Goal: Task Accomplishment & Management: Manage account settings

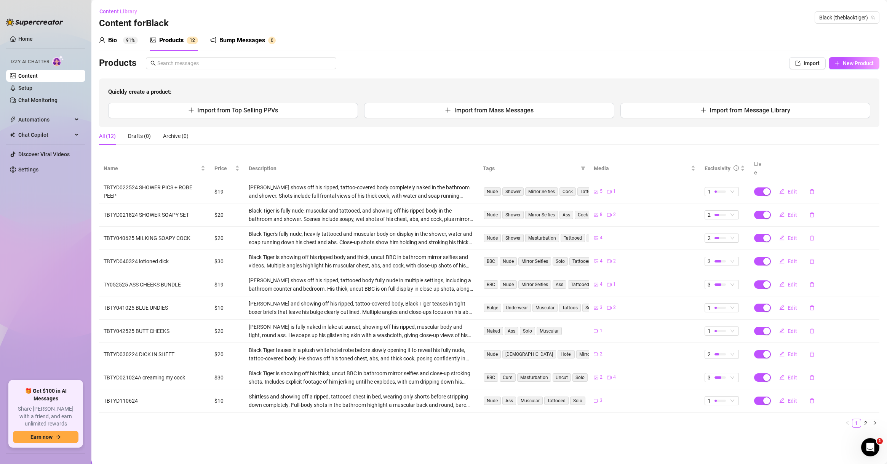
click at [590, 35] on div "Bio 91% Products 1 2 Bump Messages 0" at bounding box center [489, 40] width 781 height 21
click at [628, 419] on link "2" at bounding box center [866, 423] width 8 height 8
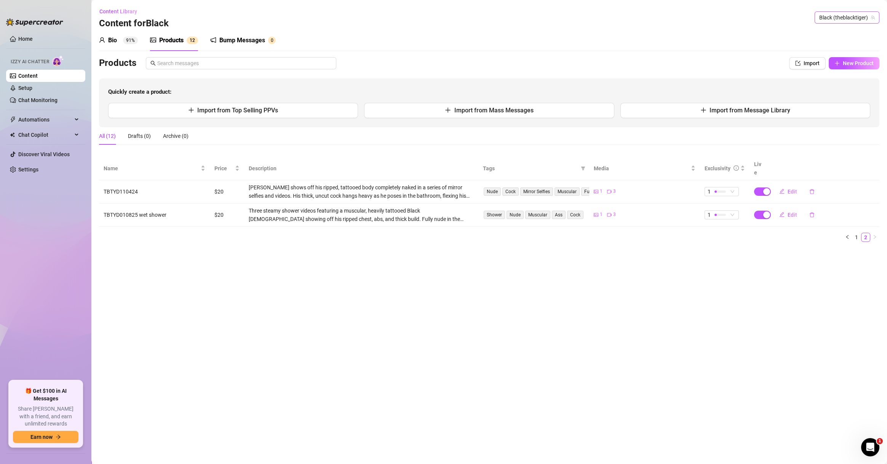
click at [628, 21] on span "Black (theblacktiger)" at bounding box center [847, 17] width 56 height 11
click at [628, 17] on span "Black (theblacktiger)" at bounding box center [847, 17] width 56 height 11
click at [628, 16] on span "Black (theblacktiger)" at bounding box center [847, 17] width 56 height 11
type input "unf"
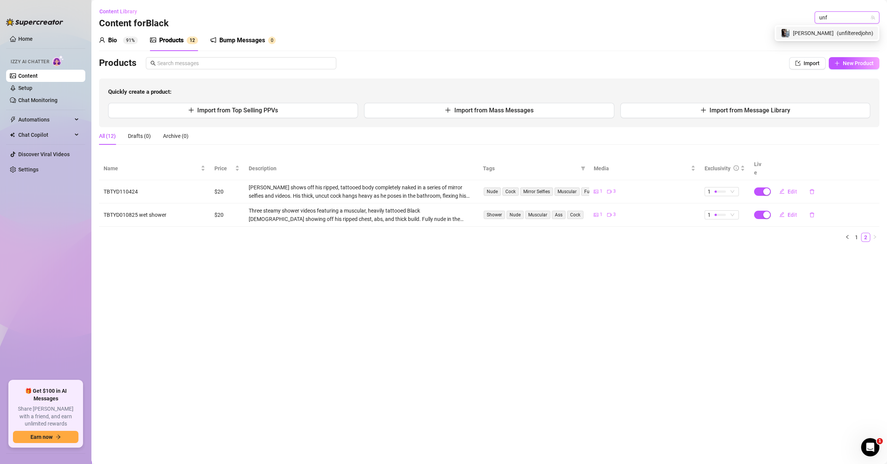
click at [628, 30] on span "( unfilteredjohn )" at bounding box center [855, 33] width 37 height 8
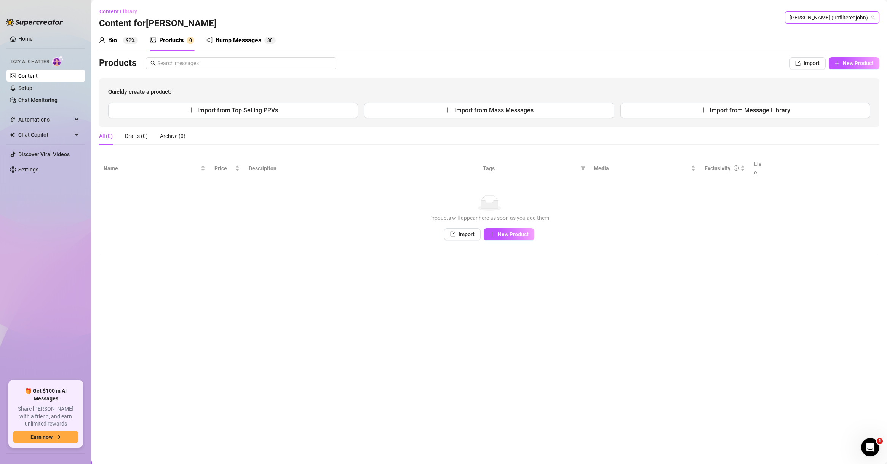
click at [628, 21] on span "[PERSON_NAME] (unfilteredjohn)" at bounding box center [832, 17] width 85 height 11
type input "sky"
click at [628, 42] on span "( skylarbankxx )" at bounding box center [845, 46] width 35 height 8
click at [502, 231] on span "New Product" at bounding box center [513, 234] width 31 height 6
type textarea "Type your message here..."
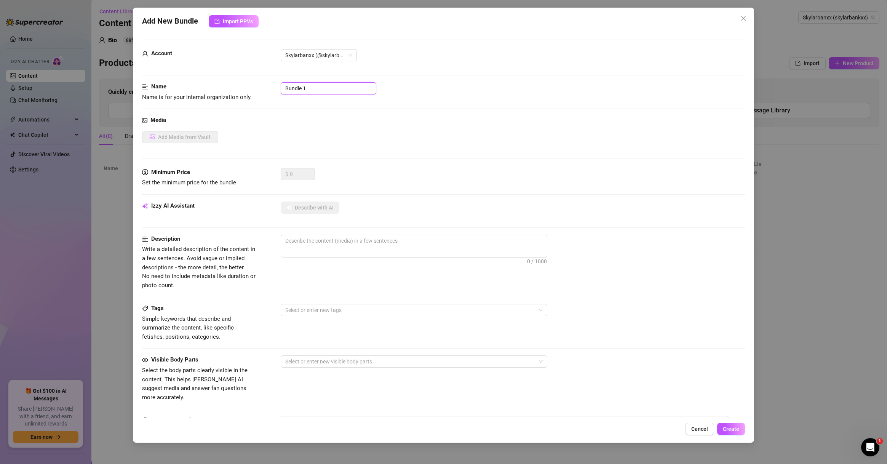
drag, startPoint x: 326, startPoint y: 85, endPoint x: 234, endPoint y: 86, distance: 92.6
click at [234, 86] on div "Name Name is for your internal organization only. Bundle 1" at bounding box center [443, 91] width 603 height 19
paste input "SKU008 $10 ⭐️⭐️ 🍒"
type input "SKU008 $10 ⭐️⭐️ 🍒"
drag, startPoint x: 360, startPoint y: 88, endPoint x: 241, endPoint y: 91, distance: 119.3
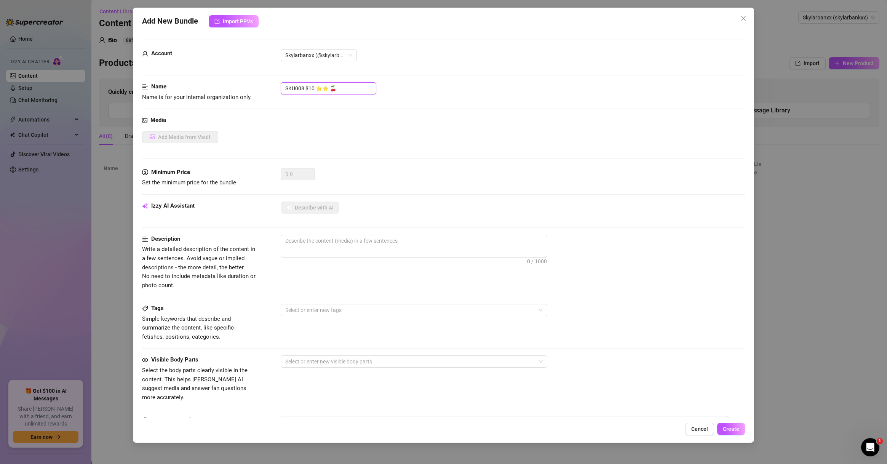
click at [241, 91] on div "Name Name is for your internal organization only. SKU008 $10 ⭐️⭐️ 🍒" at bounding box center [443, 91] width 603 height 19
click at [115, 242] on div "Add New Bundle Import PPVs Account Skylarbanxx (@skylarbankxx) Name Name is for…" at bounding box center [443, 232] width 887 height 464
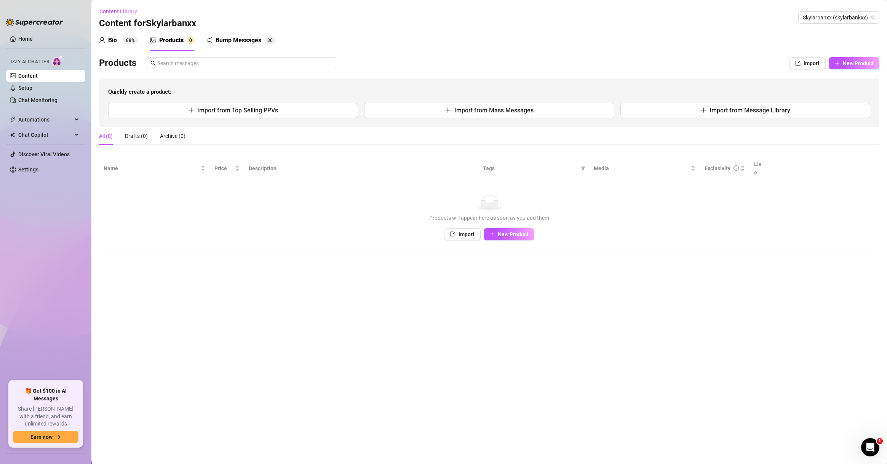
click at [628, 10] on div "Content Library Content for Skylarbanxx Skylarbanxx (skylarbankxx)" at bounding box center [489, 17] width 781 height 24
click at [628, 15] on span "Skylarbanxx (skylarbankxx)" at bounding box center [839, 17] width 72 height 11
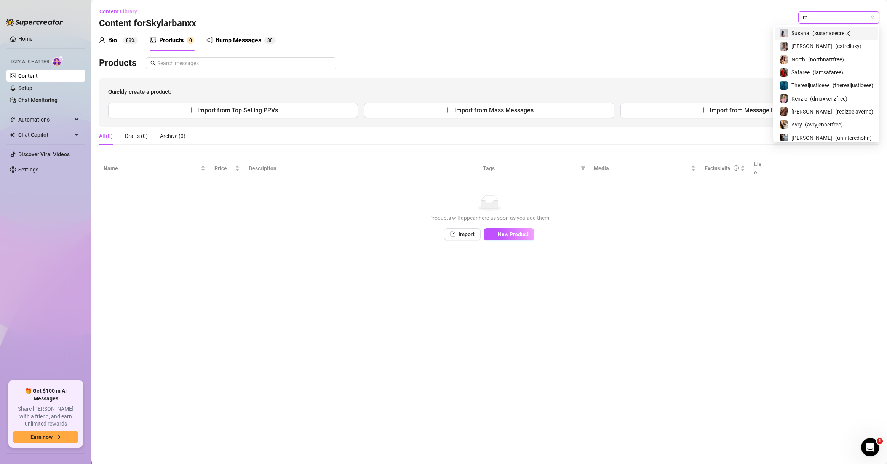
type input "rea"
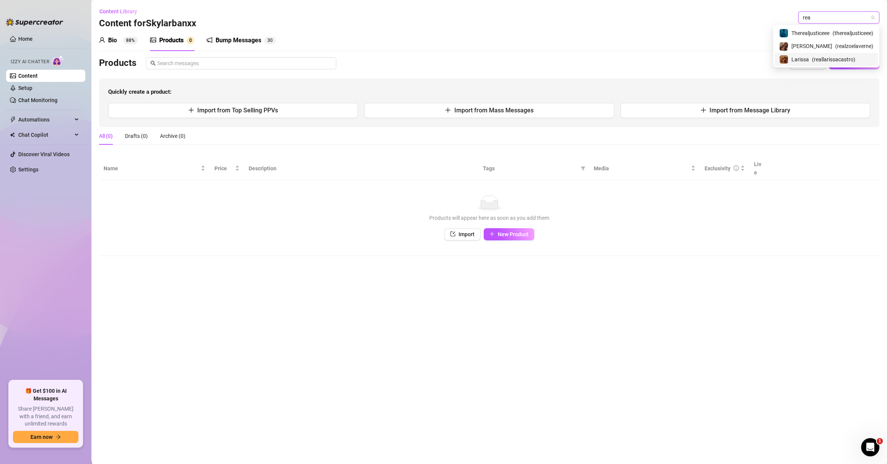
click at [628, 56] on span "( reallarissacastro )" at bounding box center [833, 59] width 43 height 8
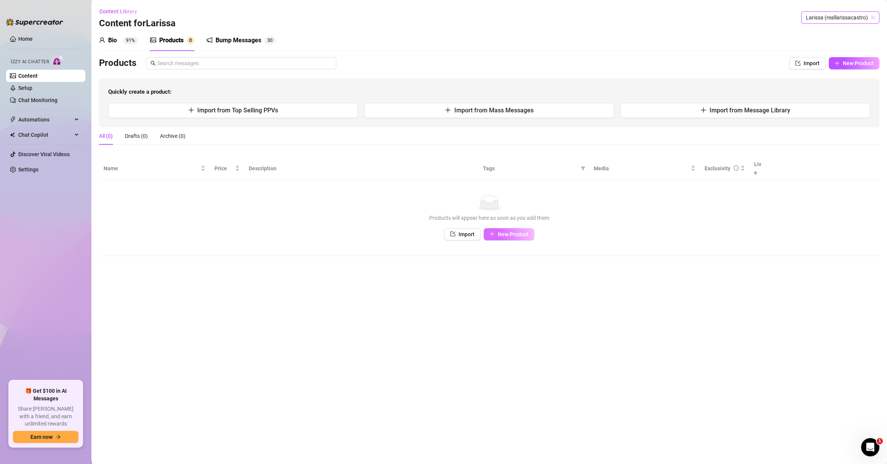
click at [516, 231] on span "New Product" at bounding box center [513, 234] width 31 height 6
type textarea "Type your message here..."
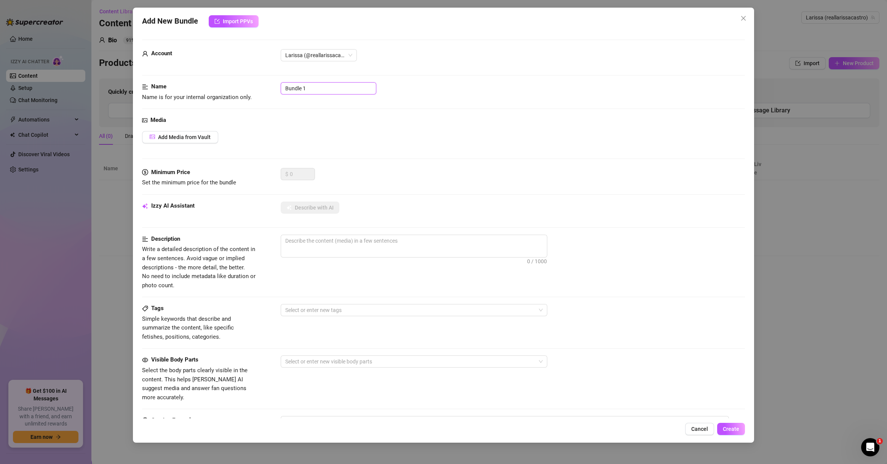
drag, startPoint x: 314, startPoint y: 86, endPoint x: 244, endPoint y: 86, distance: 70.1
click at [244, 86] on div "Name Name is for your internal organization only. Bundle 1" at bounding box center [443, 91] width 603 height 19
paste input "EAT THIS PUSSY"
type input "EAT THIS PUSSY"
click at [190, 144] on div "Media Add Media from Vault" at bounding box center [443, 142] width 603 height 52
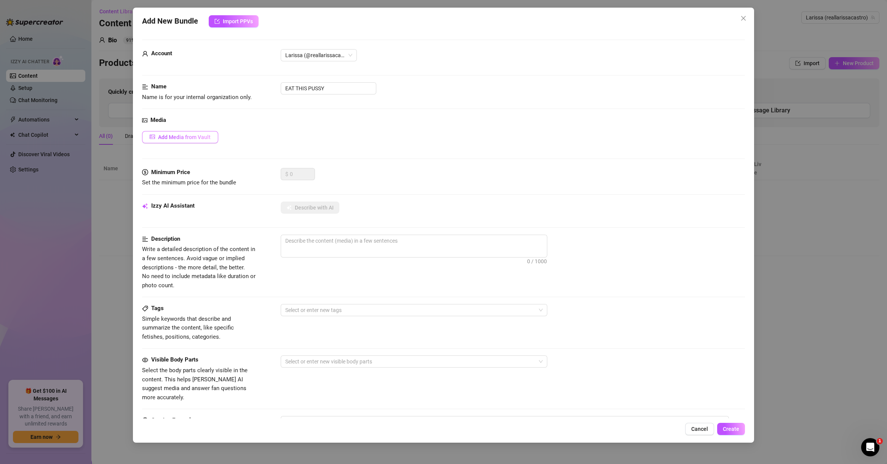
click at [217, 134] on button "Add Media from Vault" at bounding box center [180, 137] width 76 height 12
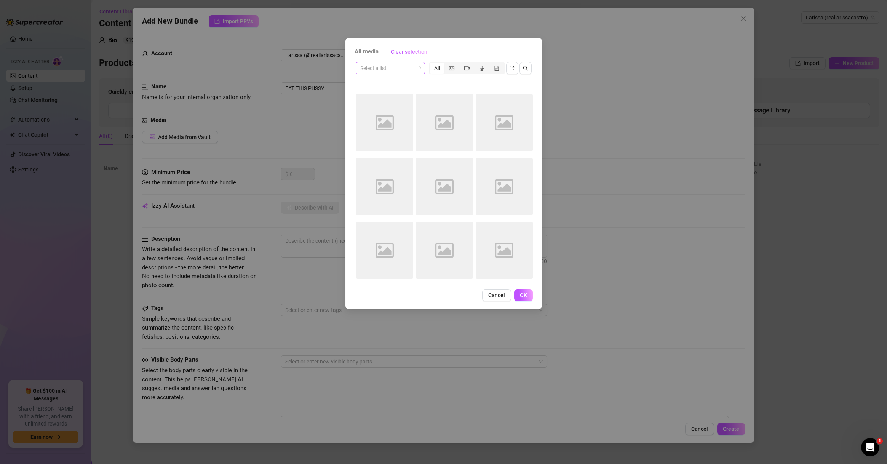
click at [407, 69] on input "search" at bounding box center [386, 67] width 53 height 11
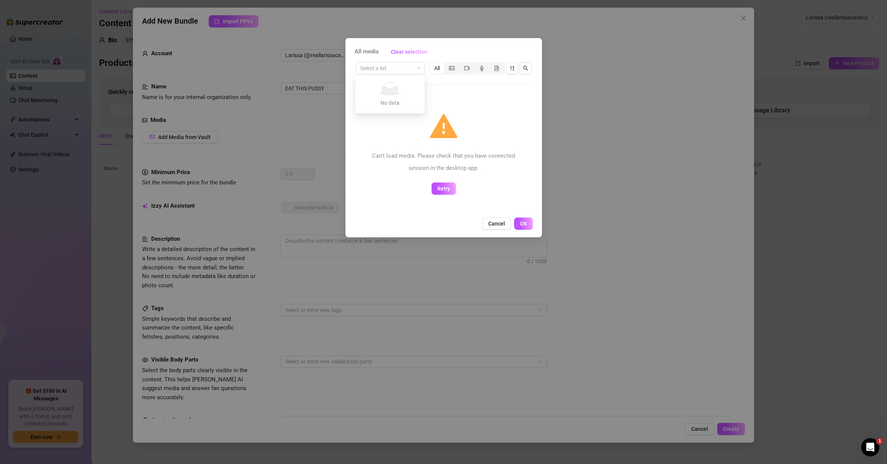
click at [406, 173] on div "Can't load media. Please check that you have connected session in the desktop a…" at bounding box center [444, 161] width 154 height 24
click at [312, 132] on div "All media Clear selection Select a list All Can't load media. Please check that…" at bounding box center [443, 232] width 887 height 464
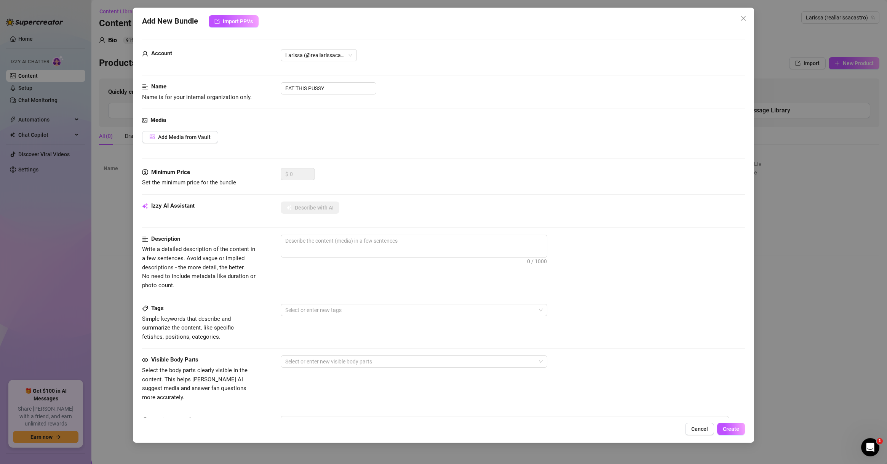
click at [5, 38] on div "Add New Bundle Import PPVs Account [PERSON_NAME] (@reallarissacastro) Name Name…" at bounding box center [443, 232] width 887 height 464
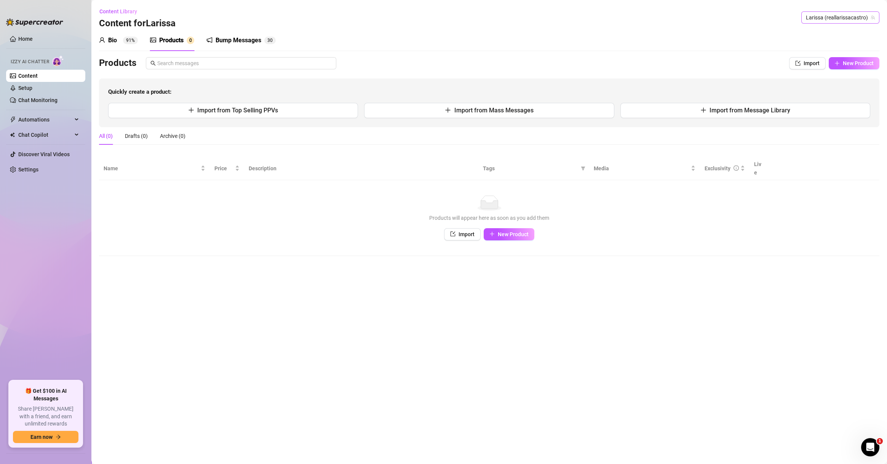
click at [628, 18] on span "Larissa (reallarissacastro)" at bounding box center [840, 17] width 69 height 11
type input "2"
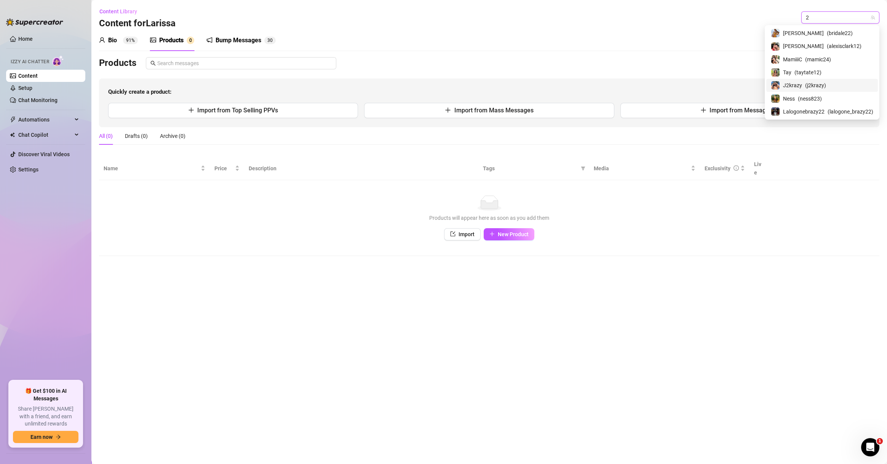
click at [628, 85] on div "J2krazy ( j2krazy )" at bounding box center [822, 85] width 102 height 9
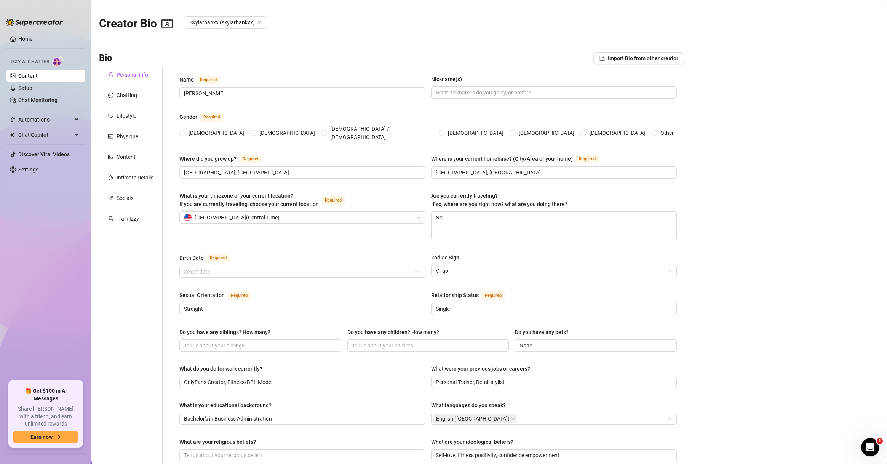
radio input "true"
type input "[DATE]"
click at [196, 40] on main "Creator Bio Skylarbanxx (skylarbankxx) Bio Import Bio from other creator Person…" at bounding box center [489, 378] width 796 height 757
click at [304, 48] on main "Creator Bio Skylarbanxx (skylarbankxx) Bio Import Bio from other creator Person…" at bounding box center [489, 378] width 796 height 757
click at [32, 85] on link "Setup" at bounding box center [25, 88] width 14 height 6
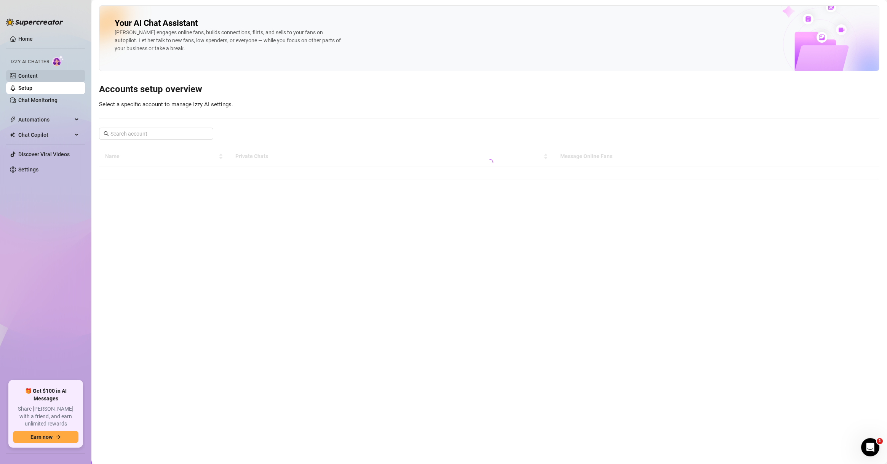
click at [38, 79] on link "Content" at bounding box center [27, 76] width 19 height 6
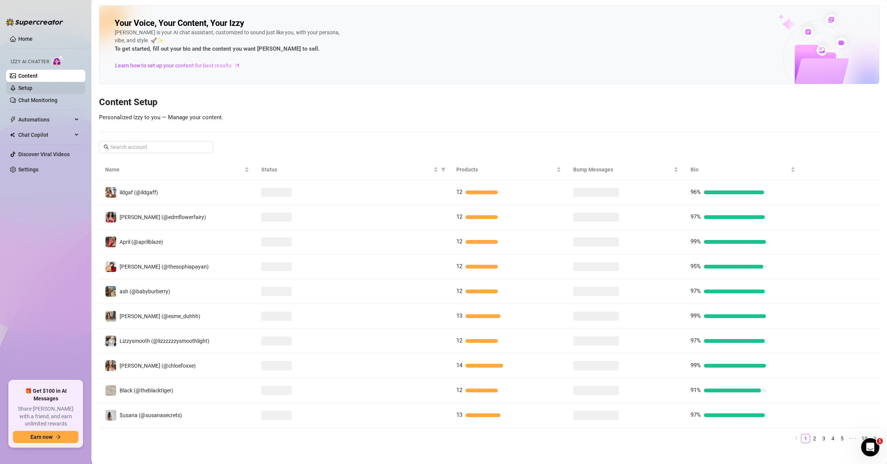
click at [32, 89] on link "Setup" at bounding box center [25, 88] width 14 height 6
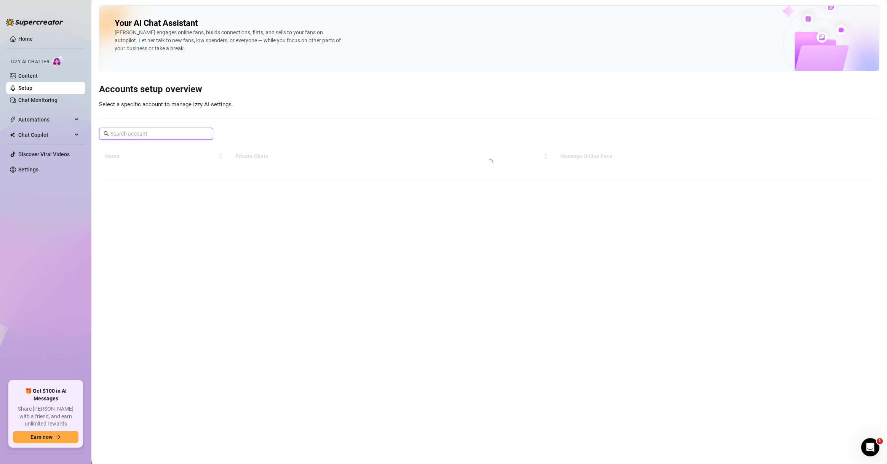
click at [144, 135] on input "text" at bounding box center [156, 134] width 92 height 8
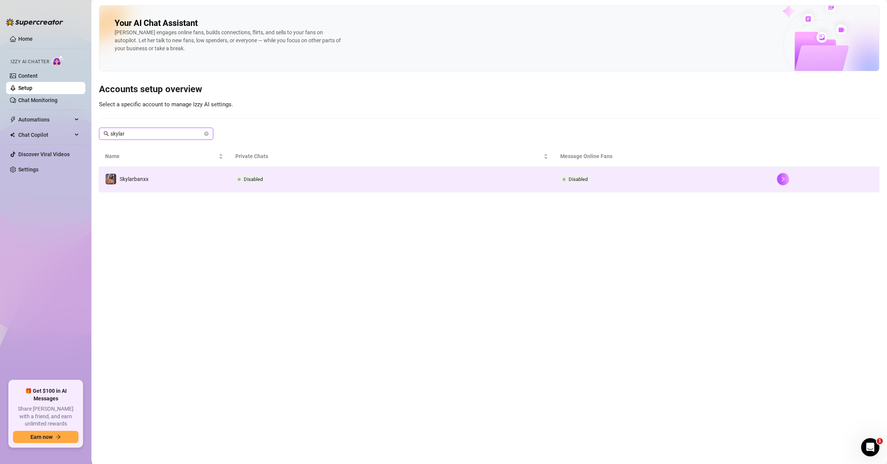
type input "skylar"
click at [313, 179] on td "Disabled" at bounding box center [391, 179] width 325 height 25
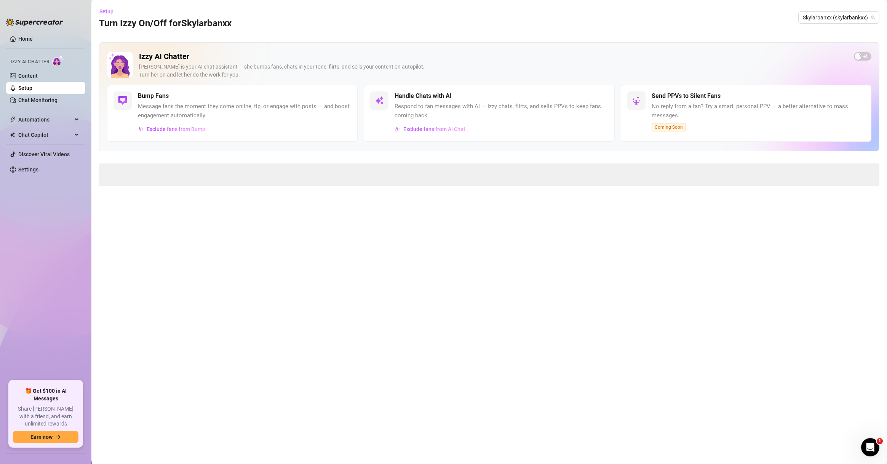
drag, startPoint x: 405, startPoint y: 217, endPoint x: 401, endPoint y: 222, distance: 6.7
drag, startPoint x: 401, startPoint y: 222, endPoint x: 427, endPoint y: 151, distance: 76.1
click at [427, 151] on div "Izzy AI Chatter [PERSON_NAME] is your AI chat assistant — she bumps fans, chats…" at bounding box center [489, 96] width 781 height 109
click at [486, 38] on main "Setup Turn Izzy On/Off for Skylarbanxx Skylarbanxx (skylarbankxx) Izzy AI Chatt…" at bounding box center [489, 232] width 796 height 464
click at [38, 73] on link "Content" at bounding box center [27, 76] width 19 height 6
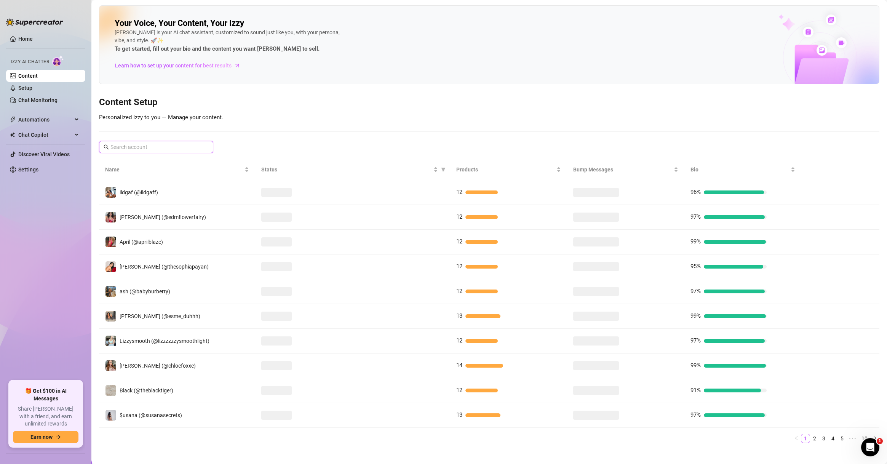
click at [123, 145] on input "text" at bounding box center [156, 147] width 92 height 8
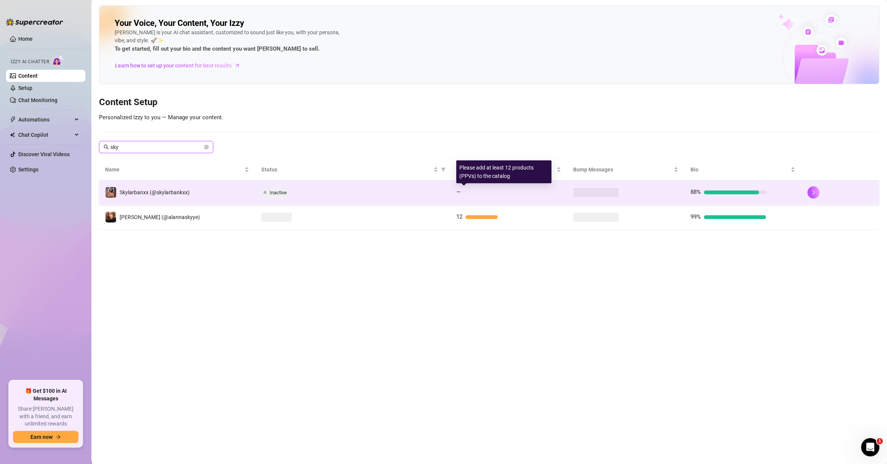
type input "sky"
click at [470, 191] on div at bounding box center [498, 192] width 69 height 4
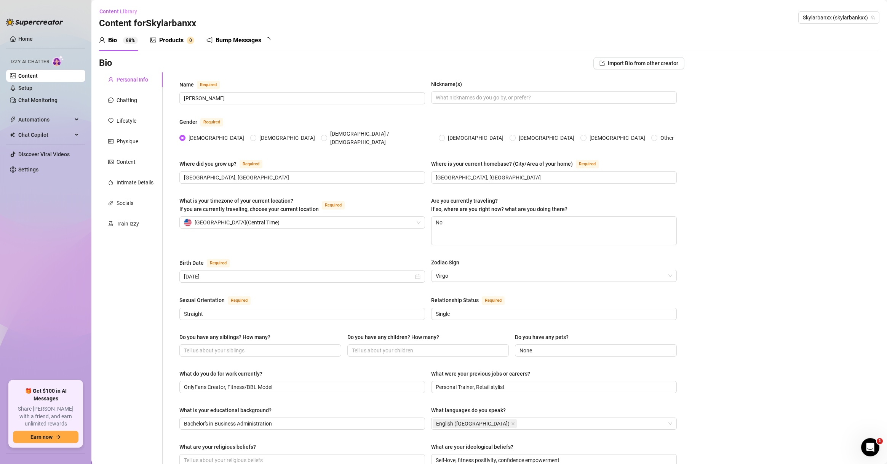
click at [165, 42] on div "Products" at bounding box center [171, 40] width 24 height 9
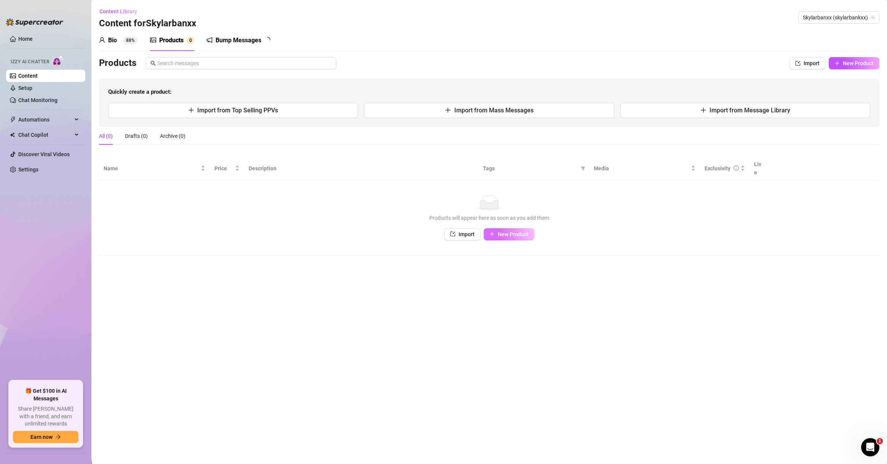
click at [499, 231] on span "New Product" at bounding box center [513, 234] width 31 height 6
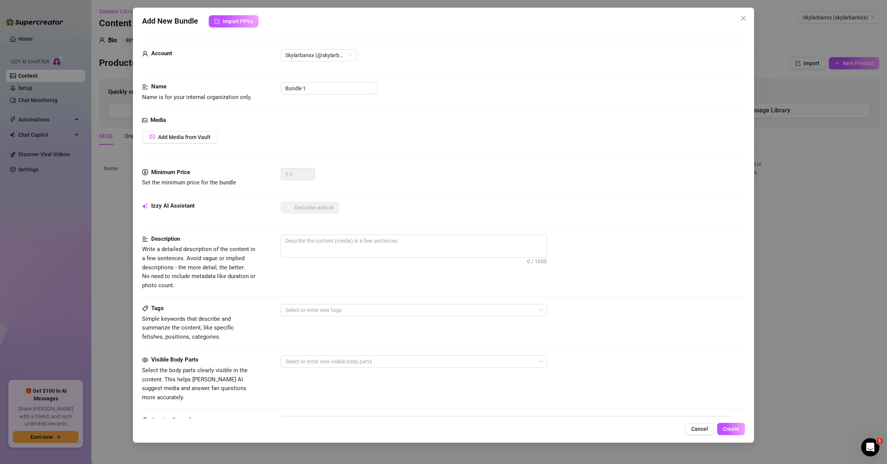
click at [35, 235] on div "Add New Bundle Import PPVs Account Skylarbanxx (@skylarbankxx) Name Name is for…" at bounding box center [443, 232] width 887 height 464
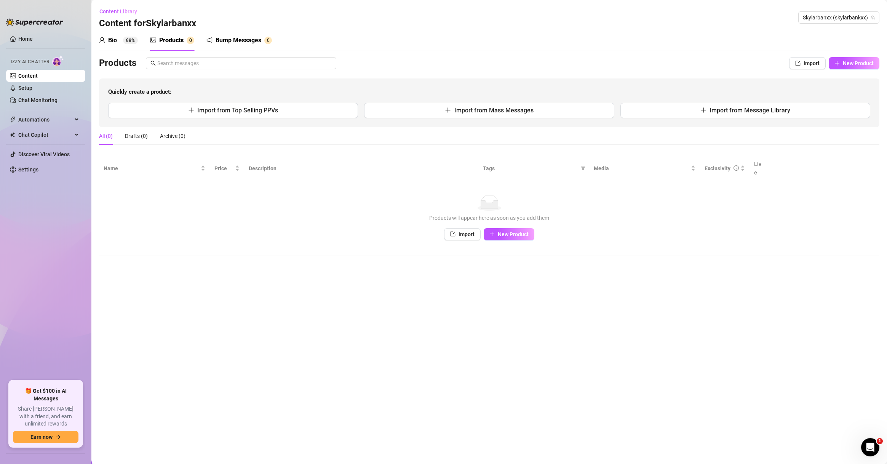
click at [502, 238] on td "No data Products will appear here as soon as you add them Import New Product" at bounding box center [489, 218] width 781 height 76
click at [507, 231] on span "New Product" at bounding box center [513, 234] width 31 height 6
type textarea "Type your message here..."
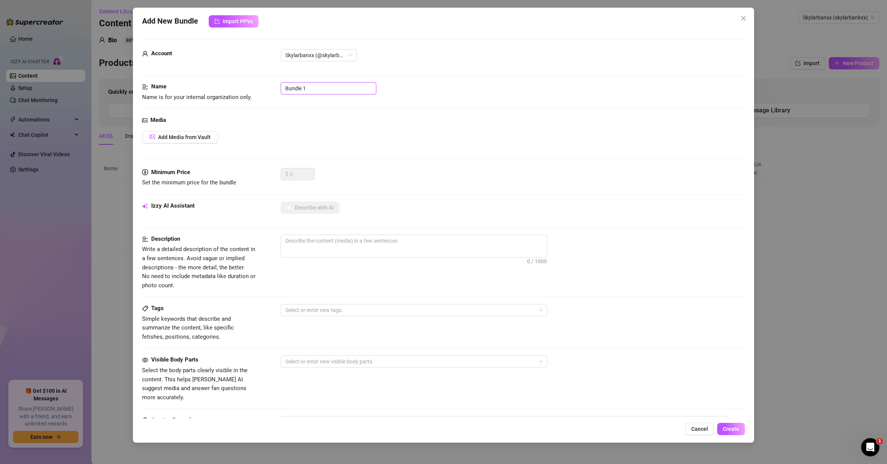
drag, startPoint x: 302, startPoint y: 88, endPoint x: 269, endPoint y: 87, distance: 32.4
click at [269, 87] on div "Name Name is for your internal organization only. Bundle 1" at bounding box center [443, 91] width 603 height 19
paste input "SKU008 $10 ⭐️⭐️ 🍒"
type input "SKU008 $10 ⭐️⭐️ 🍒"
click at [204, 136] on div "Media Add Media from Vault" at bounding box center [443, 142] width 603 height 52
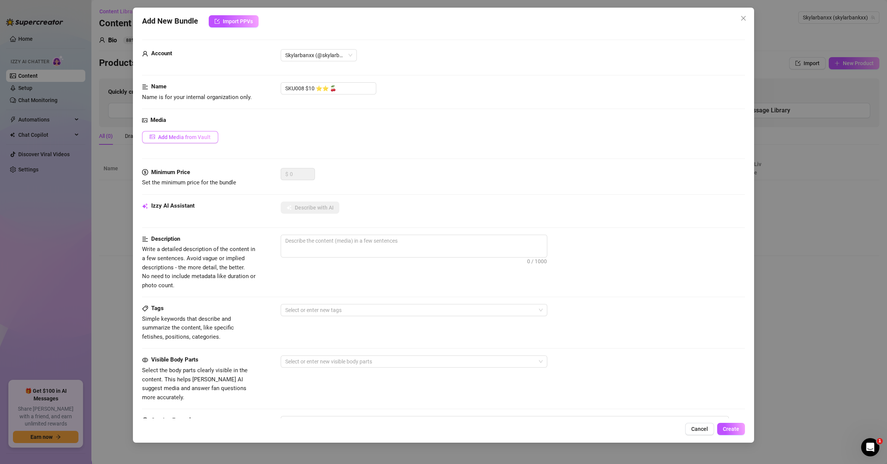
click at [189, 138] on span "Add Media from Vault" at bounding box center [184, 137] width 53 height 6
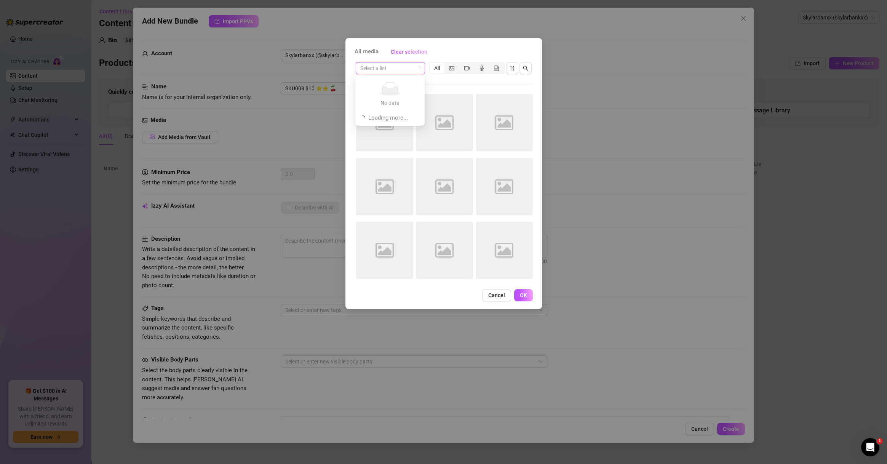
click at [392, 65] on input "search" at bounding box center [386, 67] width 53 height 11
paste input "SKU008 $10 ⭐️⭐️ 🍒"
type input "SKU008 $10 ⭐️⭐️ 🍒"
click at [397, 78] on div "SKU008 $10 ⭐️⭐️ 🍒" at bounding box center [390, 83] width 66 height 12
click at [522, 297] on span "OK" at bounding box center [523, 295] width 7 height 6
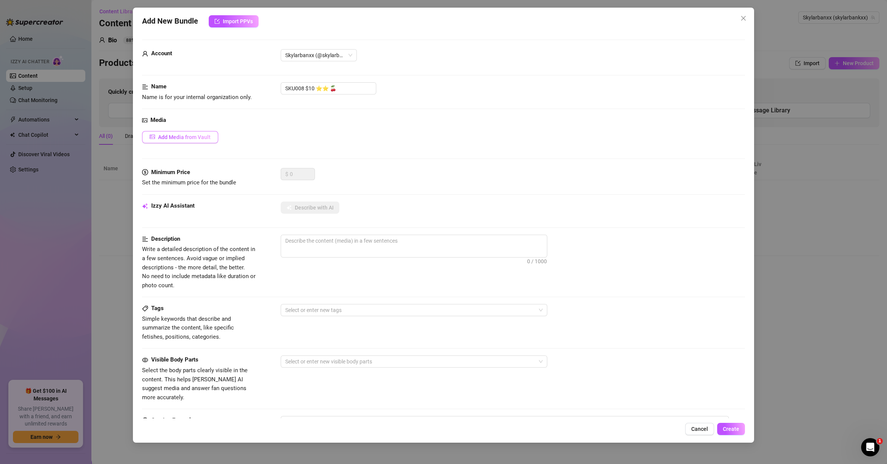
click at [170, 138] on span "Add Media from Vault" at bounding box center [184, 137] width 53 height 6
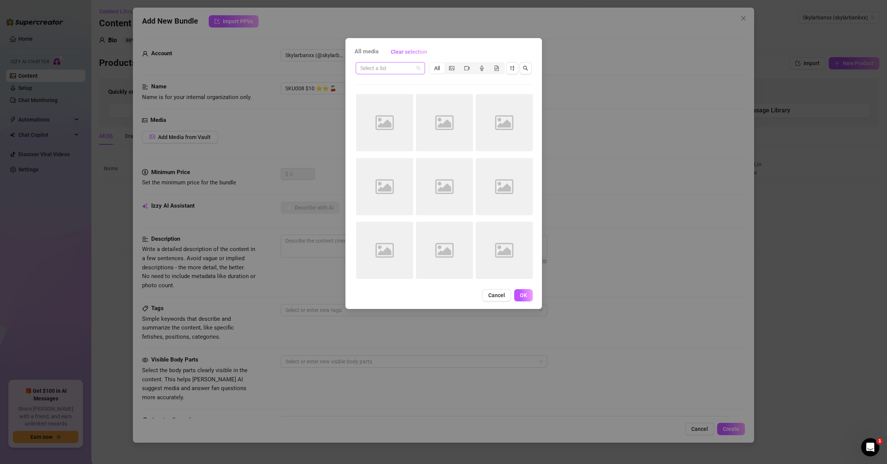
click at [381, 68] on input "search" at bounding box center [386, 67] width 53 height 11
paste input "SKU008 $10 ⭐️⭐️ 🍒"
type input "SKU008 $10 ⭐️⭐️ 🍒"
click at [388, 81] on div "SKU008 $10 ⭐️⭐️ 🍒" at bounding box center [390, 83] width 57 height 8
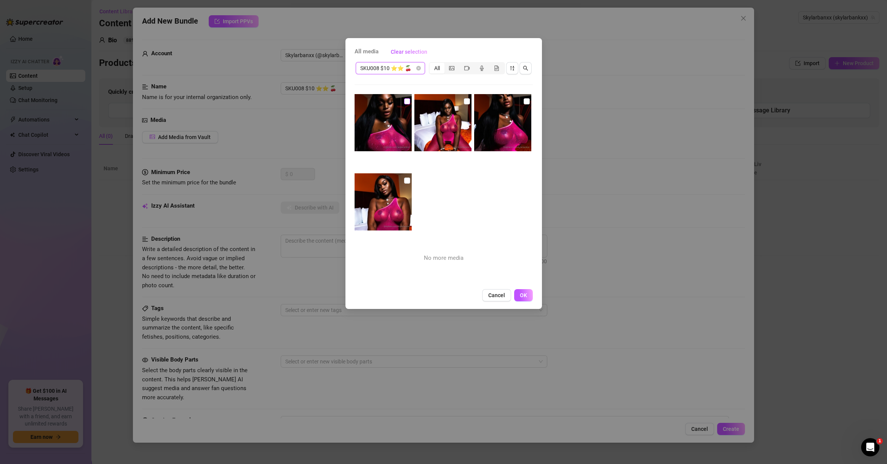
click at [407, 105] on label at bounding box center [407, 101] width 6 height 8
click at [407, 104] on input "checkbox" at bounding box center [407, 101] width 6 height 6
checkbox input "true"
click at [407, 180] on input "checkbox" at bounding box center [407, 181] width 6 height 6
checkbox input "true"
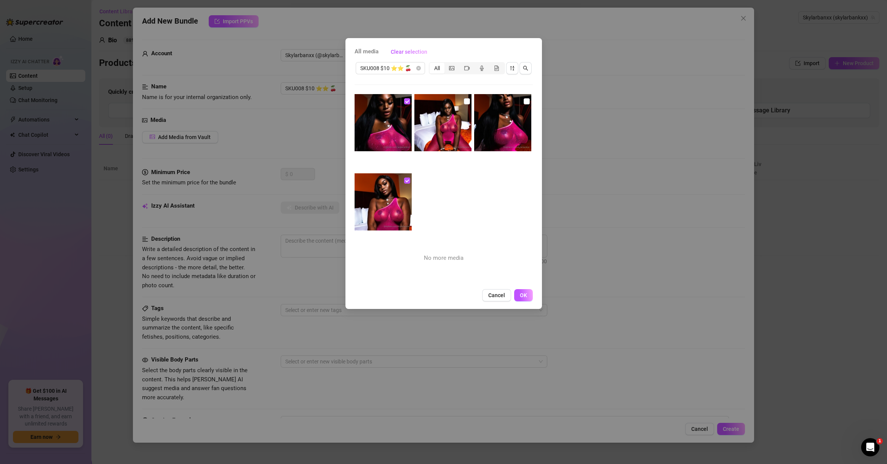
click at [463, 106] on img at bounding box center [442, 122] width 57 height 57
click at [466, 100] on input "checkbox" at bounding box center [467, 101] width 6 height 6
checkbox input "true"
click at [524, 99] on input "checkbox" at bounding box center [527, 101] width 6 height 6
checkbox input "true"
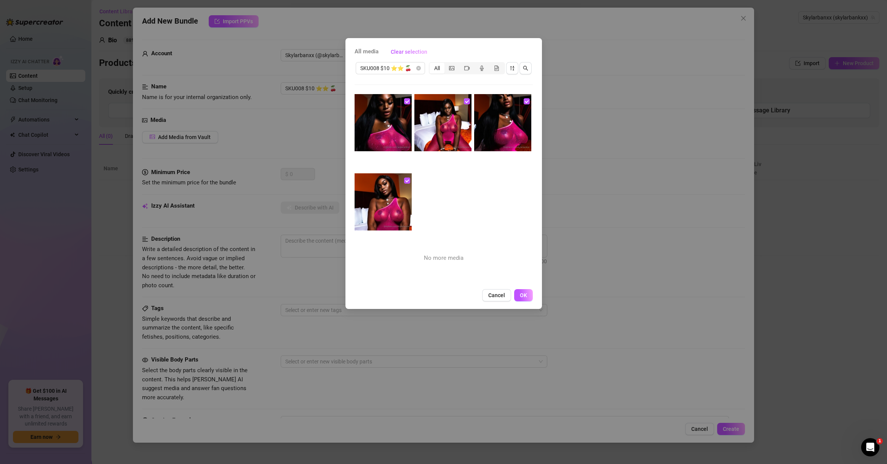
drag, startPoint x: 525, startPoint y: 298, endPoint x: 530, endPoint y: 299, distance: 5.1
click at [525, 298] on span "OK" at bounding box center [523, 295] width 7 height 6
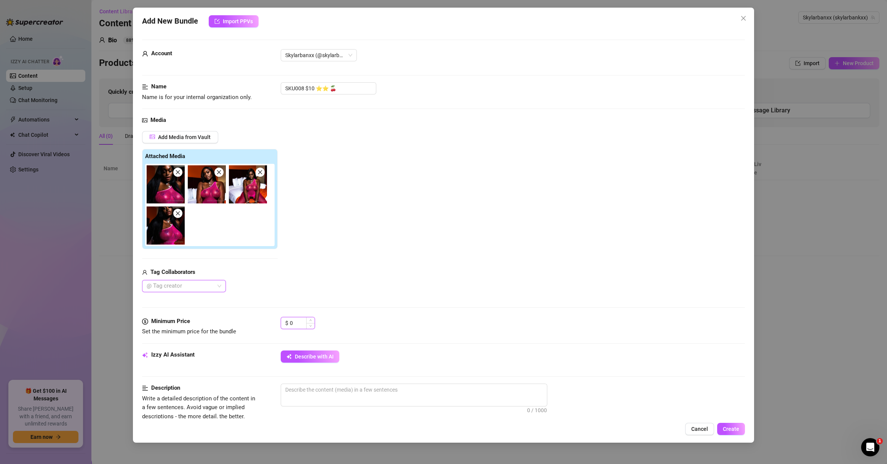
type input "1"
drag, startPoint x: 283, startPoint y: 326, endPoint x: 266, endPoint y: 325, distance: 17.5
click at [268, 326] on div "Minimum Price Set the minimum price for the bundle $ 1" at bounding box center [443, 326] width 603 height 19
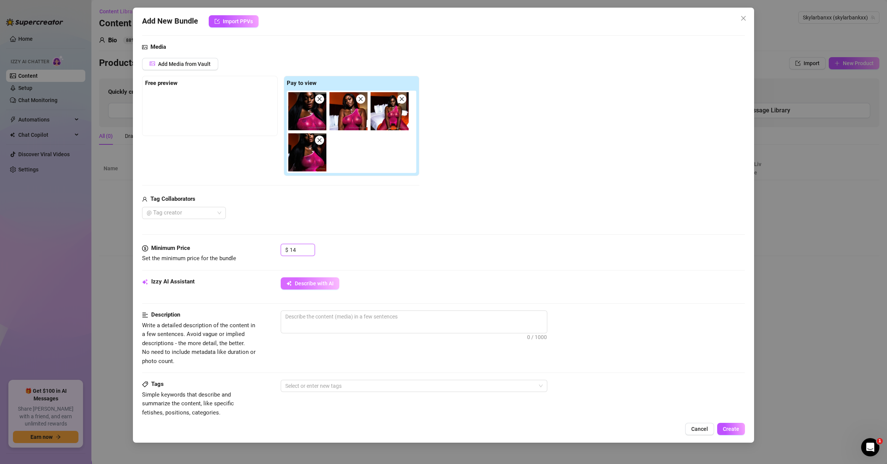
type input "14"
click at [330, 285] on span "Describe with AI" at bounding box center [314, 283] width 39 height 6
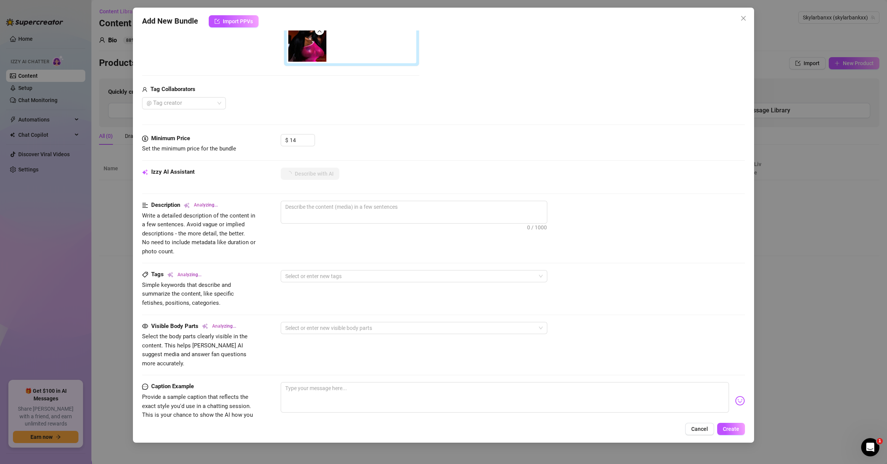
scroll to position [292, 0]
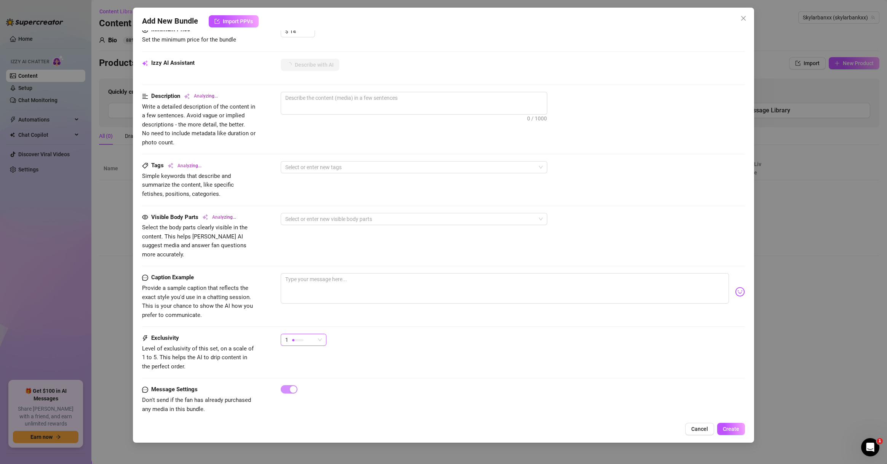
click at [305, 334] on div "1" at bounding box center [300, 339] width 30 height 11
click at [312, 357] on span "2" at bounding box center [312, 358] width 50 height 8
click at [398, 334] on div "2 2" at bounding box center [513, 343] width 464 height 19
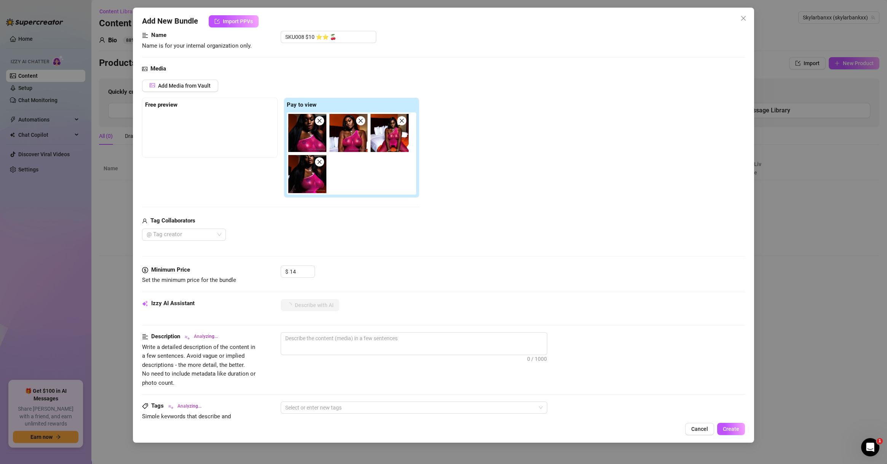
scroll to position [0, 0]
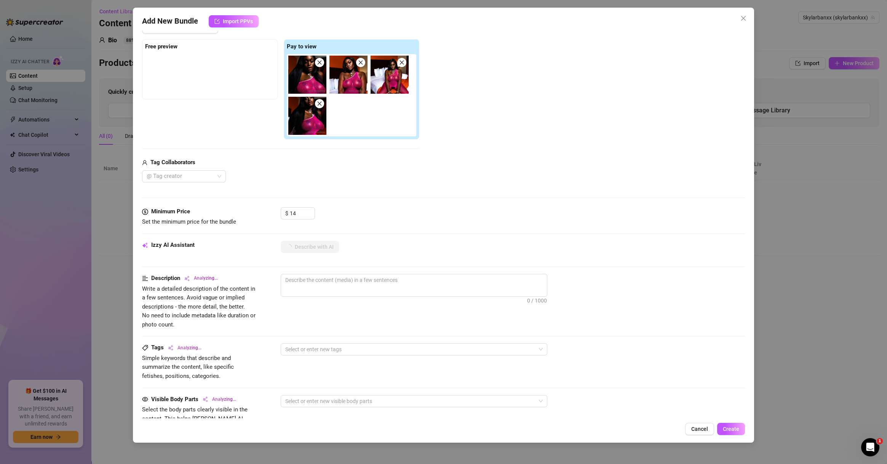
type textarea "Skylar"
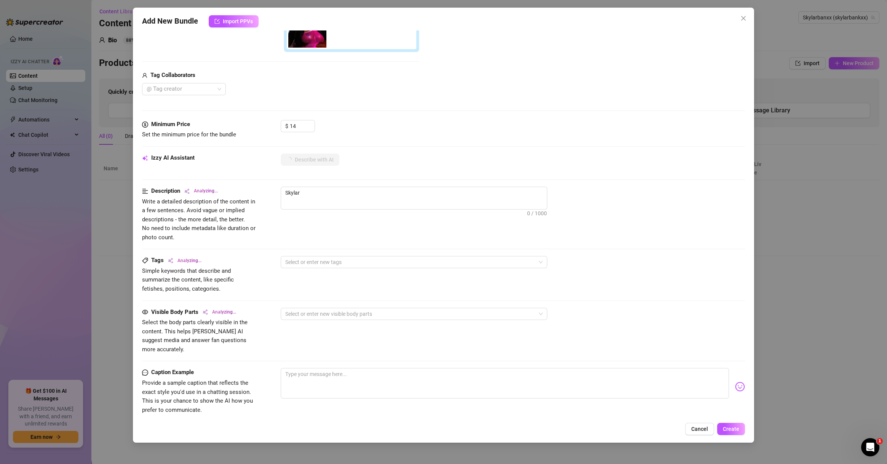
type textarea "Skylar rocks"
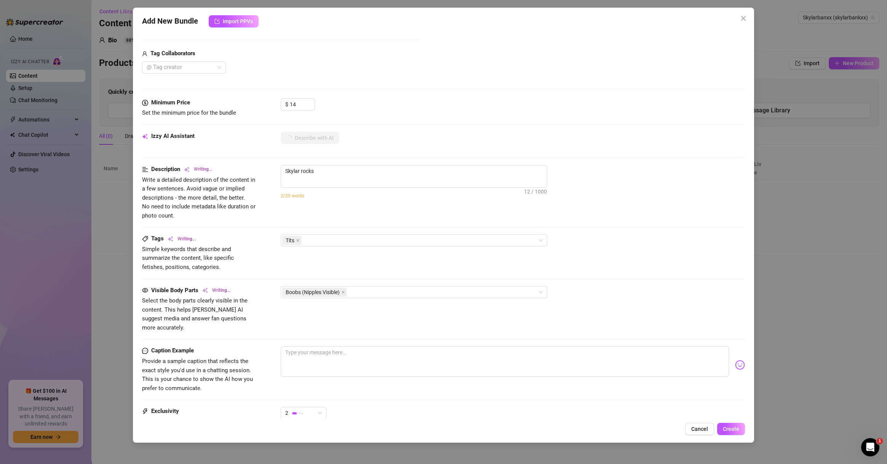
type textarea "Skylar rocks a"
type textarea "Skylar rocks a sheer,"
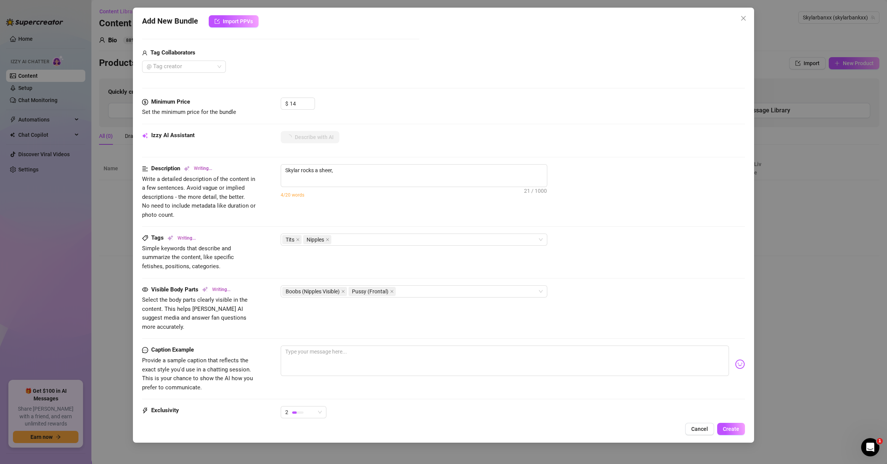
type textarea "Skylar rocks a sheer, one-shoulder"
type textarea "Skylar rocks a sheer, one-shoulder hot"
type textarea "Skylar rocks a sheer, one-shoulder hot pink"
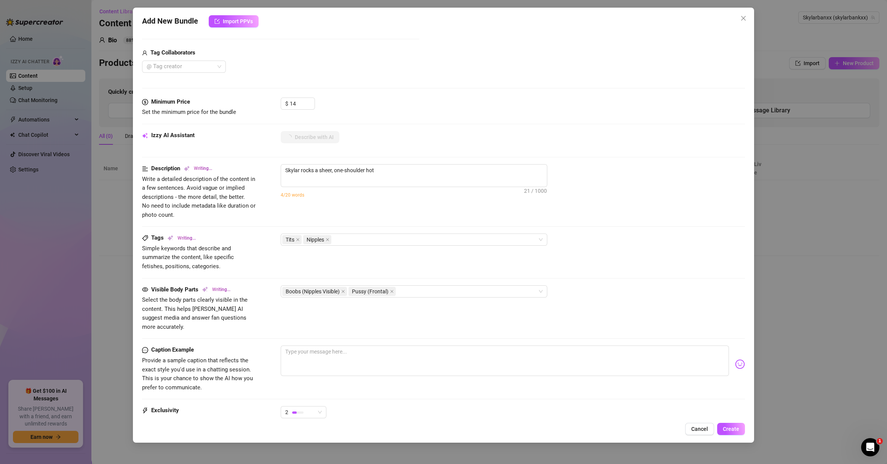
type textarea "Skylar rocks a sheer, one-shoulder hot pink"
type textarea "Skylar rocks a sheer, one-shoulder hot pink fishnet"
type textarea "Skylar rocks a sheer, one-shoulder hot pink fishnet bodysuit"
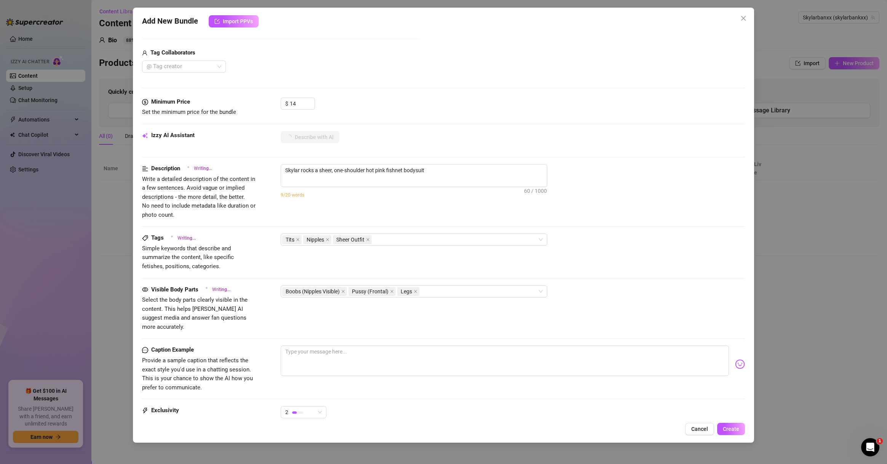
type textarea "Skylar rocks a sheer, one-shoulder hot pink fishnet bodysuit that"
type textarea "Skylar rocks a sheer, one-shoulder hot pink fishnet bodysuit that clings"
type textarea "Skylar rocks a sheer, one-shoulder hot pink fishnet bodysuit that clings tight"
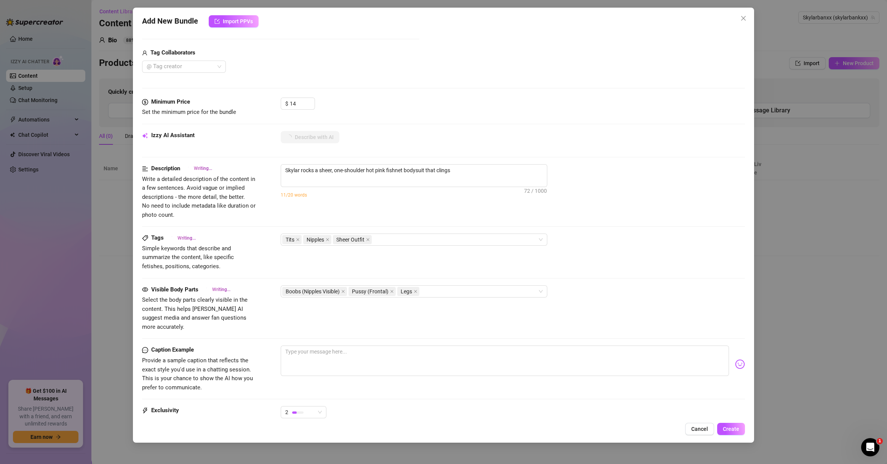
type textarea "Skylar rocks a sheer, one-shoulder hot pink fishnet bodysuit that clings tight"
type textarea "Skylar rocks a sheer, one-shoulder hot pink fishnet bodysuit that clings tight …"
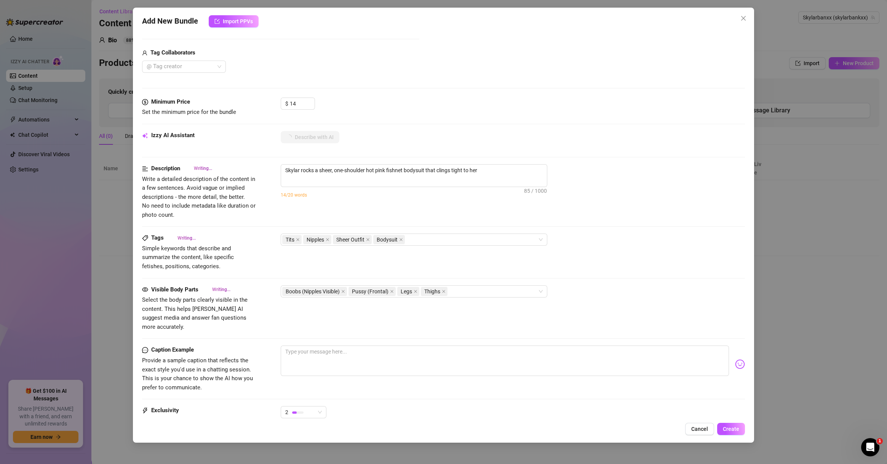
type textarea "Skylar rocks a sheer, one-shoulder hot pink fishnet bodysuit that clings tight …"
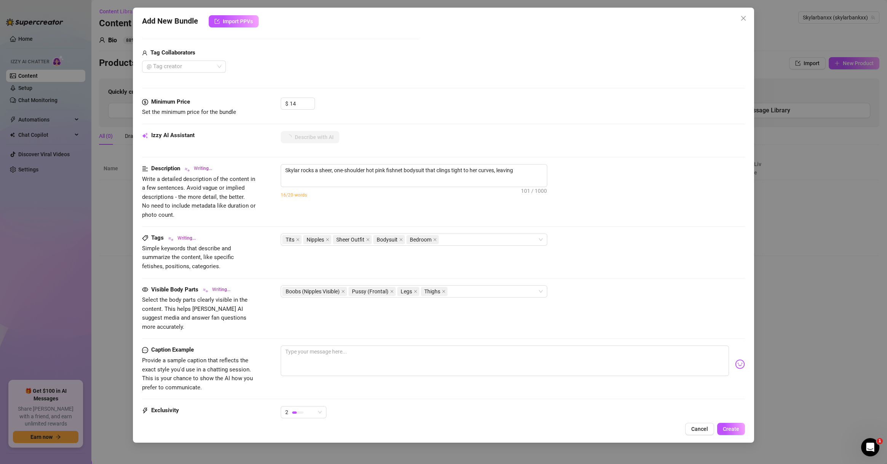
type textarea "Skylar rocks a sheer, one-shoulder hot pink fishnet bodysuit that clings tight …"
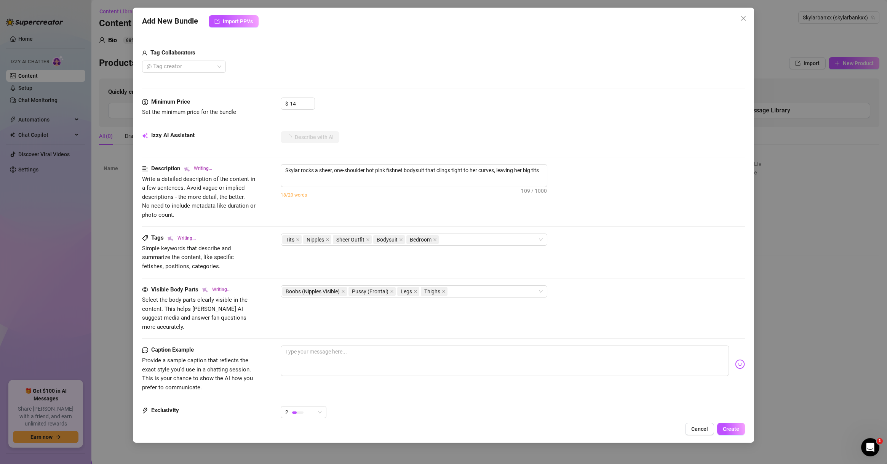
type textarea "Skylar rocks a sheer, one-shoulder hot pink fishnet bodysuit that clings tight …"
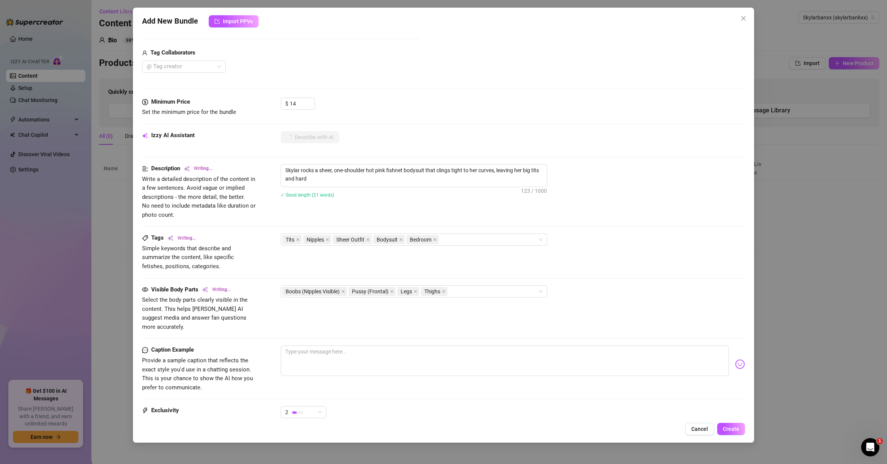
type textarea "Skylar rocks a sheer, one-shoulder hot pink fishnet bodysuit that clings tight …"
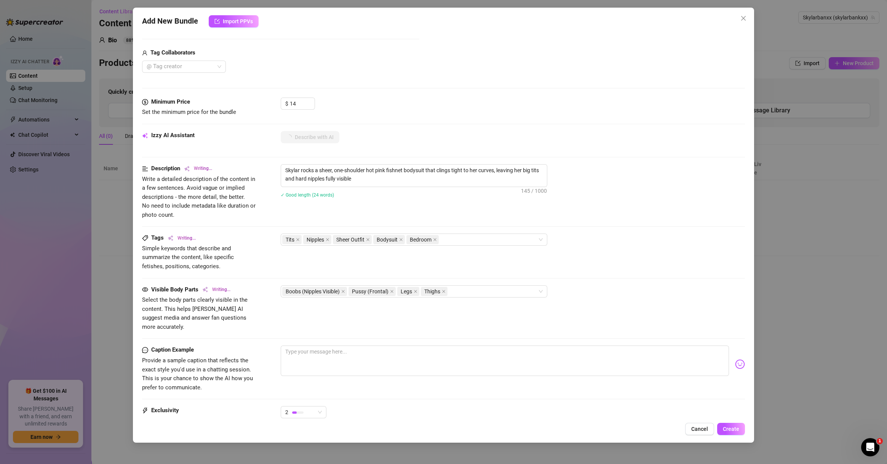
type textarea "Skylar rocks a sheer, one-shoulder hot pink fishnet bodysuit that clings tight …"
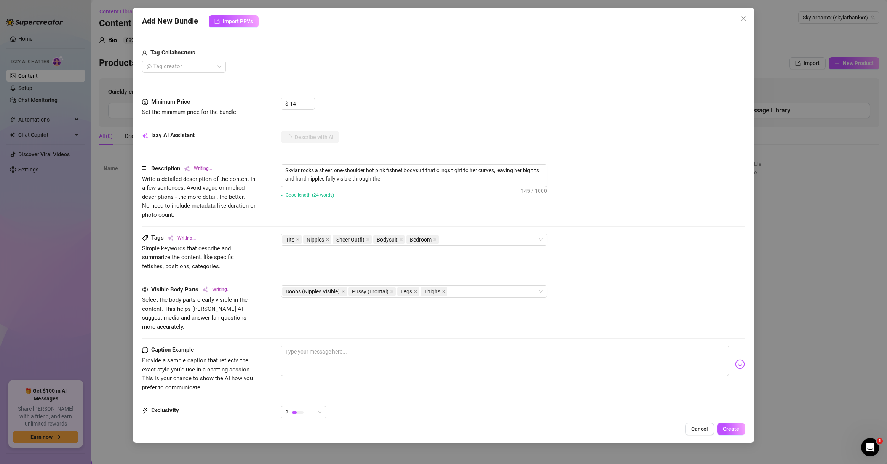
type textarea "Skylar rocks a sheer, one-shoulder hot pink fishnet bodysuit that clings tight …"
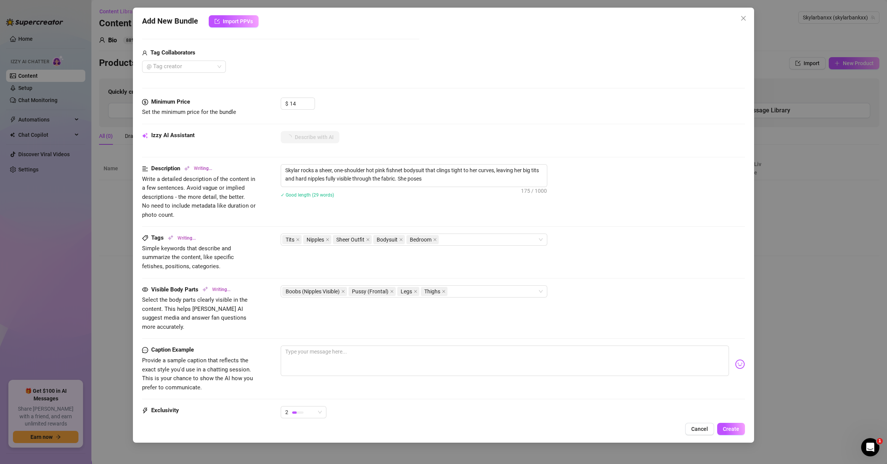
type textarea "Skylar rocks a sheer, one-shoulder hot pink fishnet bodysuit that clings tight …"
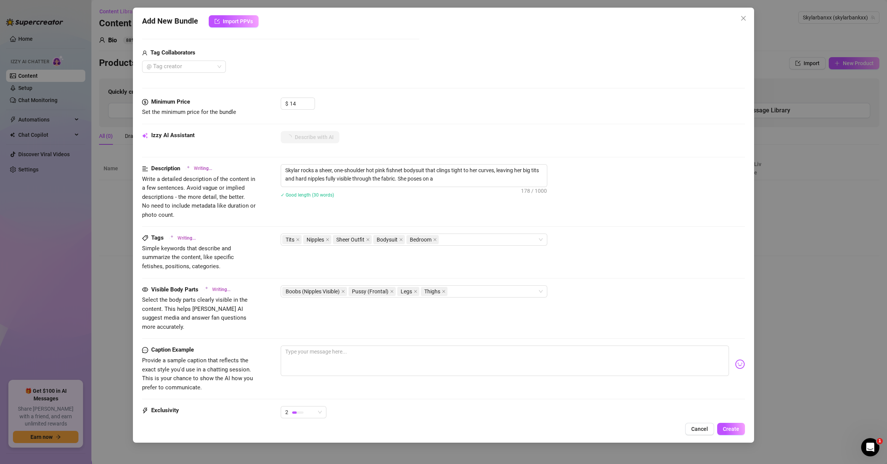
type textarea "Skylar rocks a sheer, one-shoulder hot pink fishnet bodysuit that clings tight …"
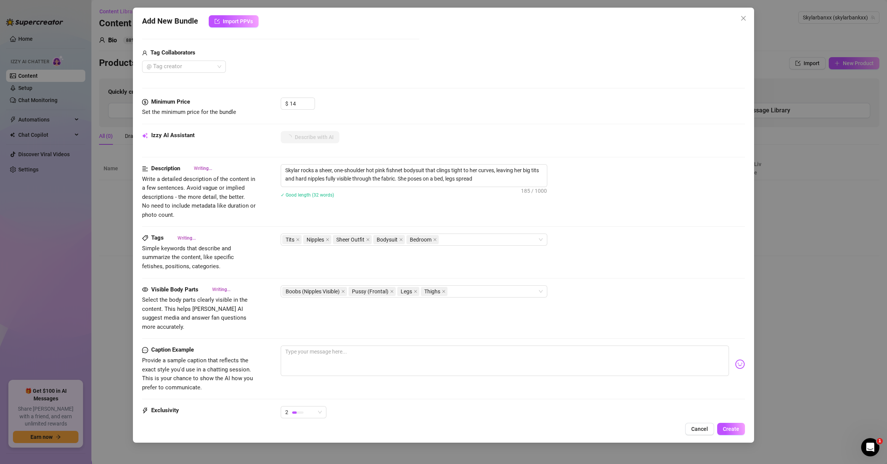
type textarea "Skylar rocks a sheer, one-shoulder hot pink fishnet bodysuit that clings tight …"
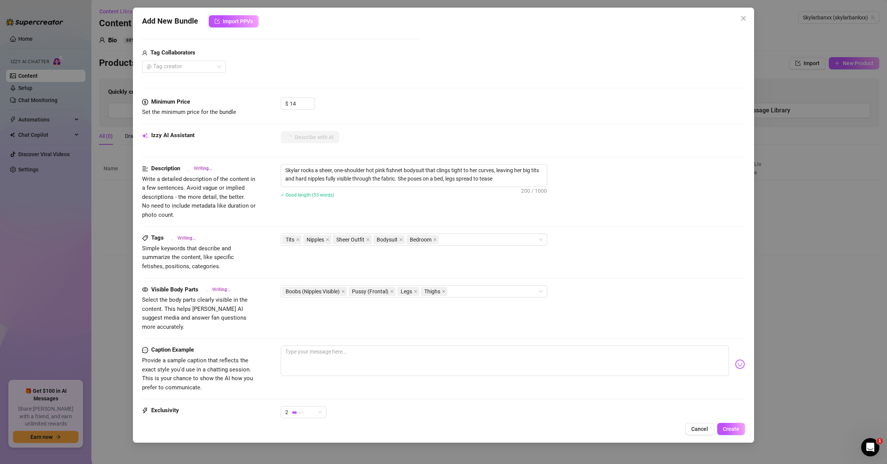
type textarea "Skylar rocks a sheer, one-shoulder hot pink fishnet bodysuit that clings tight …"
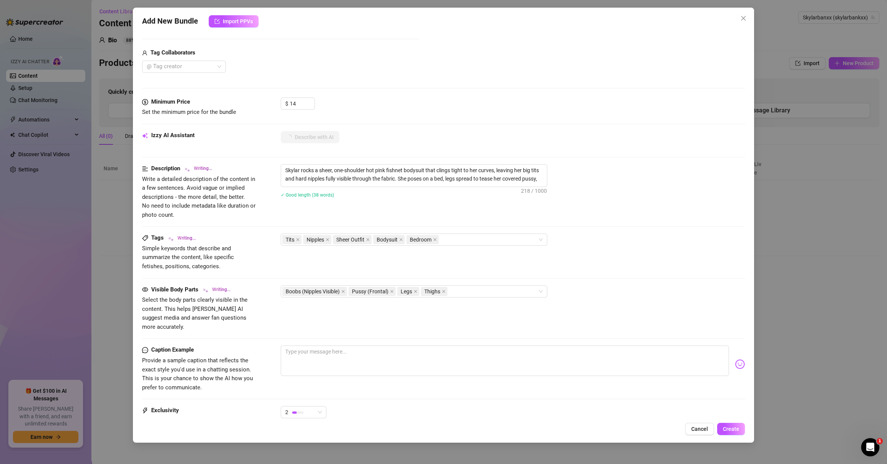
type textarea "Skylar rocks a sheer, one-shoulder hot pink fishnet bodysuit that clings tight …"
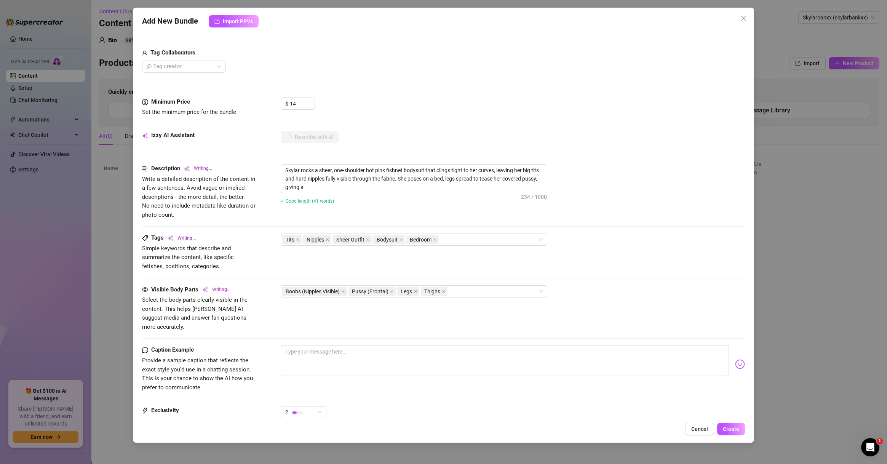
type textarea "Skylar rocks a sheer, one-shoulder hot pink fishnet bodysuit that clings tight …"
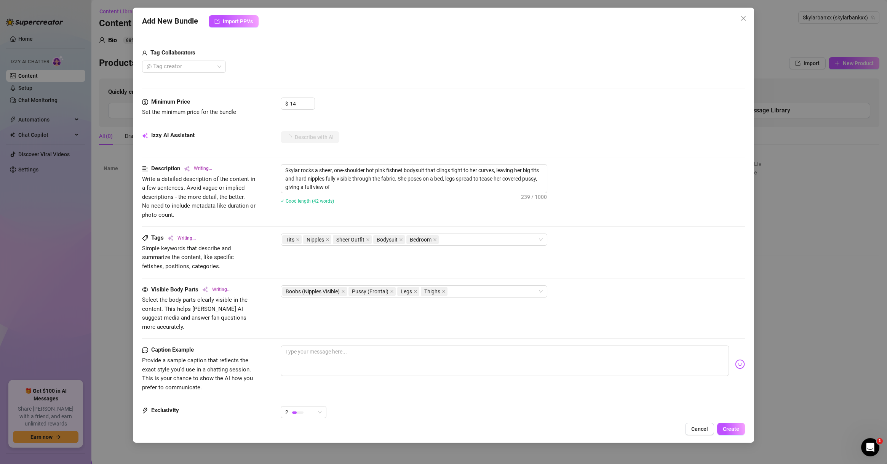
type textarea "Skylar rocks a sheer, one-shoulder hot pink fishnet bodysuit that clings tight …"
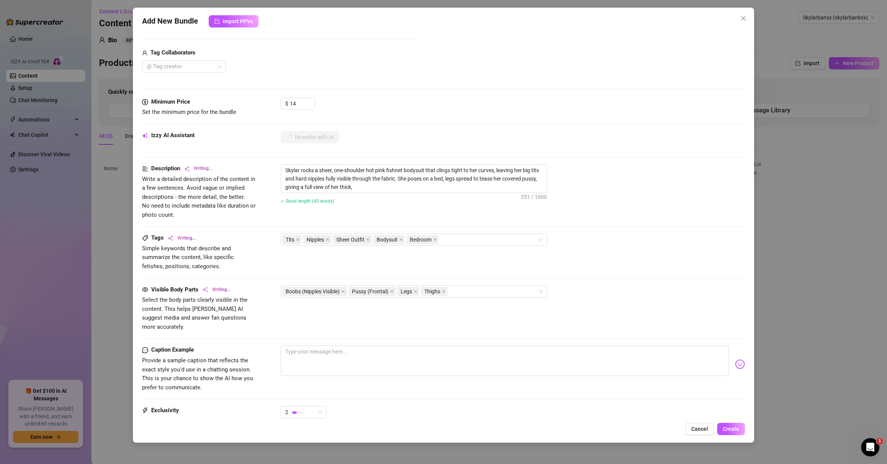
type textarea "Skylar rocks a sheer, one-shoulder hot pink fishnet bodysuit that clings tight …"
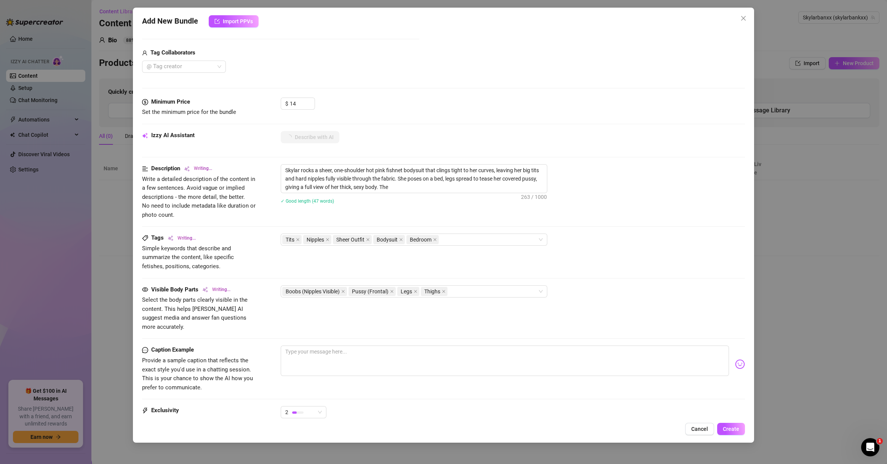
type textarea "Skylar rocks a sheer, one-shoulder hot pink fishnet bodysuit that clings tight …"
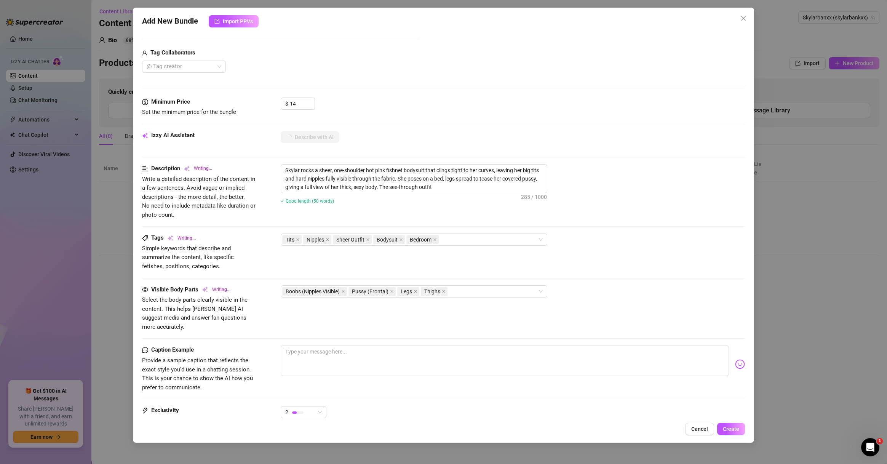
type textarea "Skylar rocks a sheer, one-shoulder hot pink fishnet bodysuit that clings tight …"
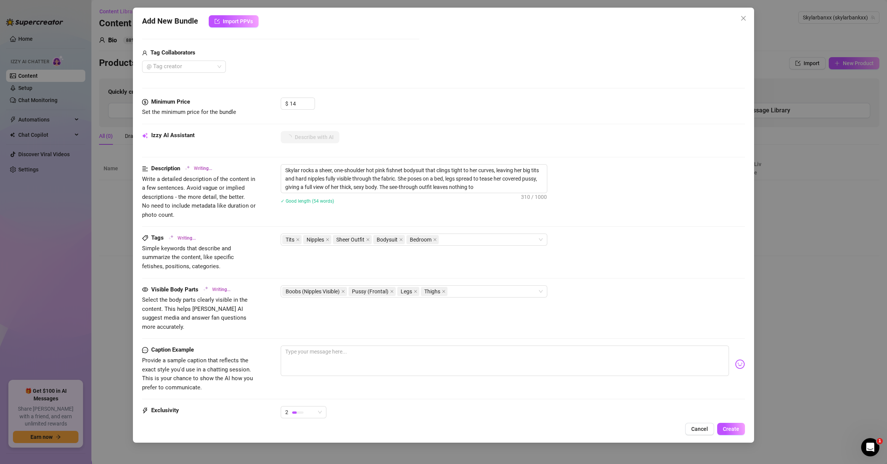
type textarea "Skylar rocks a sheer, one-shoulder hot pink fishnet bodysuit that clings tight …"
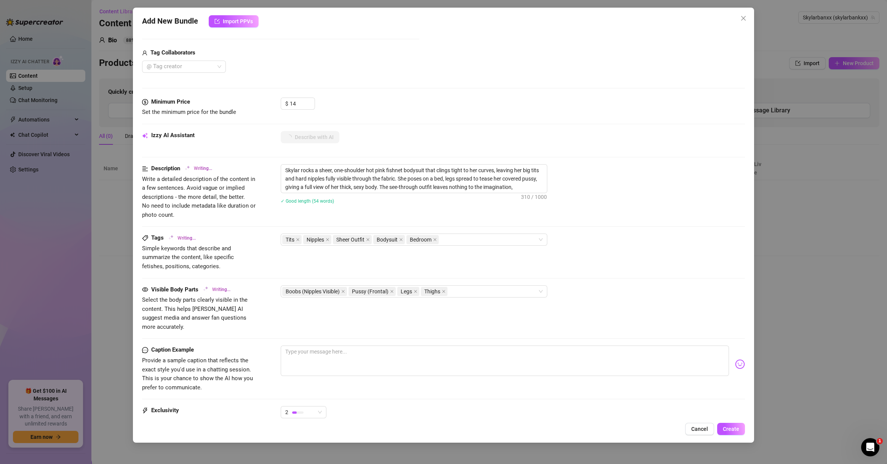
type textarea "Skylar rocks a sheer, one-shoulder hot pink fishnet bodysuit that clings tight …"
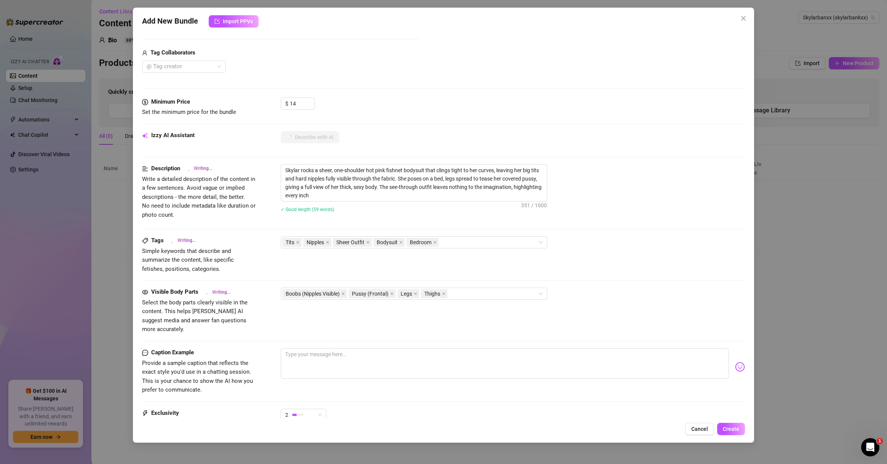
type textarea "Skylar rocks a sheer, one-shoulder hot pink fishnet bodysuit that clings tight …"
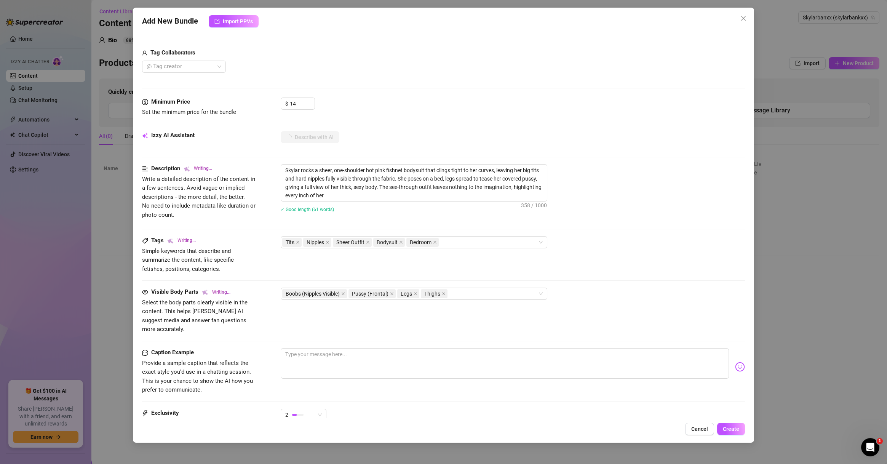
type textarea "Skylar rocks a sheer, one-shoulder hot pink fishnet bodysuit that clings tight …"
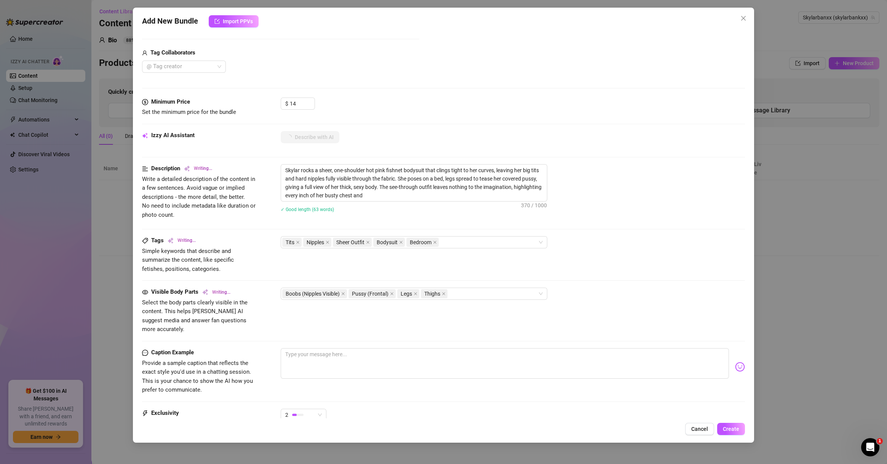
type textarea "Skylar rocks a sheer, one-shoulder hot pink fishnet bodysuit that clings tight …"
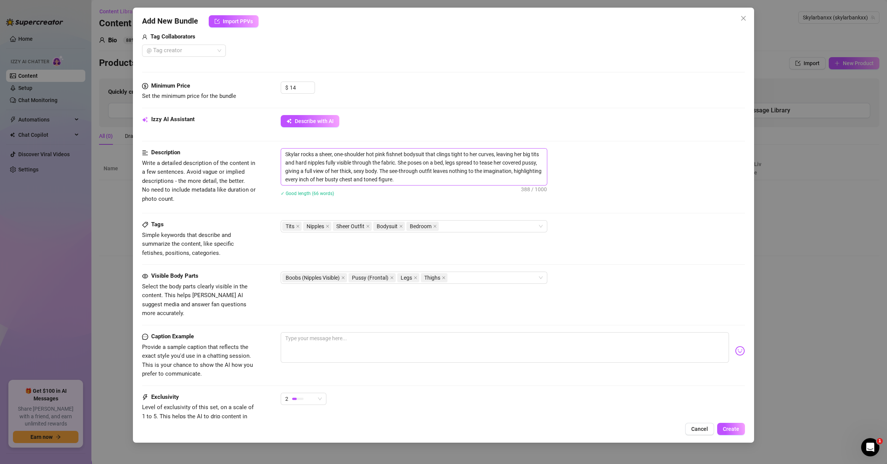
scroll to position [294, 0]
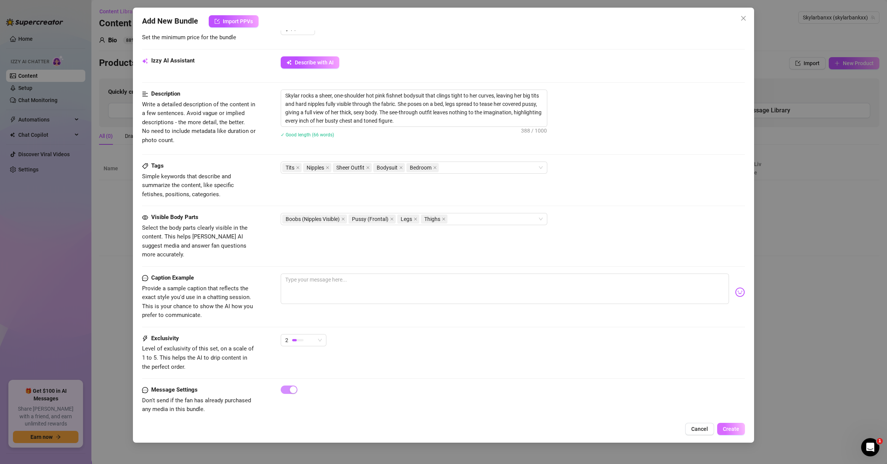
click at [628, 432] on button "Create" at bounding box center [731, 429] width 28 height 12
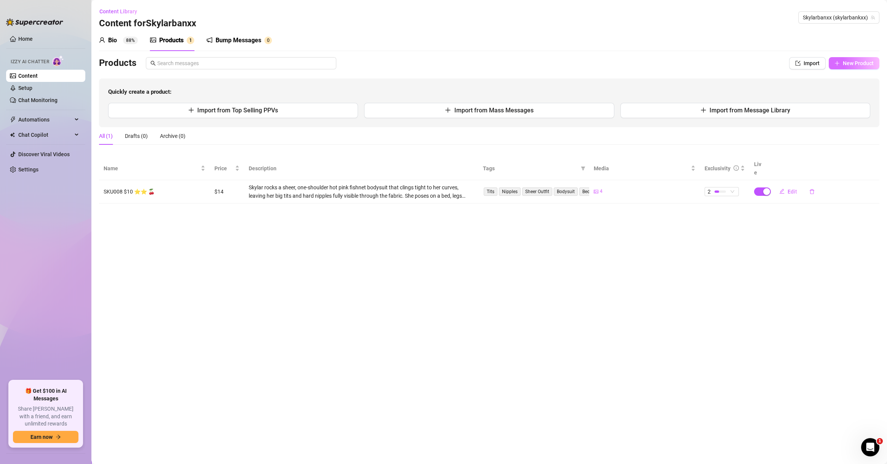
click at [628, 62] on span "New Product" at bounding box center [858, 63] width 31 height 6
type textarea "Type your message here..."
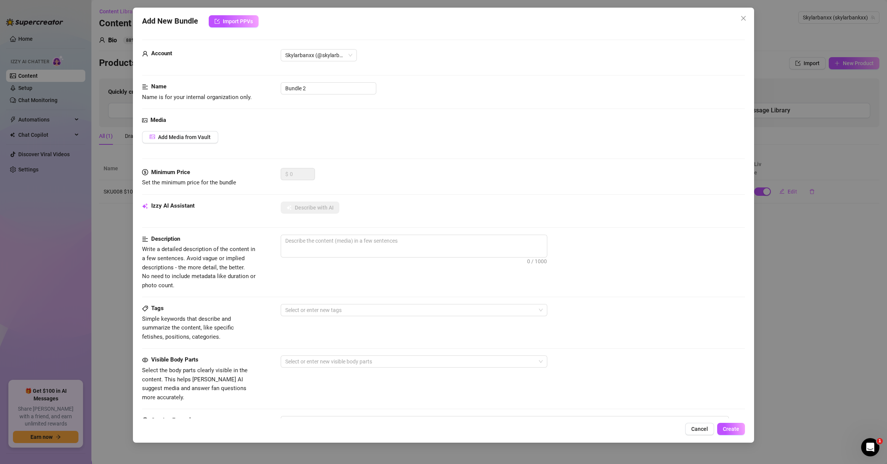
click at [260, 272] on div "Description Write a detailed description of the content in a few sentences. Avo…" at bounding box center [443, 262] width 603 height 55
drag, startPoint x: 322, startPoint y: 84, endPoint x: 256, endPoint y: 91, distance: 66.7
click at [256, 91] on div "Name Name is for your internal organization only. Bundle 2" at bounding box center [443, 91] width 603 height 19
paste input "SBB072925"
type input "SBB072925"
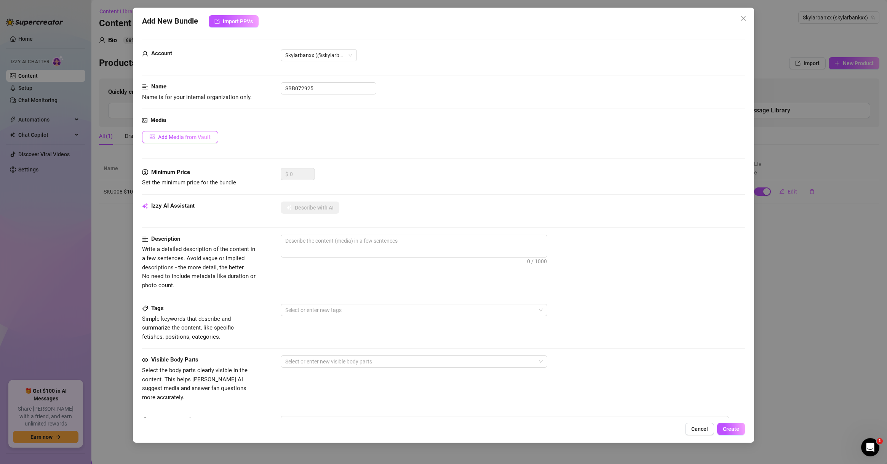
drag, startPoint x: 197, startPoint y: 126, endPoint x: 197, endPoint y: 138, distance: 11.8
click at [197, 128] on div "Media Add Media from Vault" at bounding box center [443, 142] width 603 height 52
click at [197, 139] on span "Add Media from Vault" at bounding box center [184, 137] width 53 height 6
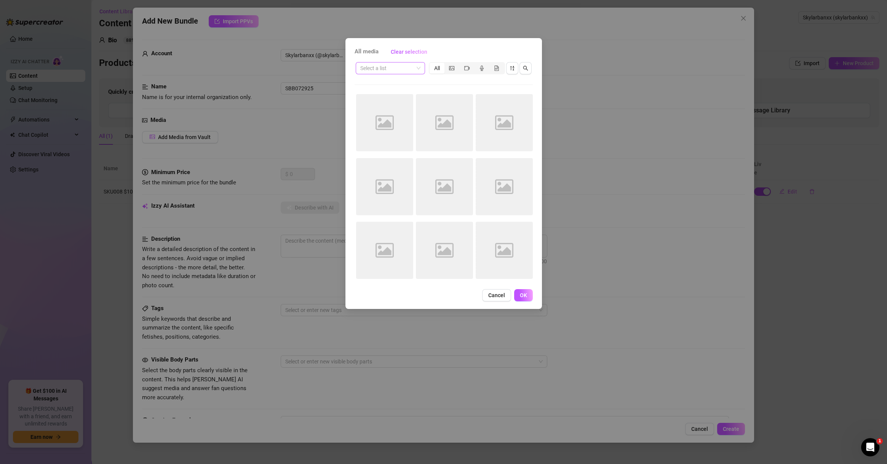
click at [386, 69] on input "search" at bounding box center [386, 67] width 53 height 11
paste input "SBB072925"
type input "SBB072925"
click at [394, 78] on div "SBB072925" at bounding box center [390, 83] width 66 height 12
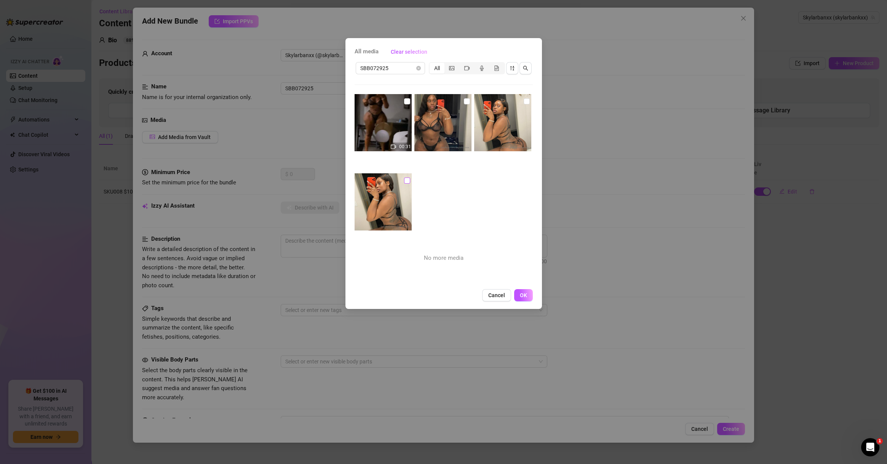
click at [404, 179] on input "checkbox" at bounding box center [407, 181] width 6 height 6
checkbox input "true"
click at [464, 99] on input "checkbox" at bounding box center [467, 101] width 6 height 6
checkbox input "true"
click at [524, 101] on input "checkbox" at bounding box center [527, 101] width 6 height 6
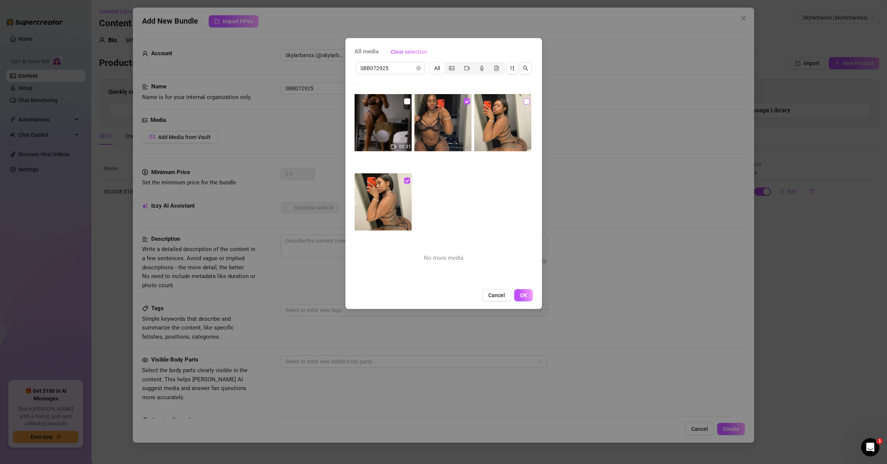
checkbox input "true"
click at [404, 99] on input "checkbox" at bounding box center [407, 101] width 6 height 6
checkbox input "true"
click at [520, 294] on span "OK" at bounding box center [523, 295] width 7 height 6
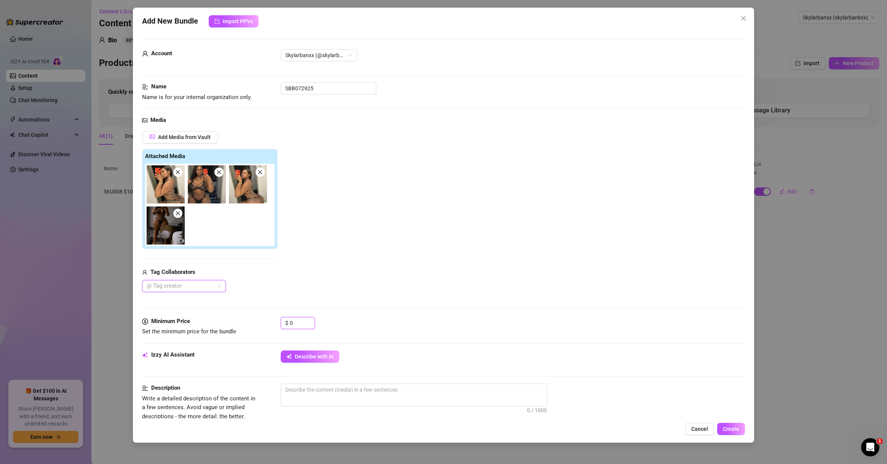
drag, startPoint x: 289, startPoint y: 315, endPoint x: 276, endPoint y: 315, distance: 13.0
click at [278, 315] on form "Account Skylarbanxx (@skylarbankxx) Name Name is for your internal organization…" at bounding box center [443, 380] width 603 height 680
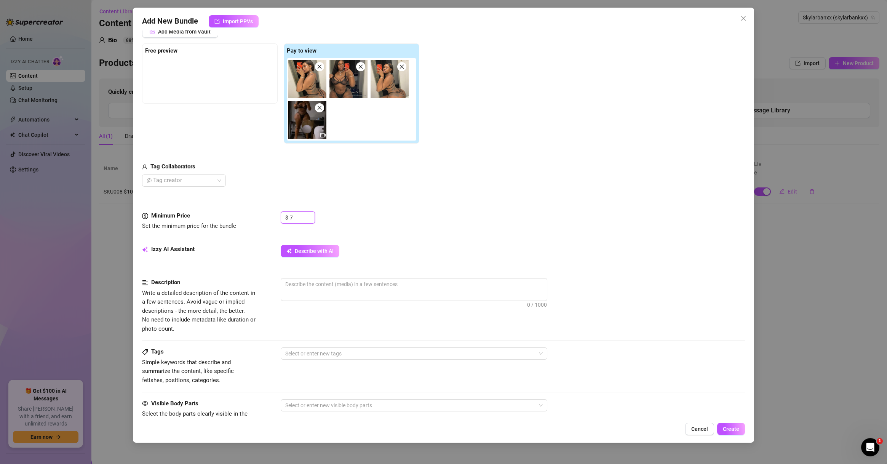
scroll to position [110, 0]
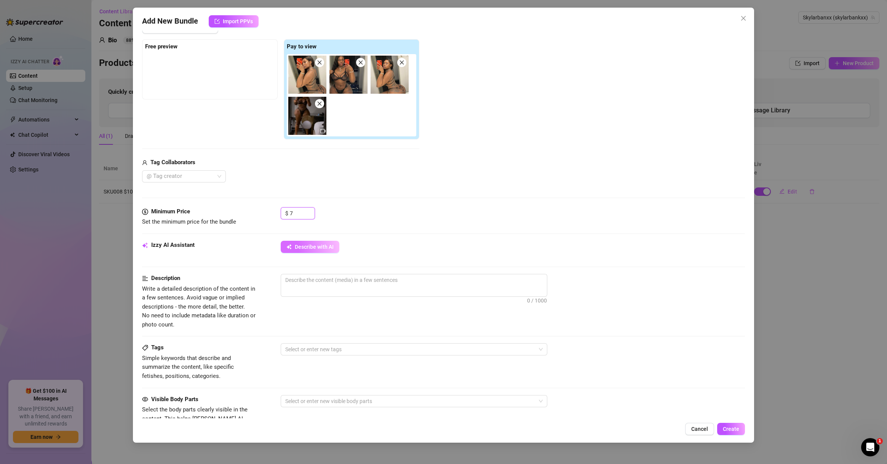
type input "7"
click at [316, 250] on button "Describe with AI" at bounding box center [310, 247] width 59 height 12
type textarea "Skylar"
type textarea "Skylar shows"
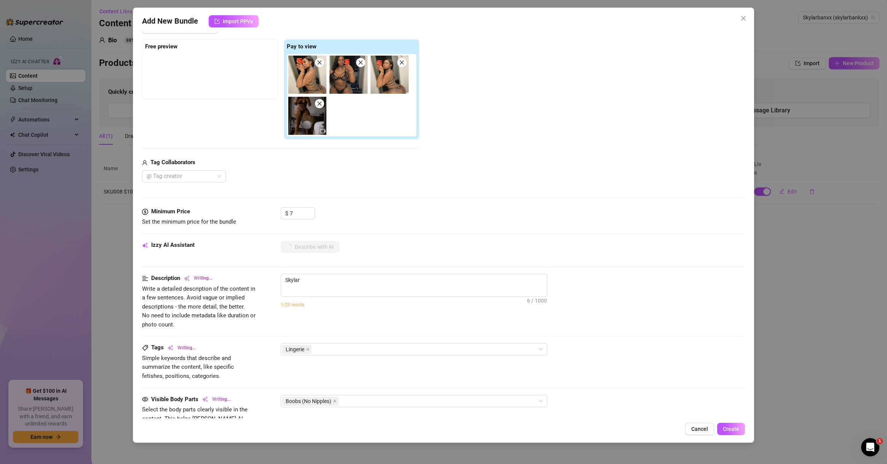
type textarea "Skylar shows"
type textarea "Skylar shows off"
type textarea "[PERSON_NAME] shows off her"
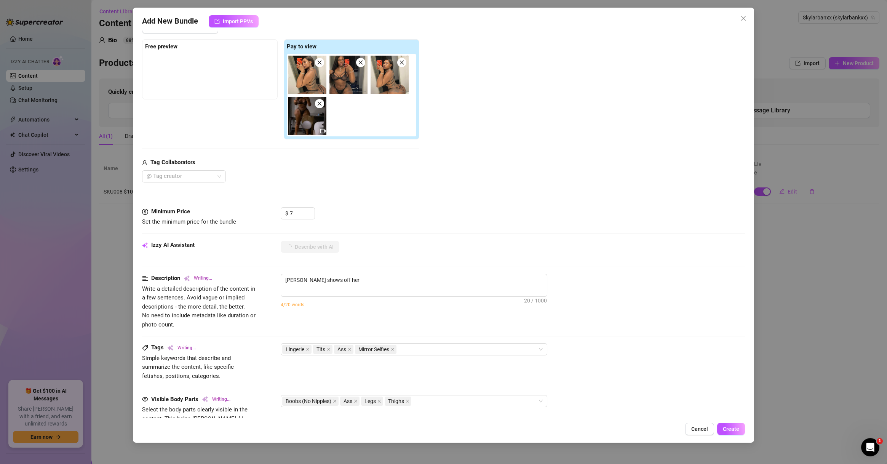
type textarea "[PERSON_NAME] shows off her thick"
type textarea "[PERSON_NAME] shows off her thick curves"
type textarea "[PERSON_NAME] shows off her thick curves in"
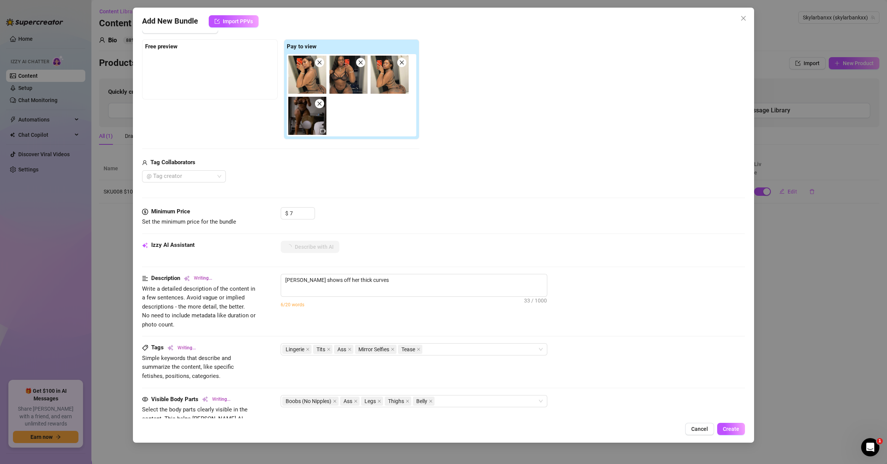
type textarea "[PERSON_NAME] shows off her thick curves in"
type textarea "[PERSON_NAME] shows off her thick curves in a"
type textarea "[PERSON_NAME] shows off her thick curves in a strappy,"
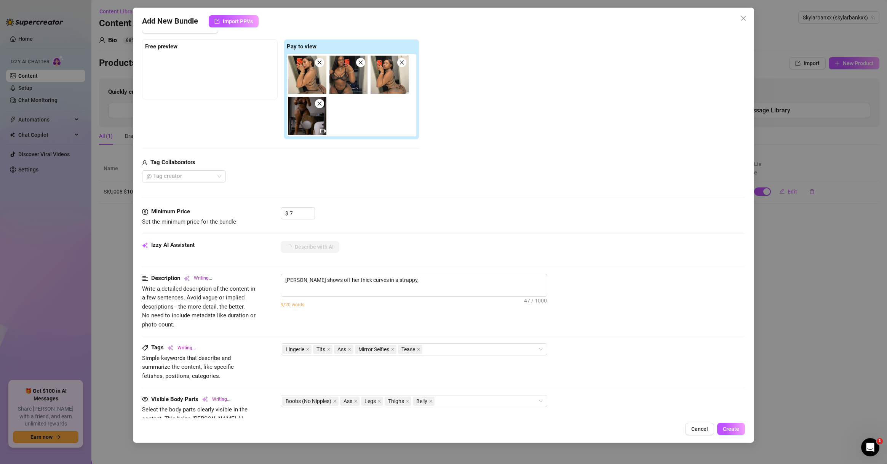
type textarea "[PERSON_NAME] shows off her thick curves in a strappy, sheer"
type textarea "[PERSON_NAME] shows off her thick curves in a strappy, sheer black"
type textarea "[PERSON_NAME] shows off her thick curves in a strappy, sheer black lingerie"
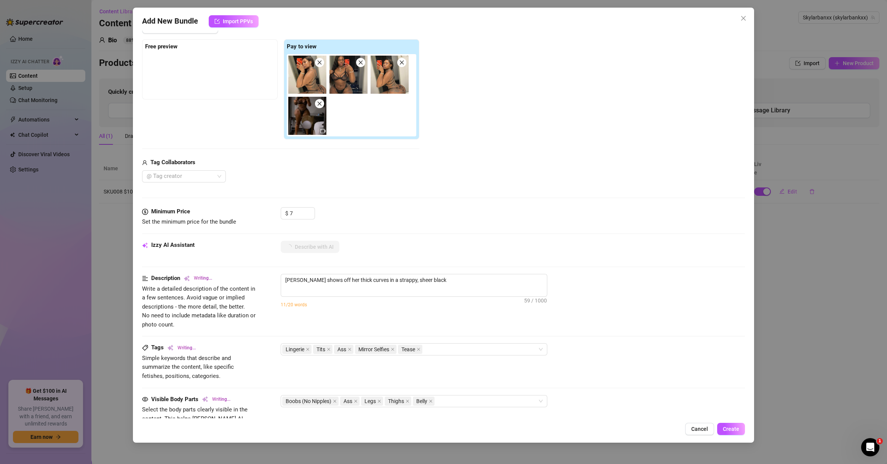
type textarea "[PERSON_NAME] shows off her thick curves in a strappy, sheer black lingerie"
type textarea "[PERSON_NAME] shows off her thick curves in a strappy, sheer black lingerie set"
type textarea "[PERSON_NAME] shows off her thick curves in a strappy, sheer black lingerie set…"
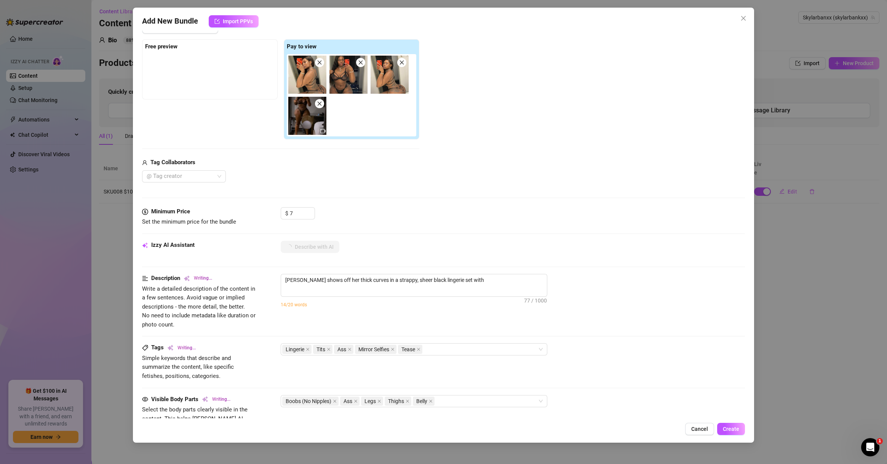
type textarea "[PERSON_NAME] shows off her thick curves in a strappy, sheer black lingerie set…"
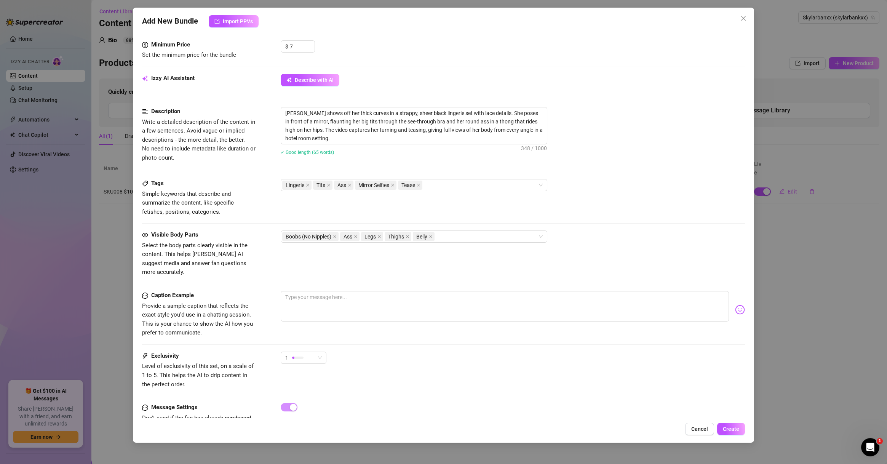
scroll to position [294, 0]
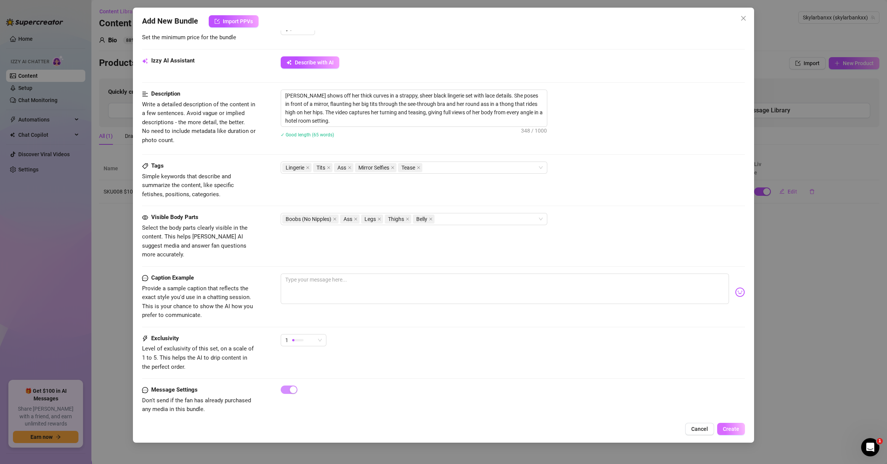
click at [628, 426] on span "Create" at bounding box center [731, 429] width 16 height 6
click at [628, 328] on div "Add New Bundle Import PPVs Account Skylarbanxx (@skylarbankxx) Name Name is for…" at bounding box center [443, 232] width 887 height 464
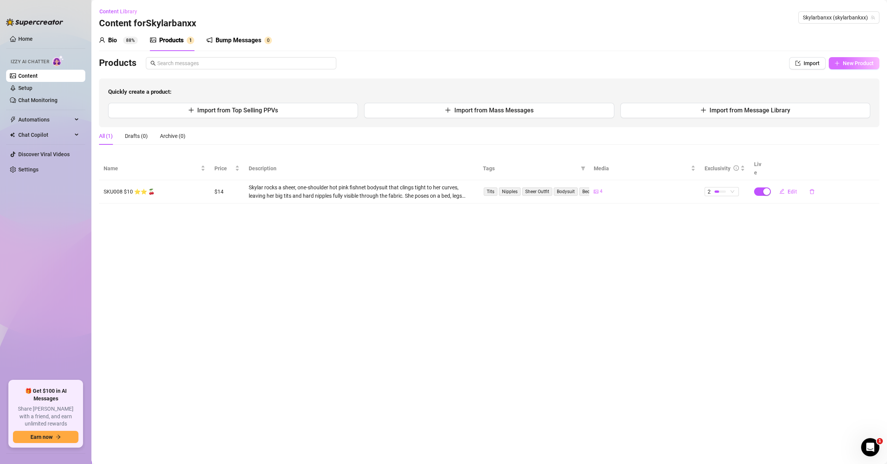
click at [628, 62] on span "New Product" at bounding box center [858, 63] width 31 height 6
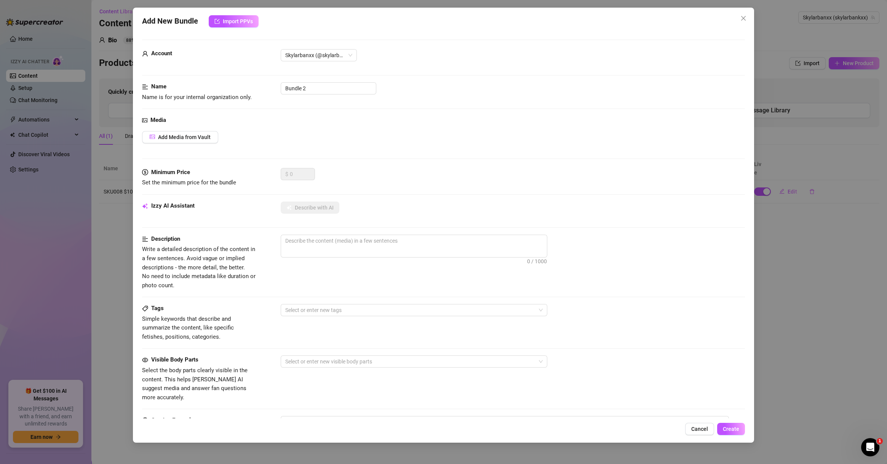
drag, startPoint x: 832, startPoint y: 310, endPoint x: 592, endPoint y: 210, distance: 260.1
click at [628, 310] on div "Add New Bundle Import PPVs Account Skylarbanxx (@skylarbankxx) Name Name is for…" at bounding box center [443, 232] width 887 height 464
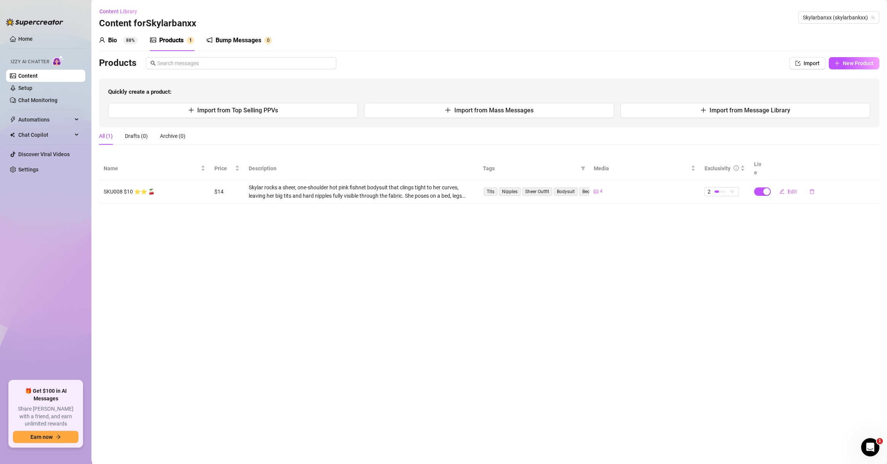
click at [628, 70] on div "Products Import New Product Quickly create a product: Import from Top Selling P…" at bounding box center [489, 92] width 781 height 70
click at [628, 62] on span "New Product" at bounding box center [858, 63] width 31 height 6
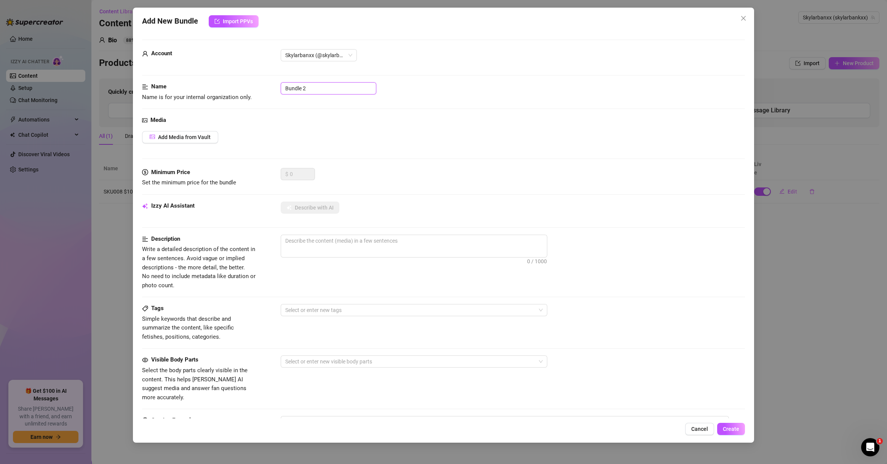
click at [243, 79] on form "Account Skylarbanxx (@skylarbankxx) Name Name is for your internal organization…" at bounding box center [443, 305] width 603 height 531
paste input "SBB072925"
click at [197, 142] on button "Add Media from Vault" at bounding box center [180, 137] width 76 height 12
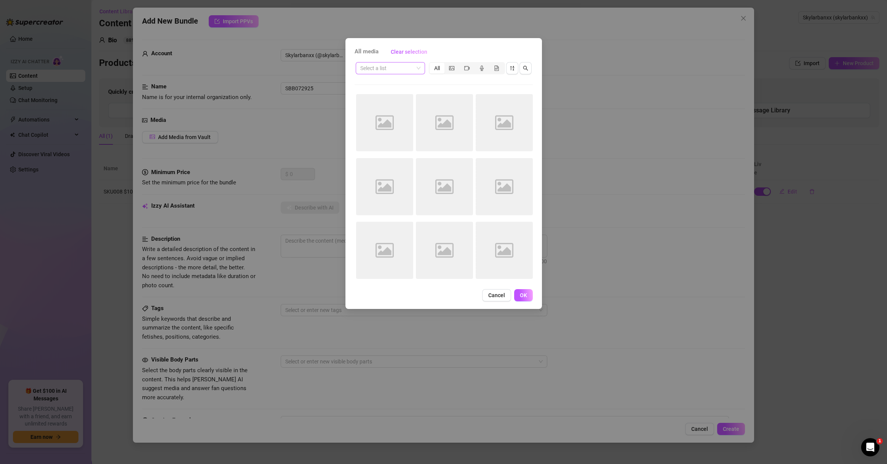
click at [381, 69] on input "search" at bounding box center [386, 67] width 53 height 11
paste input "SBB072925"
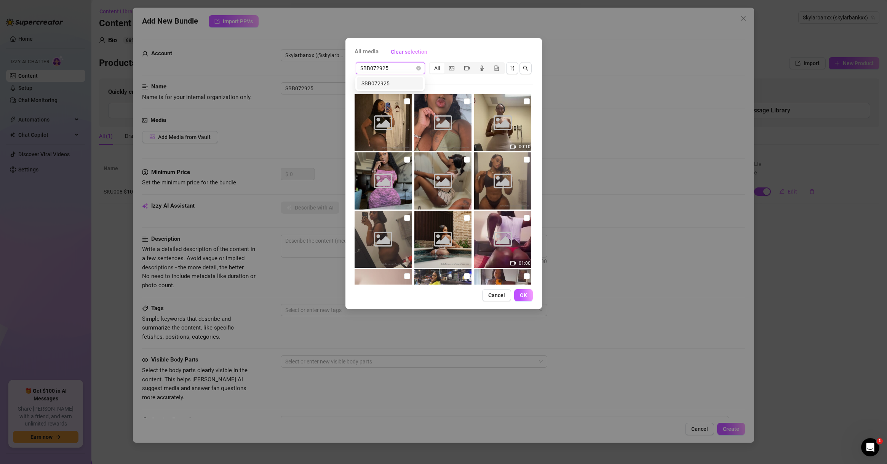
click at [384, 84] on div "SBB072925" at bounding box center [390, 83] width 57 height 8
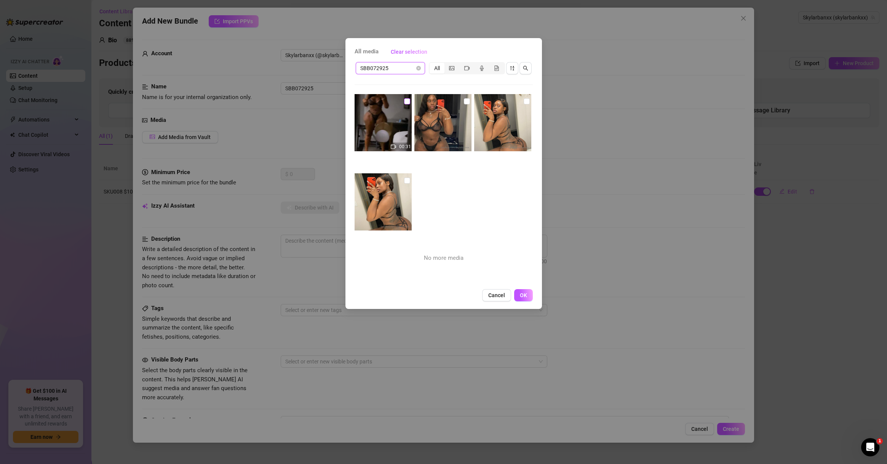
click at [407, 101] on input "checkbox" at bounding box center [407, 101] width 6 height 6
click at [404, 102] on input "checkbox" at bounding box center [407, 101] width 6 height 6
click at [402, 181] on img at bounding box center [383, 201] width 57 height 57
click at [407, 179] on input "checkbox" at bounding box center [407, 181] width 6 height 6
click at [404, 102] on input "checkbox" at bounding box center [407, 101] width 6 height 6
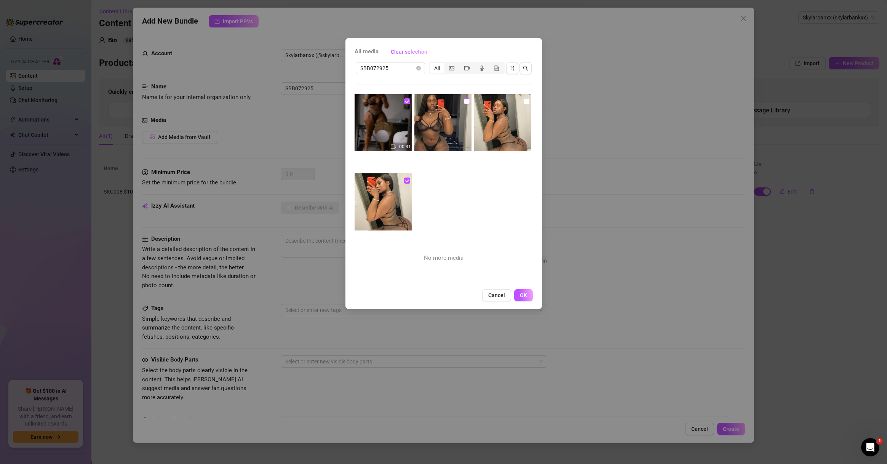
click at [464, 101] on input "checkbox" at bounding box center [467, 101] width 6 height 6
click at [524, 98] on input "checkbox" at bounding box center [527, 101] width 6 height 6
click at [522, 296] on span "OK" at bounding box center [523, 295] width 7 height 6
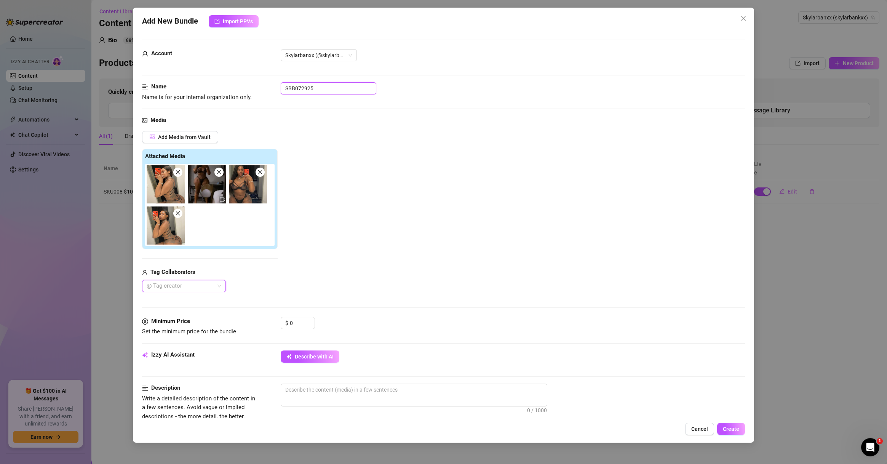
click at [333, 89] on input "SBB072925" at bounding box center [329, 88] width 96 height 12
click at [204, 138] on span "Add Media from Vault" at bounding box center [184, 137] width 53 height 6
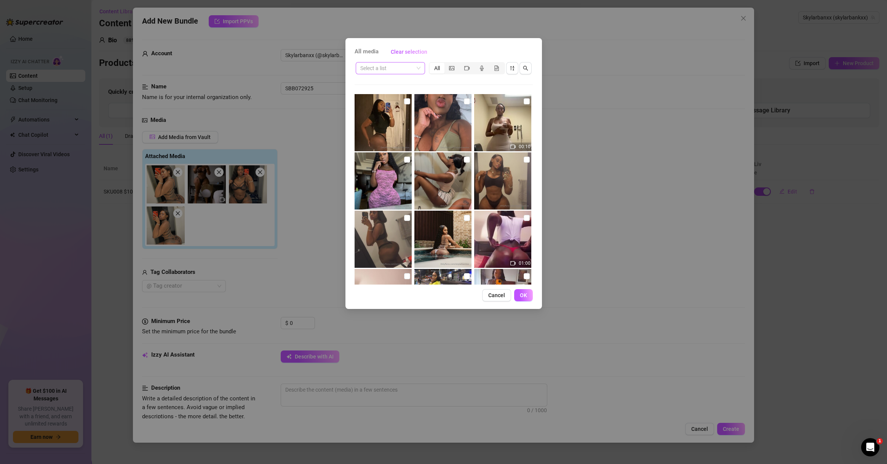
click at [390, 74] on input "search" at bounding box center [386, 67] width 53 height 11
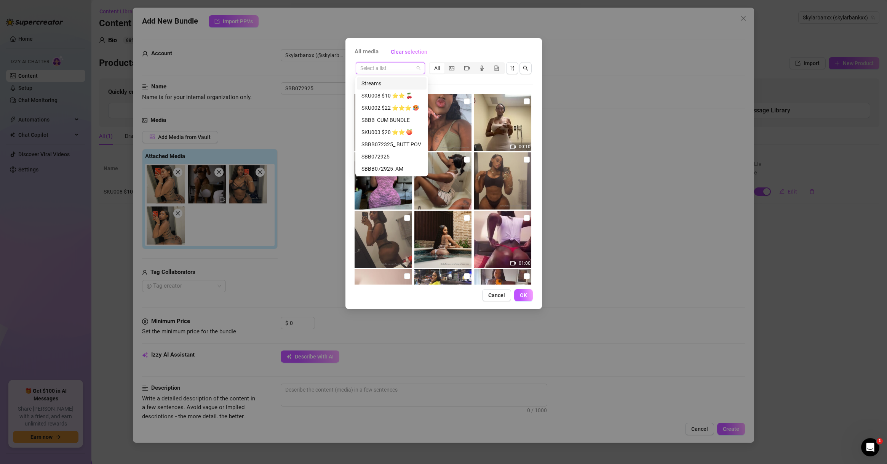
paste input "SBBB072325_ BUTT POV"
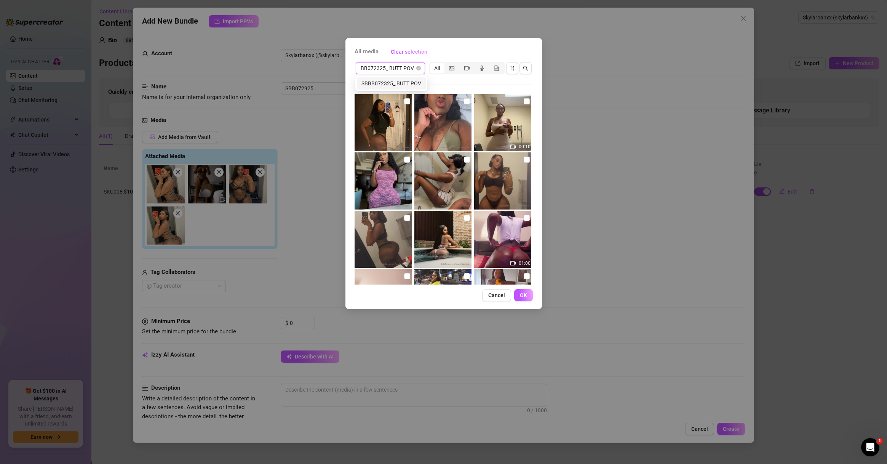
click at [390, 87] on div "SBBB072325_ BUTT POV" at bounding box center [392, 83] width 60 height 8
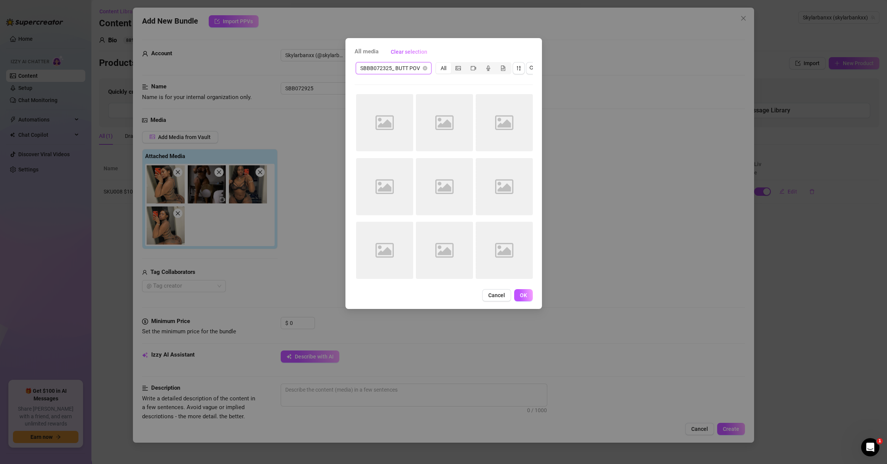
scroll to position [0, 0]
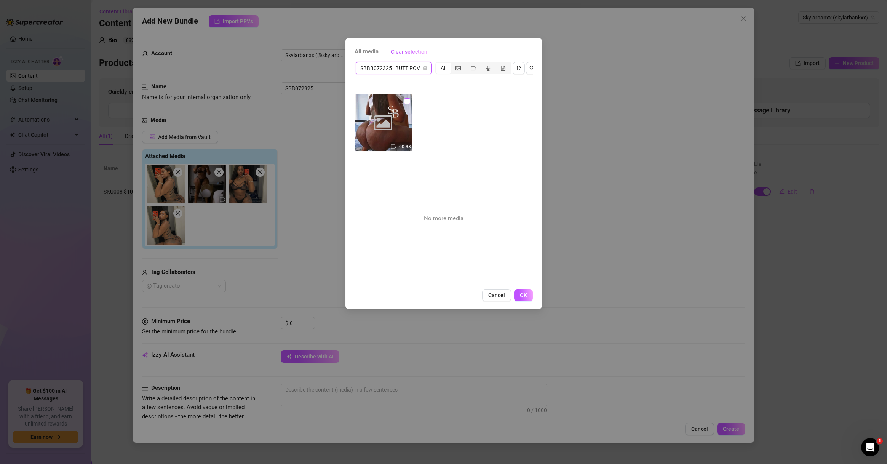
click at [404, 102] on input "checkbox" at bounding box center [407, 101] width 6 height 6
click at [525, 298] on span "OK" at bounding box center [523, 295] width 7 height 6
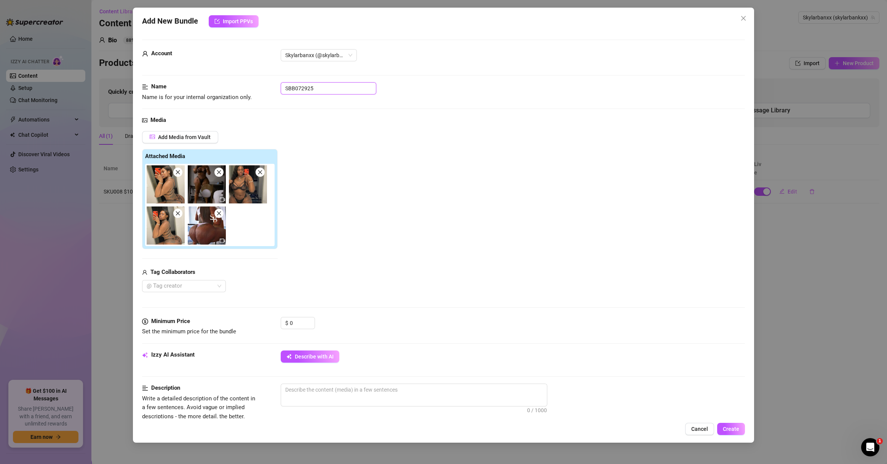
click at [346, 85] on input "SBB072925" at bounding box center [329, 88] width 96 height 12
paste input "SBBB072325_ BUTT POV"
drag, startPoint x: 302, startPoint y: 320, endPoint x: 266, endPoint y: 318, distance: 36.6
click at [266, 318] on div "Minimum Price Set the minimum price for the bundle $ 0" at bounding box center [443, 326] width 603 height 19
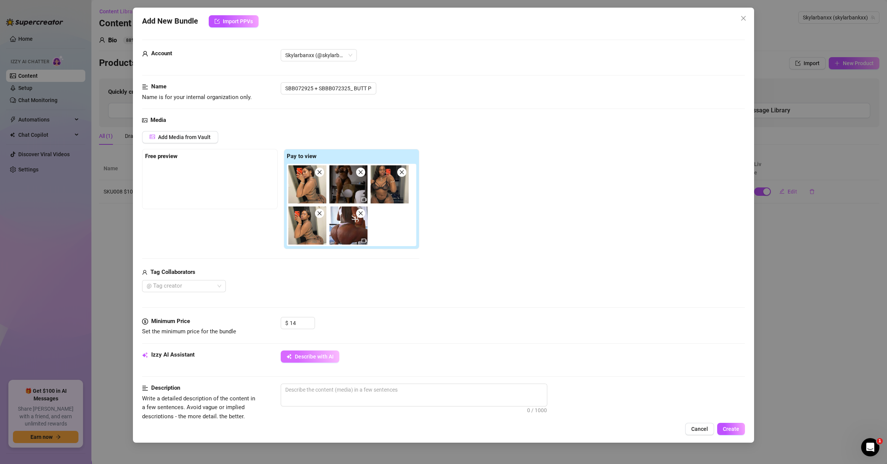
click at [312, 359] on span "Describe with AI" at bounding box center [314, 357] width 39 height 6
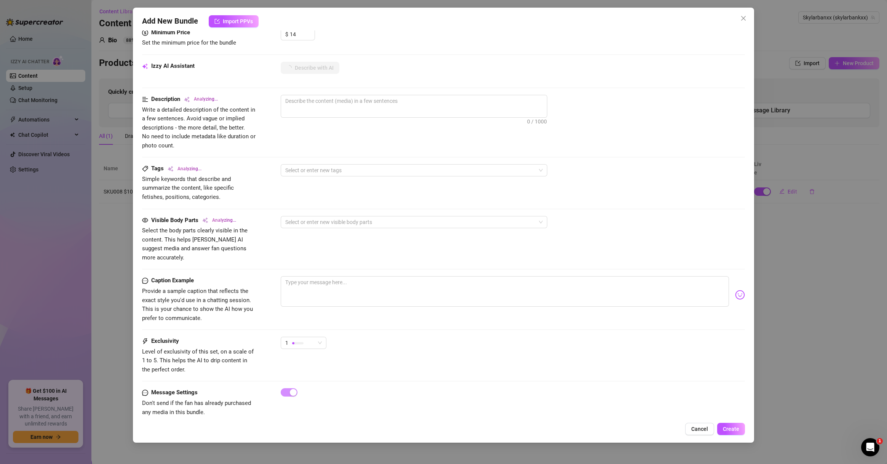
scroll to position [292, 0]
click at [317, 334] on span "1" at bounding box center [303, 339] width 37 height 11
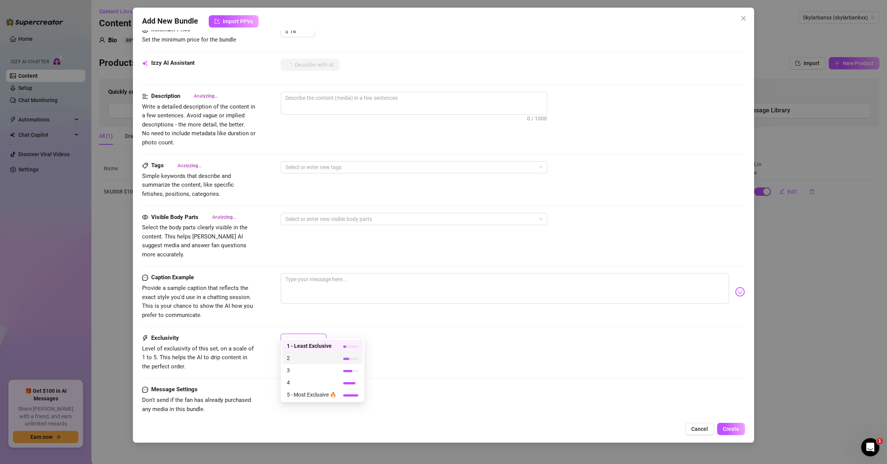
click at [300, 358] on span "2" at bounding box center [312, 358] width 50 height 8
click at [464, 336] on div "2 2" at bounding box center [513, 343] width 464 height 19
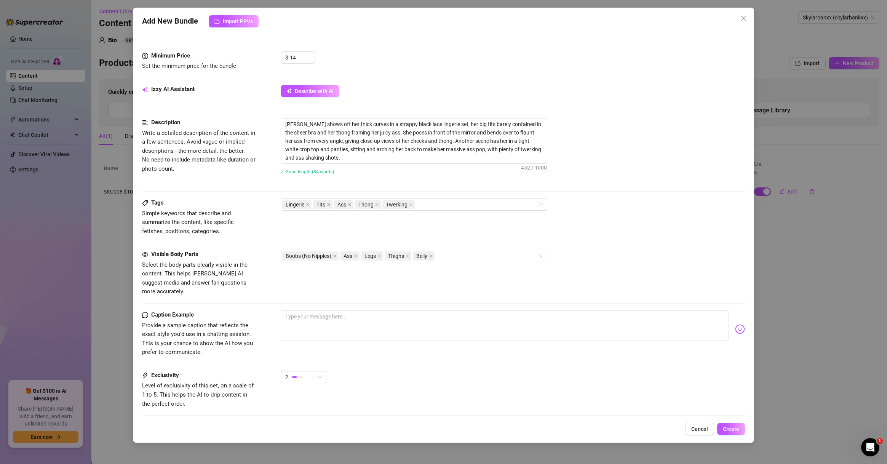
scroll to position [302, 0]
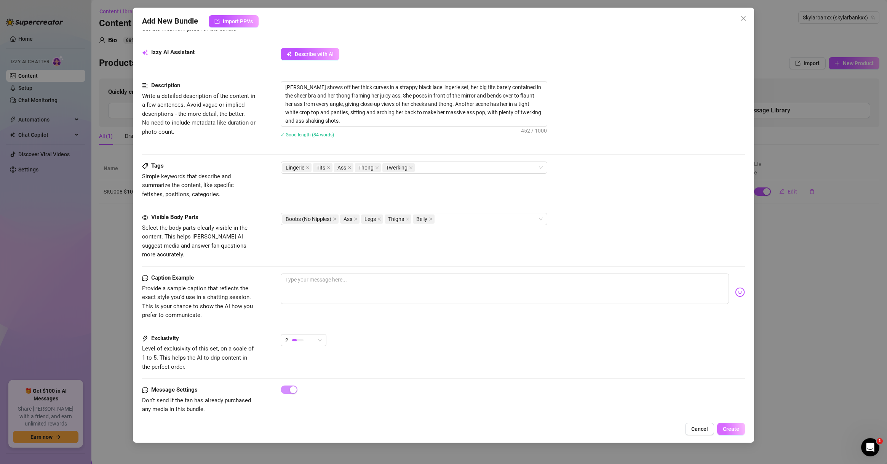
click at [628, 430] on span "Create" at bounding box center [731, 429] width 16 height 6
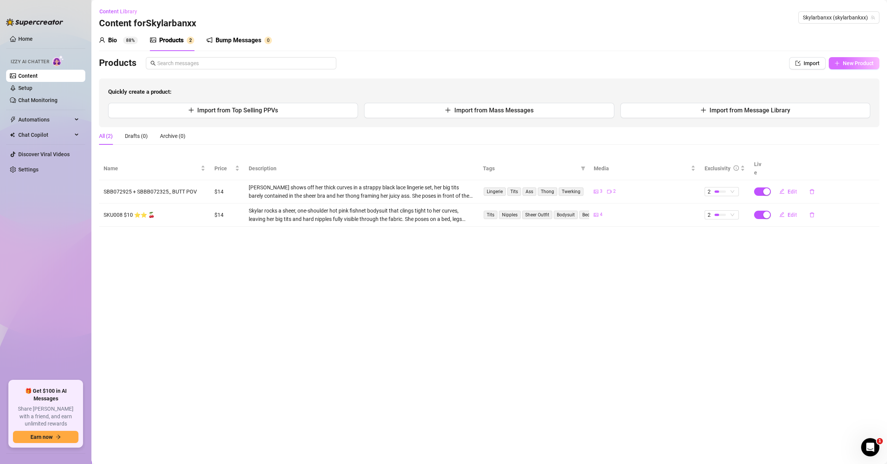
click at [628, 61] on span "New Product" at bounding box center [858, 63] width 31 height 6
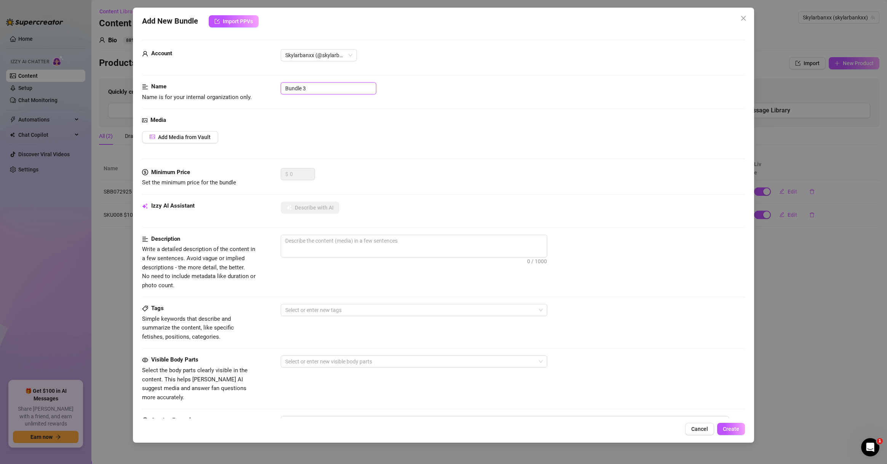
drag, startPoint x: 322, startPoint y: 86, endPoint x: 243, endPoint y: 82, distance: 78.6
click at [243, 82] on form "Account Skylarbanxx (@skylarbankxx) Name Name is for your internal organization…" at bounding box center [443, 305] width 603 height 531
paste input "SBBB080125_blue pants"
click at [188, 136] on span "Add Media from Vault" at bounding box center [184, 137] width 53 height 6
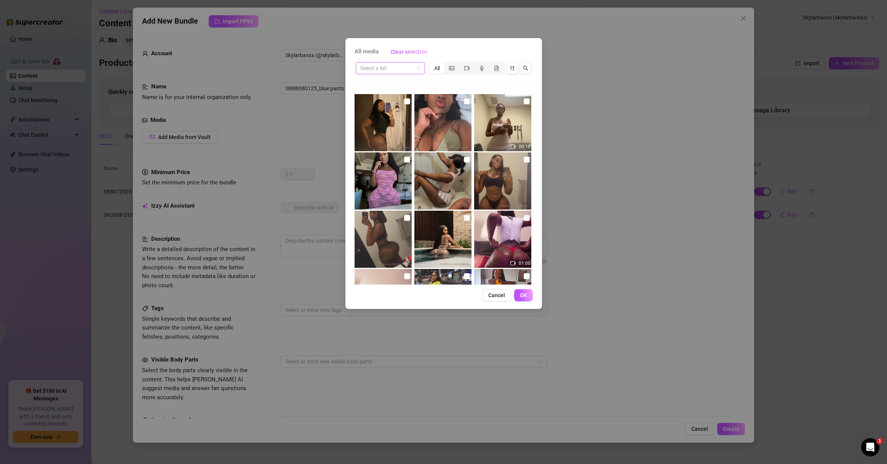
click at [393, 68] on input "search" at bounding box center [386, 67] width 53 height 11
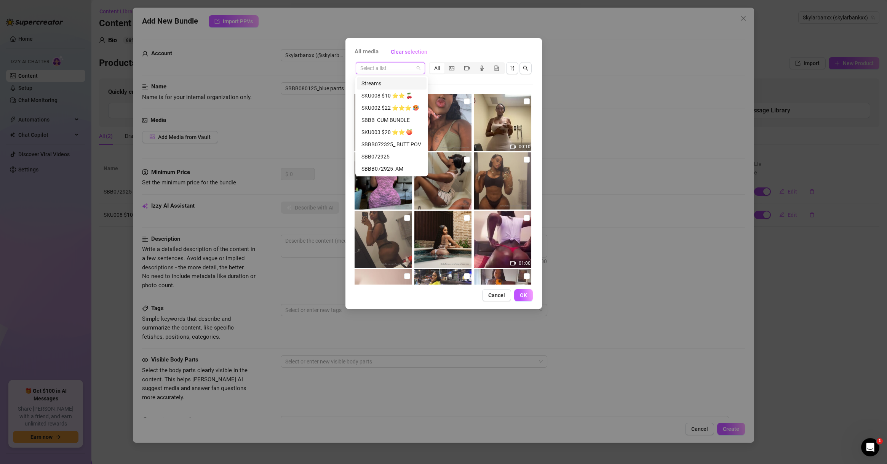
paste input "SBBB080125_blue pants"
click at [391, 69] on input "search" at bounding box center [386, 67] width 53 height 11
paste input "SBBB080125_blue pants"
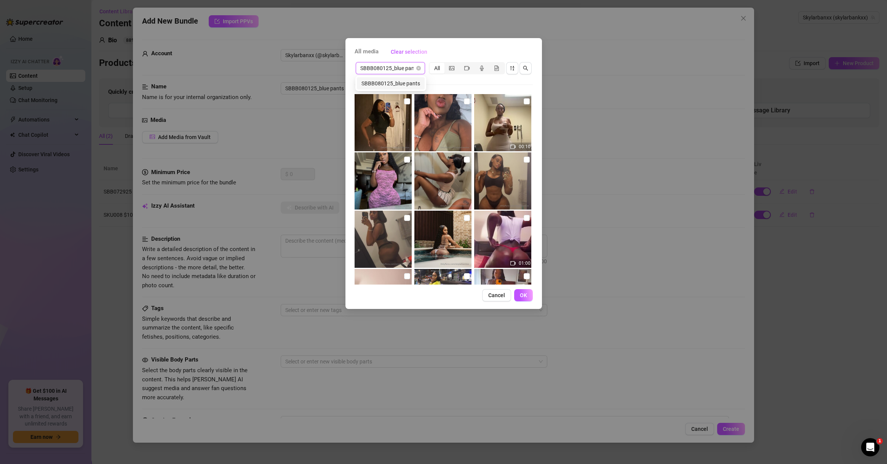
scroll to position [0, 0]
click at [390, 79] on div "SBBB080125_blue pants" at bounding box center [391, 83] width 59 height 8
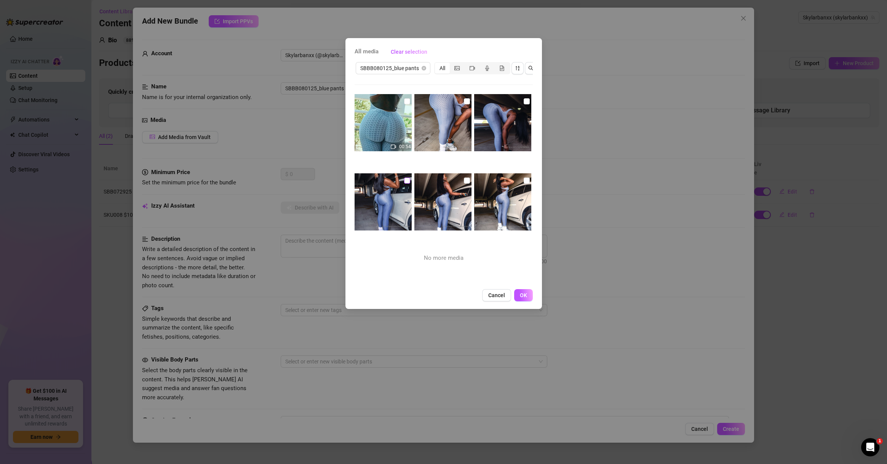
click at [402, 179] on img at bounding box center [383, 201] width 57 height 57
click at [404, 181] on input "checkbox" at bounding box center [407, 181] width 6 height 6
click at [465, 180] on input "checkbox" at bounding box center [467, 181] width 6 height 6
click at [524, 180] on input "checkbox" at bounding box center [527, 181] width 6 height 6
click at [524, 101] on input "checkbox" at bounding box center [527, 101] width 6 height 6
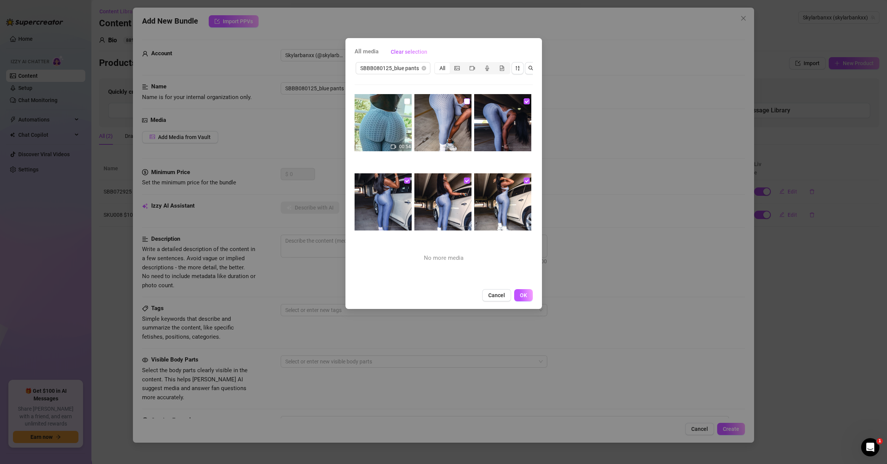
click at [464, 101] on input "checkbox" at bounding box center [467, 101] width 6 height 6
click at [404, 101] on input "checkbox" at bounding box center [407, 101] width 6 height 6
click at [530, 301] on button "OK" at bounding box center [523, 295] width 19 height 12
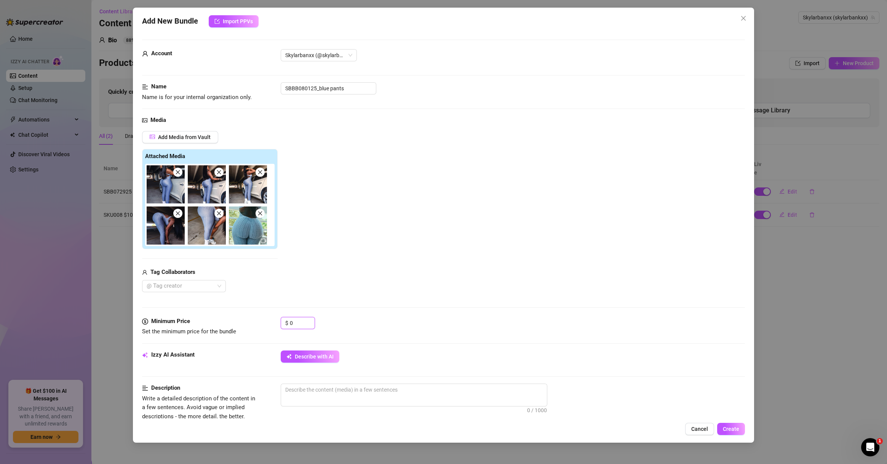
drag, startPoint x: 275, startPoint y: 323, endPoint x: 270, endPoint y: 325, distance: 5.5
click at [270, 325] on div "Minimum Price Set the minimum price for the bundle $ 0" at bounding box center [443, 326] width 603 height 19
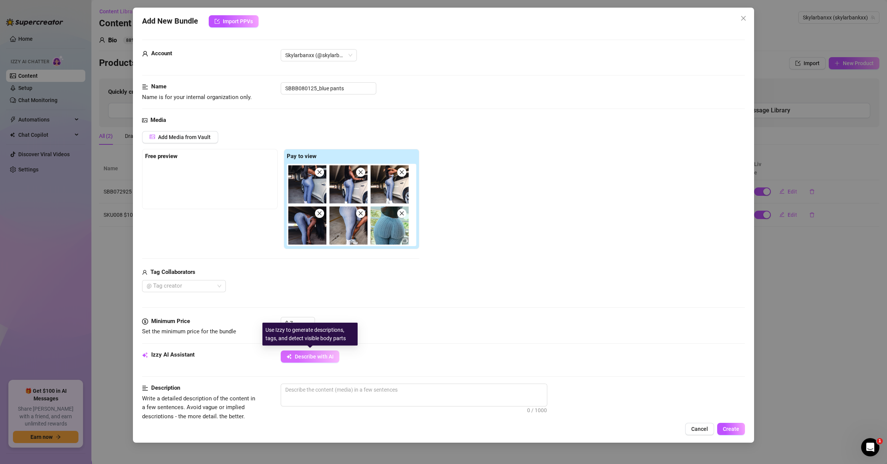
click at [302, 356] on span "Describe with AI" at bounding box center [314, 357] width 39 height 6
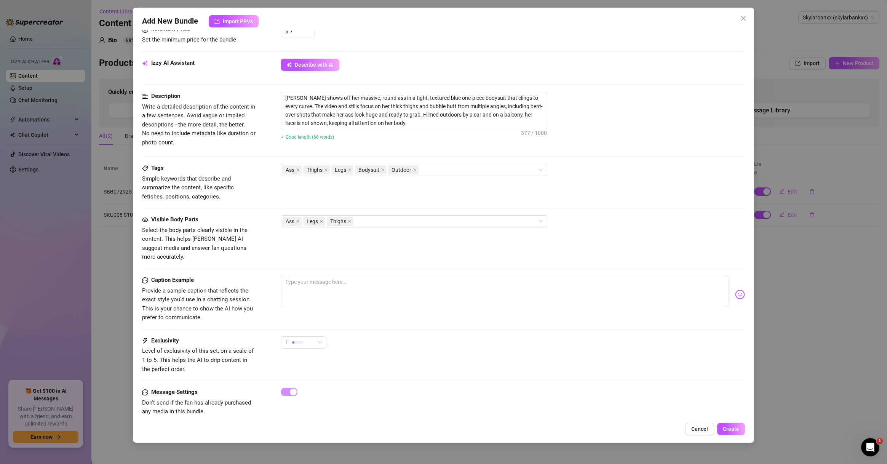
scroll to position [294, 0]
click at [628, 426] on span "Create" at bounding box center [731, 429] width 16 height 6
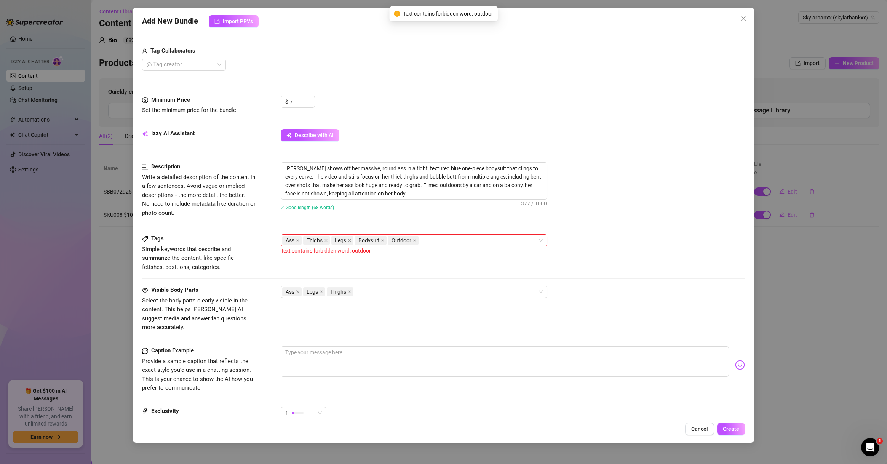
scroll to position [221, 0]
click at [413, 240] on icon "close" at bounding box center [415, 241] width 4 height 4
drag, startPoint x: 476, startPoint y: 186, endPoint x: 453, endPoint y: 183, distance: 23.8
click at [453, 183] on textarea "[PERSON_NAME] shows off her massive, round ass in a tight, textured blue one-pi…" at bounding box center [414, 181] width 266 height 37
click at [459, 185] on textarea "[PERSON_NAME] shows off her massive, round ass in a tight, textured blue one-pi…" at bounding box center [414, 181] width 266 height 37
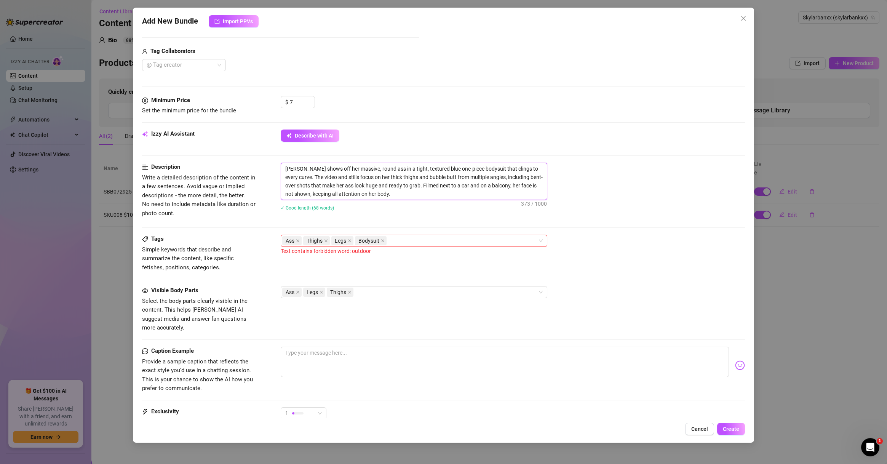
click at [514, 190] on textarea "[PERSON_NAME] shows off her massive, round ass in a tight, textured blue one-pi…" at bounding box center [414, 181] width 266 height 37
drag, startPoint x: 523, startPoint y: 186, endPoint x: 483, endPoint y: 186, distance: 40.0
click at [483, 186] on textarea "[PERSON_NAME] shows off her massive, round ass in a tight, textured blue one-pi…" at bounding box center [414, 181] width 266 height 37
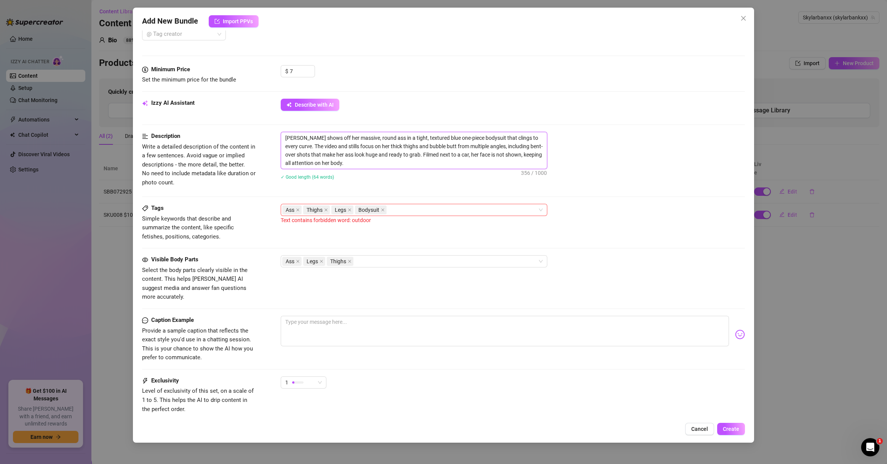
scroll to position [294, 0]
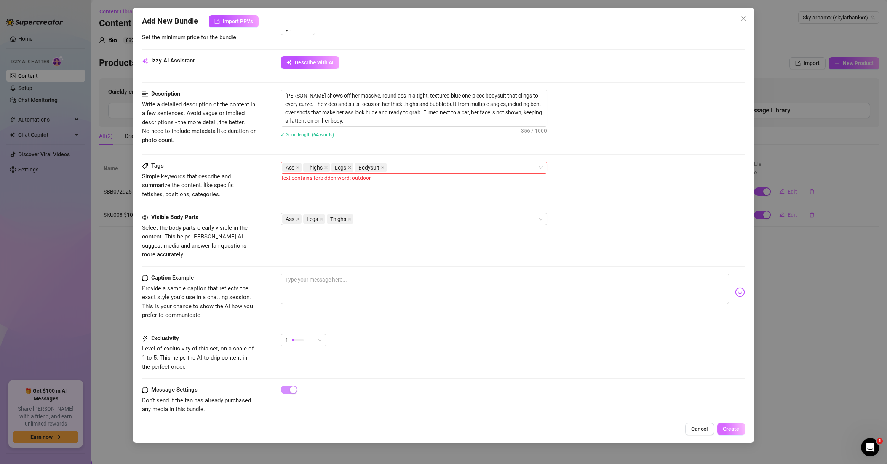
click at [628, 426] on span "Create" at bounding box center [731, 429] width 16 height 6
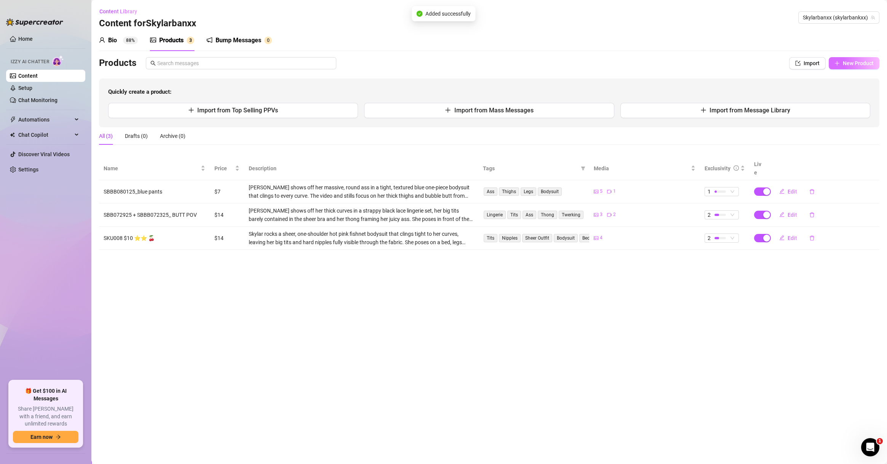
click at [628, 68] on button "New Product" at bounding box center [854, 63] width 51 height 12
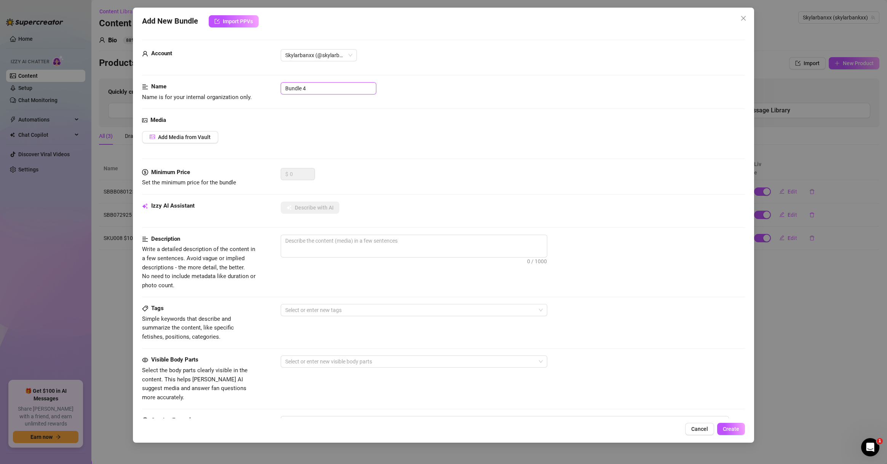
drag, startPoint x: 330, startPoint y: 89, endPoint x: 253, endPoint y: 90, distance: 77.7
click at [254, 87] on div "Name Name is for your internal organization only. Bundle 4" at bounding box center [443, 91] width 603 height 19
paste input "SKU004 $15 ⭐️⭐️ 🍑"
click at [191, 141] on button "Add Media from Vault" at bounding box center [180, 137] width 76 height 12
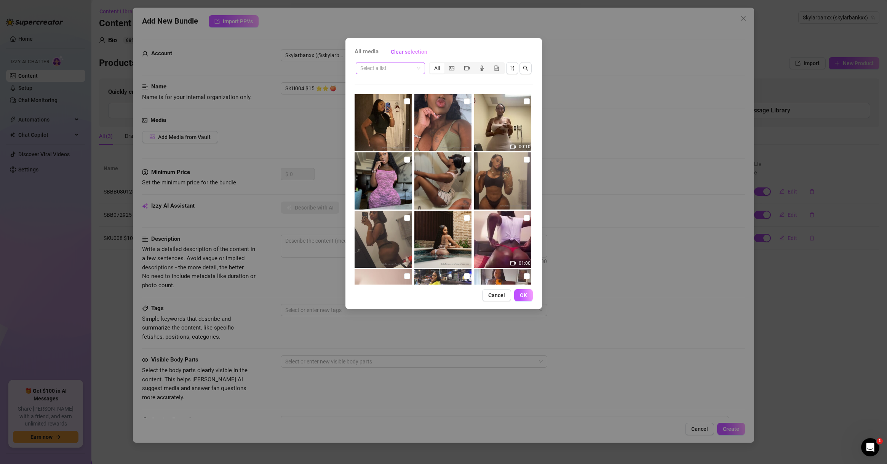
click at [383, 69] on input "search" at bounding box center [386, 67] width 53 height 11
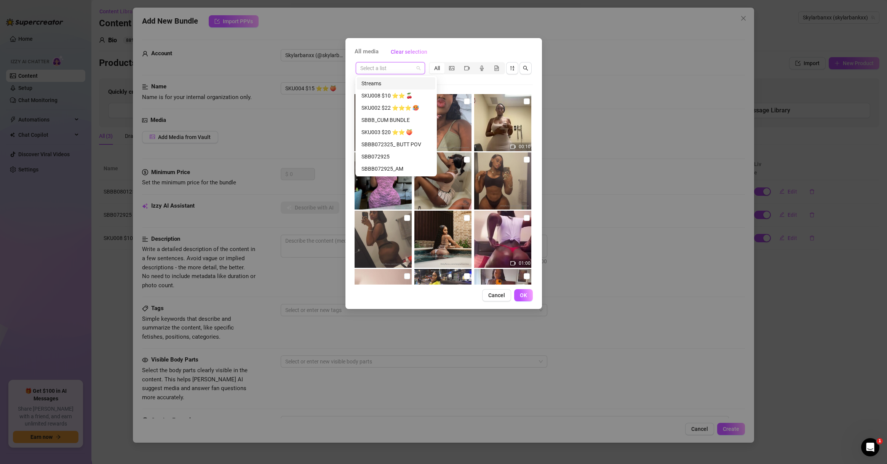
paste input "SKU004 $15 ⭐️⭐️ 🍑"
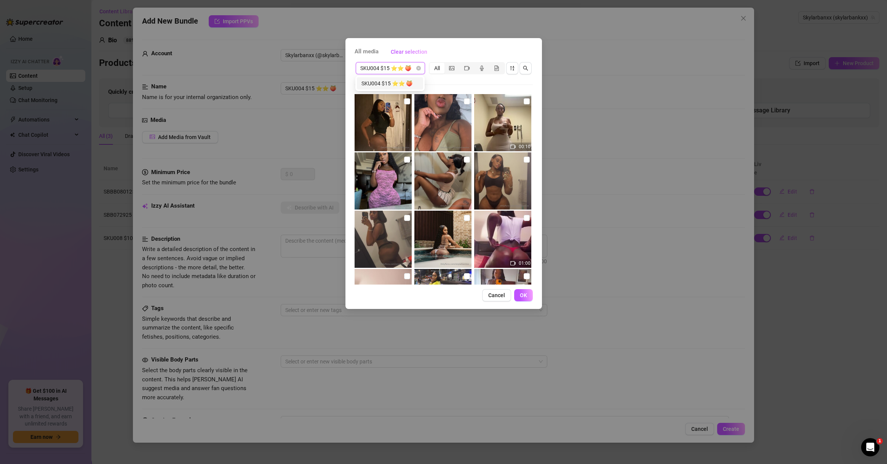
click at [400, 87] on div "SKU004 $15 ⭐️⭐️ 🍑" at bounding box center [390, 83] width 57 height 8
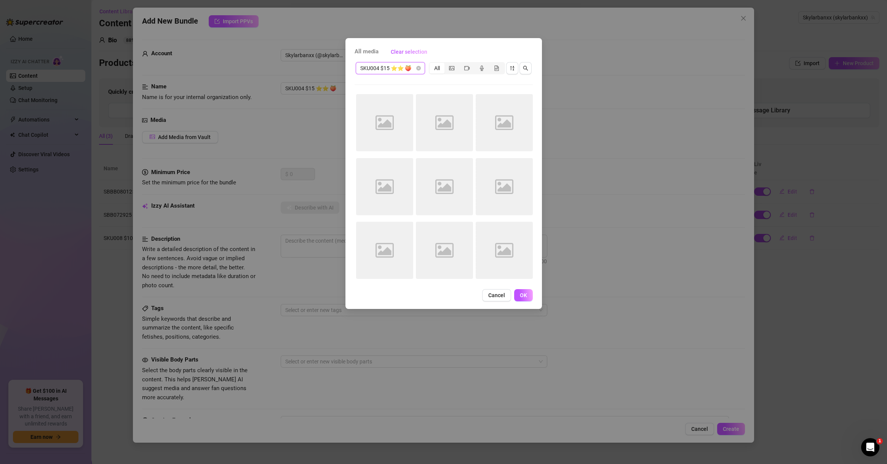
scroll to position [0, 0]
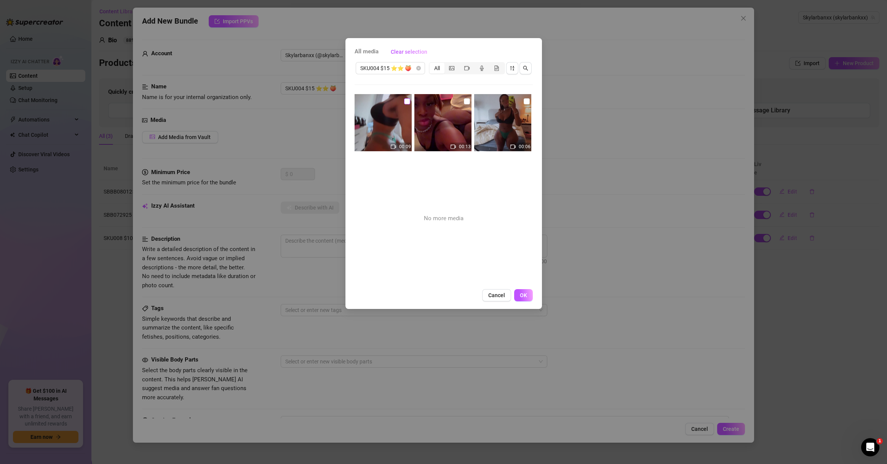
click at [407, 102] on input "checkbox" at bounding box center [407, 101] width 6 height 6
click at [466, 99] on input "checkbox" at bounding box center [467, 101] width 6 height 6
click at [524, 101] on input "checkbox" at bounding box center [527, 101] width 6 height 6
click at [526, 299] on button "OK" at bounding box center [523, 295] width 19 height 12
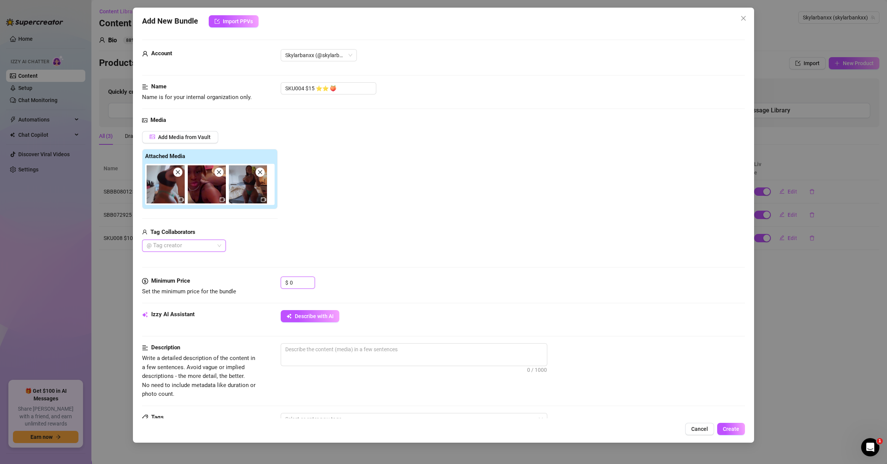
drag, startPoint x: 296, startPoint y: 280, endPoint x: 259, endPoint y: 280, distance: 37.7
click at [259, 280] on div "Minimum Price Set the minimum price for the bundle $ 0" at bounding box center [443, 286] width 603 height 19
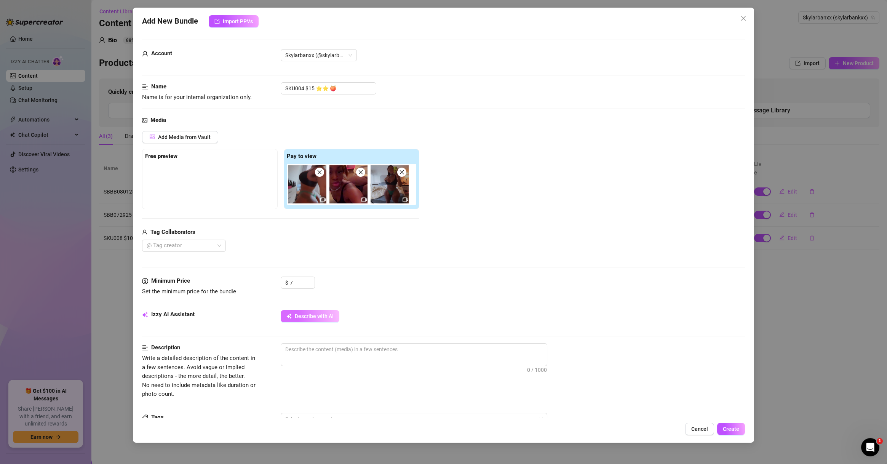
click at [309, 314] on span "Describe with AI" at bounding box center [314, 316] width 39 height 6
drag, startPoint x: 349, startPoint y: 87, endPoint x: 197, endPoint y: 85, distance: 152.8
click at [197, 85] on div "Name Name is for your internal organization only. SKU004 $15 ⭐️⭐️ 🍑" at bounding box center [443, 91] width 603 height 19
paste input "Open FansMetric Vault custom All media 163 152 Streams 2 SKU008 $10 ⭐️⭐️ 🍒 4 SK…"
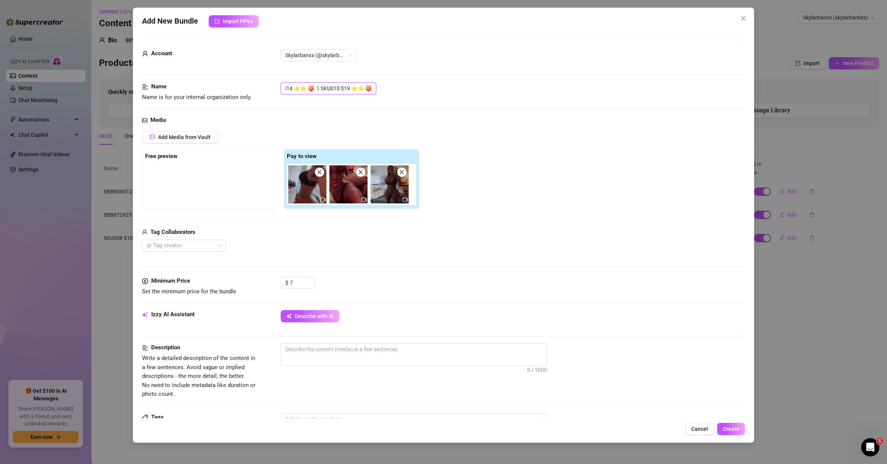
click at [334, 84] on input "Open FansMetric Vault custom All media 163 152 Streams 2 SKU008 $10 ⭐️⭐️ 🍒 4 SK…" at bounding box center [329, 88] width 96 height 12
paste input "text"
click at [294, 98] on div "Name Name is for your internal organization only. Open FansMetric Vault custom …" at bounding box center [443, 91] width 603 height 19
click at [334, 84] on input "Open FansMetric Vault custom All media 163 152 Streams 2 SKU008 $10 ⭐️⭐️ 🍒 4 SK…" at bounding box center [329, 88] width 96 height 12
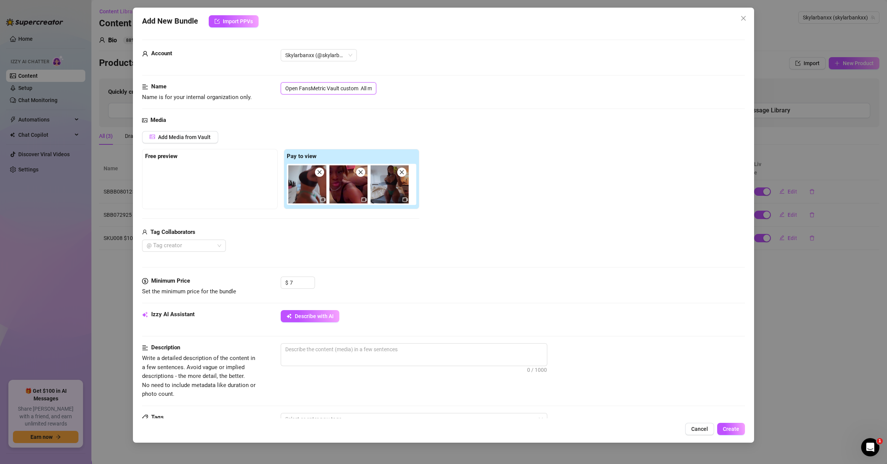
click at [334, 84] on input "Open FansMetric Vault custom All media 163 152 Streams 2 SKU008 $10 ⭐️⭐️ 🍒 4 SK…" at bounding box center [329, 88] width 96 height 12
click at [314, 88] on input "Open FansMetric Vault custom All media 163 152 Streams 2 SKU008 $10 ⭐️⭐️ 🍒 4 SK…" at bounding box center [329, 88] width 96 height 12
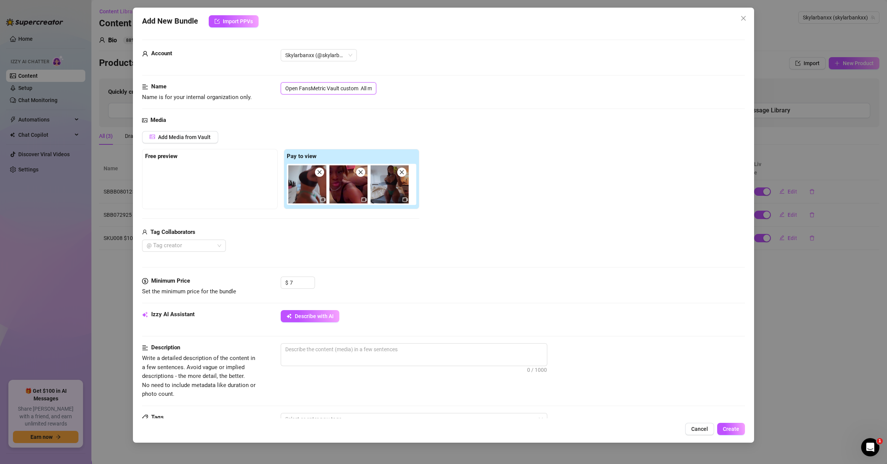
paste input "text"
click at [200, 139] on span "Add Media from Vault" at bounding box center [184, 137] width 53 height 6
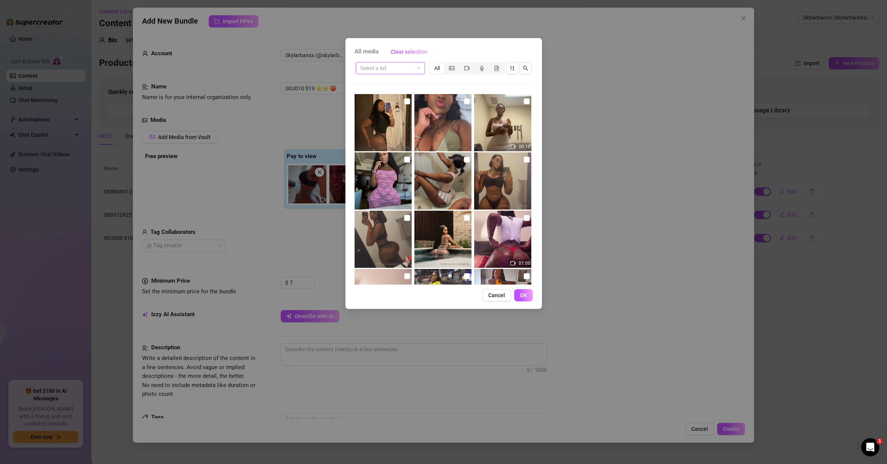
click at [378, 67] on input "search" at bounding box center [386, 67] width 53 height 11
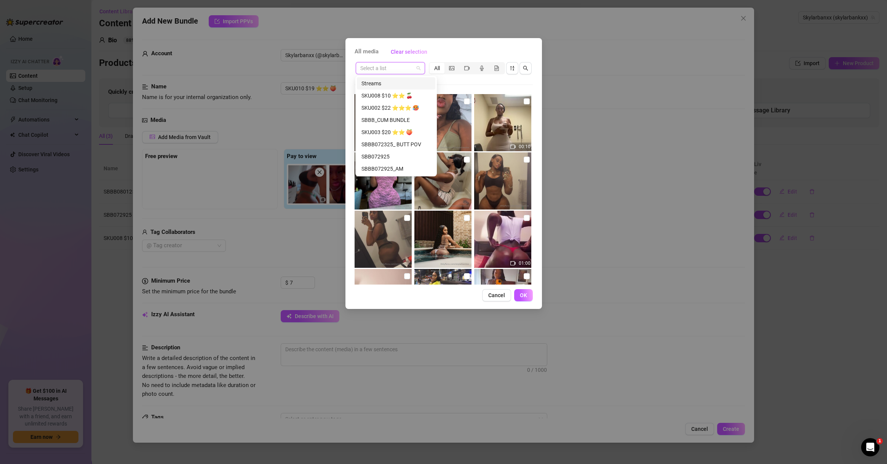
paste input "SKU010 $19 ⭐️⭐️ 🍑"
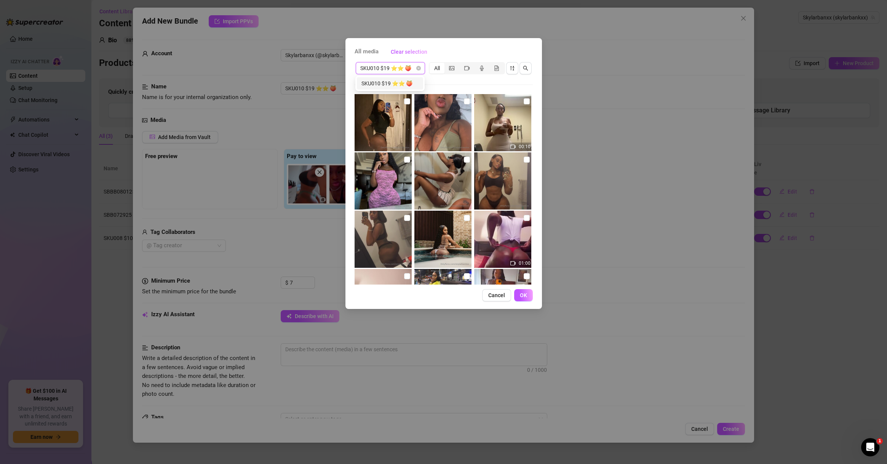
click at [383, 89] on div "SKU010 $19 ⭐️⭐️ 🍑" at bounding box center [390, 83] width 66 height 12
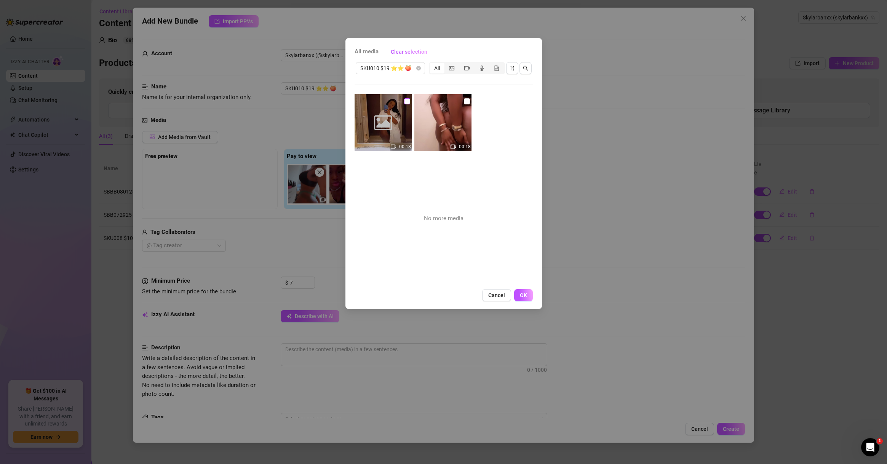
click at [406, 98] on input "checkbox" at bounding box center [407, 101] width 6 height 6
click at [464, 102] on input "checkbox" at bounding box center [467, 101] width 6 height 6
drag, startPoint x: 522, startPoint y: 295, endPoint x: 510, endPoint y: 288, distance: 13.5
click at [522, 295] on span "OK" at bounding box center [523, 295] width 7 height 6
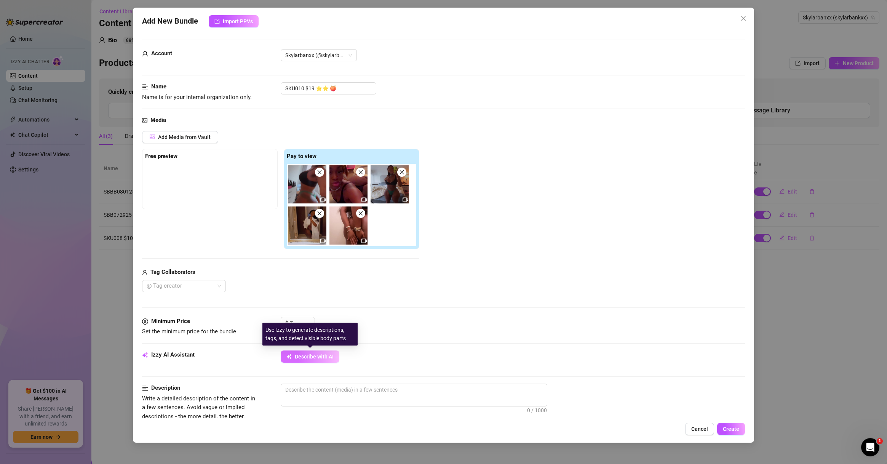
click at [316, 357] on span "Describe with AI" at bounding box center [314, 357] width 39 height 6
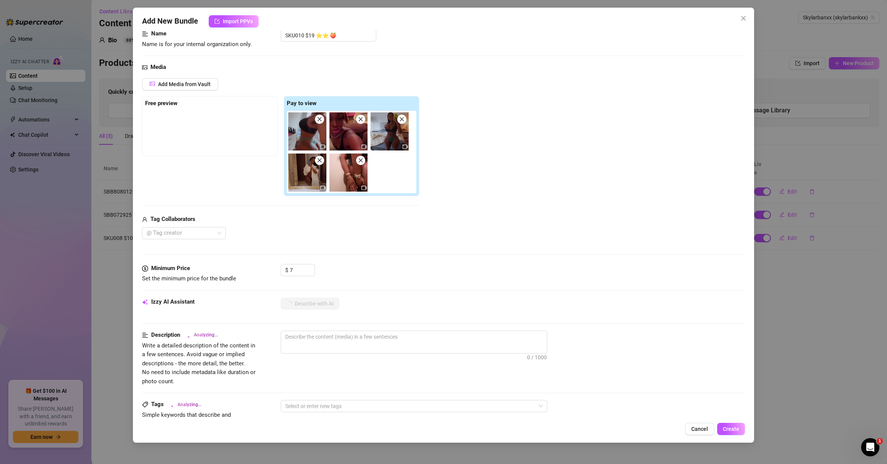
scroll to position [110, 0]
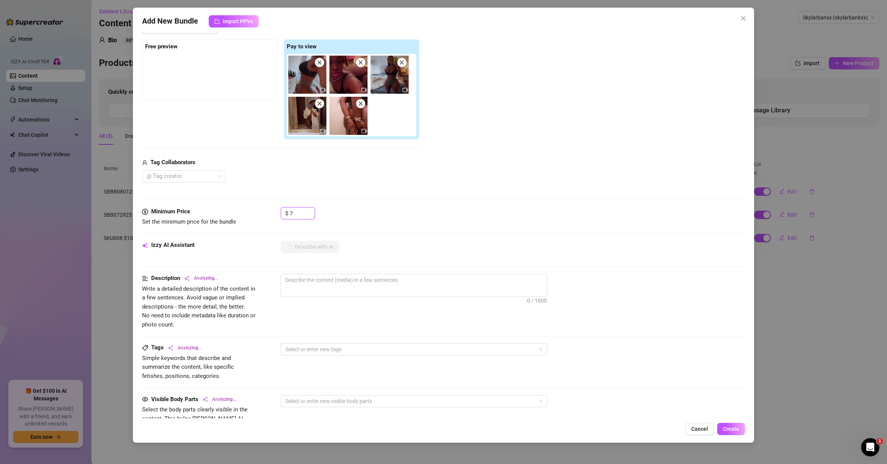
drag, startPoint x: 292, startPoint y: 211, endPoint x: 235, endPoint y: 207, distance: 57.7
click at [235, 207] on div "Minimum Price Set the minimum price for the bundle $ 7" at bounding box center [443, 216] width 603 height 19
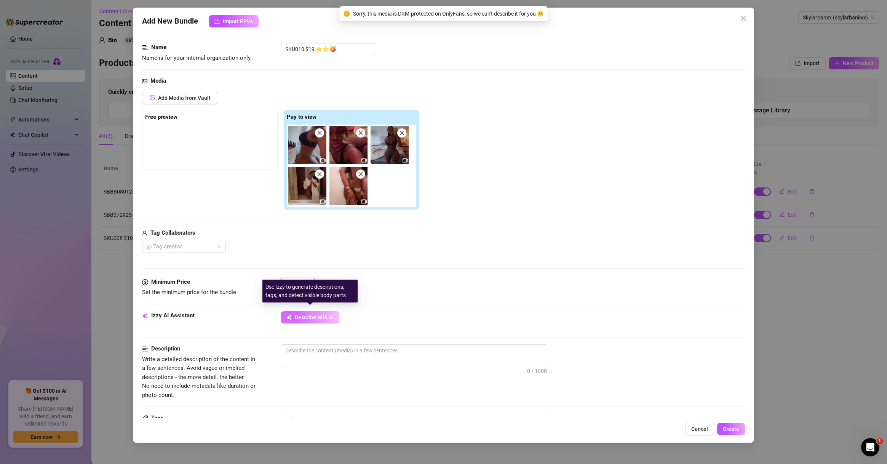
scroll to position [37, 0]
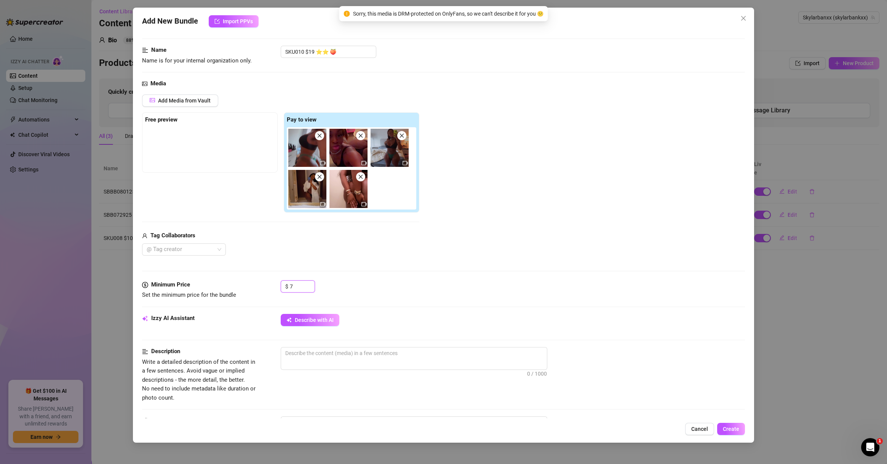
click at [322, 181] on img at bounding box center [307, 189] width 38 height 38
click at [321, 177] on icon "close" at bounding box center [319, 176] width 5 height 5
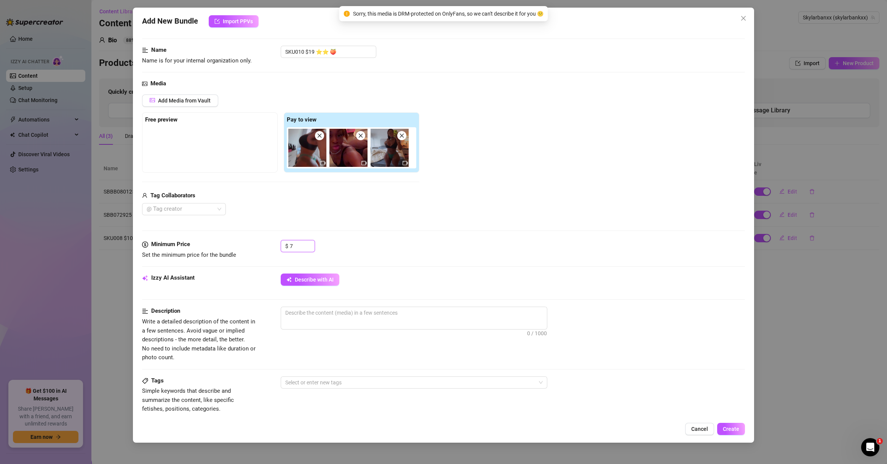
click at [318, 142] on img at bounding box center [307, 148] width 38 height 38
click at [363, 142] on img at bounding box center [349, 148] width 38 height 38
click at [405, 139] on img at bounding box center [390, 148] width 38 height 38
click at [362, 137] on icon "close" at bounding box center [360, 135] width 5 height 5
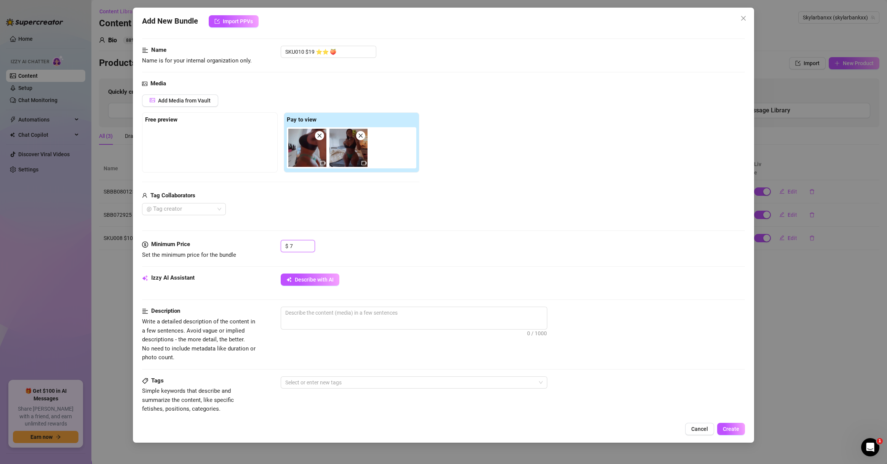
click at [320, 135] on icon "close" at bounding box center [319, 135] width 5 height 5
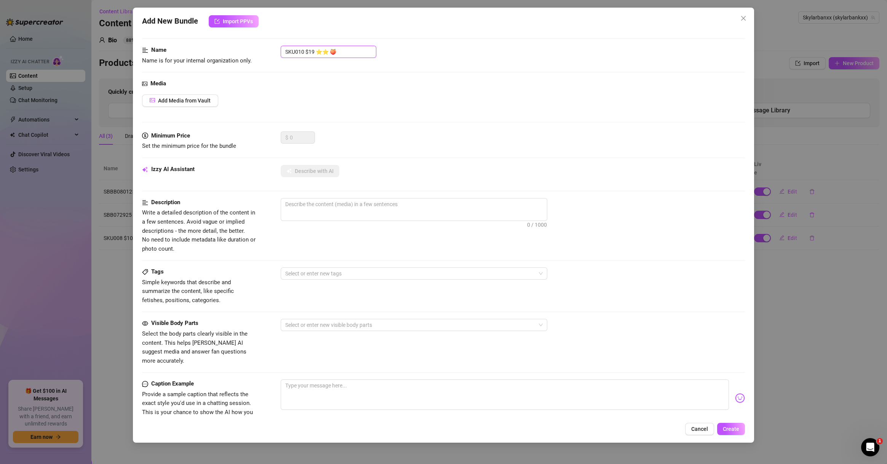
drag, startPoint x: 342, startPoint y: 52, endPoint x: 204, endPoint y: 54, distance: 137.9
click at [204, 54] on div "Name Name is for your internal organization only. SKU010 $19 ⭐️⭐️ 🍑" at bounding box center [443, 55] width 603 height 19
click at [322, 55] on input "text" at bounding box center [329, 52] width 96 height 12
paste input "SKU013 $15 ⭐️⭐️ 😉"
click at [197, 98] on span "Add Media from Vault" at bounding box center [184, 101] width 53 height 6
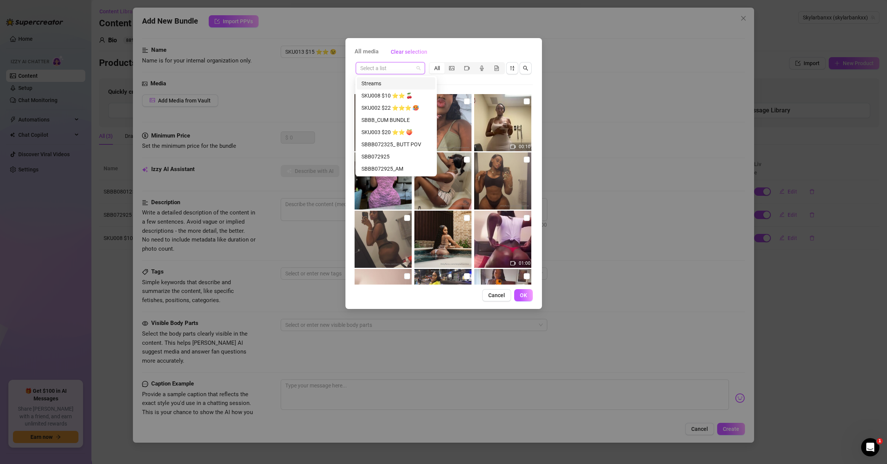
click at [382, 71] on input "search" at bounding box center [386, 67] width 53 height 11
paste input "SKU013 $15 ⭐️⭐️ 😉"
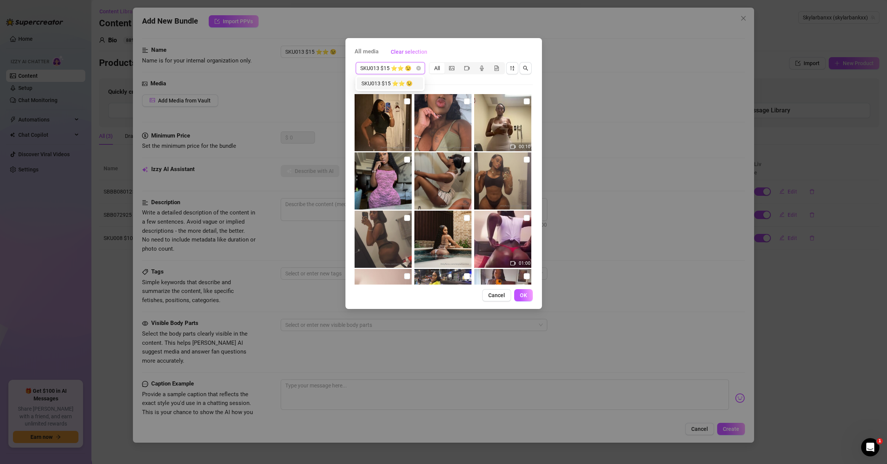
click at [397, 85] on div "SKU013 $15 ⭐️⭐️ 😉" at bounding box center [390, 83] width 57 height 8
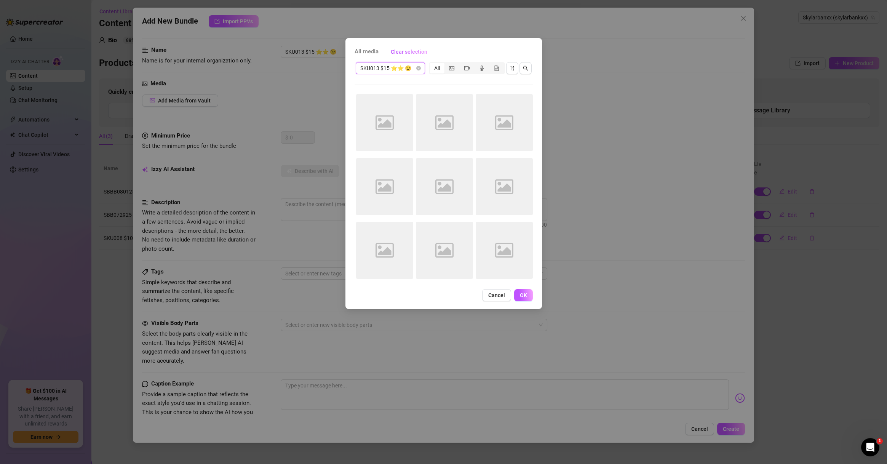
scroll to position [0, 0]
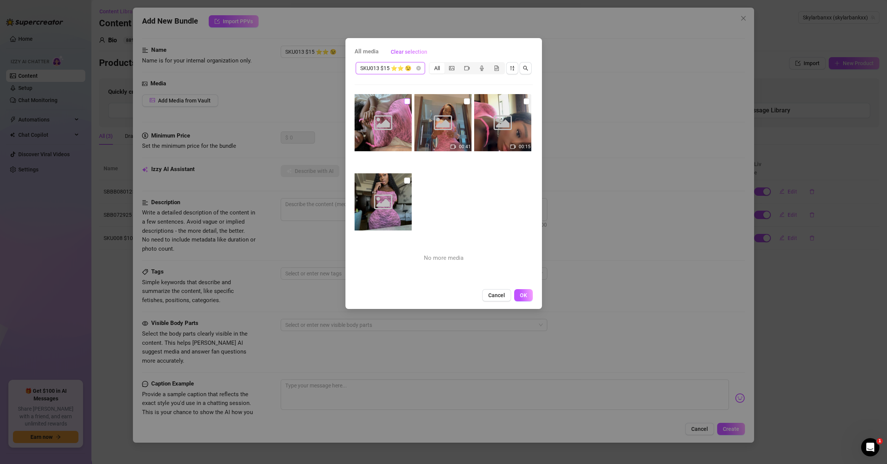
click at [408, 101] on input "checkbox" at bounding box center [407, 101] width 6 height 6
click at [406, 178] on input "checkbox" at bounding box center [407, 181] width 6 height 6
click at [464, 100] on input "checkbox" at bounding box center [467, 101] width 6 height 6
click at [524, 101] on input "checkbox" at bounding box center [527, 101] width 6 height 6
click at [530, 294] on button "OK" at bounding box center [523, 295] width 19 height 12
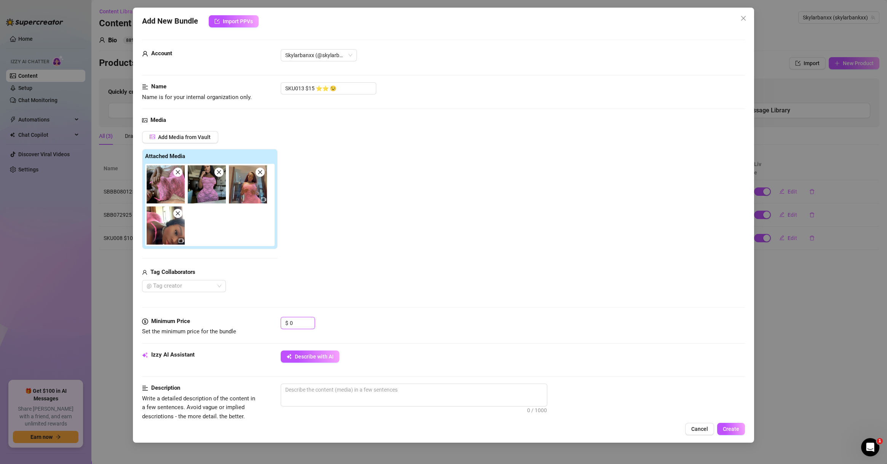
drag, startPoint x: 295, startPoint y: 322, endPoint x: 267, endPoint y: 320, distance: 27.5
click at [269, 320] on div "Minimum Price Set the minimum price for the bundle $ 0" at bounding box center [443, 326] width 603 height 19
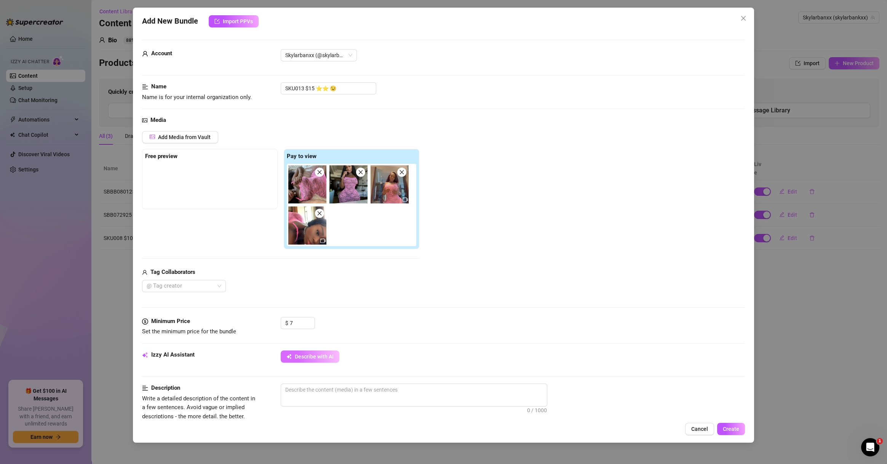
click at [322, 357] on span "Describe with AI" at bounding box center [314, 357] width 39 height 6
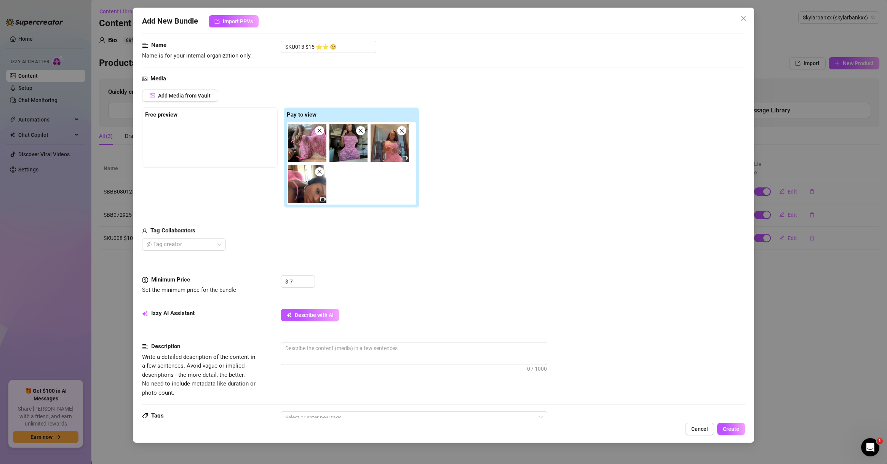
scroll to position [37, 0]
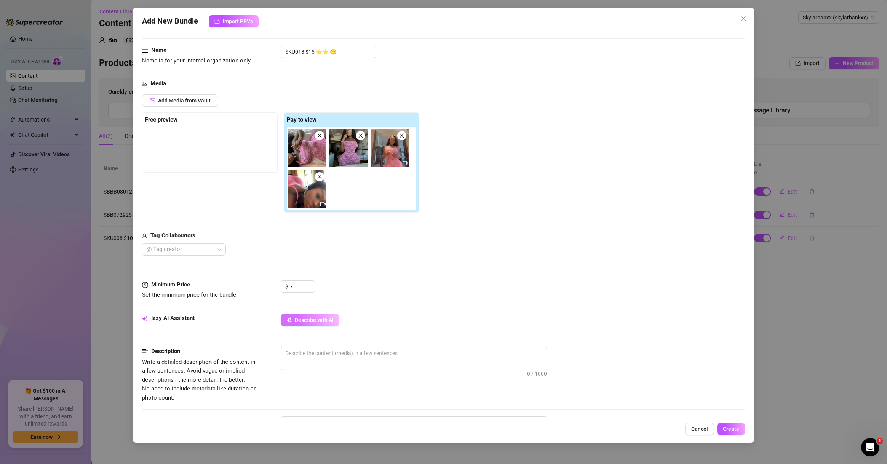
click at [326, 322] on span "Describe with AI" at bounding box center [314, 320] width 39 height 6
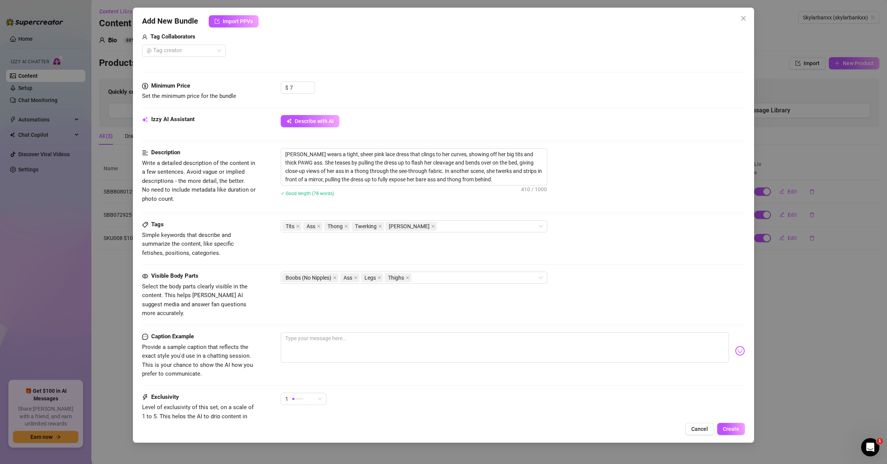
scroll to position [294, 0]
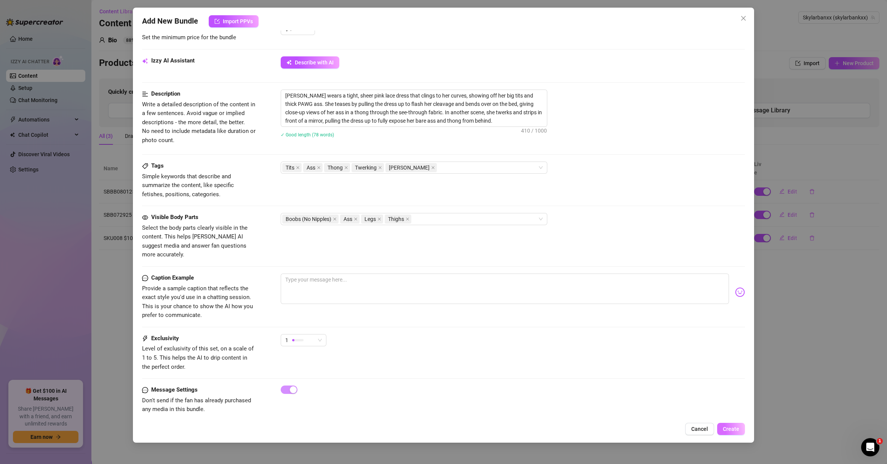
click at [628, 430] on span "Create" at bounding box center [731, 429] width 16 height 6
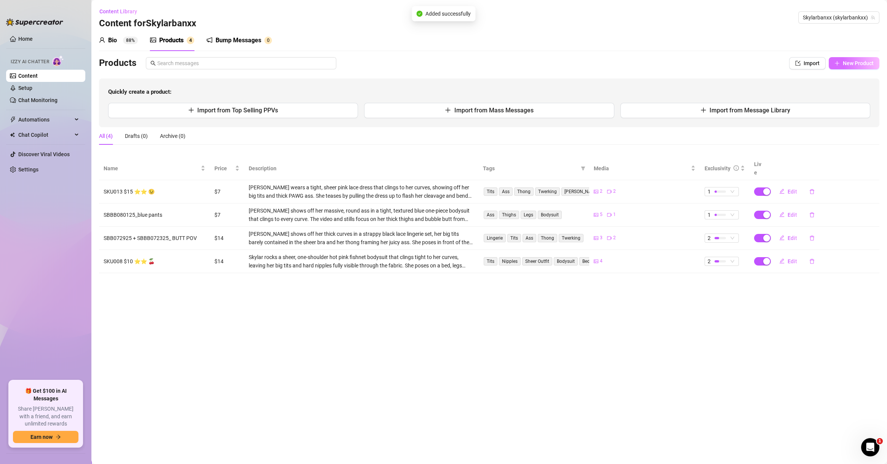
click at [628, 66] on span "New Product" at bounding box center [858, 63] width 31 height 6
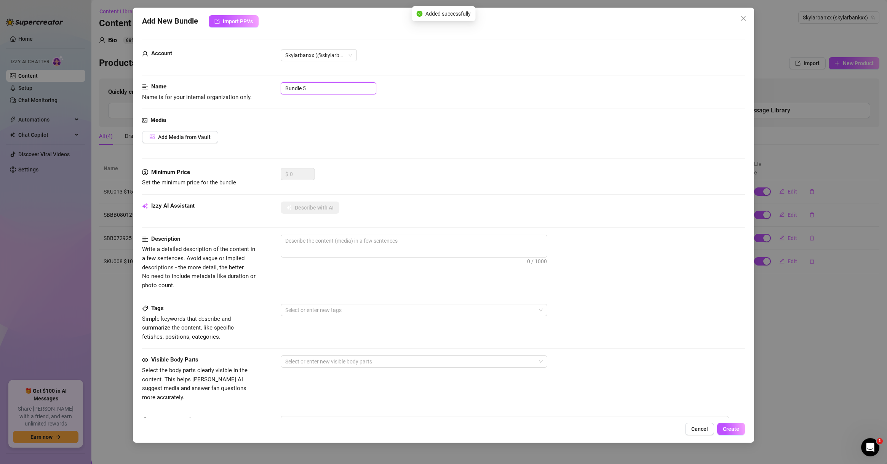
drag, startPoint x: 311, startPoint y: 88, endPoint x: 242, endPoint y: 90, distance: 69.4
click at [242, 90] on div "Name Name is for your internal organization only. Bundle 5" at bounding box center [443, 91] width 603 height 19
paste input "✅Tip $"
click at [177, 135] on span "Add Media from Vault" at bounding box center [184, 137] width 53 height 6
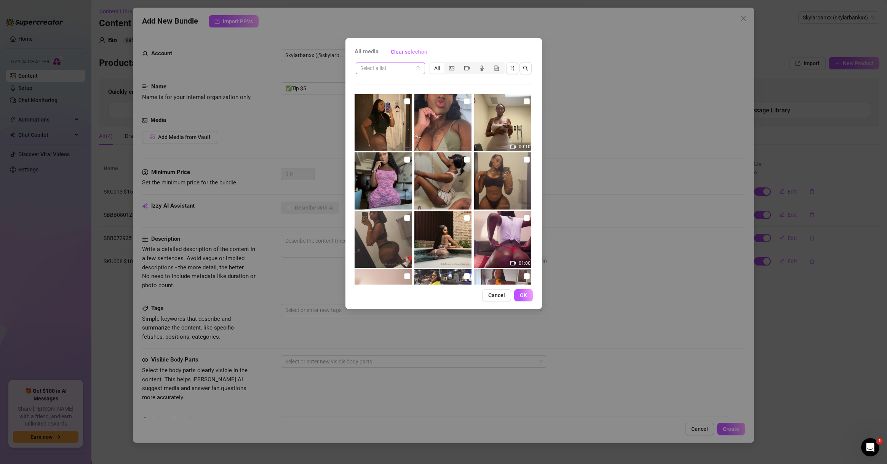
click at [390, 70] on input "search" at bounding box center [386, 67] width 53 height 11
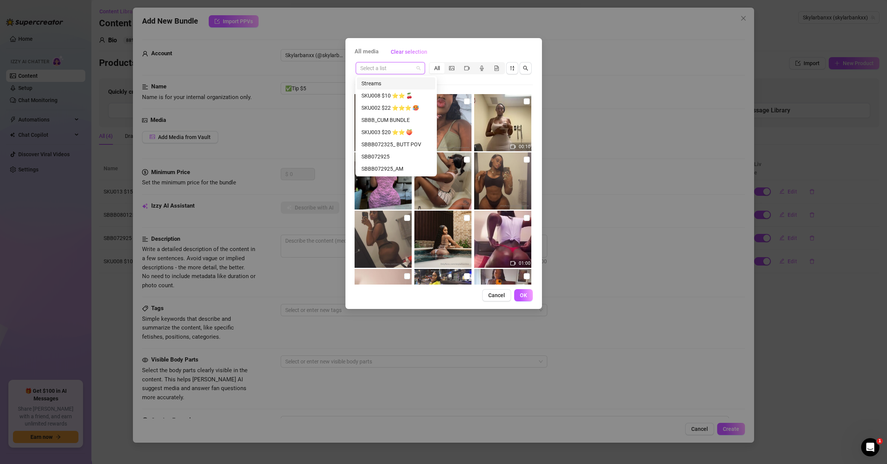
paste input "✅Tip $5"
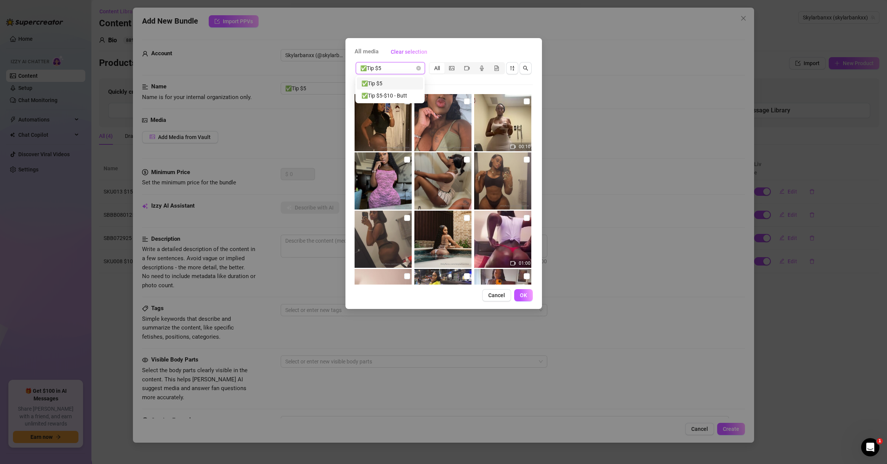
click at [390, 83] on div "✅Tip $5" at bounding box center [390, 83] width 57 height 8
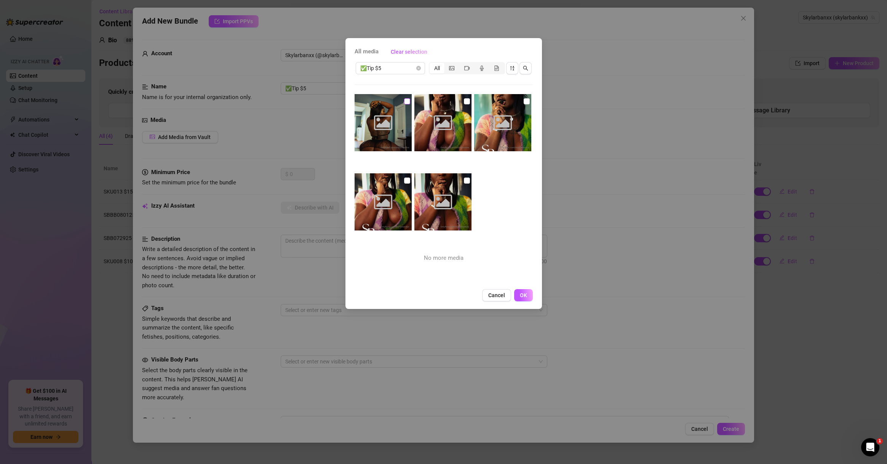
click at [408, 101] on input "checkbox" at bounding box center [407, 101] width 6 height 6
click at [402, 182] on img at bounding box center [383, 201] width 57 height 57
click at [407, 181] on input "checkbox" at bounding box center [407, 181] width 6 height 6
click at [467, 178] on img at bounding box center [442, 201] width 57 height 57
click at [464, 103] on input "checkbox" at bounding box center [467, 101] width 6 height 6
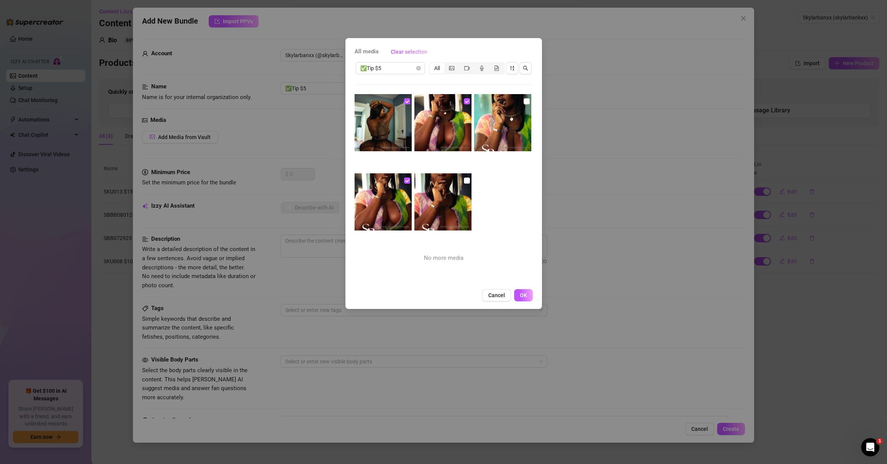
drag, startPoint x: 519, startPoint y: 101, endPoint x: 512, endPoint y: 112, distance: 13.3
click at [524, 101] on input "checkbox" at bounding box center [527, 101] width 6 height 6
click at [467, 181] on img at bounding box center [442, 201] width 57 height 57
click at [464, 179] on input "checkbox" at bounding box center [467, 181] width 6 height 6
click at [525, 297] on span "OK" at bounding box center [523, 295] width 7 height 6
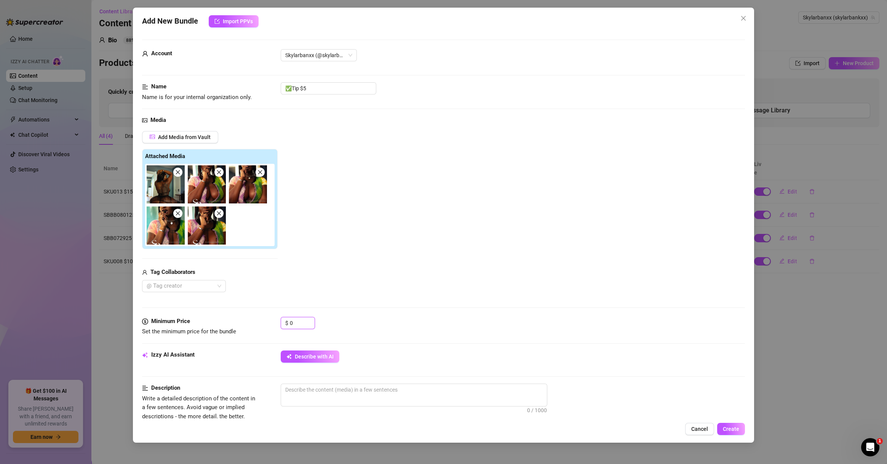
drag, startPoint x: 299, startPoint y: 318, endPoint x: 257, endPoint y: 317, distance: 41.9
click at [258, 319] on div "Minimum Price Set the minimum price for the bundle $ 0" at bounding box center [443, 326] width 603 height 19
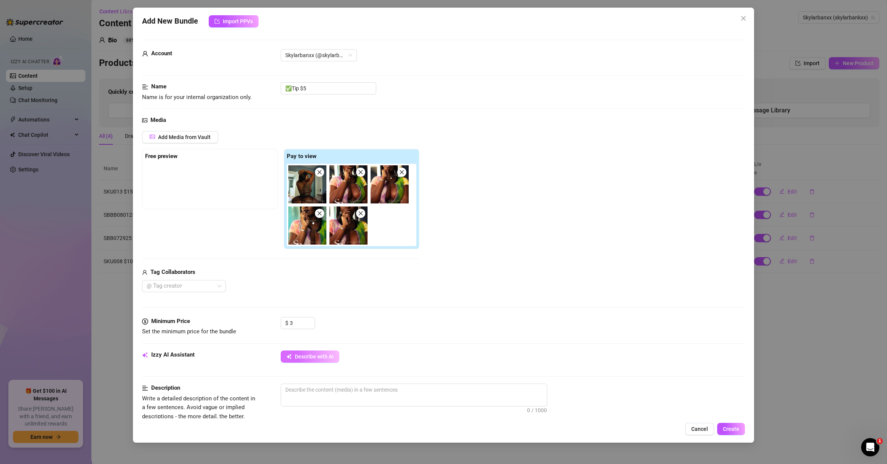
click at [306, 356] on span "Describe with AI" at bounding box center [314, 357] width 39 height 6
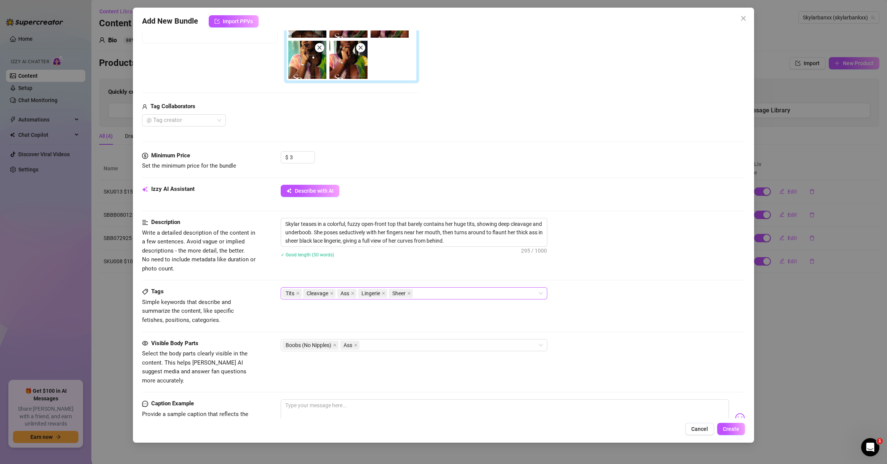
scroll to position [256, 0]
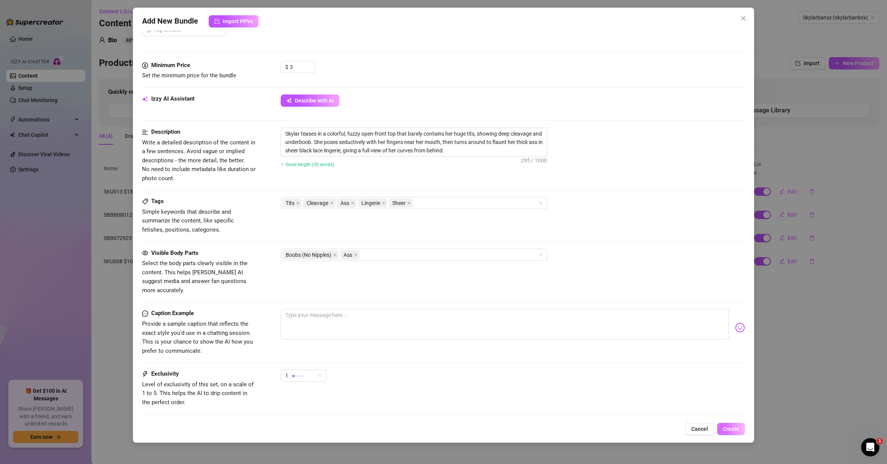
click at [628, 427] on span "Create" at bounding box center [731, 429] width 16 height 6
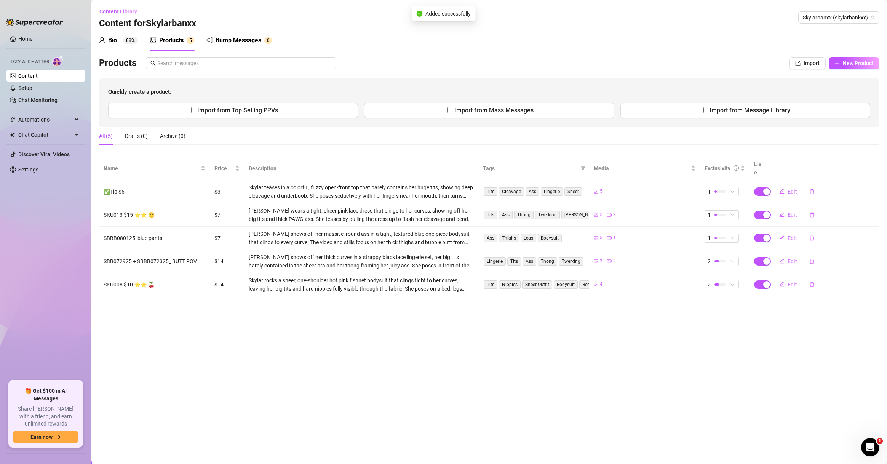
click at [628, 58] on div "New Product" at bounding box center [854, 63] width 51 height 12
click at [628, 64] on span "New Product" at bounding box center [858, 63] width 31 height 6
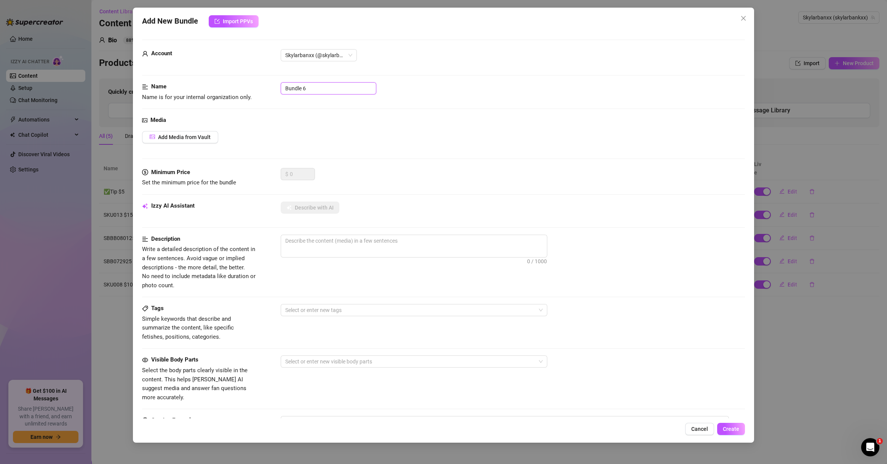
drag, startPoint x: 318, startPoint y: 88, endPoint x: 226, endPoint y: 79, distance: 92.6
click at [226, 79] on form "Account Skylarbanxx (@skylarbankxx) Name Name is for your internal organization…" at bounding box center [443, 305] width 603 height 531
paste input "✅Tip - FEET"
click at [206, 135] on span "Add Media from Vault" at bounding box center [184, 137] width 53 height 6
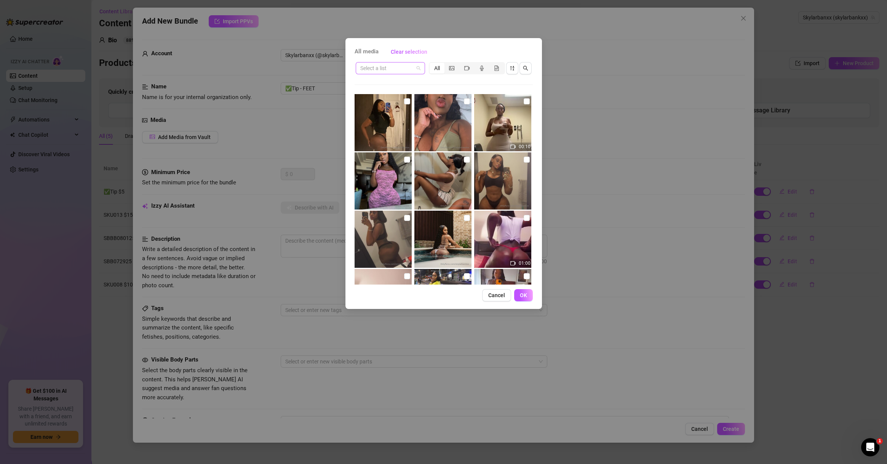
click at [379, 66] on input "search" at bounding box center [386, 67] width 53 height 11
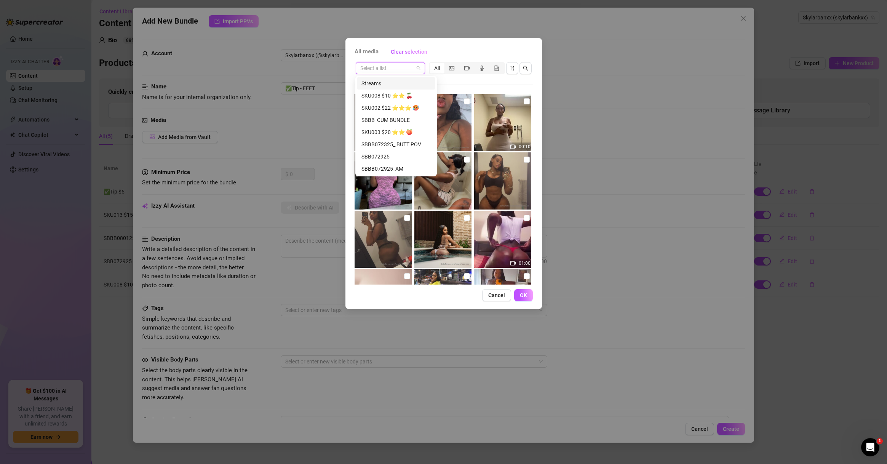
paste input "✅Tip - FEET"
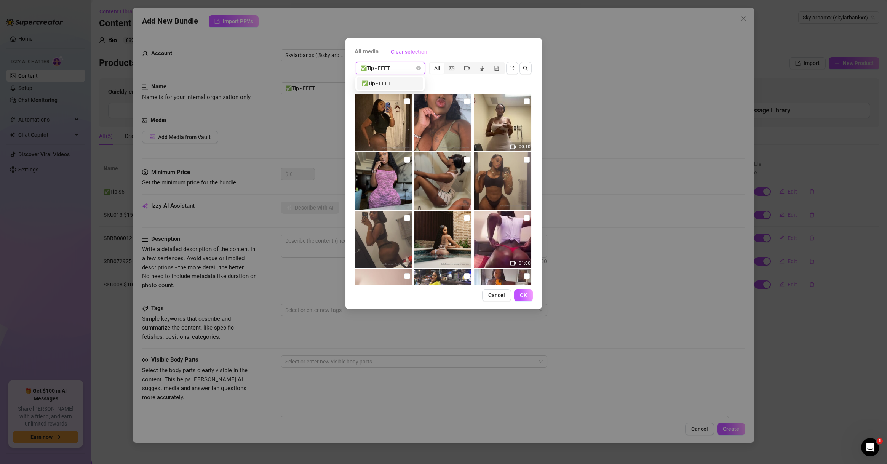
click at [379, 82] on div "✅Tip - FEET" at bounding box center [390, 83] width 57 height 8
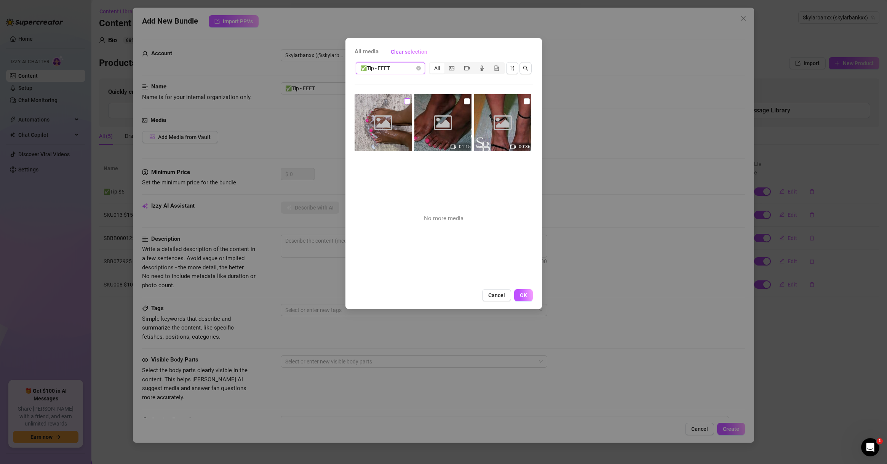
click at [407, 102] on input "checkbox" at bounding box center [407, 101] width 6 height 6
click at [464, 101] on input "checkbox" at bounding box center [467, 101] width 6 height 6
click at [524, 102] on input "checkbox" at bounding box center [527, 101] width 6 height 6
click at [527, 293] on button "OK" at bounding box center [523, 295] width 19 height 12
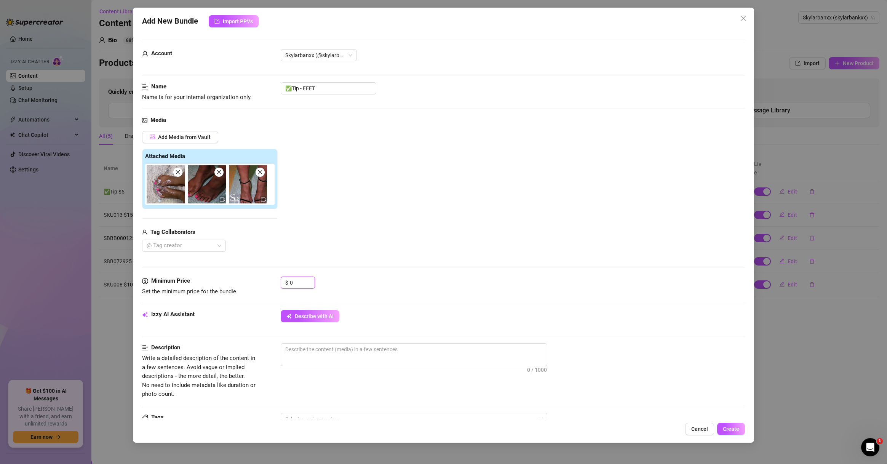
drag, startPoint x: 288, startPoint y: 281, endPoint x: 278, endPoint y: 282, distance: 9.9
click at [278, 282] on div "Minimum Price Set the minimum price for the bundle $ 0" at bounding box center [443, 286] width 603 height 19
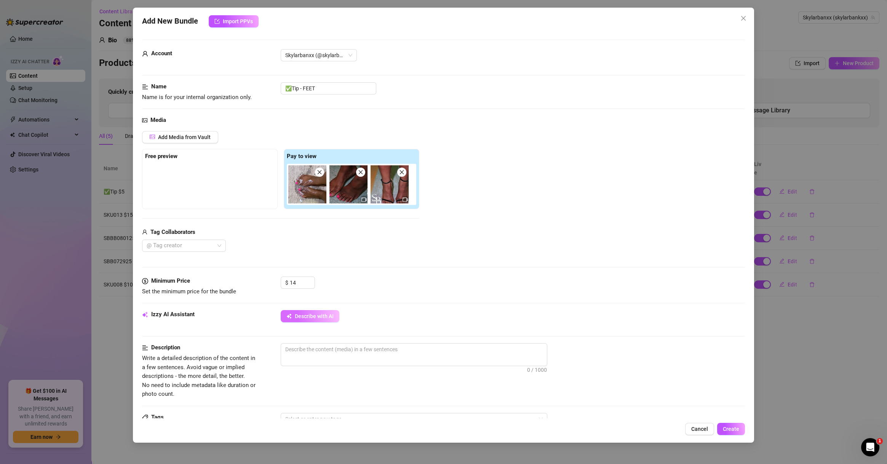
click at [312, 317] on span "Describe with AI" at bounding box center [314, 316] width 39 height 6
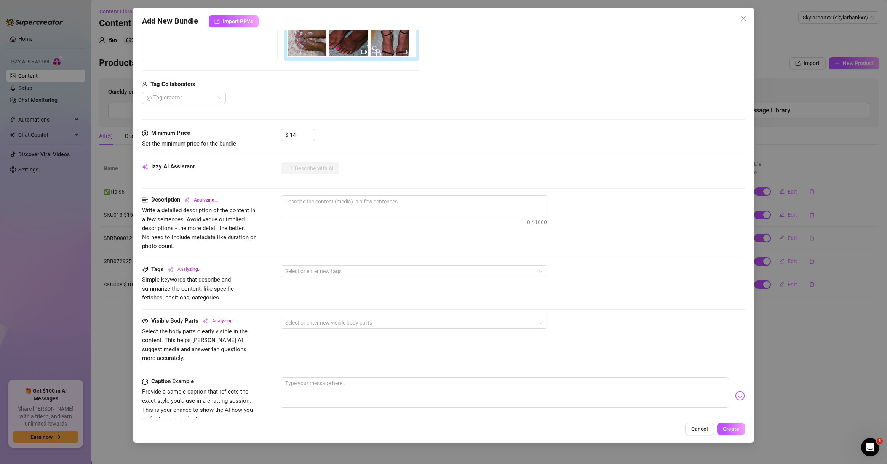
scroll to position [183, 0]
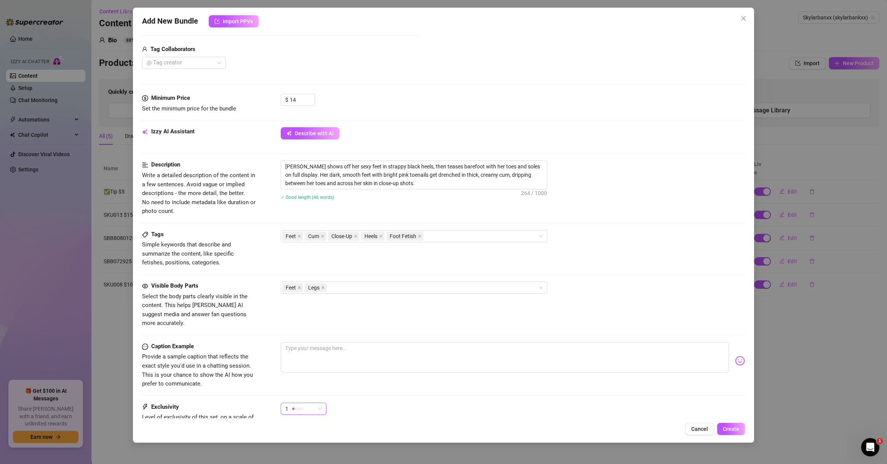
click at [319, 405] on div "1" at bounding box center [304, 409] width 46 height 12
click at [337, 352] on div "2" at bounding box center [322, 347] width 81 height 12
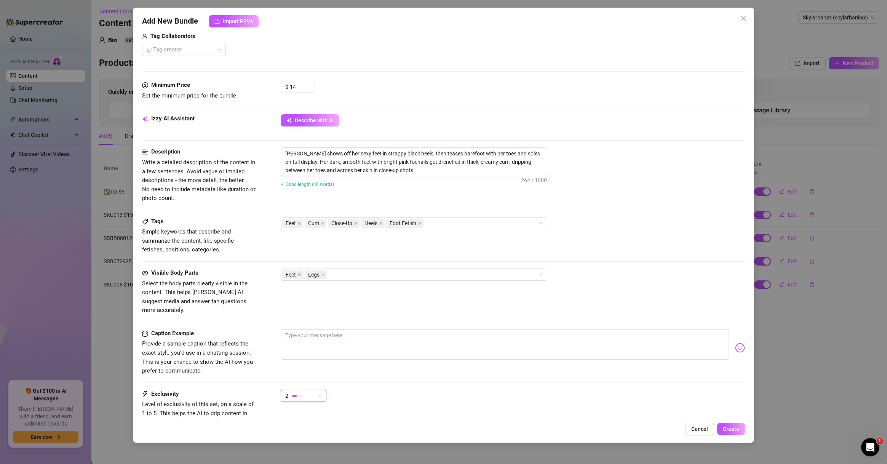
scroll to position [251, 0]
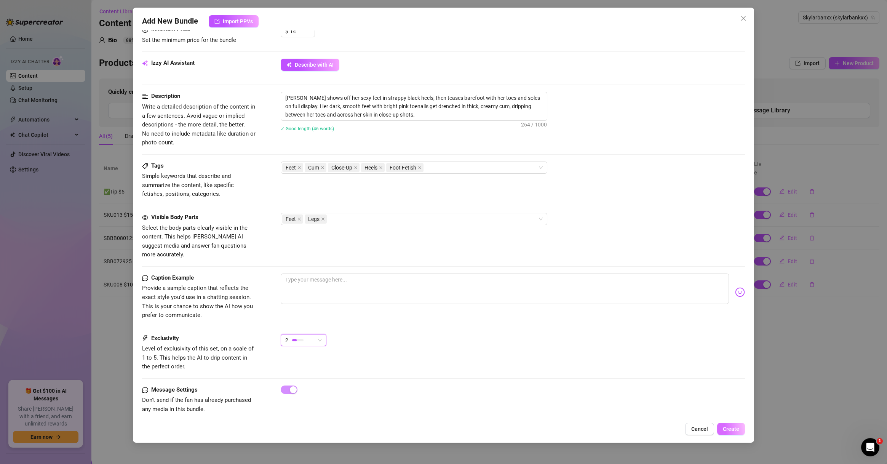
click at [628, 431] on span "Create" at bounding box center [731, 429] width 16 height 6
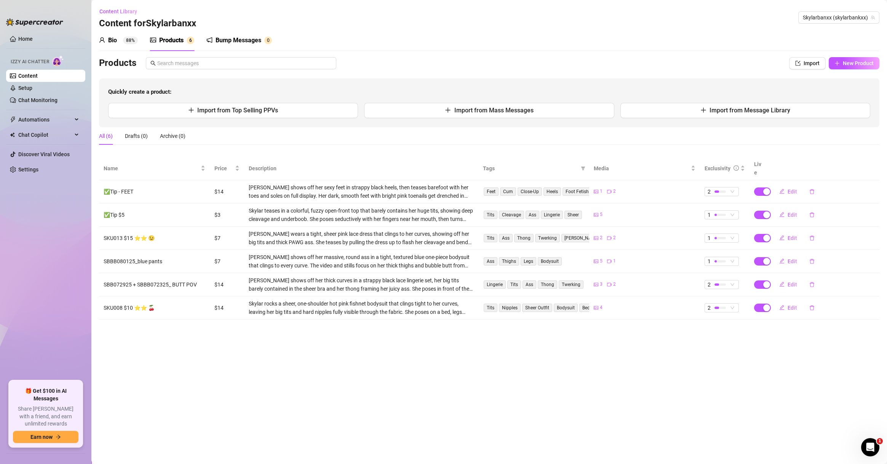
click at [628, 75] on div "Products Import New Product Quickly create a product: Import from Top Selling P…" at bounding box center [489, 92] width 781 height 70
click at [628, 67] on button "New Product" at bounding box center [854, 63] width 51 height 12
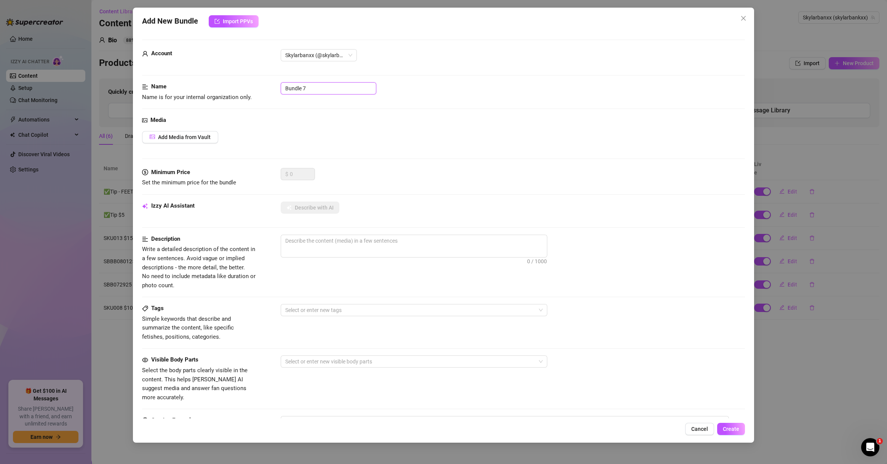
drag, startPoint x: 319, startPoint y: 85, endPoint x: 214, endPoint y: 74, distance: 106.2
click at [214, 74] on form "Account Skylarbanxx (@skylarbankxx) Name Name is for your internal organization…" at bounding box center [443, 305] width 603 height 531
paste input "✅Tip $5-$10 - Butt"
click at [205, 131] on button "Add Media from Vault" at bounding box center [180, 137] width 76 height 12
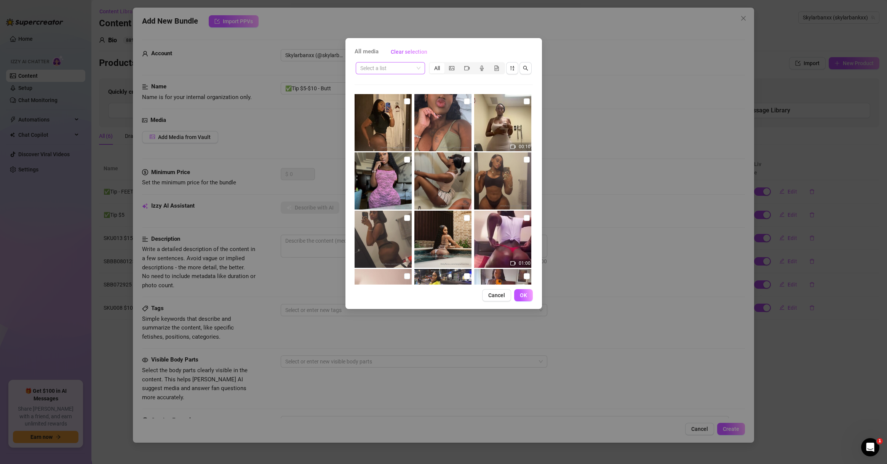
click at [393, 73] on input "search" at bounding box center [386, 67] width 53 height 11
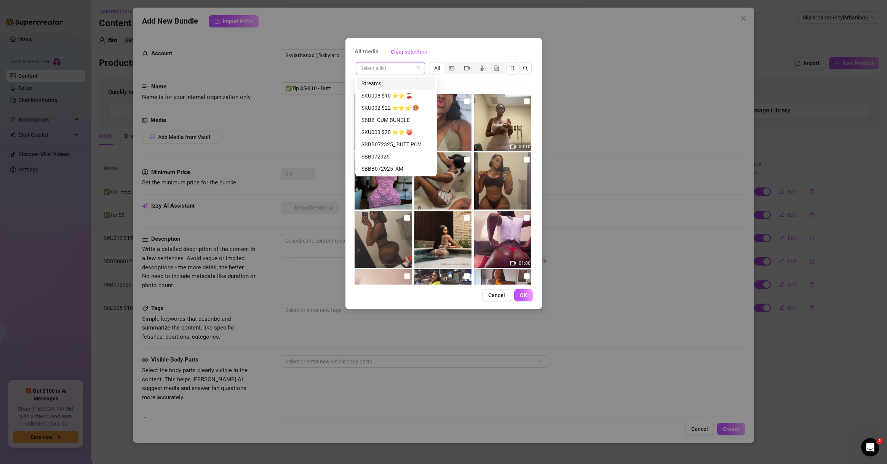
paste input "✅Tip $5-$10 - Butt"
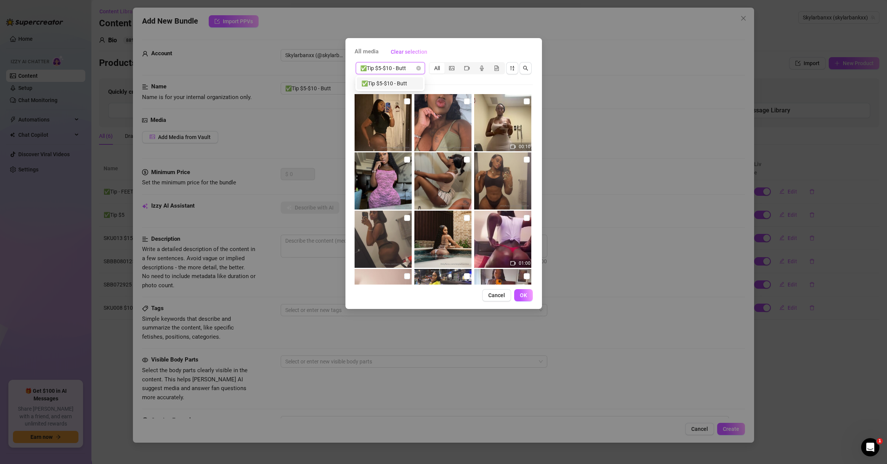
click at [394, 85] on div "✅Tip $5-$10 - Butt" at bounding box center [390, 83] width 57 height 8
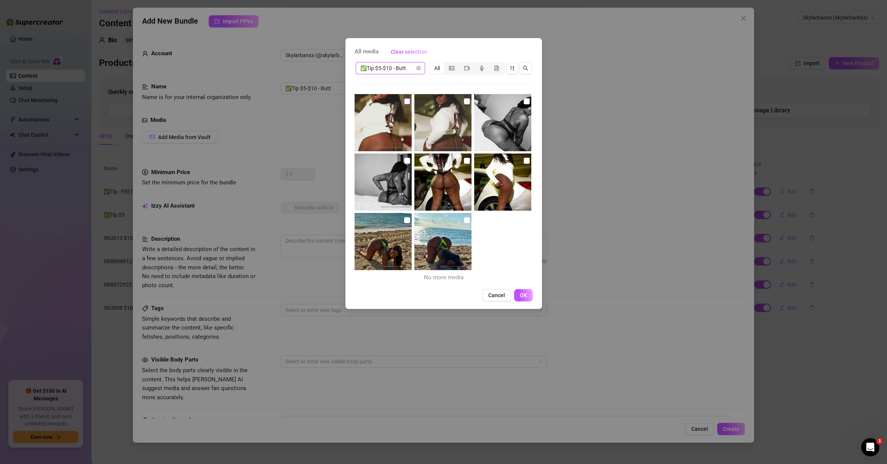
click at [406, 103] on input "checkbox" at bounding box center [407, 101] width 6 height 6
click at [406, 98] on input "checkbox" at bounding box center [407, 101] width 6 height 6
click at [524, 102] on input "checkbox" at bounding box center [527, 101] width 6 height 6
click at [407, 160] on input "checkbox" at bounding box center [407, 161] width 6 height 6
click at [405, 101] on input "checkbox" at bounding box center [407, 101] width 6 height 6
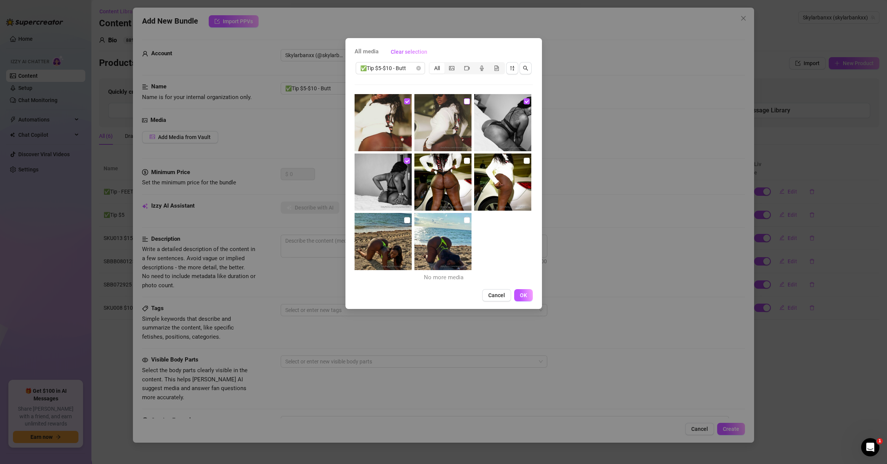
click at [464, 101] on input "checkbox" at bounding box center [467, 101] width 6 height 6
click at [464, 160] on input "checkbox" at bounding box center [467, 161] width 6 height 6
click at [524, 160] on input "checkbox" at bounding box center [527, 161] width 6 height 6
click at [464, 220] on input "checkbox" at bounding box center [467, 220] width 6 height 6
click at [406, 219] on input "checkbox" at bounding box center [407, 220] width 6 height 6
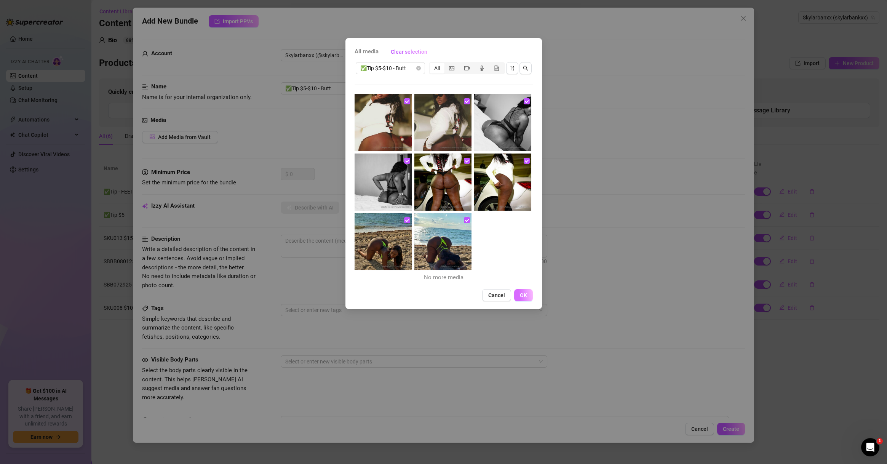
click at [527, 297] on button "OK" at bounding box center [523, 295] width 19 height 12
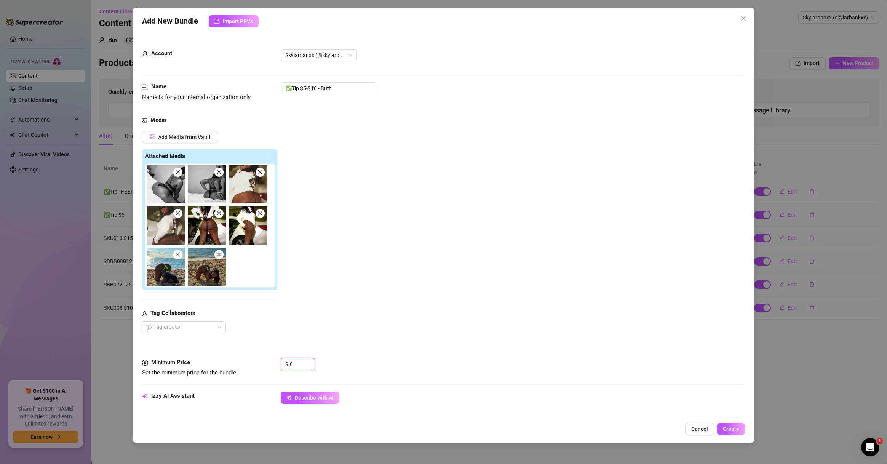
drag, startPoint x: 299, startPoint y: 361, endPoint x: 277, endPoint y: 364, distance: 22.3
click at [277, 364] on div "Minimum Price Set the minimum price for the bundle $ 0" at bounding box center [443, 367] width 603 height 19
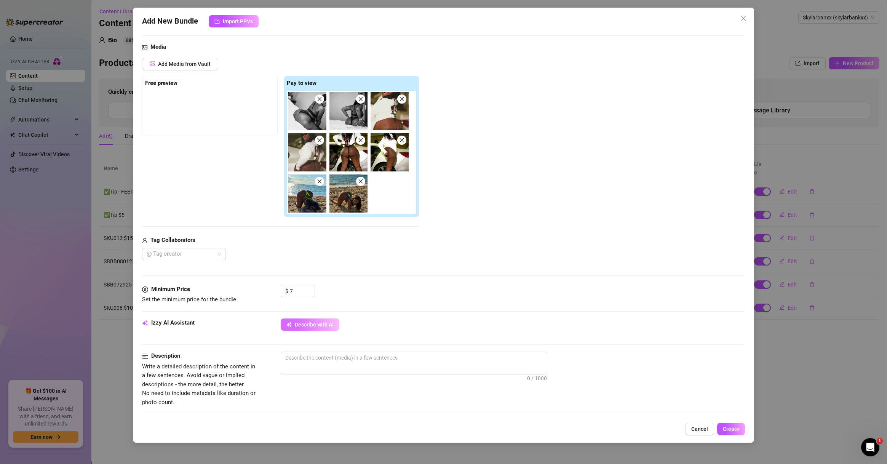
click at [330, 329] on button "Describe with AI" at bounding box center [310, 324] width 59 height 12
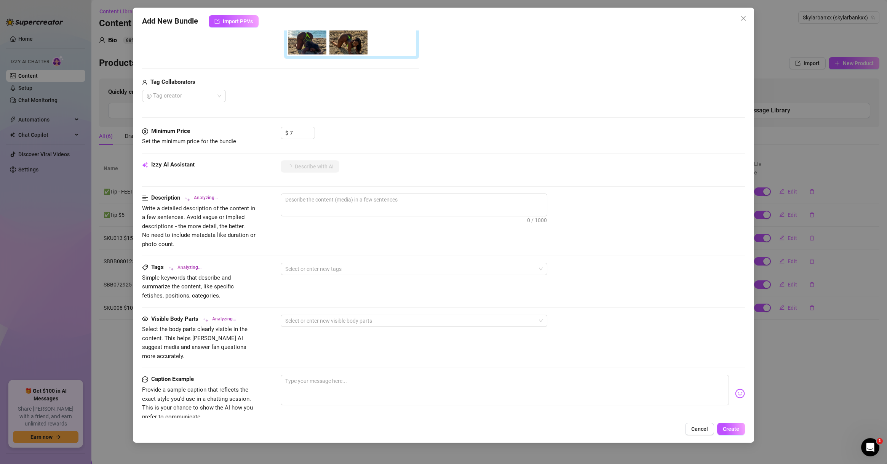
scroll to position [329, 0]
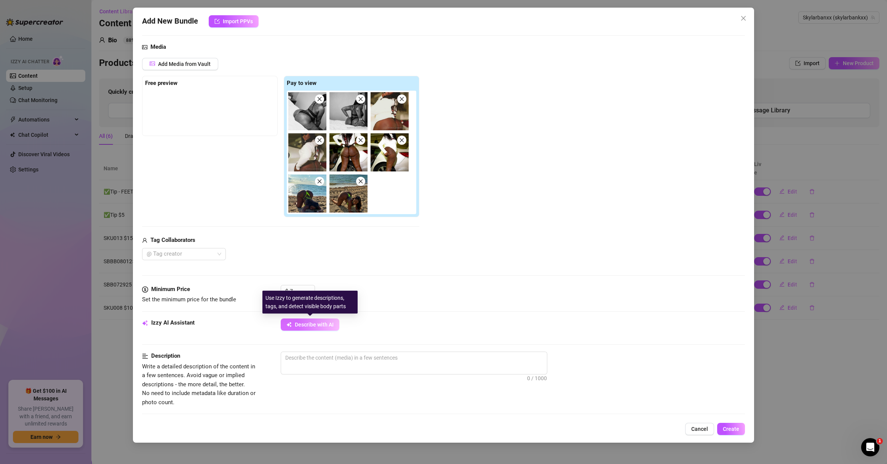
click at [314, 323] on span "Describe with AI" at bounding box center [314, 325] width 39 height 6
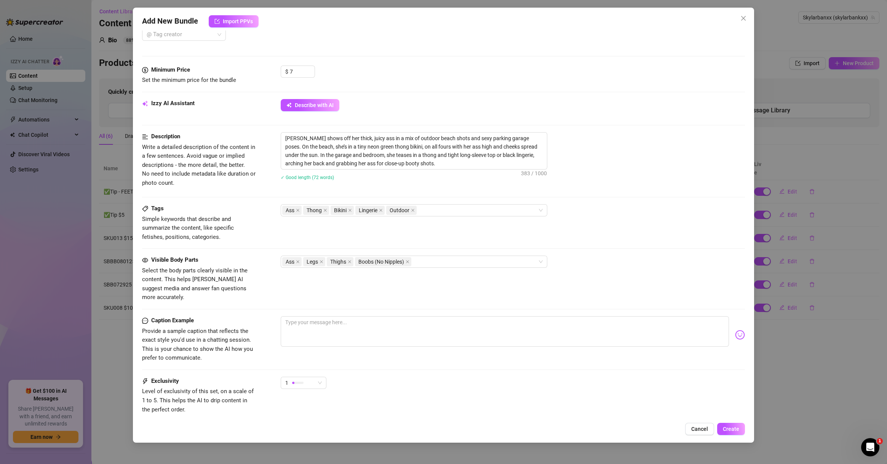
scroll to position [335, 0]
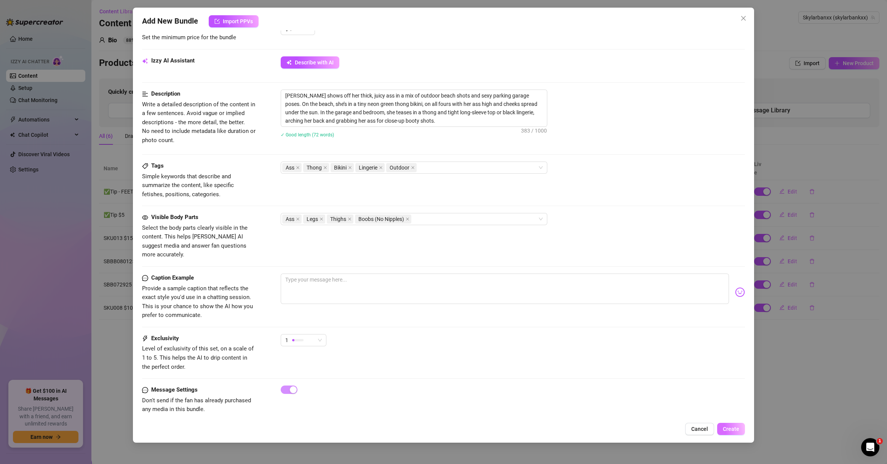
click at [628, 430] on button "Create" at bounding box center [731, 429] width 28 height 12
click at [412, 166] on icon "close" at bounding box center [413, 168] width 4 height 4
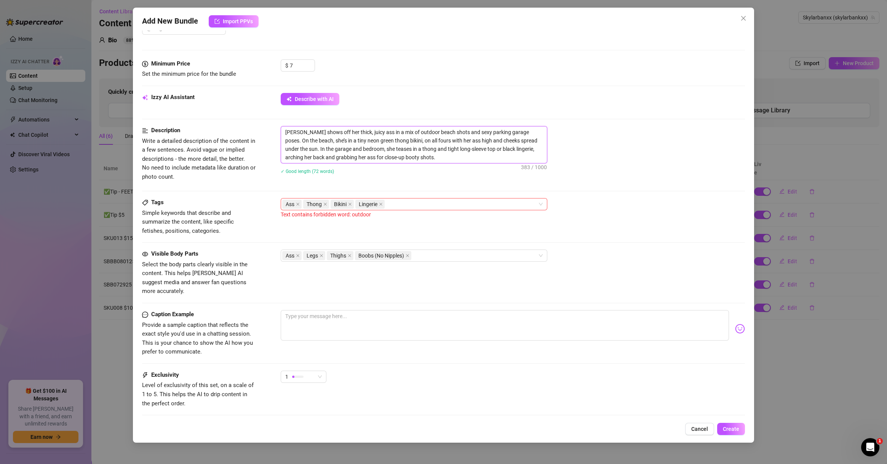
drag, startPoint x: 433, startPoint y: 131, endPoint x: 413, endPoint y: 128, distance: 20.3
click at [413, 128] on textarea "[PERSON_NAME] shows off her thick, juicy ass in a mix of outdoor beach shots an…" at bounding box center [414, 144] width 266 height 37
click at [443, 207] on div "Ass Thong Bikini Lingerie" at bounding box center [410, 204] width 256 height 11
click at [628, 264] on div "Visible Body Parts Select the body parts clearly visible in the content. This h…" at bounding box center [443, 273] width 603 height 46
click at [423, 202] on div "Ass Thong Bikini Lingerie" at bounding box center [410, 204] width 256 height 11
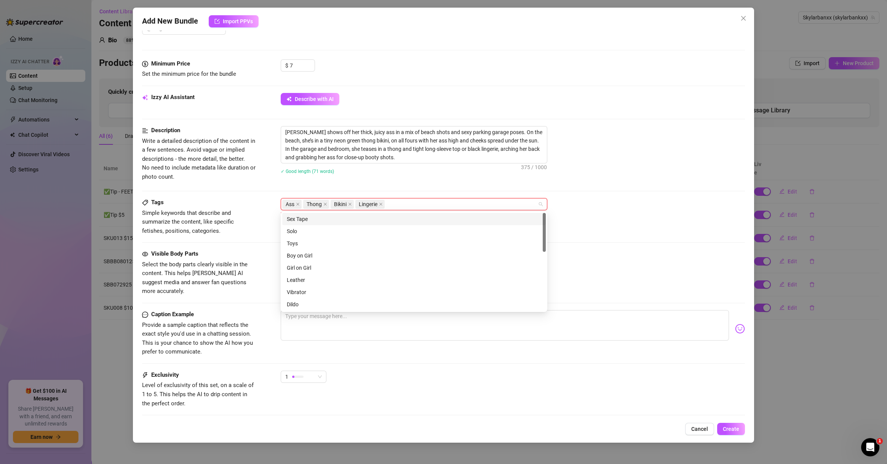
click at [628, 223] on div "Tags Simple keywords that describe and summarize the content, like specific fet…" at bounding box center [443, 216] width 603 height 37
click at [407, 201] on div "Ass Thong Bikini Lingerie" at bounding box center [410, 204] width 256 height 11
click at [628, 250] on div "Ass Legs Thighs Boobs (No Nipples)" at bounding box center [513, 256] width 464 height 12
click at [628, 427] on span "Create" at bounding box center [731, 429] width 16 height 6
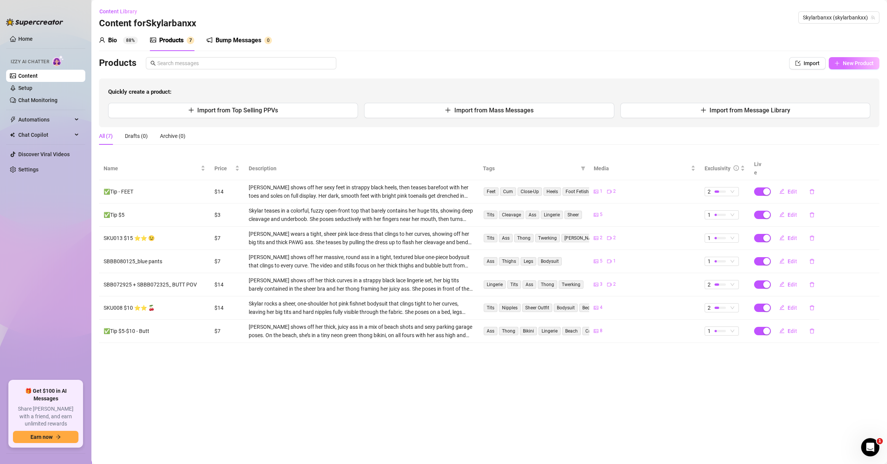
click at [628, 57] on button "New Product" at bounding box center [854, 63] width 51 height 12
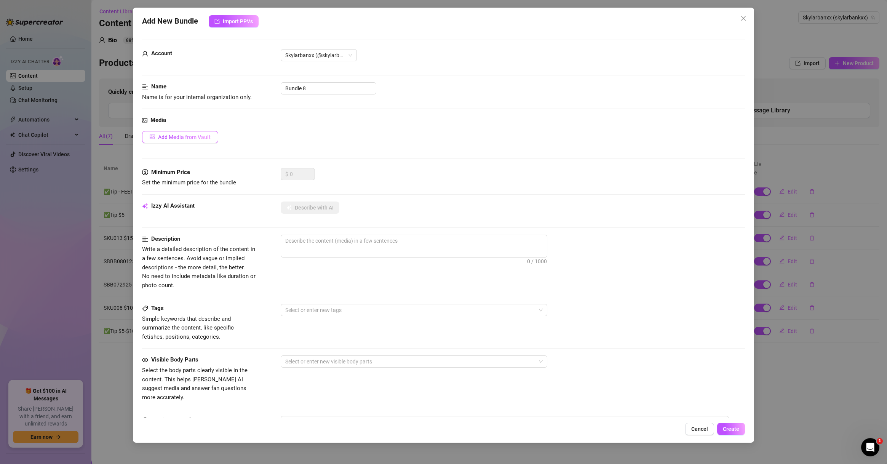
click at [206, 138] on span "Add Media from Vault" at bounding box center [184, 137] width 53 height 6
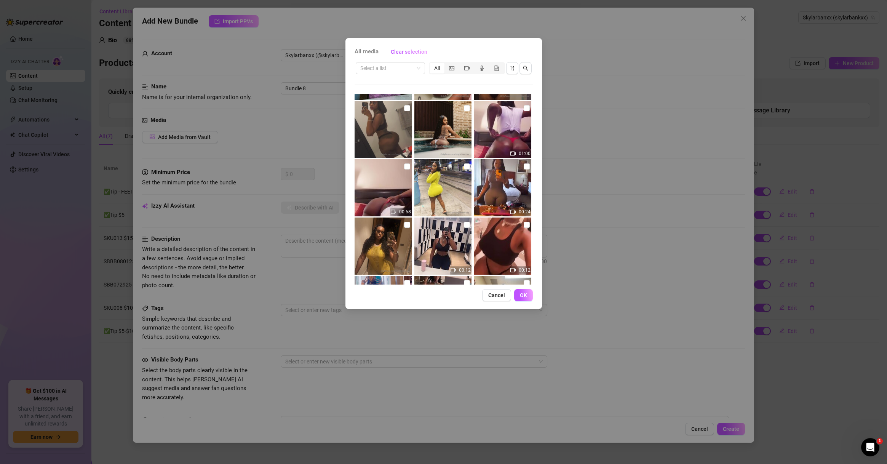
scroll to position [0, 0]
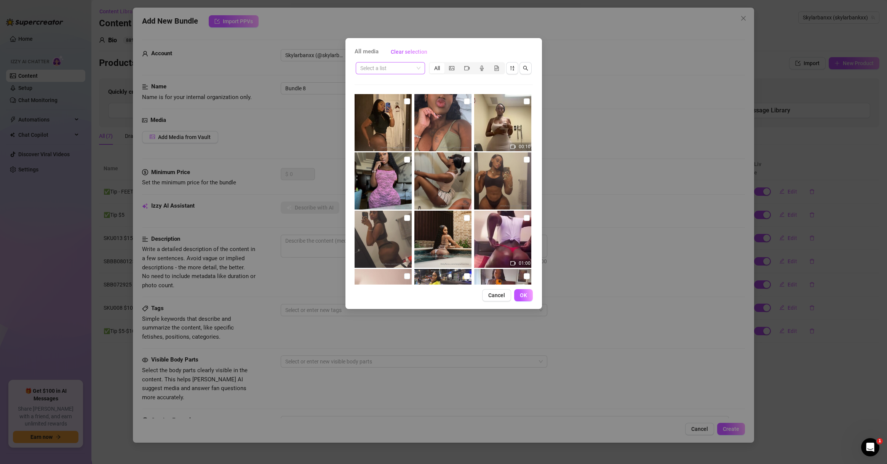
click at [385, 71] on input "search" at bounding box center [386, 67] width 53 height 11
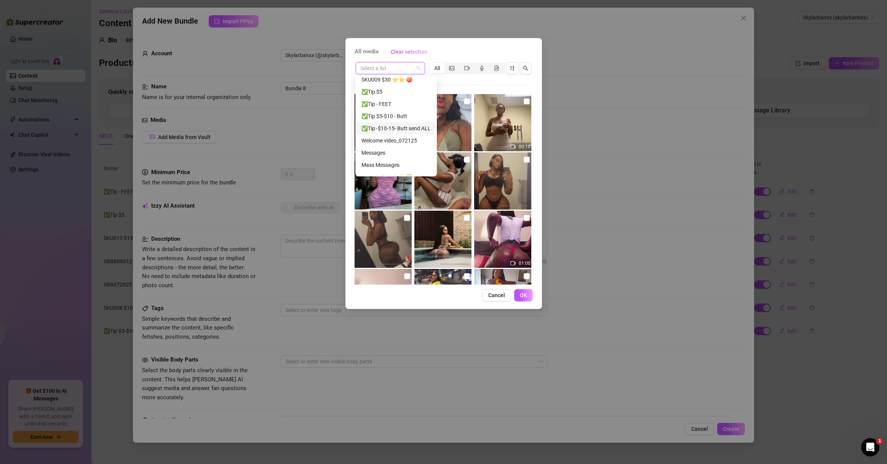
scroll to position [243, 0]
click at [398, 146] on div "Messages" at bounding box center [396, 145] width 69 height 8
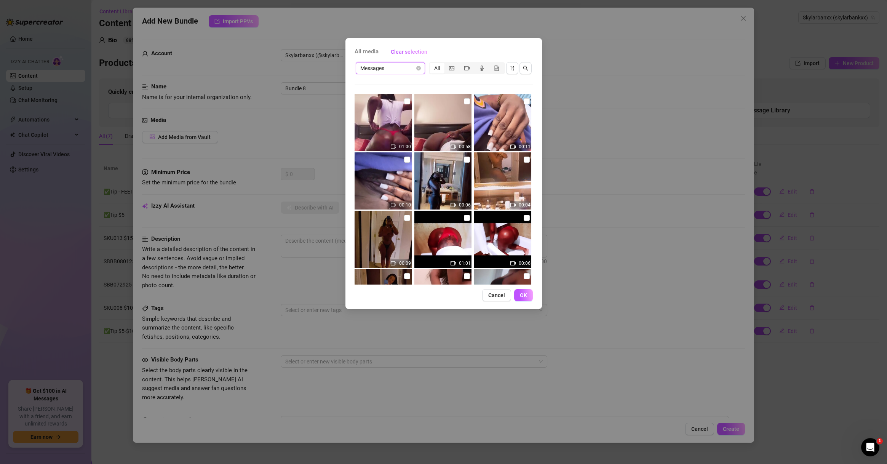
click at [406, 100] on input "checkbox" at bounding box center [407, 101] width 6 height 6
click at [464, 100] on input "checkbox" at bounding box center [467, 101] width 6 height 6
click at [524, 101] on input "checkbox" at bounding box center [527, 101] width 6 height 6
click at [404, 160] on input "checkbox" at bounding box center [407, 160] width 6 height 6
click at [522, 297] on span "OK" at bounding box center [523, 295] width 7 height 6
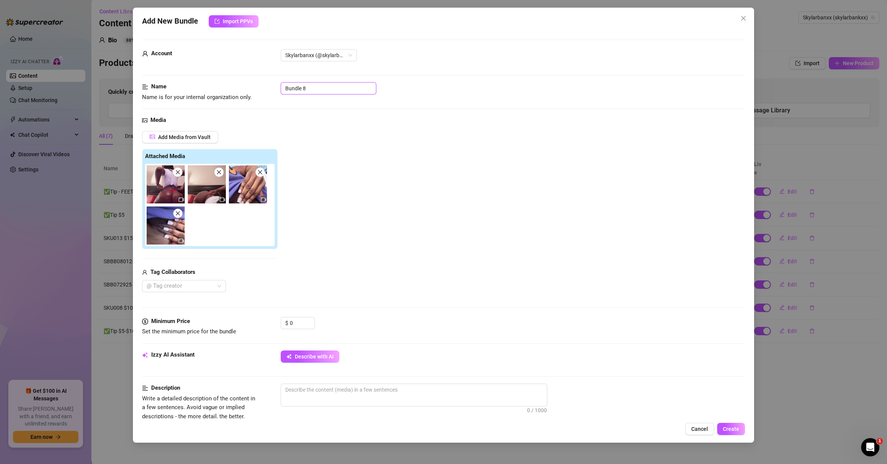
drag, startPoint x: 313, startPoint y: 88, endPoint x: 237, endPoint y: 80, distance: 76.6
click at [237, 80] on form "Account Skylarbanxx (@skylarbankxx) Name Name is for your internal organization…" at bounding box center [443, 380] width 603 height 680
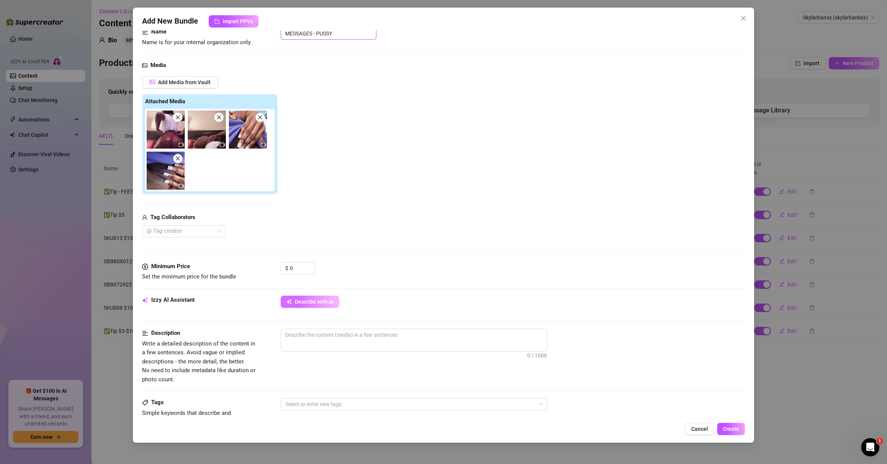
scroll to position [73, 0]
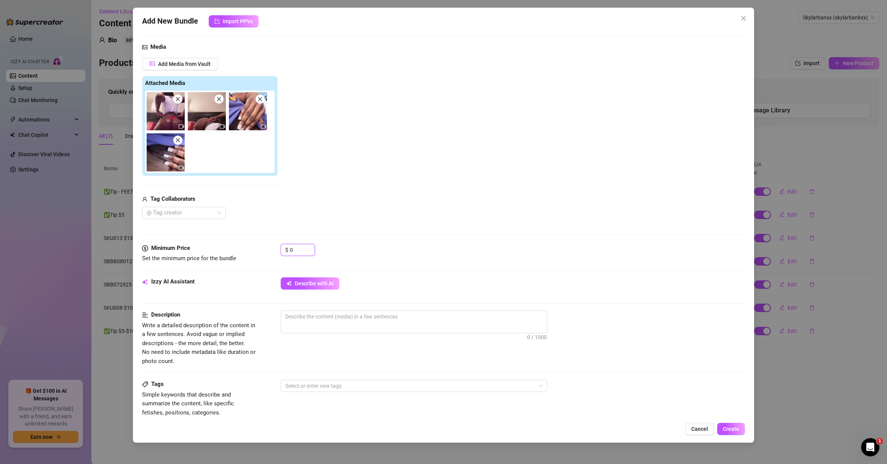
drag, startPoint x: 282, startPoint y: 250, endPoint x: 251, endPoint y: 251, distance: 31.3
click at [269, 250] on div "Minimum Price Set the minimum price for the bundle $ 0" at bounding box center [443, 253] width 603 height 19
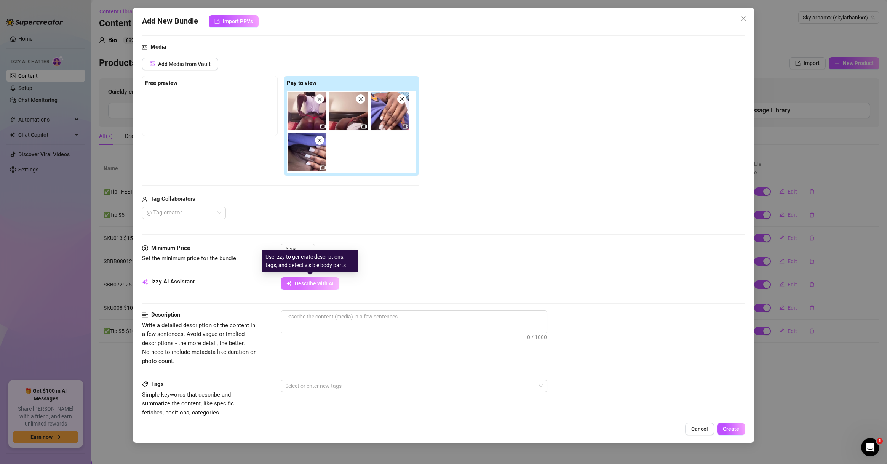
click at [302, 281] on span "Describe with AI" at bounding box center [314, 283] width 39 height 6
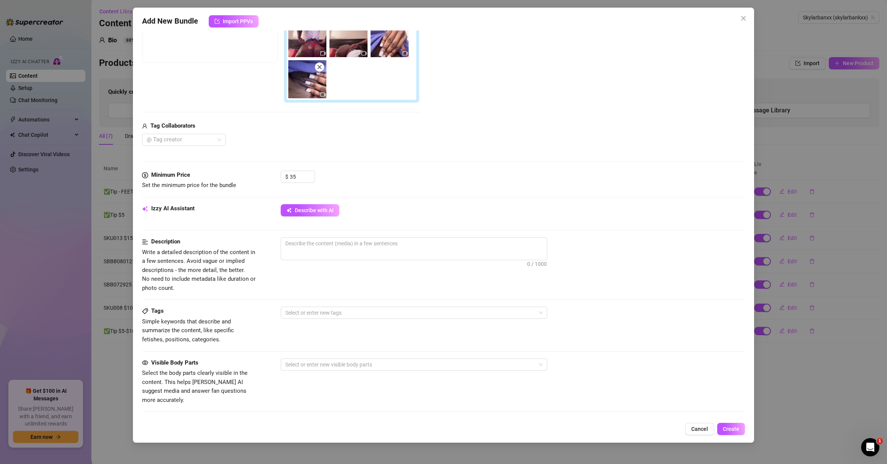
scroll to position [292, 0]
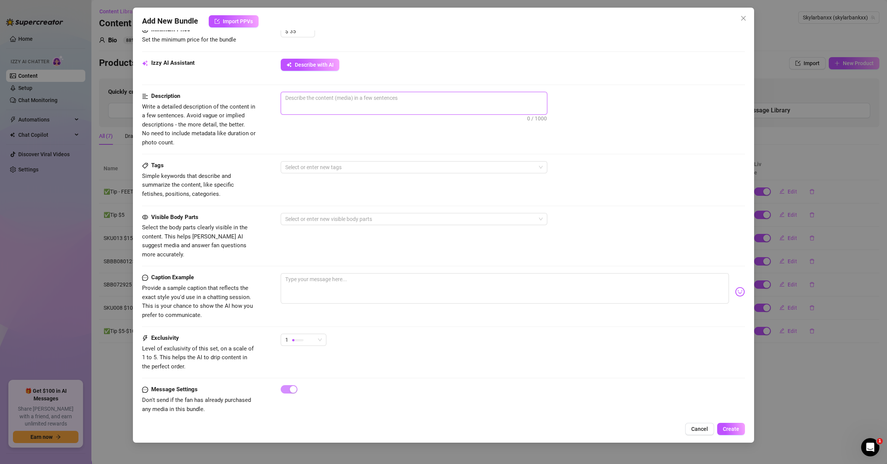
click at [407, 102] on textarea at bounding box center [414, 97] width 266 height 11
click at [357, 170] on div at bounding box center [410, 167] width 256 height 11
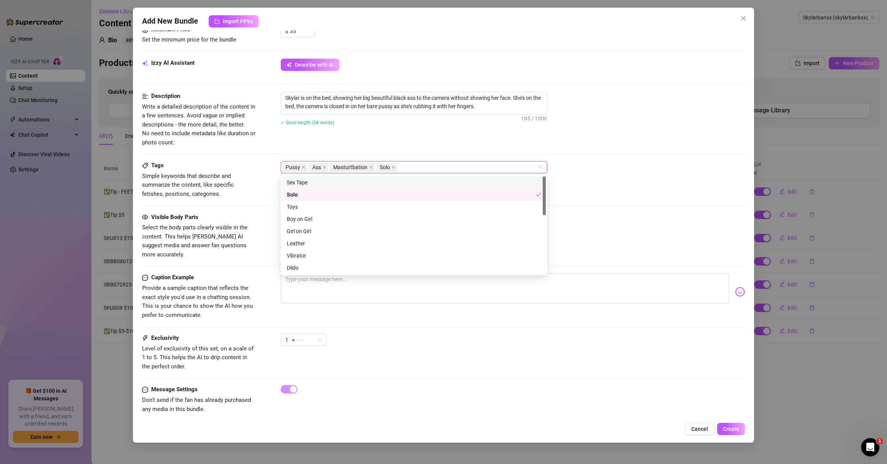
click at [375, 133] on div "Skylar is on the bed, showing her big beautiful black ass to the camera without…" at bounding box center [513, 113] width 464 height 43
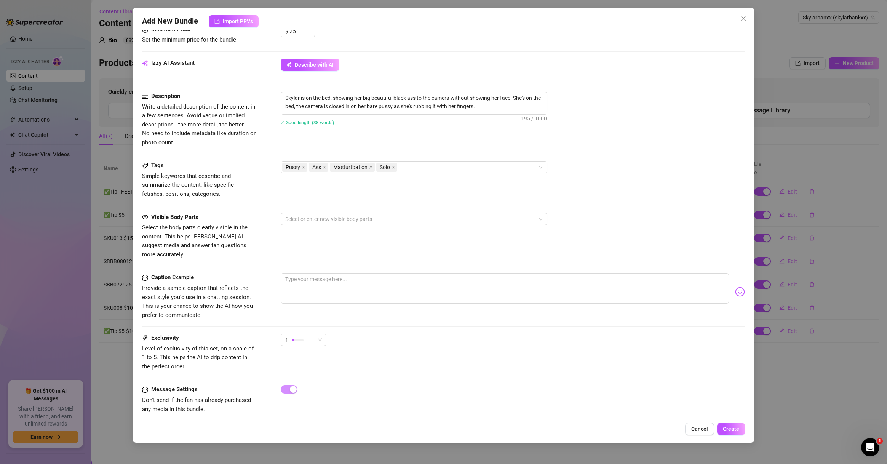
click at [380, 227] on div "Visible Body Parts Select the body parts clearly visible in the content. This h…" at bounding box center [443, 236] width 603 height 46
click at [379, 221] on div at bounding box center [410, 219] width 256 height 11
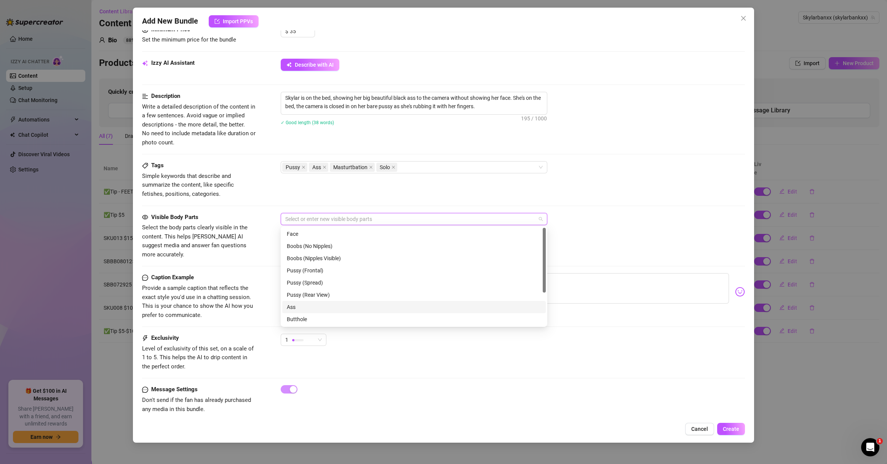
click at [344, 306] on div "Ass" at bounding box center [414, 307] width 254 height 8
click at [345, 282] on div "Pussy (Spread)" at bounding box center [414, 282] width 254 height 8
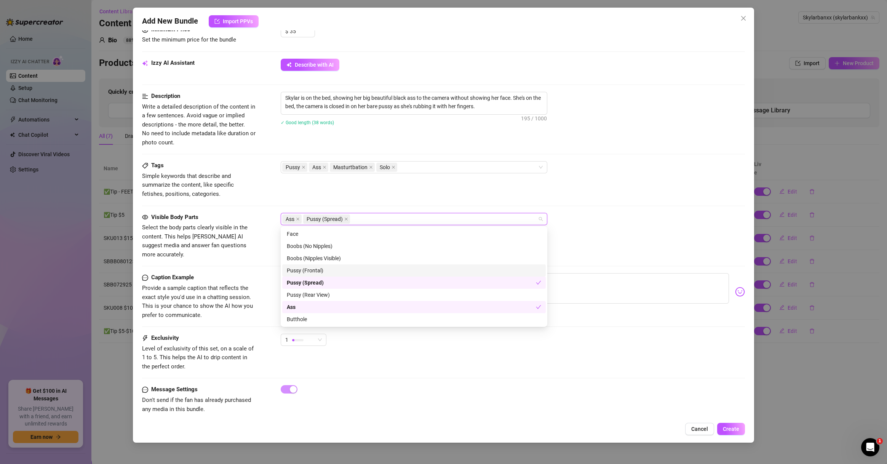
click at [349, 270] on div "Pussy (Frontal)" at bounding box center [414, 270] width 254 height 8
click at [335, 290] on div "Pussy (Rear View)" at bounding box center [414, 295] width 264 height 12
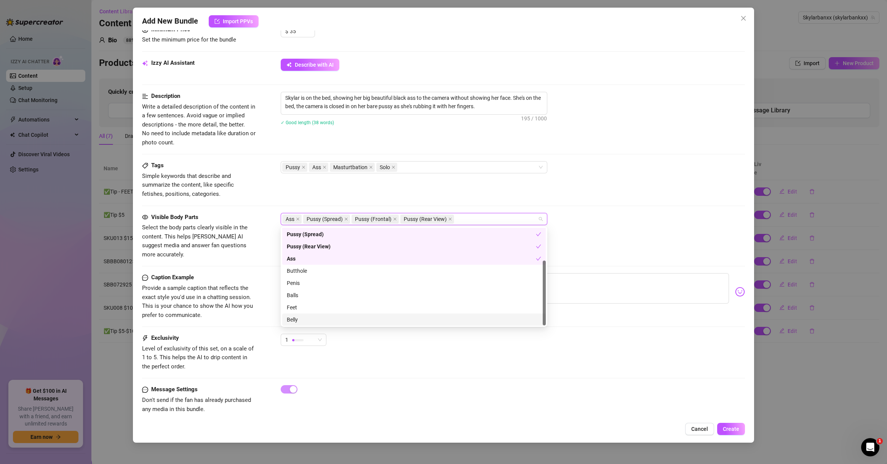
click at [359, 316] on div "Belly" at bounding box center [414, 319] width 254 height 8
click at [361, 319] on div "Belly" at bounding box center [411, 319] width 249 height 8
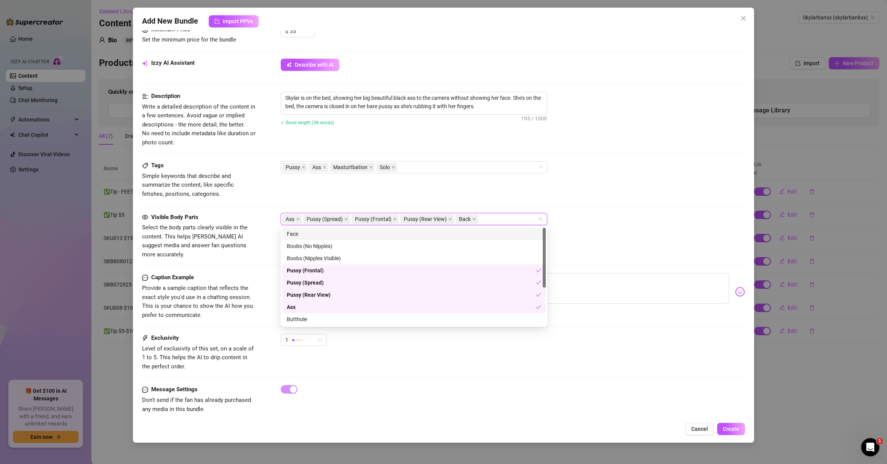
click at [547, 187] on div "Tags Simple keywords that describe and summarize the content, like specific fet…" at bounding box center [443, 179] width 603 height 37
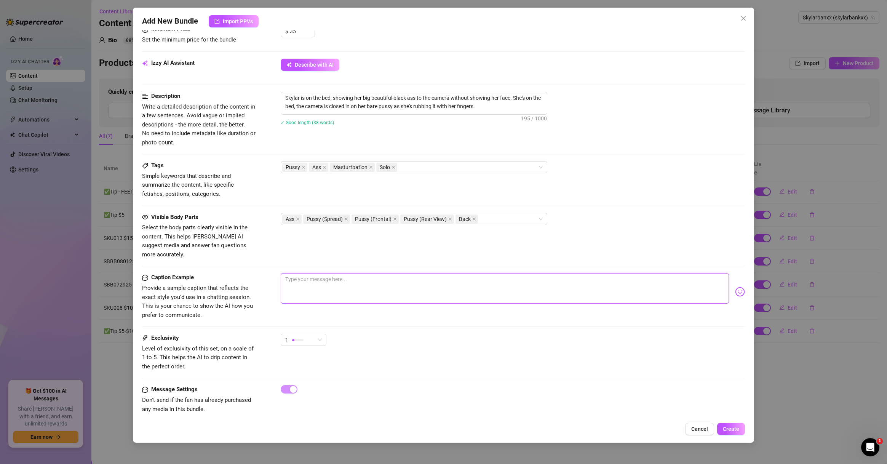
click at [371, 275] on textarea at bounding box center [505, 288] width 448 height 30
drag, startPoint x: 318, startPoint y: 331, endPoint x: 317, endPoint y: 338, distance: 6.5
click at [317, 334] on span "1" at bounding box center [303, 339] width 37 height 11
click at [310, 384] on span "4" at bounding box center [312, 382] width 50 height 8
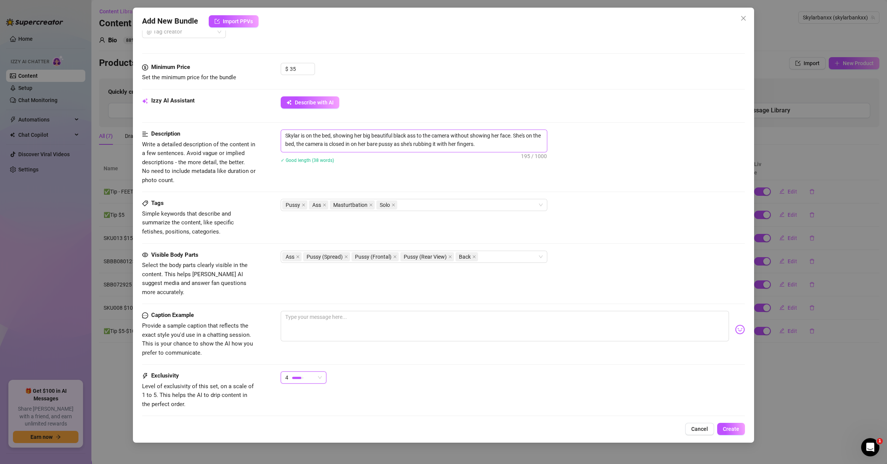
scroll to position [219, 0]
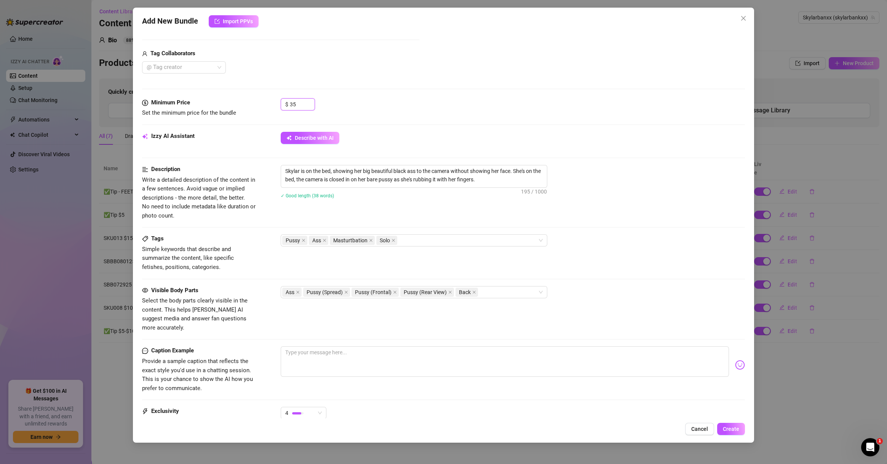
drag, startPoint x: 297, startPoint y: 104, endPoint x: 270, endPoint y: 108, distance: 27.7
click at [270, 108] on div "Minimum Price Set the minimum price for the bundle $ 35" at bounding box center [443, 107] width 603 height 19
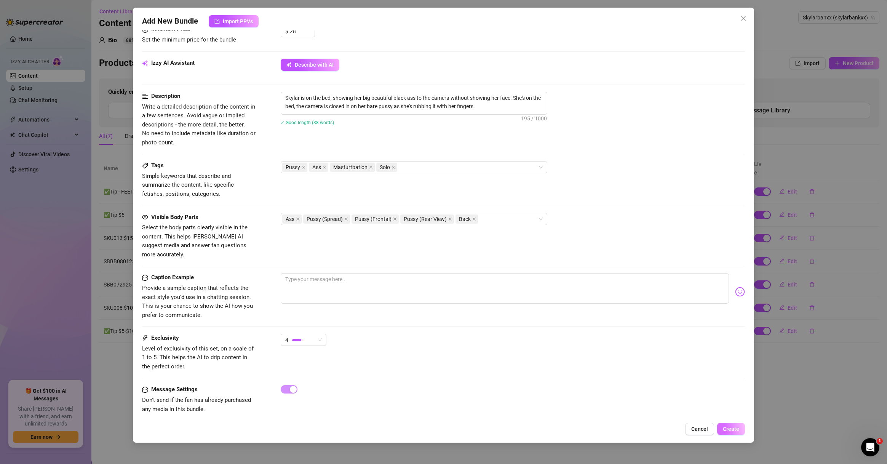
click at [628, 433] on button "Create" at bounding box center [731, 429] width 28 height 12
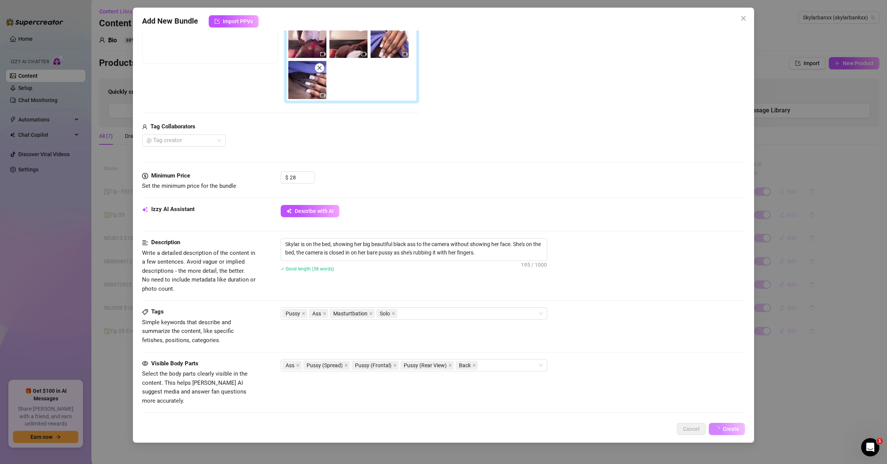
scroll to position [0, 0]
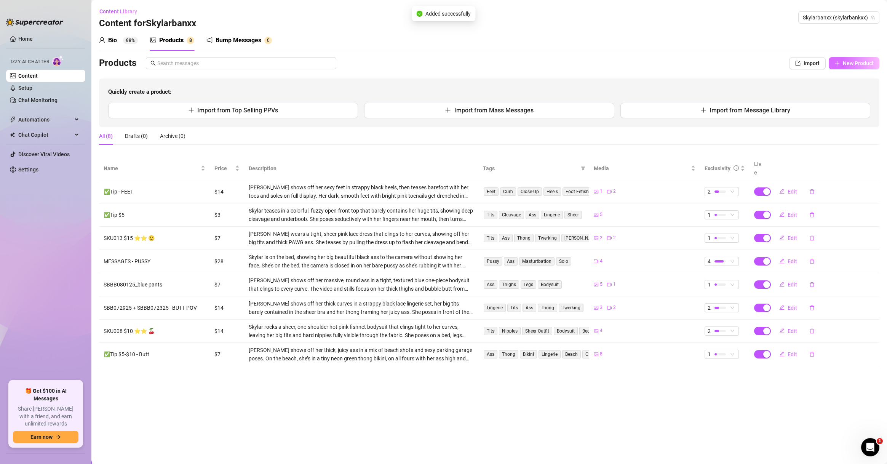
click at [628, 62] on span "New Product" at bounding box center [858, 63] width 31 height 6
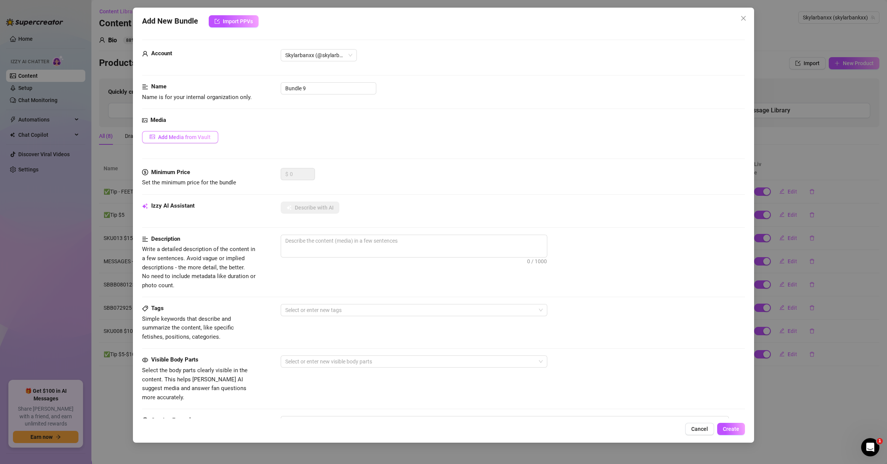
click at [203, 135] on span "Add Media from Vault" at bounding box center [184, 137] width 53 height 6
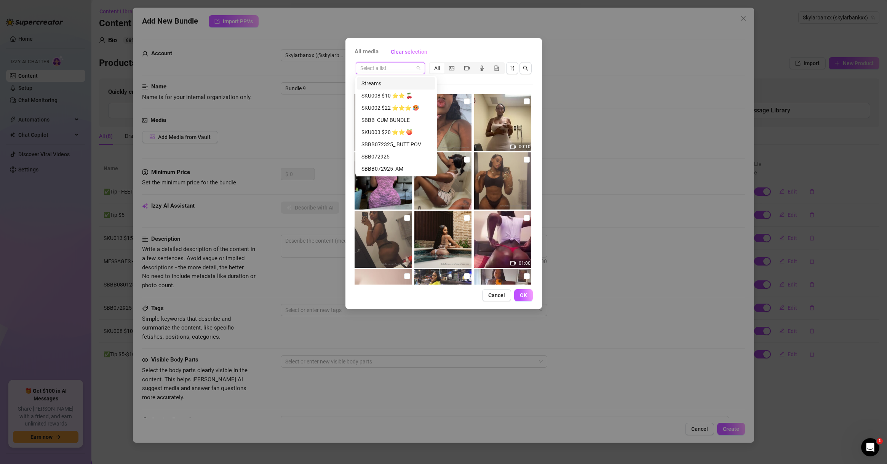
click at [402, 70] on input "search" at bounding box center [386, 67] width 53 height 11
click at [403, 146] on div "Messages" at bounding box center [396, 145] width 69 height 8
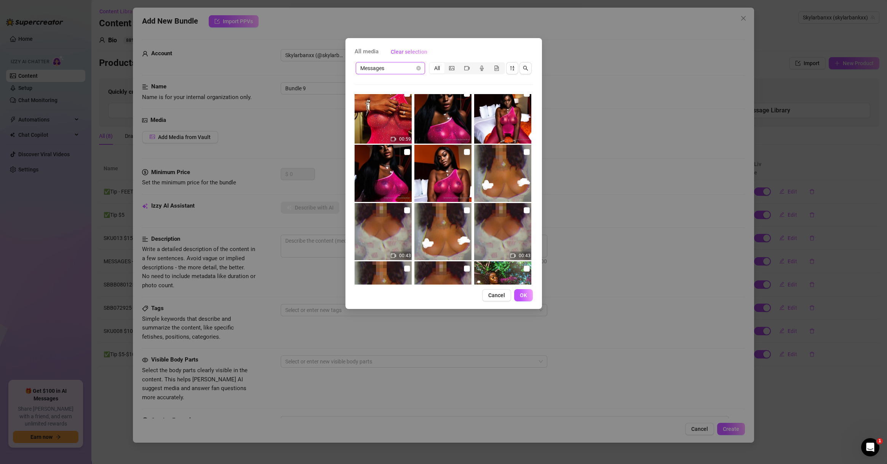
scroll to position [1365, 0]
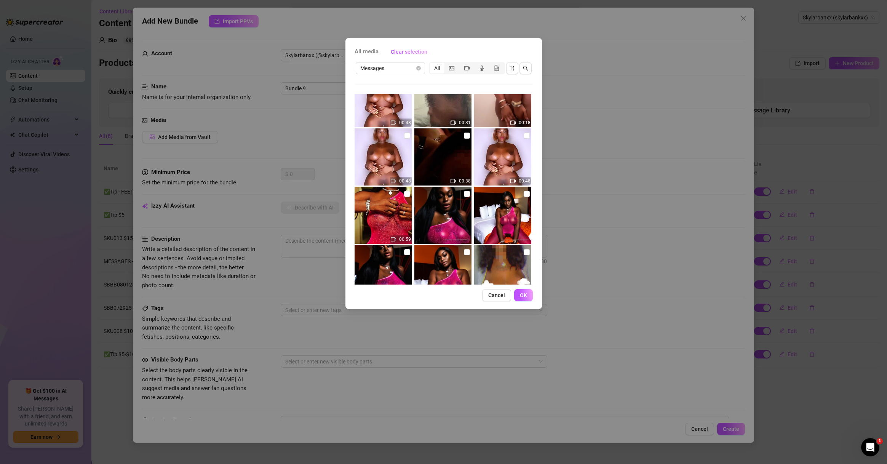
click at [611, 179] on div "All media Clear selection Messages All 01:00 00:58 00:11 00:10 00:06 00:04 00:0…" at bounding box center [443, 232] width 887 height 464
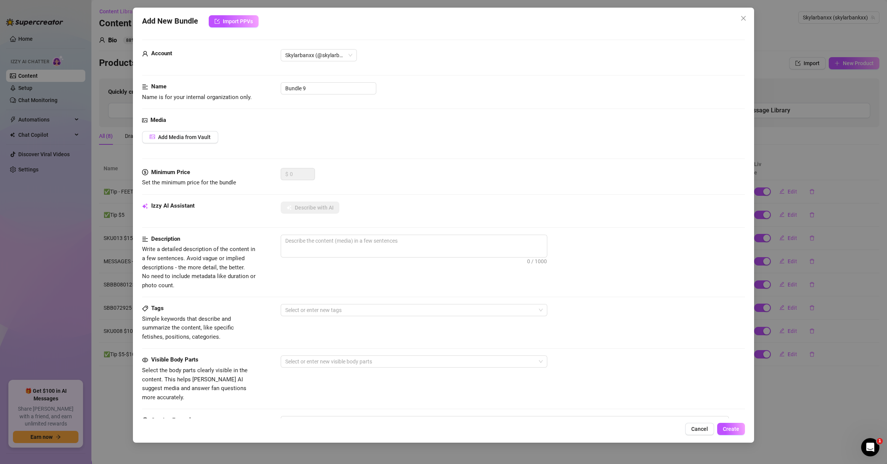
click at [628, 180] on div "Add New Bundle Import PPVs Account Skylarbanxx (@skylarbankxx) Name Name is for…" at bounding box center [443, 232] width 887 height 464
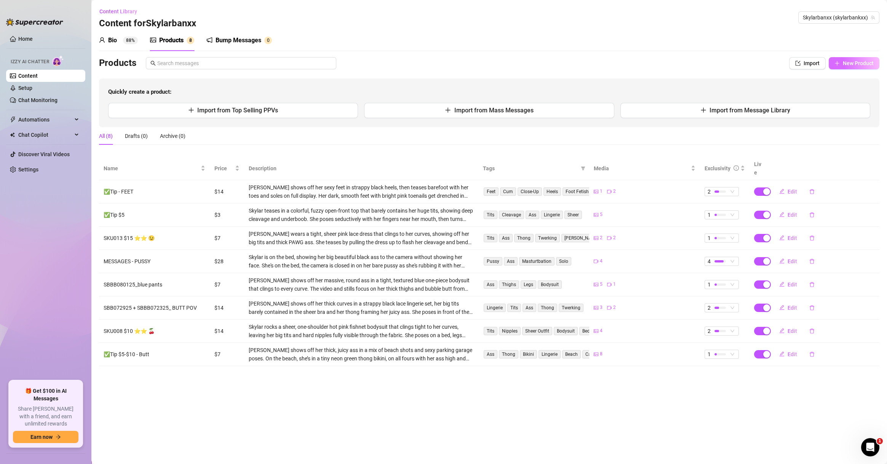
click at [628, 66] on button "New Product" at bounding box center [854, 63] width 51 height 12
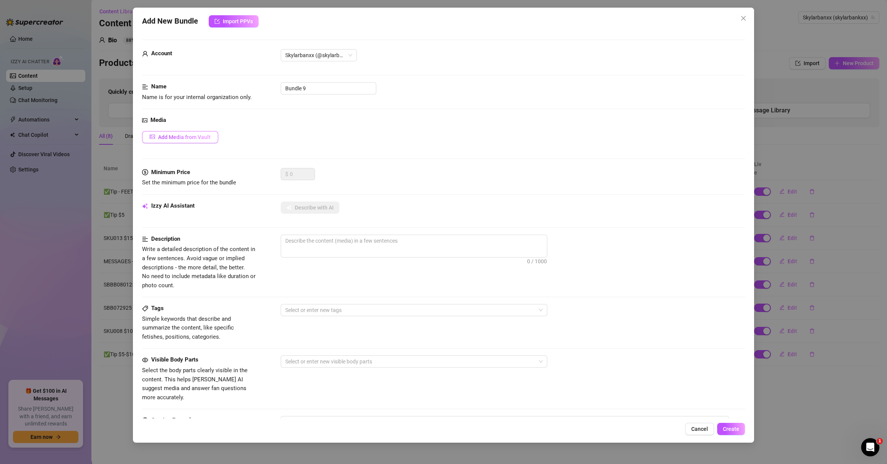
click at [190, 131] on button "Add Media from Vault" at bounding box center [180, 137] width 76 height 12
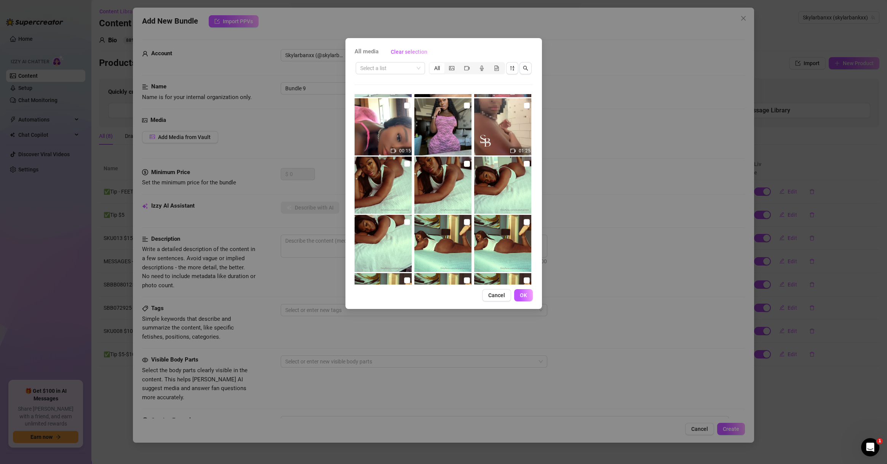
scroll to position [1219, 0]
click at [405, 164] on input "checkbox" at bounding box center [407, 164] width 6 height 6
click at [466, 164] on input "checkbox" at bounding box center [467, 164] width 6 height 6
click at [524, 166] on input "checkbox" at bounding box center [527, 164] width 6 height 6
click at [405, 221] on input "checkbox" at bounding box center [407, 222] width 6 height 6
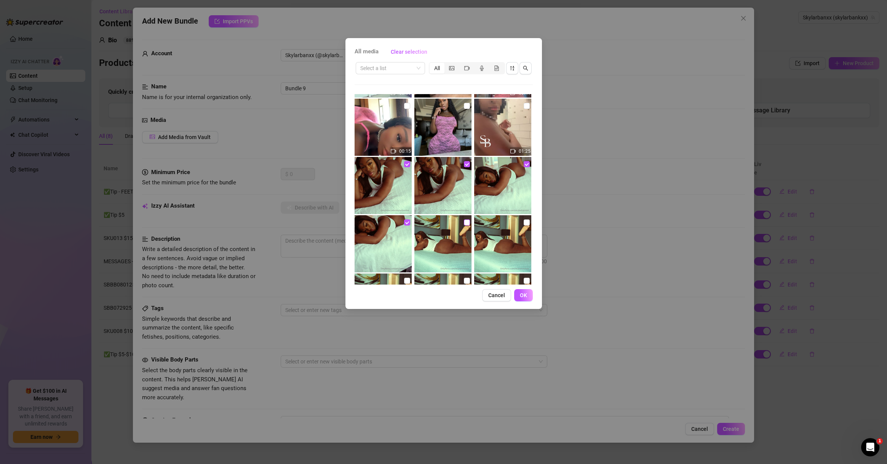
click at [464, 222] on input "checkbox" at bounding box center [467, 222] width 6 height 6
click at [524, 222] on input "checkbox" at bounding box center [527, 222] width 6 height 6
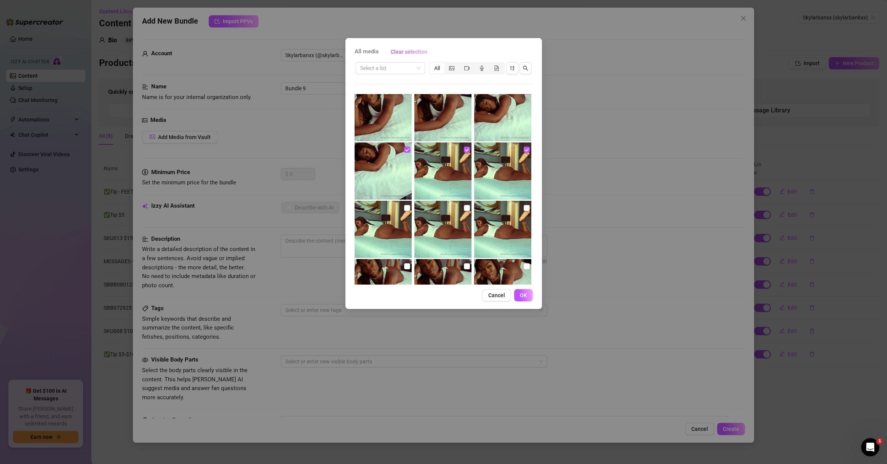
scroll to position [1293, 0]
click at [404, 209] on input "checkbox" at bounding box center [407, 208] width 6 height 6
click at [466, 208] on input "checkbox" at bounding box center [467, 208] width 6 height 6
click at [524, 208] on input "checkbox" at bounding box center [527, 208] width 6 height 6
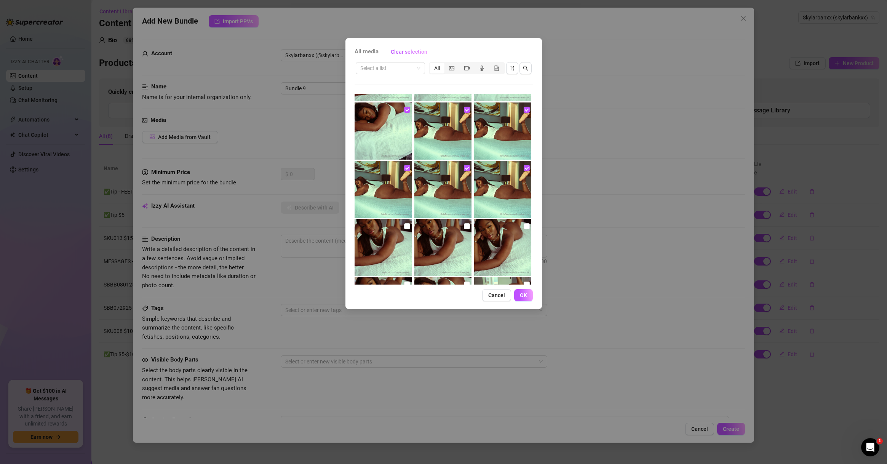
scroll to position [1366, 0]
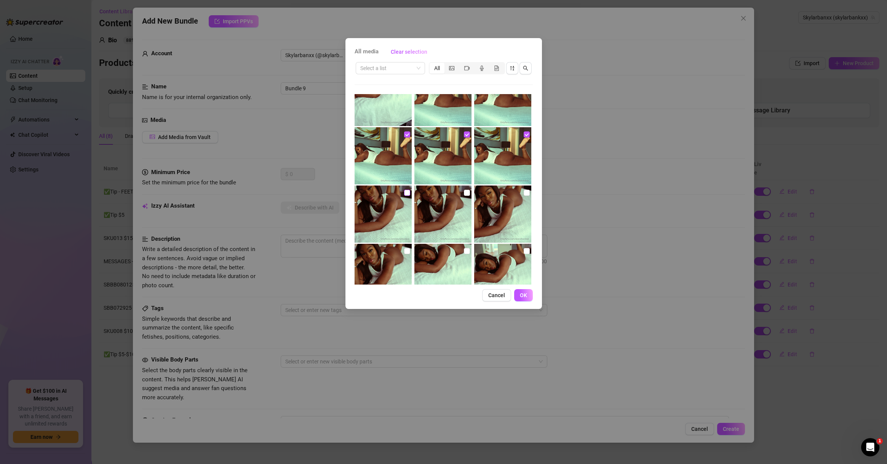
click at [408, 192] on input "checkbox" at bounding box center [407, 193] width 6 height 6
click at [463, 197] on img at bounding box center [442, 214] width 57 height 57
click at [465, 192] on input "checkbox" at bounding box center [467, 193] width 6 height 6
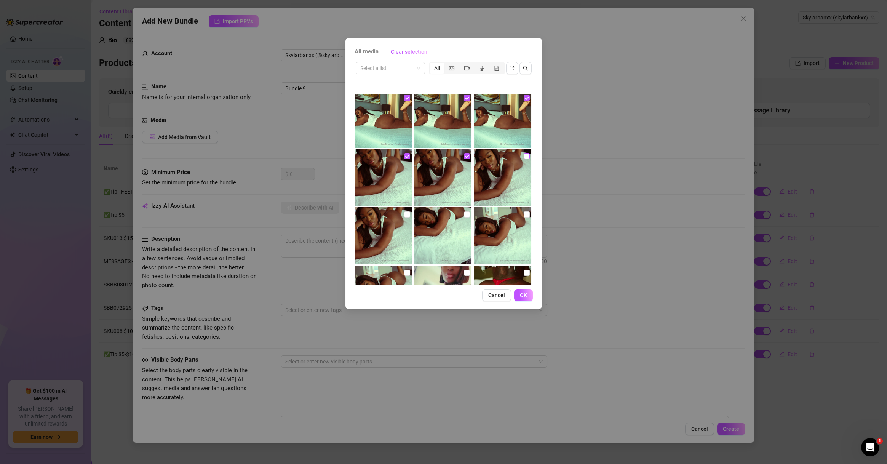
click at [524, 154] on input "checkbox" at bounding box center [527, 156] width 6 height 6
click at [405, 216] on input "checkbox" at bounding box center [407, 214] width 6 height 6
click at [464, 216] on input "checkbox" at bounding box center [467, 214] width 6 height 6
click at [524, 213] on input "checkbox" at bounding box center [527, 214] width 6 height 6
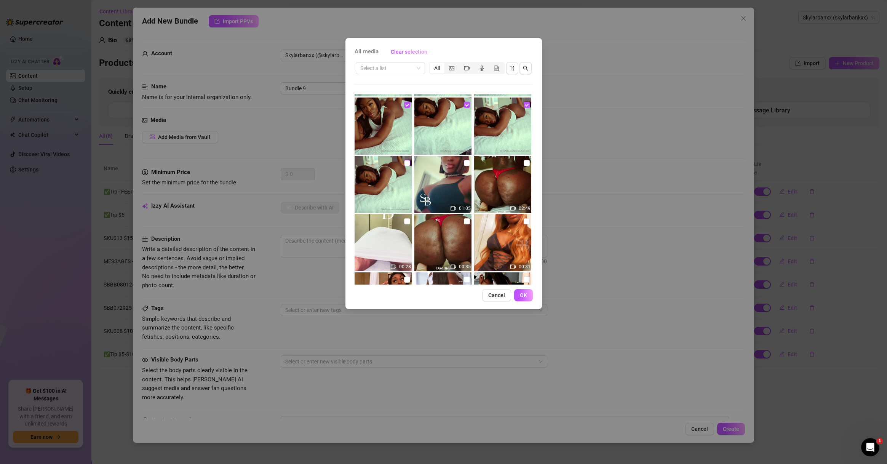
click at [406, 164] on input "checkbox" at bounding box center [407, 163] width 6 height 6
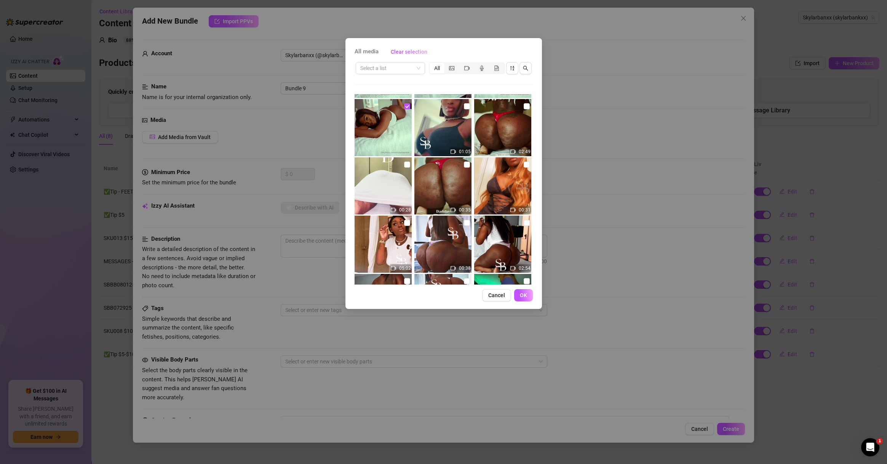
scroll to position [1622, 0]
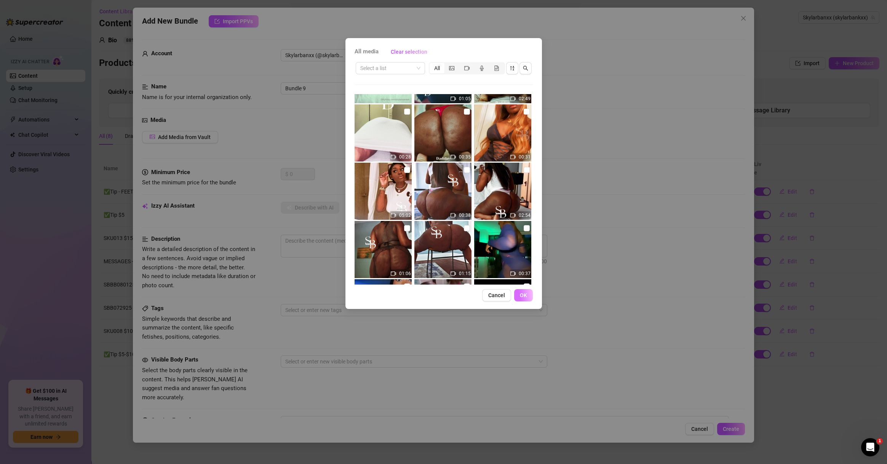
click at [519, 293] on button "OK" at bounding box center [523, 295] width 19 height 12
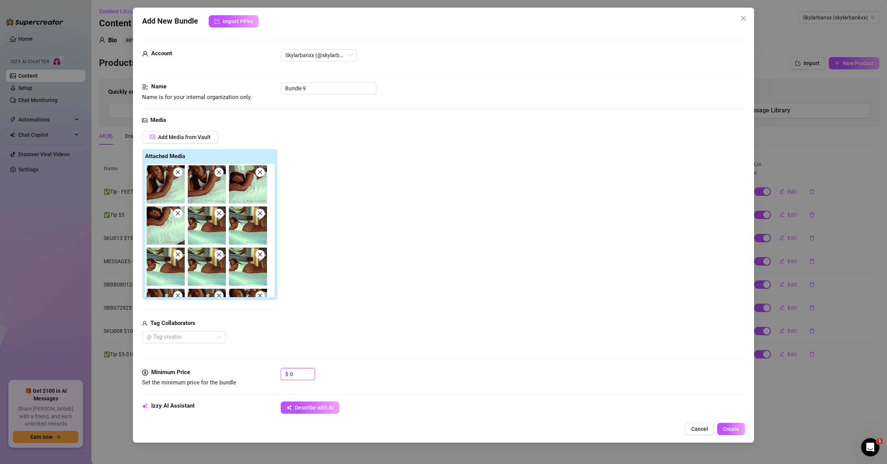
drag, startPoint x: 296, startPoint y: 375, endPoint x: 261, endPoint y: 369, distance: 36.3
click at [262, 372] on div "Minimum Price Set the minimum price for the bundle $ 0" at bounding box center [443, 377] width 603 height 19
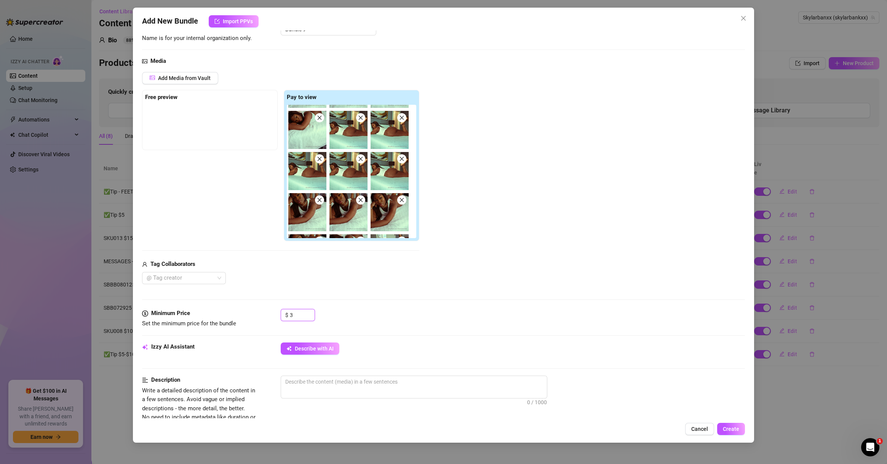
scroll to position [110, 0]
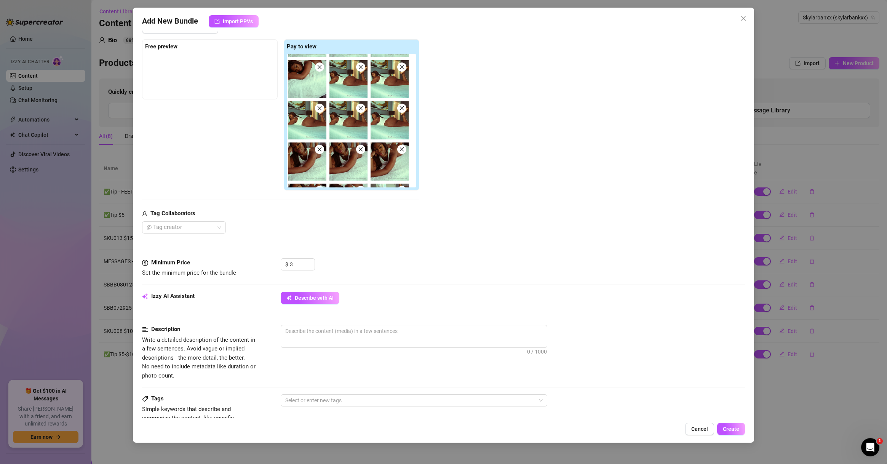
click at [314, 304] on div "Izzy AI Assistant Describe with AI" at bounding box center [443, 301] width 603 height 19
click at [320, 299] on span "Describe with AI" at bounding box center [314, 298] width 39 height 6
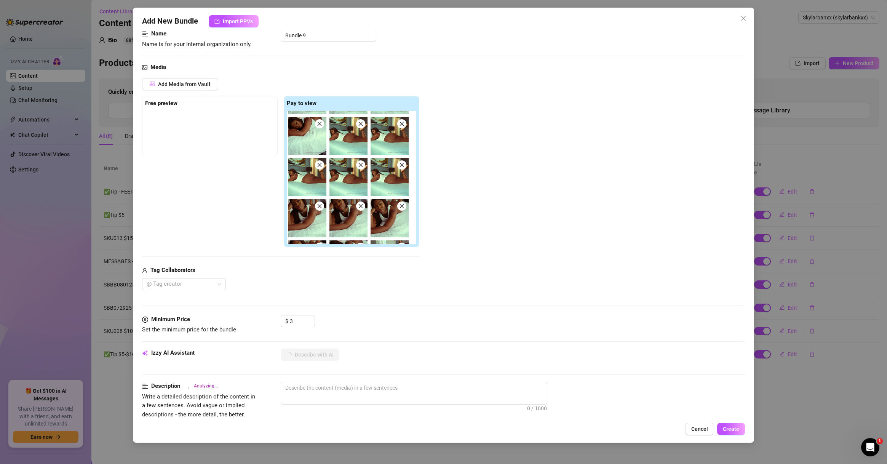
scroll to position [0, 0]
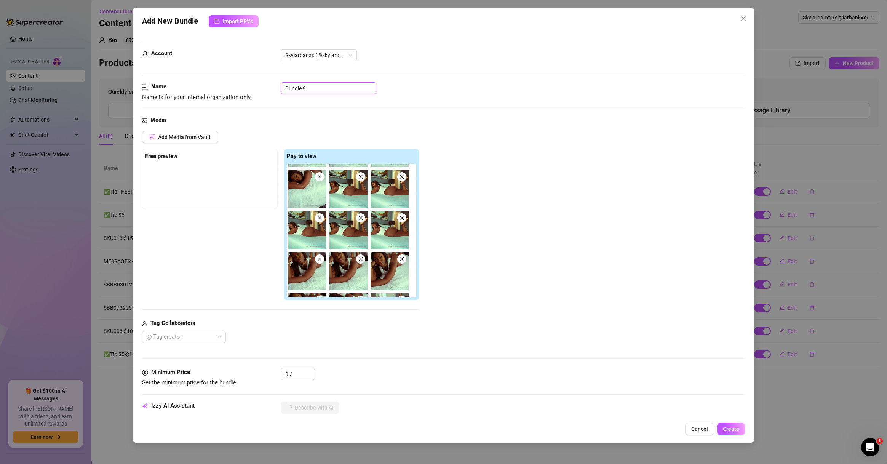
drag, startPoint x: 318, startPoint y: 87, endPoint x: 252, endPoint y: 87, distance: 66.7
click at [253, 87] on div "Name Name is for your internal organization only. Bundle 9" at bounding box center [443, 91] width 603 height 19
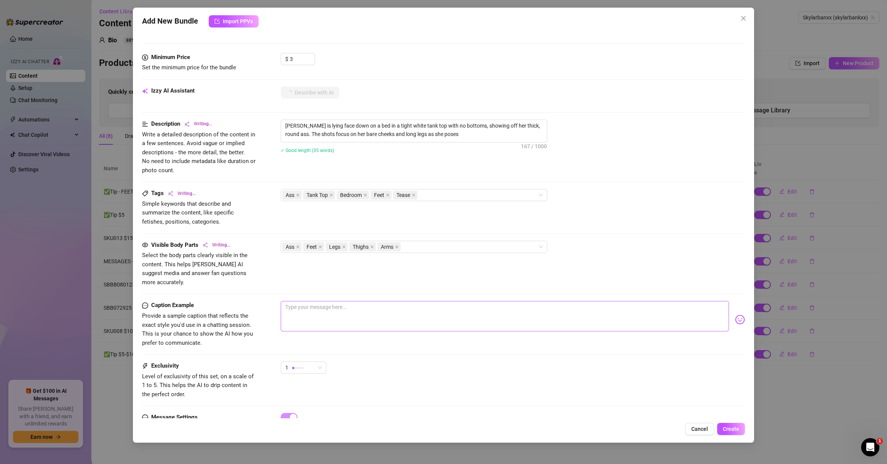
scroll to position [343, 0]
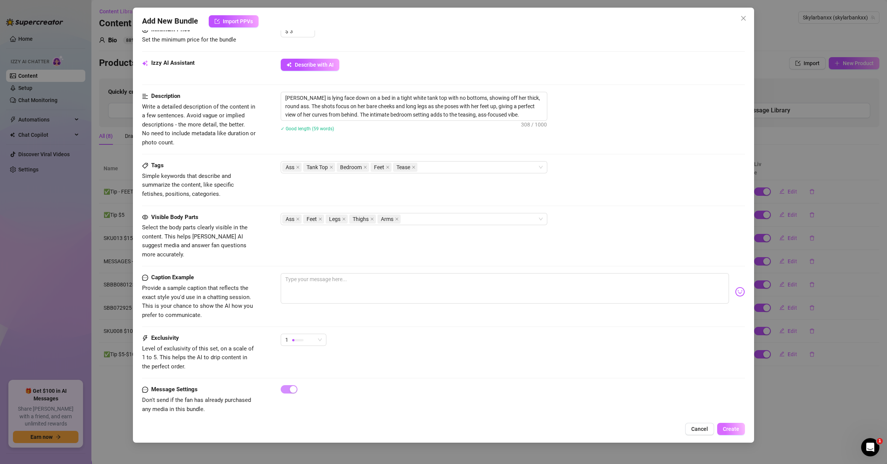
click at [628, 431] on span "Create" at bounding box center [731, 429] width 16 height 6
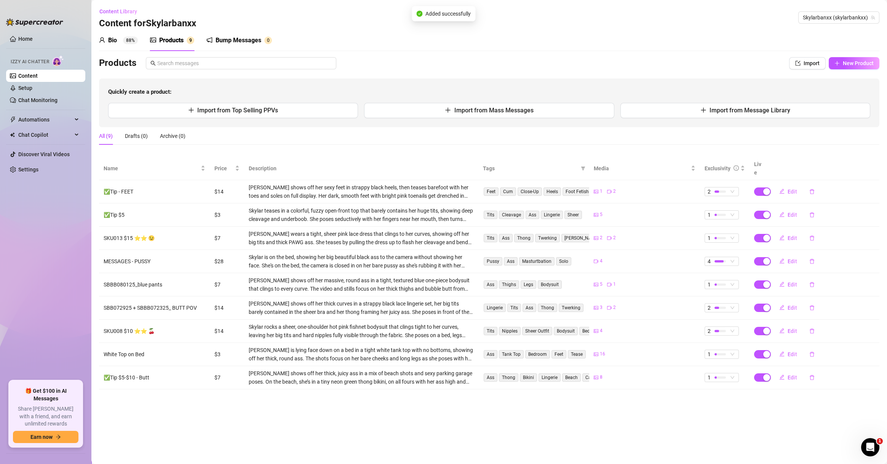
click at [628, 70] on div "Products Import New Product Quickly create a product: Import from Top Selling P…" at bounding box center [489, 92] width 781 height 70
click at [628, 68] on button "New Product" at bounding box center [854, 63] width 51 height 12
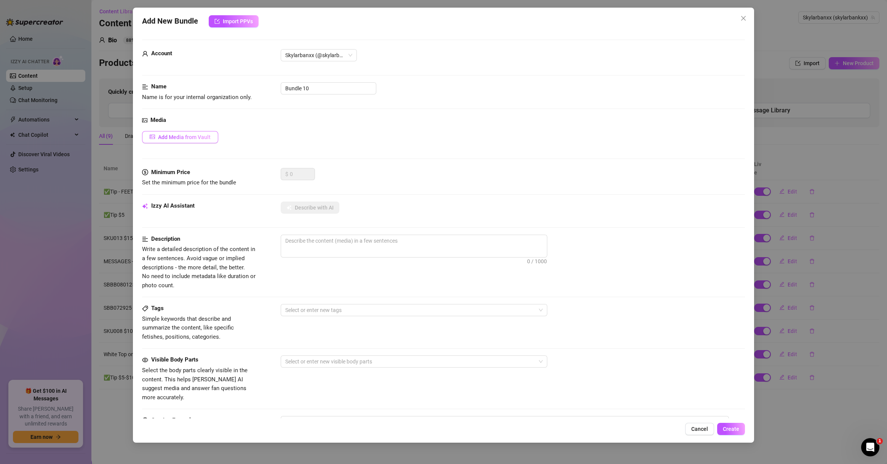
click at [199, 140] on button "Add Media from Vault" at bounding box center [180, 137] width 76 height 12
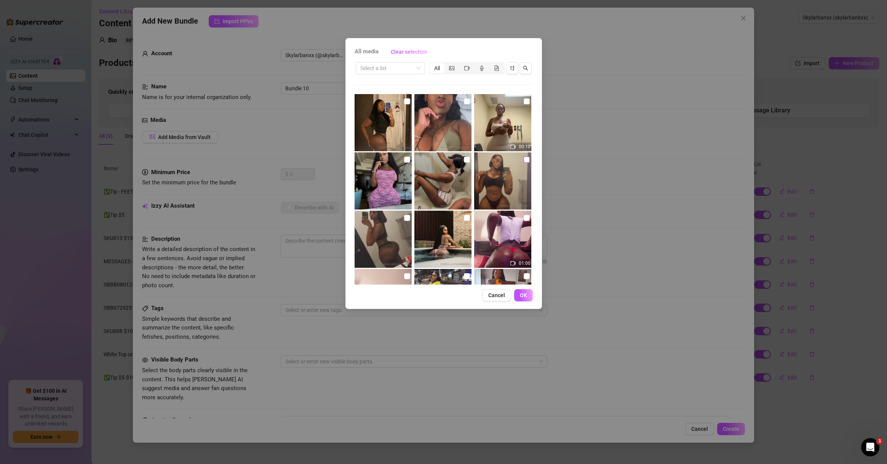
click at [524, 161] on input "checkbox" at bounding box center [527, 160] width 6 height 6
click at [406, 219] on input "checkbox" at bounding box center [407, 218] width 6 height 6
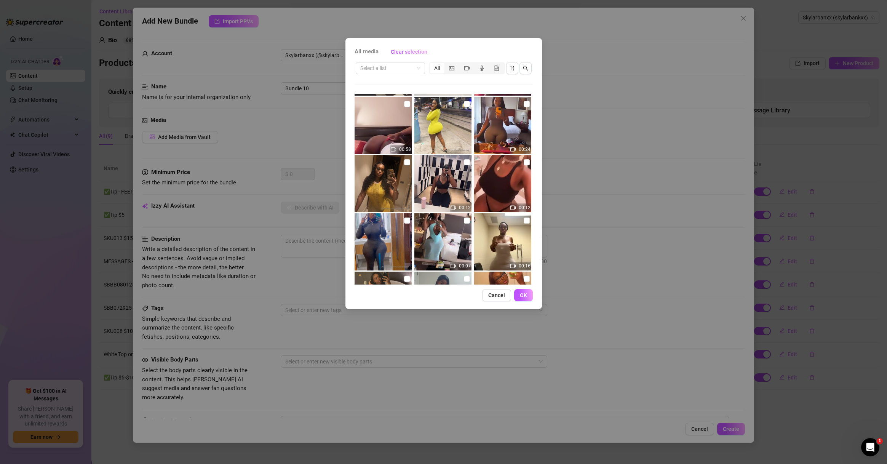
scroll to position [183, 0]
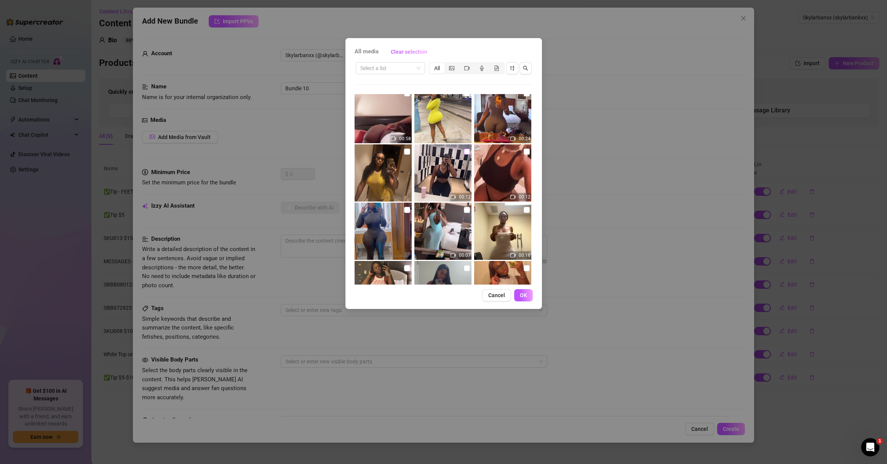
click at [464, 151] on input "checkbox" at bounding box center [467, 152] width 6 height 6
click at [524, 150] on input "checkbox" at bounding box center [527, 152] width 6 height 6
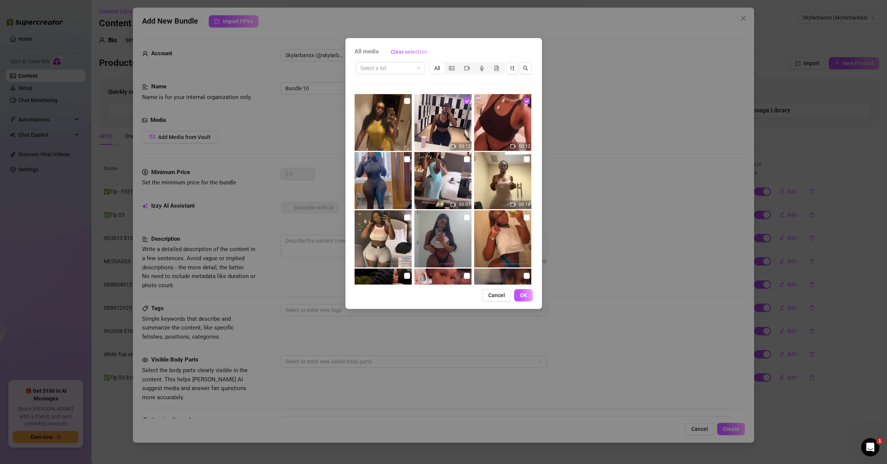
scroll to position [329, 0]
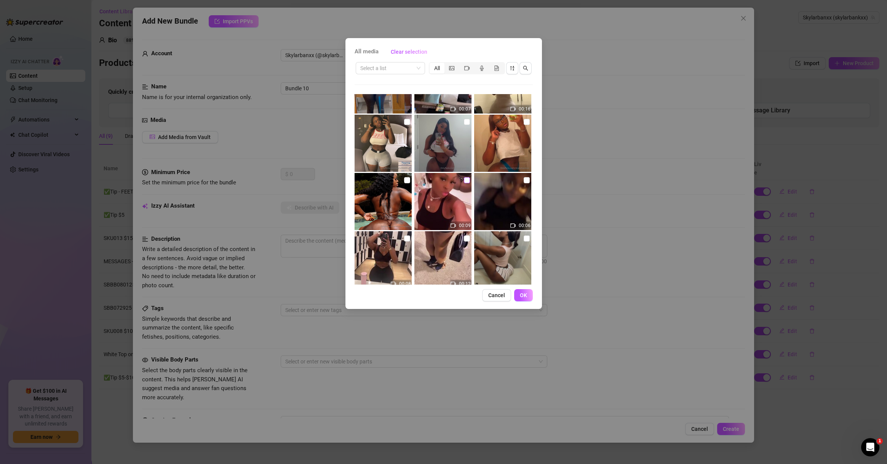
click at [465, 181] on input "checkbox" at bounding box center [467, 180] width 6 height 6
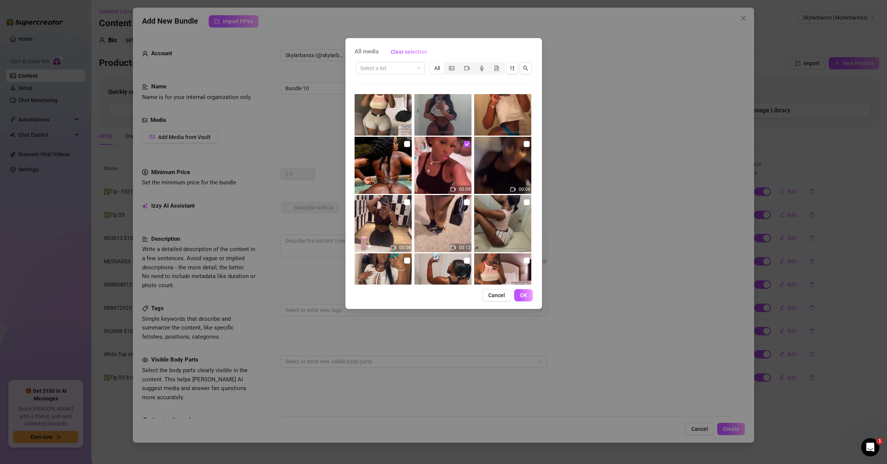
scroll to position [366, 0]
click at [405, 204] on input "checkbox" at bounding box center [407, 202] width 6 height 6
click at [522, 292] on span "OK" at bounding box center [523, 295] width 7 height 6
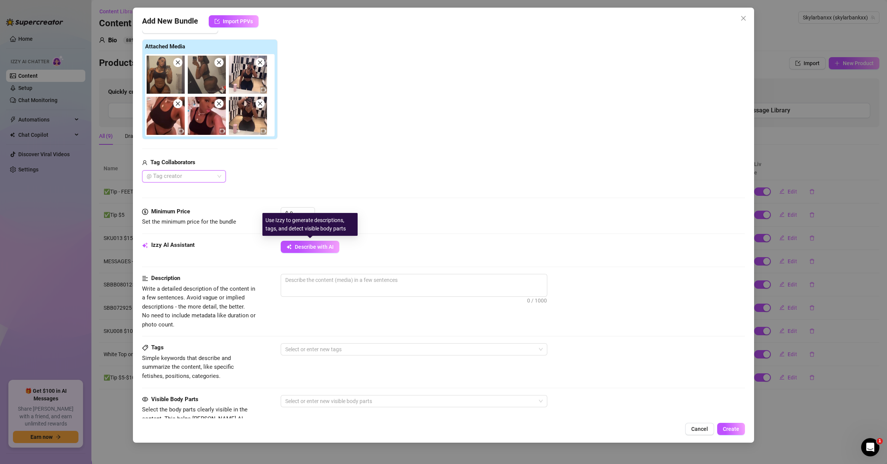
scroll to position [0, 0]
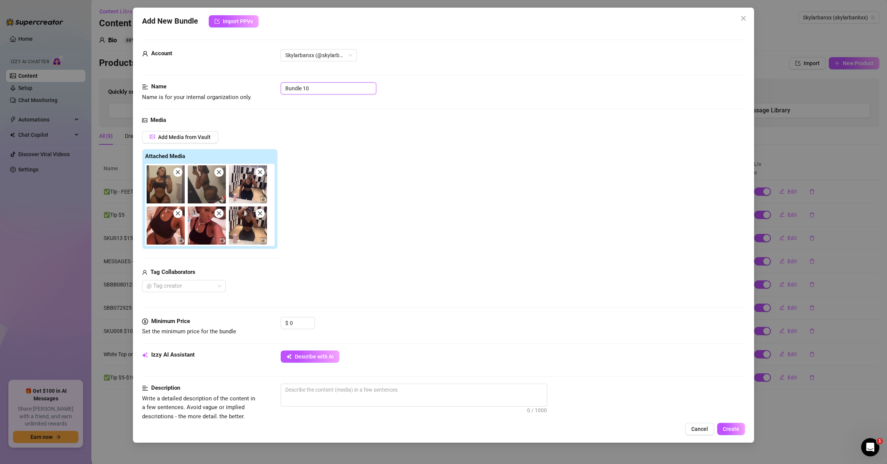
drag, startPoint x: 318, startPoint y: 87, endPoint x: 243, endPoint y: 81, distance: 75.3
click at [243, 81] on form "Account Skylarbanxx (@skylarbankxx) Name Name is for your internal organization…" at bounding box center [443, 380] width 603 height 680
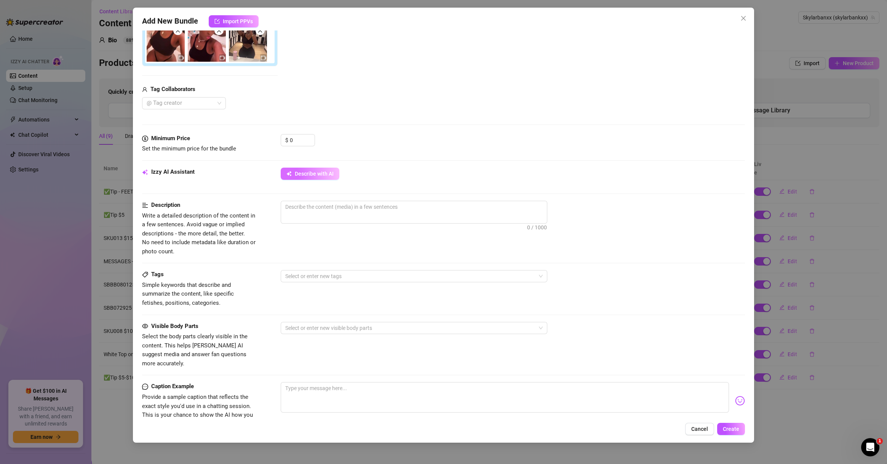
click at [322, 178] on button "Describe with AI" at bounding box center [310, 174] width 59 height 12
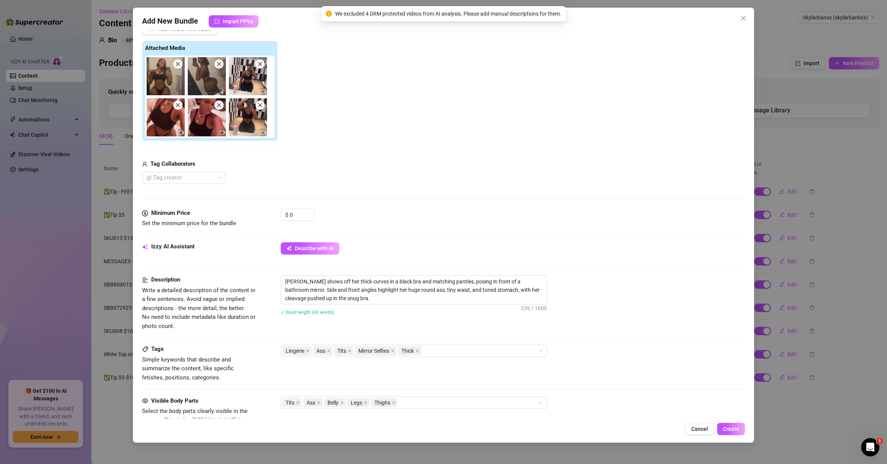
scroll to position [37, 0]
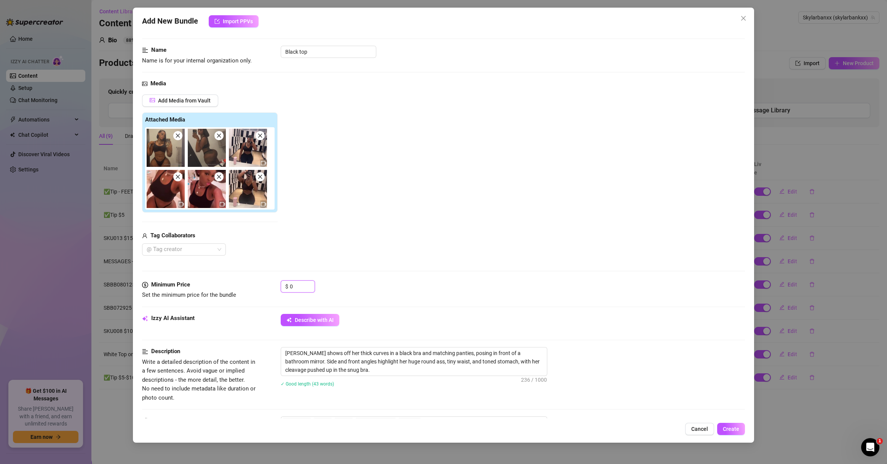
click at [263, 286] on div "Minimum Price Set the minimum price for the bundle $ 0" at bounding box center [443, 289] width 603 height 19
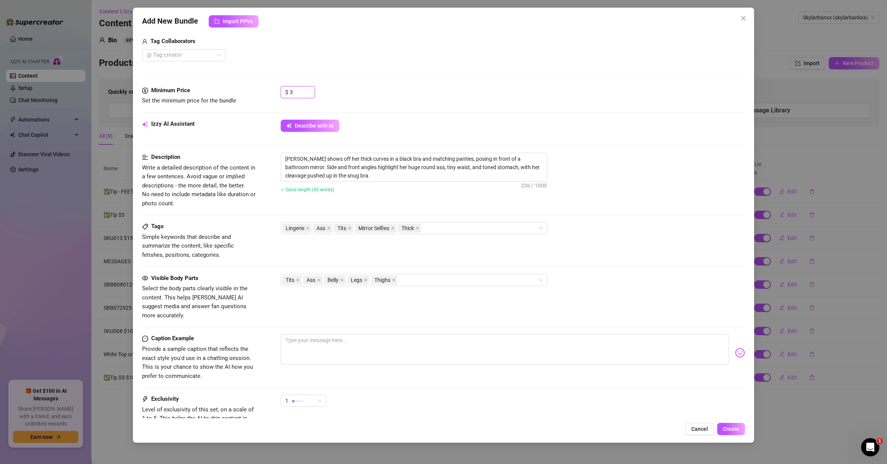
scroll to position [292, 0]
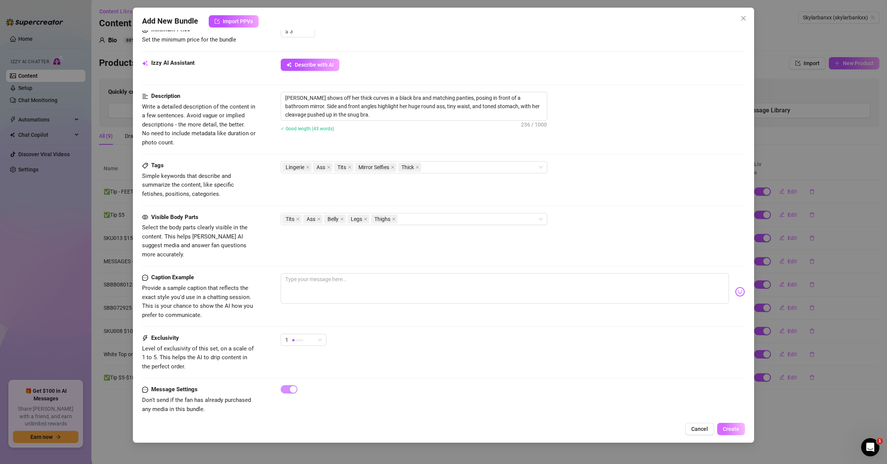
click at [628, 430] on span "Create" at bounding box center [731, 429] width 16 height 6
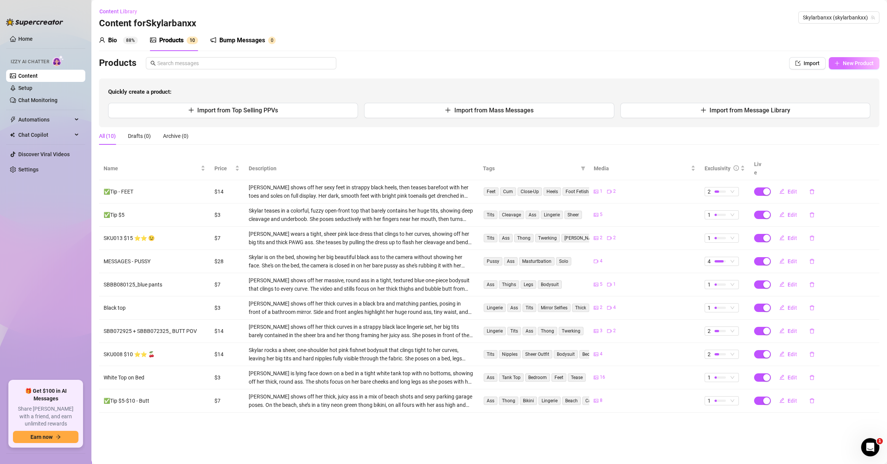
click at [628, 59] on button "New Product" at bounding box center [854, 63] width 51 height 12
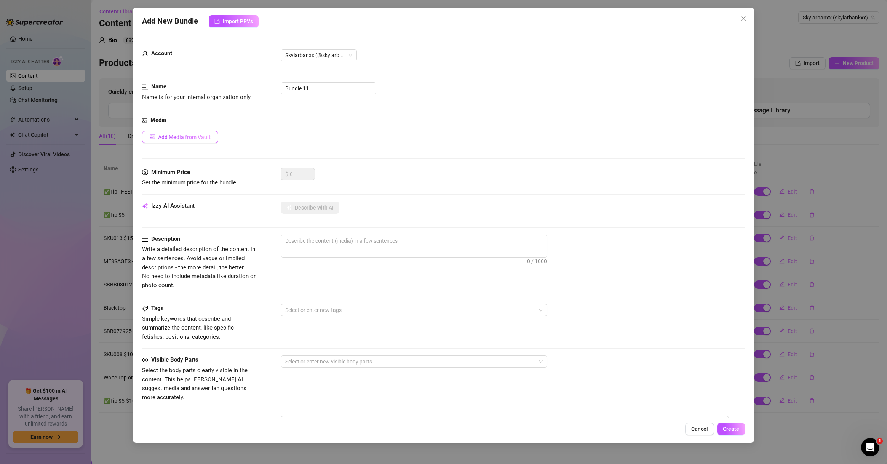
click at [207, 138] on span "Add Media from Vault" at bounding box center [184, 137] width 53 height 6
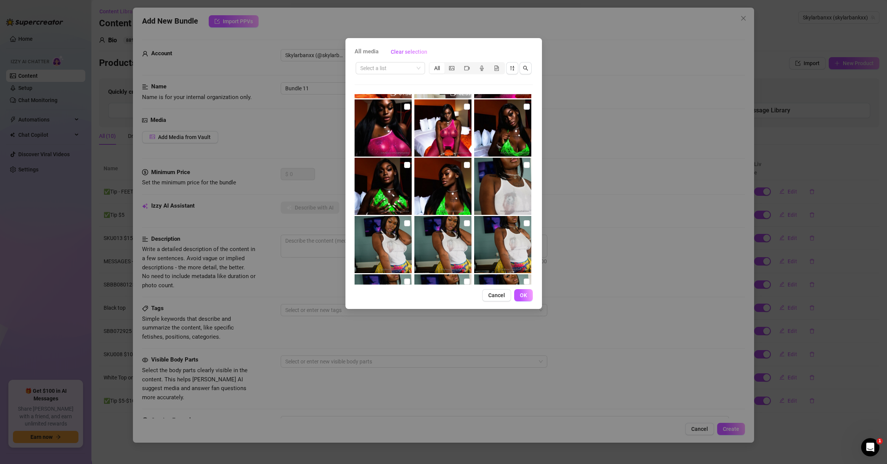
scroll to position [2341, 0]
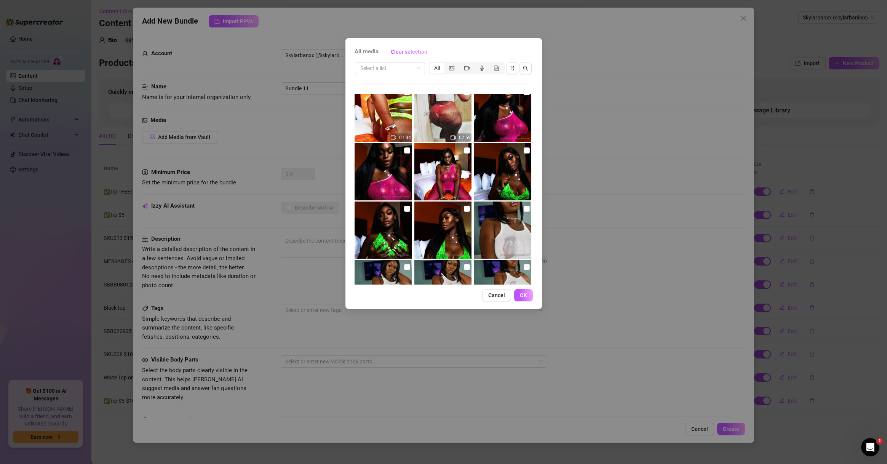
drag, startPoint x: 522, startPoint y: 149, endPoint x: 460, endPoint y: 190, distance: 74.6
click at [524, 149] on input "checkbox" at bounding box center [527, 150] width 6 height 6
click at [464, 210] on input "checkbox" at bounding box center [467, 209] width 6 height 6
click at [404, 209] on input "checkbox" at bounding box center [407, 209] width 6 height 6
click at [525, 294] on span "OK" at bounding box center [523, 295] width 7 height 6
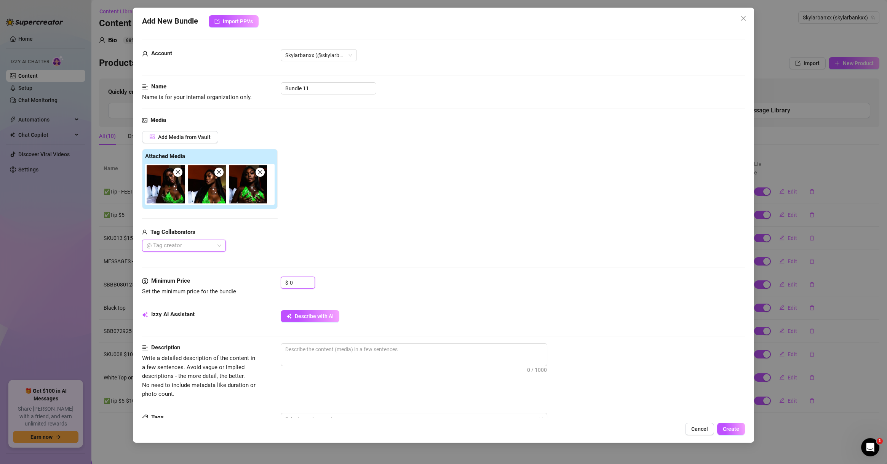
drag, startPoint x: 262, startPoint y: 281, endPoint x: 235, endPoint y: 275, distance: 27.7
click at [257, 281] on div "Minimum Price Set the minimum price for the bundle $ 0" at bounding box center [443, 286] width 603 height 19
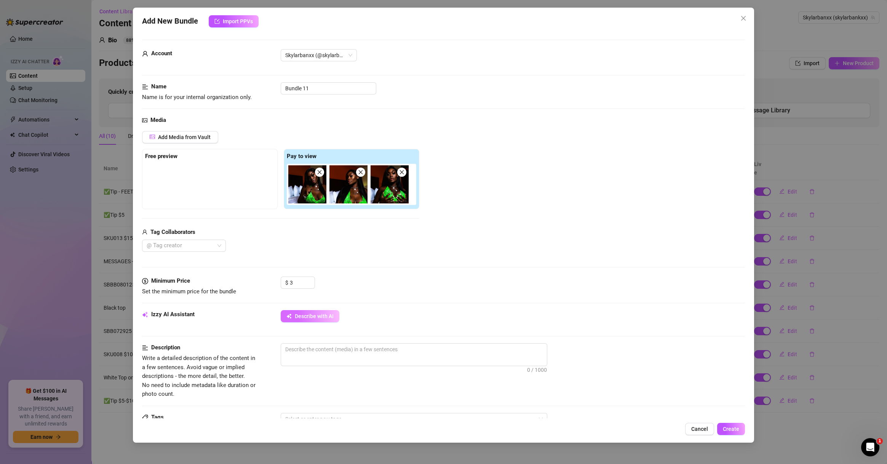
click at [317, 313] on span "Describe with AI" at bounding box center [314, 316] width 39 height 6
drag, startPoint x: 329, startPoint y: 88, endPoint x: 214, endPoint y: 80, distance: 115.3
click at [221, 80] on form "Account Skylarbanxx (@skylarbankxx) Name Name is for your internal organization…" at bounding box center [443, 360] width 603 height 640
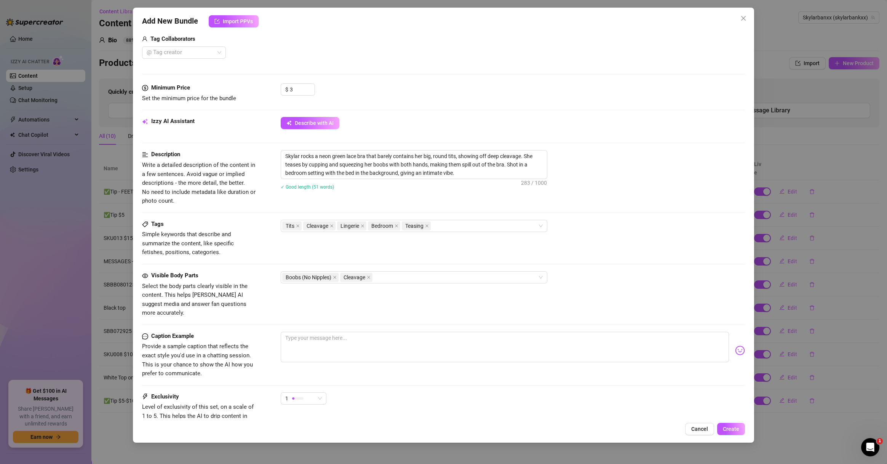
scroll to position [251, 0]
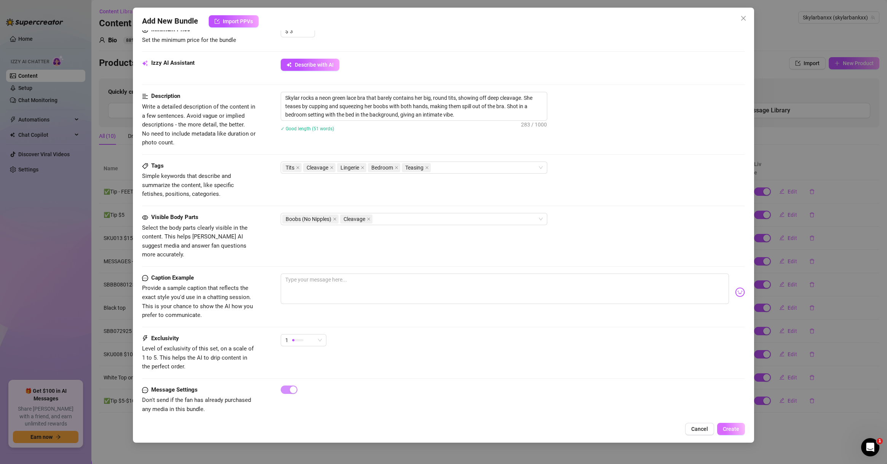
click at [628, 428] on span "Create" at bounding box center [731, 429] width 16 height 6
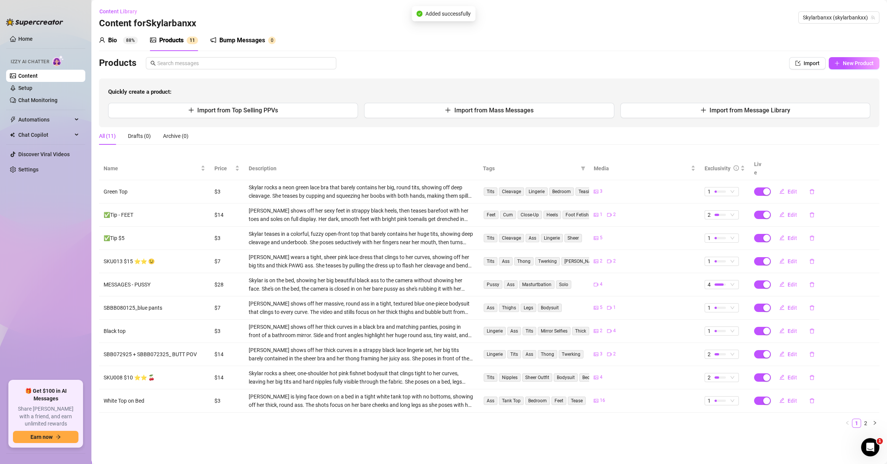
click at [628, 69] on div "Products Import New Product Quickly create a product: Import from Top Selling P…" at bounding box center [489, 92] width 781 height 70
click at [628, 67] on button "New Product" at bounding box center [854, 63] width 51 height 12
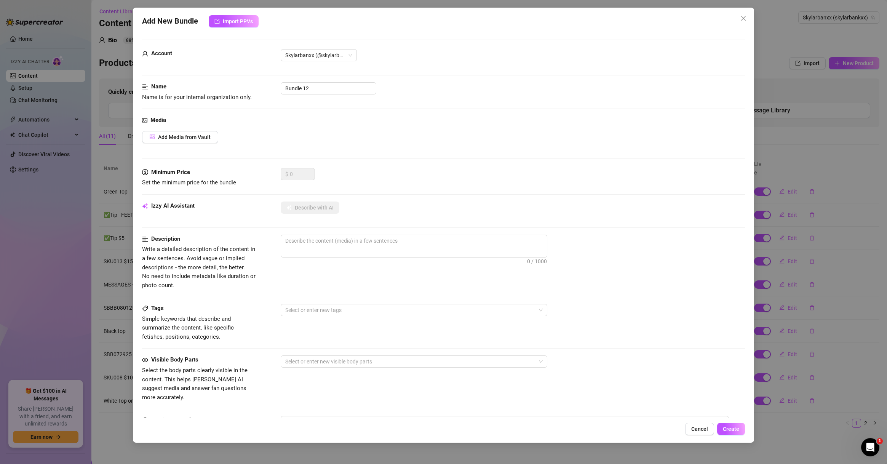
click at [195, 129] on div "Media Add Media from Vault" at bounding box center [443, 142] width 603 height 52
click at [200, 137] on span "Add Media from Vault" at bounding box center [184, 137] width 53 height 6
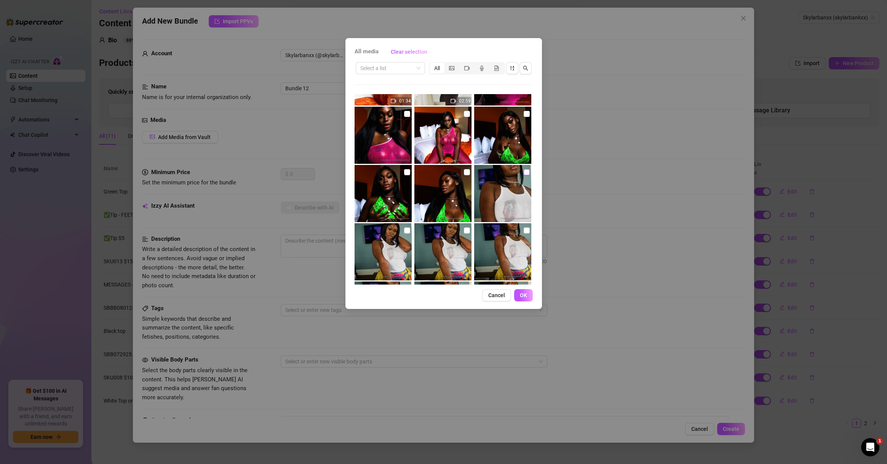
click at [524, 173] on input "checkbox" at bounding box center [527, 172] width 6 height 6
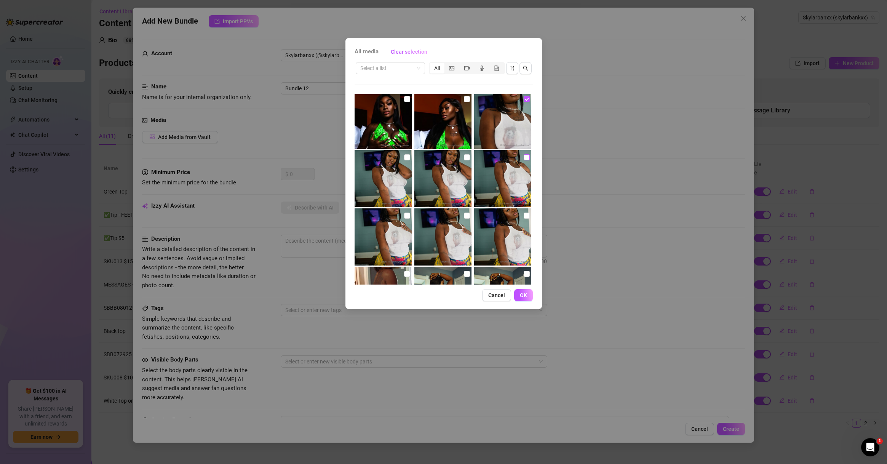
click at [524, 159] on input "checkbox" at bounding box center [527, 157] width 6 height 6
click at [464, 156] on input "checkbox" at bounding box center [467, 157] width 6 height 6
click at [404, 157] on input "checkbox" at bounding box center [407, 157] width 6 height 6
click at [406, 213] on input "checkbox" at bounding box center [407, 216] width 6 height 6
click at [464, 215] on input "checkbox" at bounding box center [467, 216] width 6 height 6
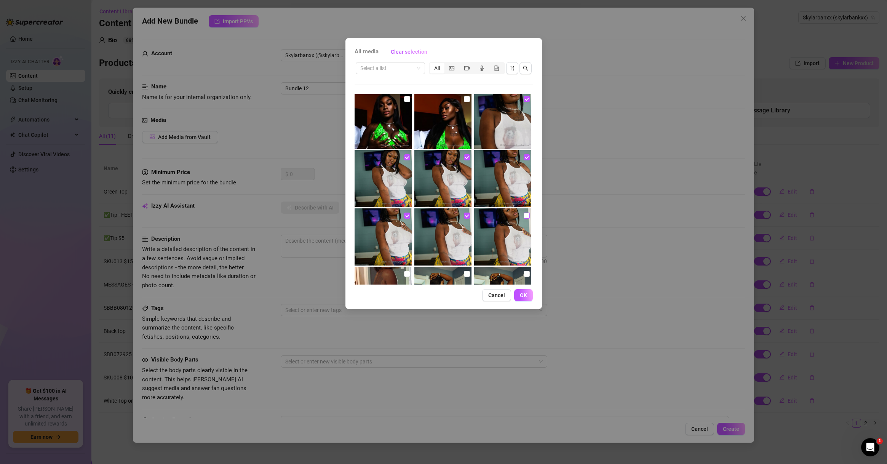
click at [524, 217] on input "checkbox" at bounding box center [527, 216] width 6 height 6
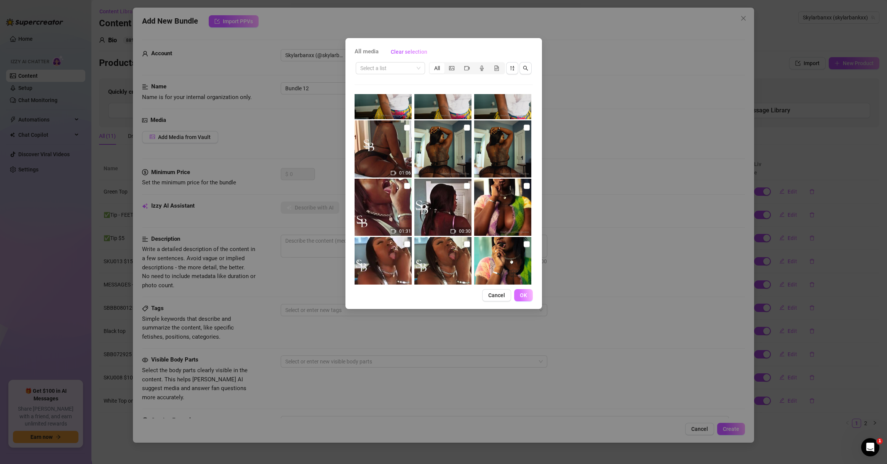
click at [526, 296] on span "OK" at bounding box center [523, 295] width 7 height 6
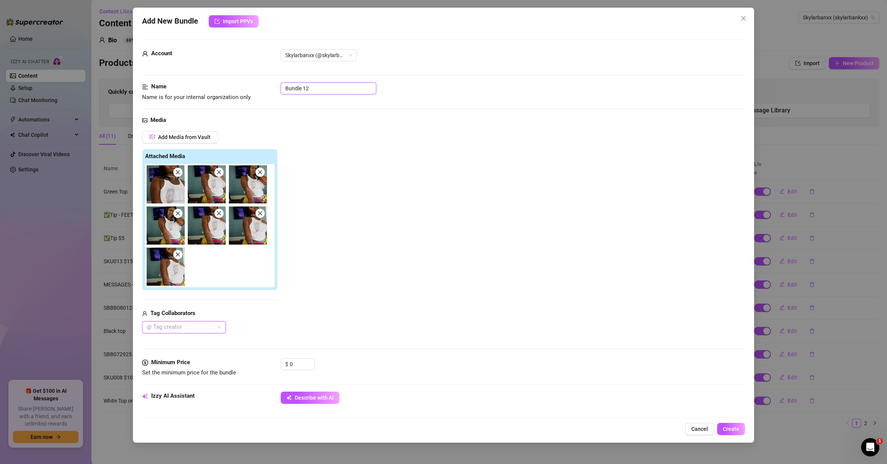
drag, startPoint x: 324, startPoint y: 92, endPoint x: 161, endPoint y: 95, distance: 163.1
click at [170, 94] on div "Name Name is for your internal organization only. Bundle 12" at bounding box center [443, 91] width 603 height 19
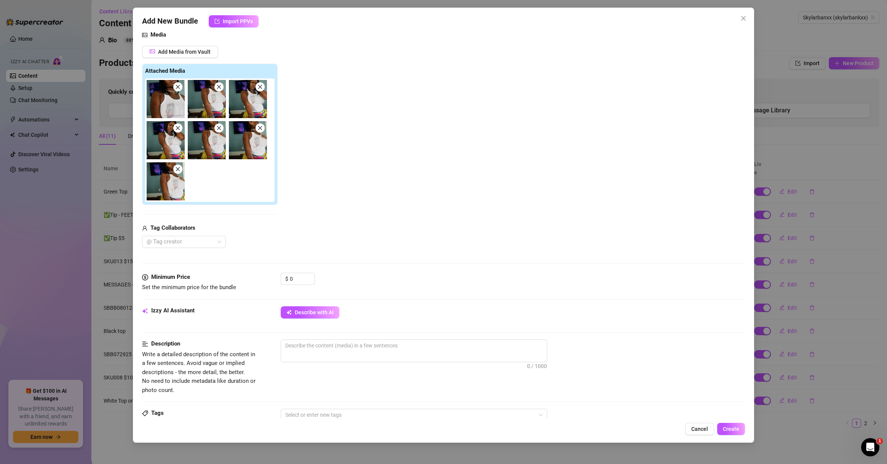
scroll to position [110, 0]
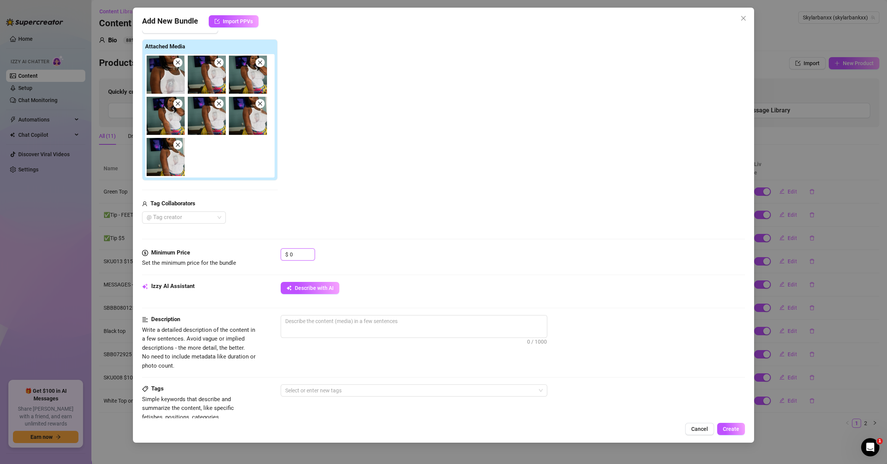
drag, startPoint x: 296, startPoint y: 253, endPoint x: 274, endPoint y: 250, distance: 22.0
click at [278, 254] on div "Minimum Price Set the minimum price for the bundle $ 0" at bounding box center [443, 257] width 603 height 19
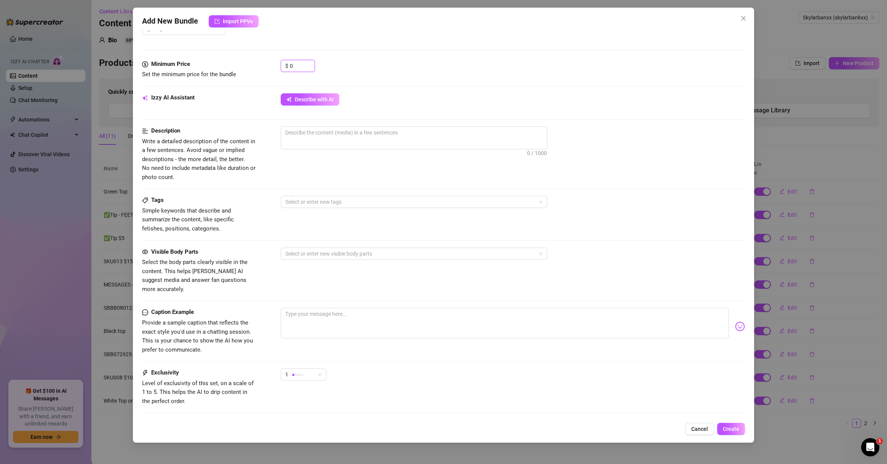
scroll to position [260, 0]
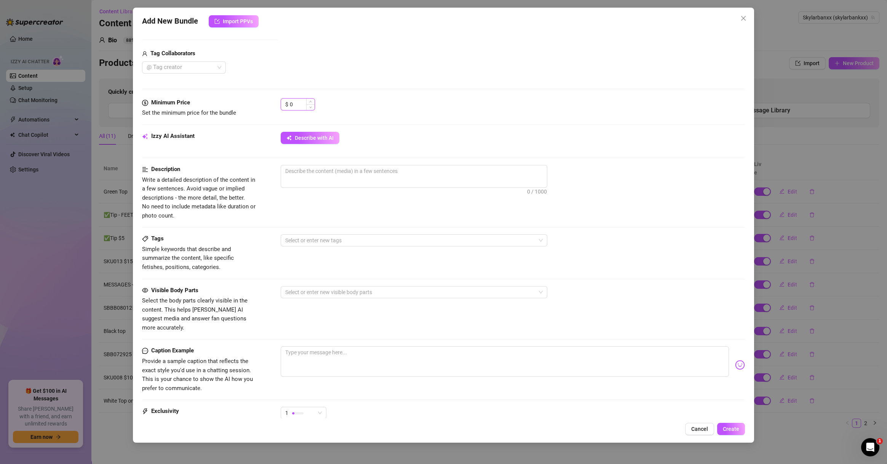
click at [297, 101] on input "0" at bounding box center [302, 104] width 25 height 11
click at [330, 144] on div "Izzy AI Assistant Describe with AI" at bounding box center [443, 141] width 603 height 19
drag, startPoint x: 330, startPoint y: 143, endPoint x: 331, endPoint y: 139, distance: 4.0
click at [330, 143] on button "Describe with AI" at bounding box center [310, 138] width 59 height 12
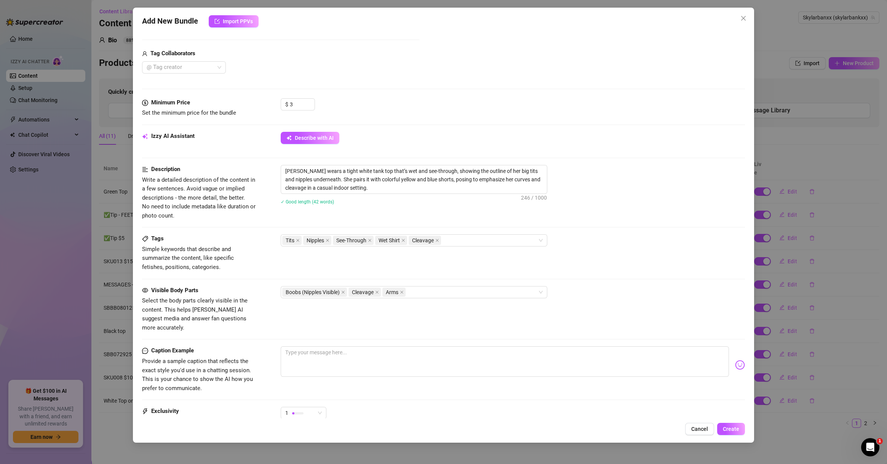
scroll to position [333, 0]
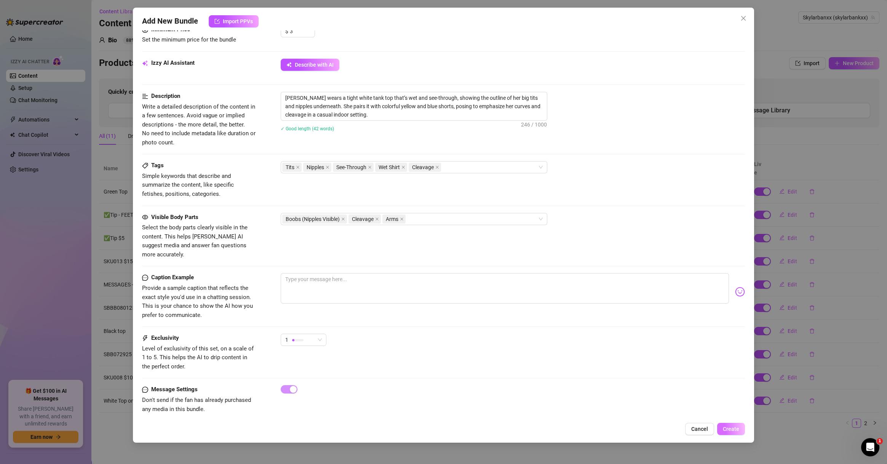
click at [628, 430] on span "Create" at bounding box center [731, 429] width 16 height 6
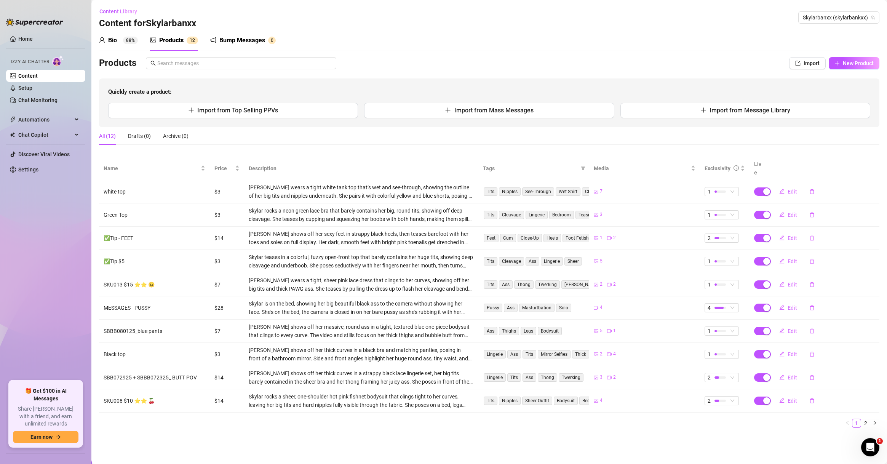
click at [236, 41] on div "Bump Messages" at bounding box center [242, 40] width 46 height 9
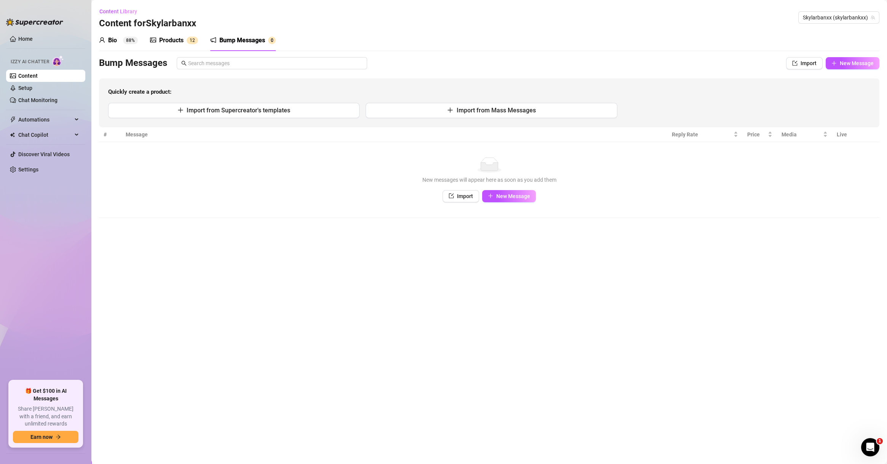
click at [499, 273] on main "Content Library Content for Skylarbanxx Skylarbanxx (skylarbankxx) Bio 88% Prod…" at bounding box center [489, 232] width 796 height 464
click at [628, 6] on div "Content Library Content for Skylarbanxx Skylarbanxx (skylarbankxx)" at bounding box center [489, 17] width 781 height 24
click at [628, 16] on span "Skylarbanxx (skylarbankxx)" at bounding box center [839, 17] width 72 height 11
click at [628, 56] on span "( reallarissacastro )" at bounding box center [833, 59] width 43 height 8
click at [181, 34] on div "Products 0" at bounding box center [172, 40] width 44 height 21
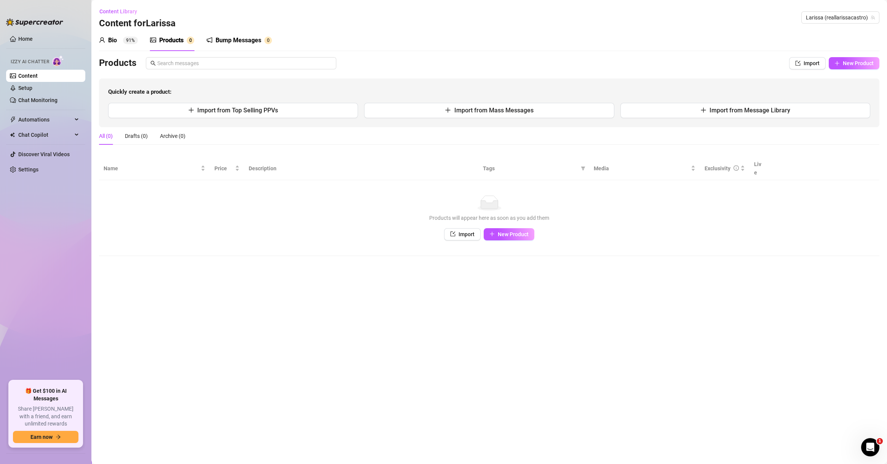
click at [244, 43] on div "Bump Messages" at bounding box center [239, 40] width 46 height 9
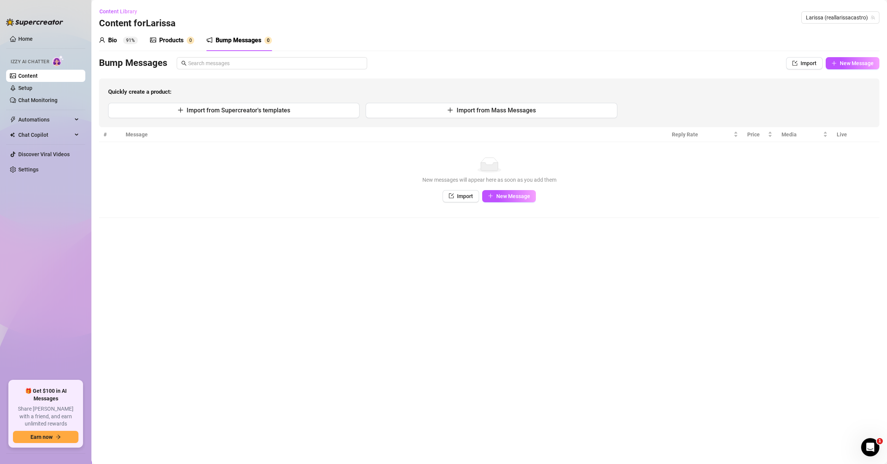
click at [188, 40] on sup "0" at bounding box center [191, 41] width 8 height 8
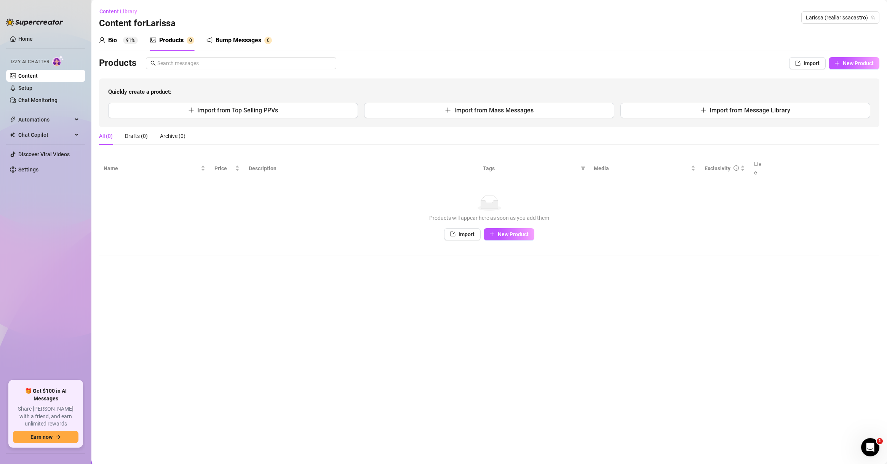
click at [265, 42] on sup "0" at bounding box center [268, 41] width 8 height 8
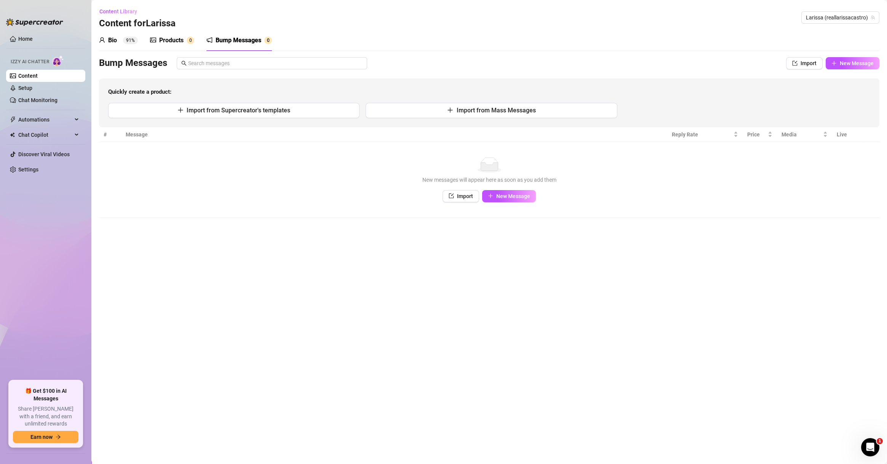
click at [165, 37] on div "Products" at bounding box center [171, 40] width 24 height 9
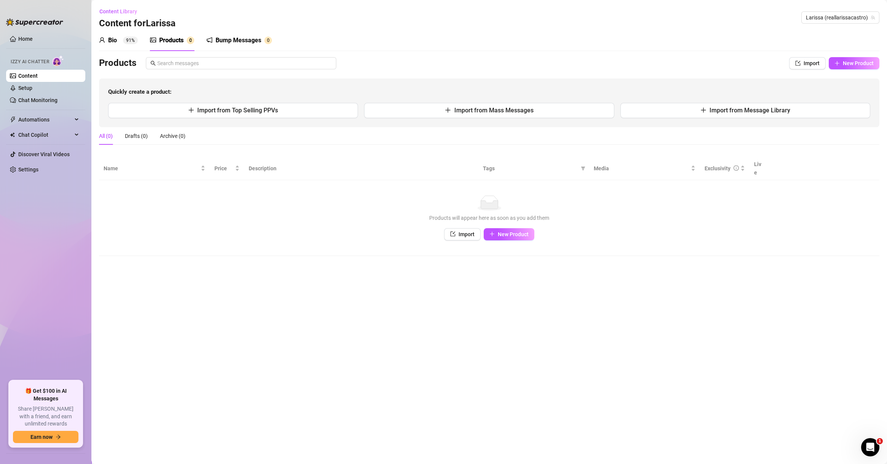
click at [127, 38] on sup "91%" at bounding box center [130, 41] width 15 height 8
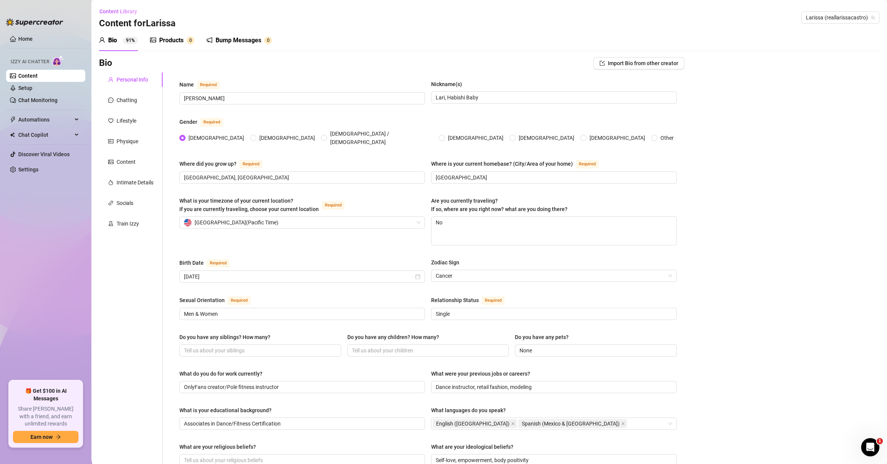
click at [239, 30] on div "Bump Messages 0" at bounding box center [239, 40] width 66 height 21
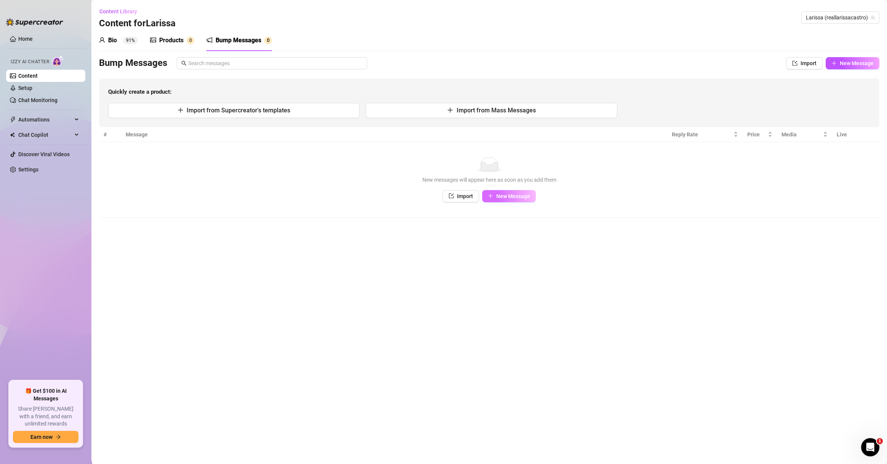
click at [520, 197] on span "New Message" at bounding box center [513, 196] width 34 height 6
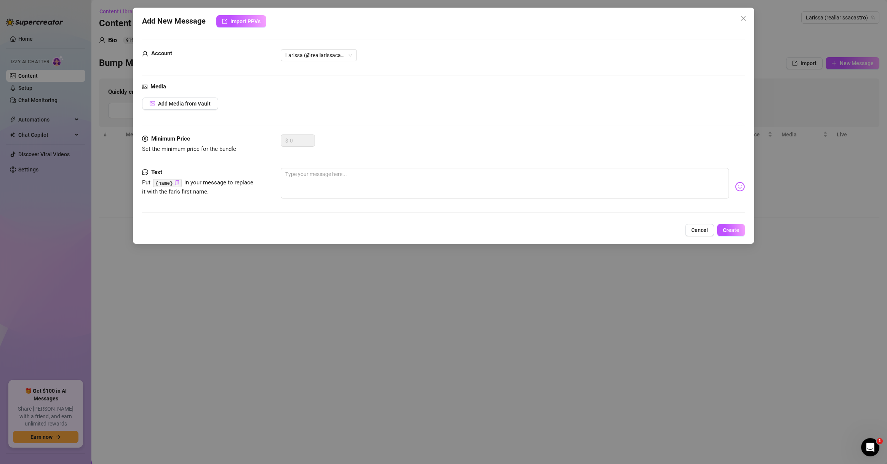
click at [628, 242] on div "Add New Message Import PPVs Account [PERSON_NAME] (@reallarissacastro) Media Ad…" at bounding box center [443, 232] width 887 height 464
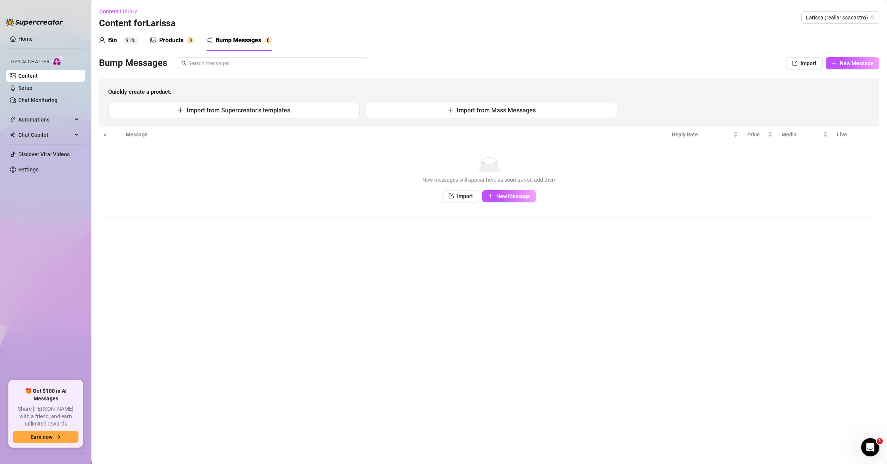
click at [185, 46] on div "Products 0" at bounding box center [172, 40] width 44 height 21
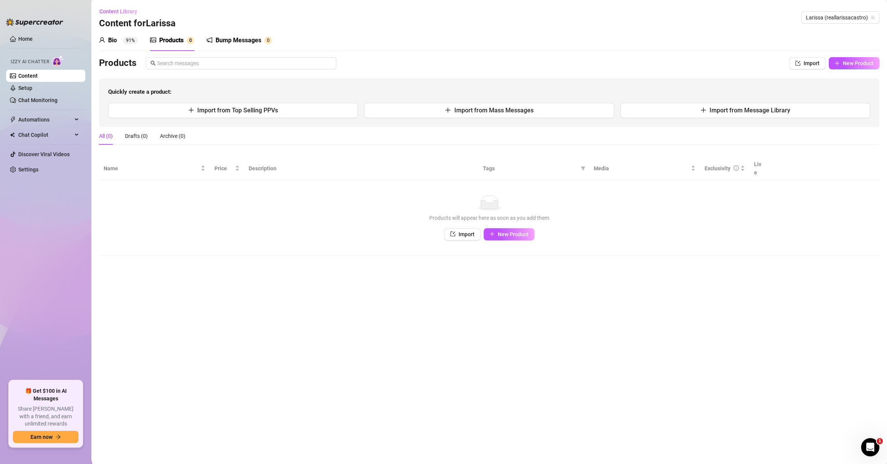
click at [318, 269] on main "Content Library Content for [PERSON_NAME] [PERSON_NAME] (reallarissacastro) Bio…" at bounding box center [489, 232] width 796 height 464
click at [509, 231] on span "New Product" at bounding box center [513, 234] width 31 height 6
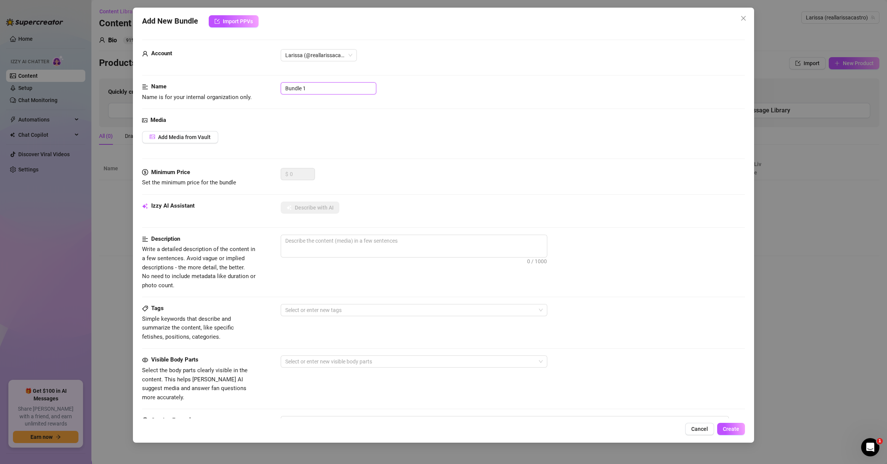
drag, startPoint x: 341, startPoint y: 94, endPoint x: 213, endPoint y: 85, distance: 127.9
click at [213, 85] on div "Name Name is for your internal organization only. Bundle 1" at bounding box center [443, 91] width 603 height 19
paste input "SKU011 $16 ⭐️⭐️⭐️ 👌🏻"
click at [190, 138] on span "Add Media from Vault" at bounding box center [184, 137] width 53 height 6
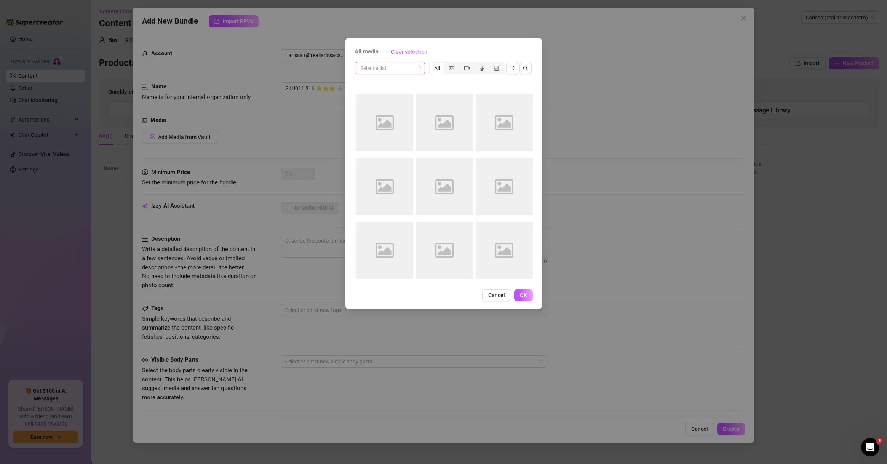
click at [385, 73] on input "search" at bounding box center [386, 67] width 53 height 11
paste input "SKU011 $16 ⭐️⭐️⭐️ 👌🏻"
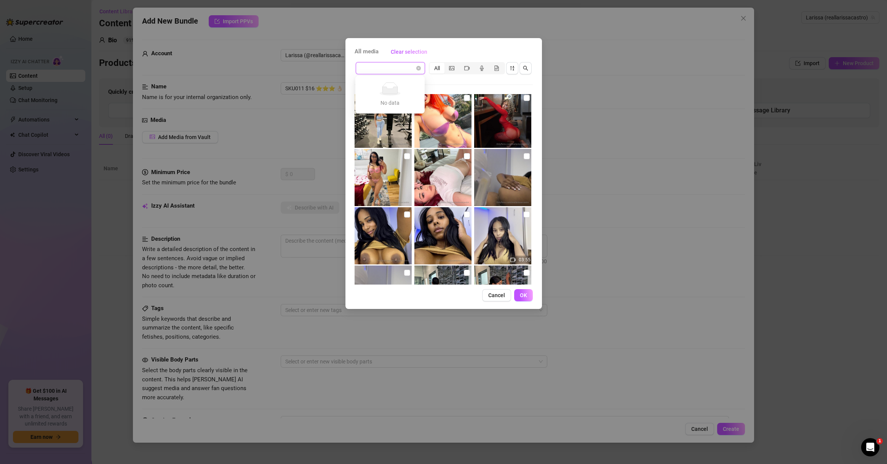
click at [420, 65] on span at bounding box center [390, 67] width 60 height 11
click at [405, 66] on input "search" at bounding box center [386, 67] width 53 height 11
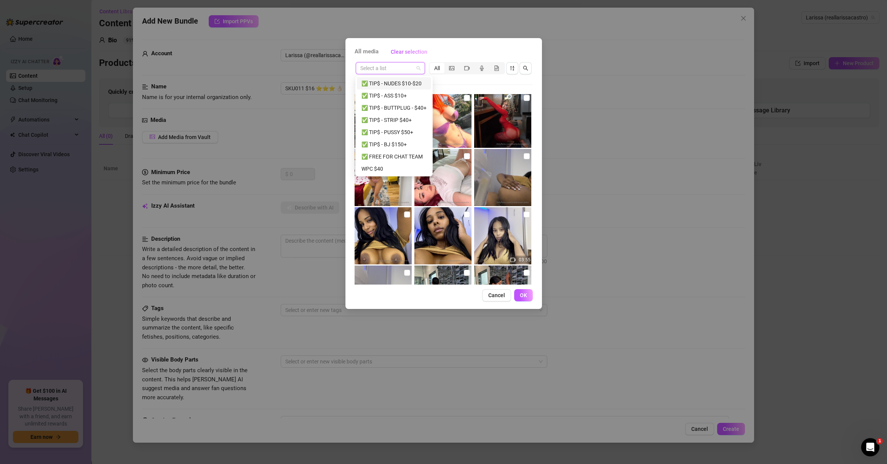
paste input "SKU011 $16 ⭐️⭐️⭐️ 👌🏻"
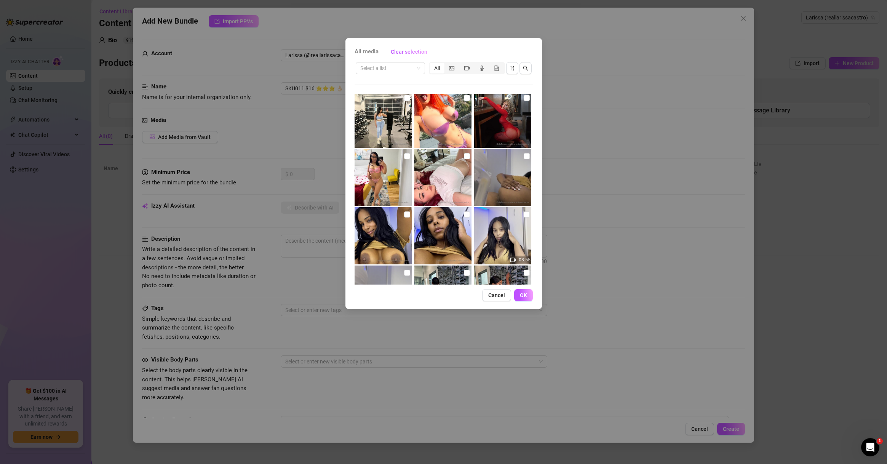
click at [383, 59] on div "All media Clear selection Select a list All 04:02 03:40 00:03 01:24 00:03 09:25…" at bounding box center [444, 173] width 197 height 271
click at [379, 72] on input "search" at bounding box center [386, 67] width 53 height 11
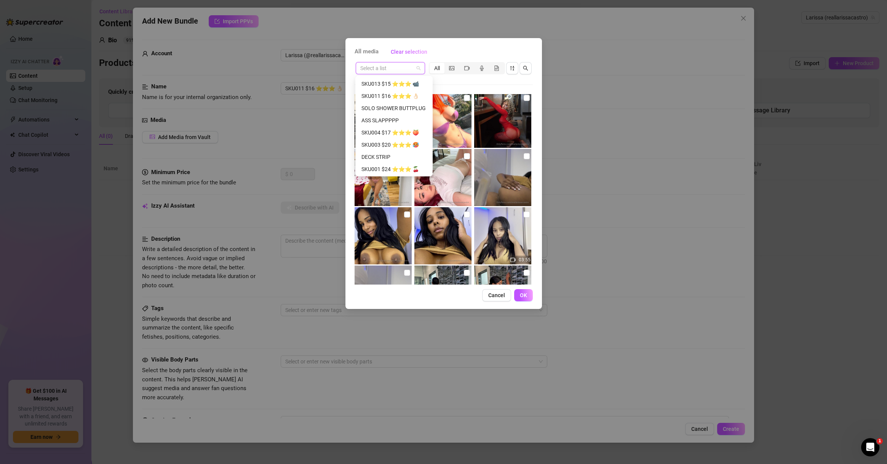
paste input "SKU011 $16 ⭐️⭐️⭐️ 👌🏻"
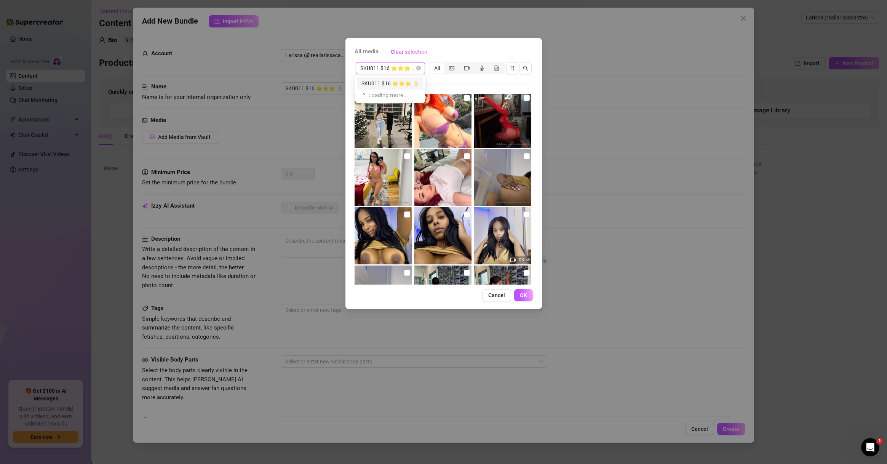
scroll to position [0, 0]
click at [393, 82] on div "SKU011 $16 ⭐️⭐️⭐️ 👌🏻" at bounding box center [391, 83] width 58 height 8
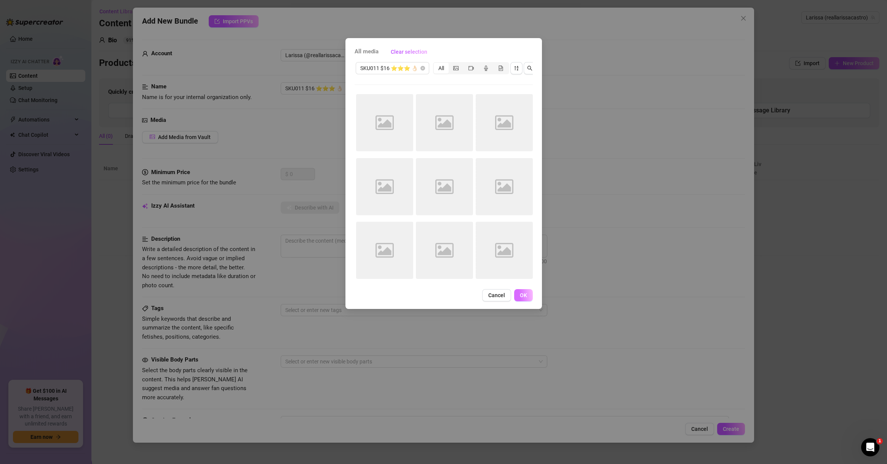
click at [523, 298] on span "OK" at bounding box center [523, 295] width 7 height 6
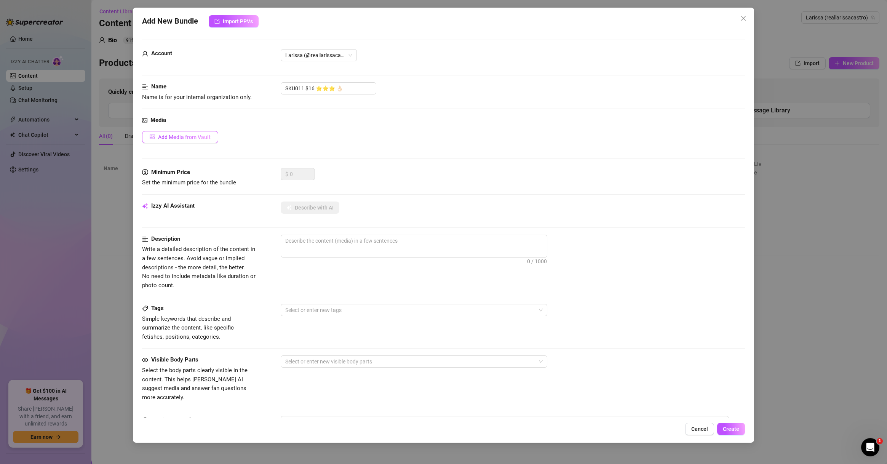
click at [208, 134] on span "Add Media from Vault" at bounding box center [184, 137] width 53 height 6
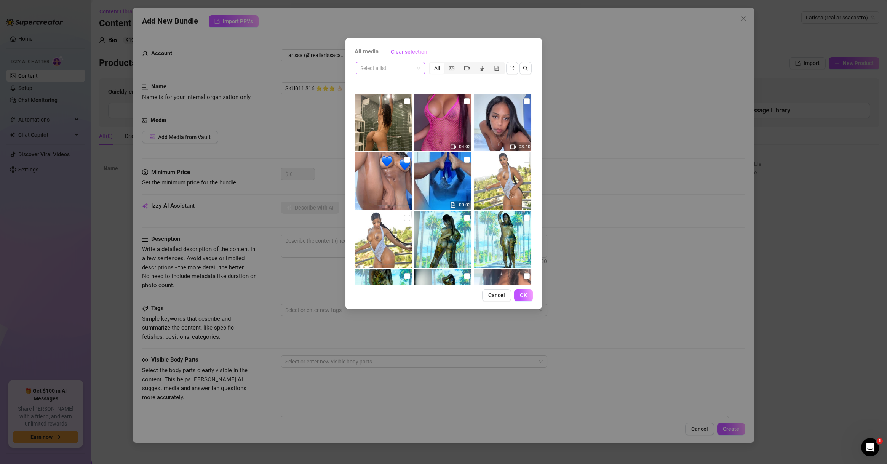
click at [378, 67] on input "search" at bounding box center [386, 67] width 53 height 11
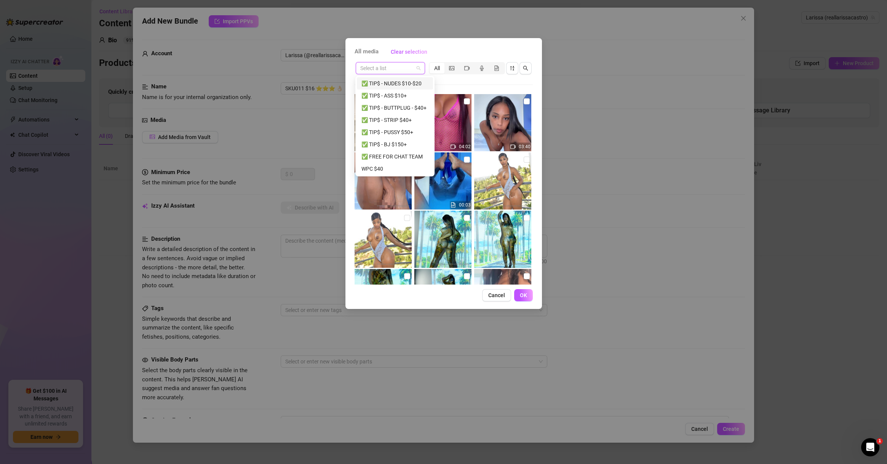
paste input "SKU011 $16 ⭐️⭐️⭐️ 👌🏻"
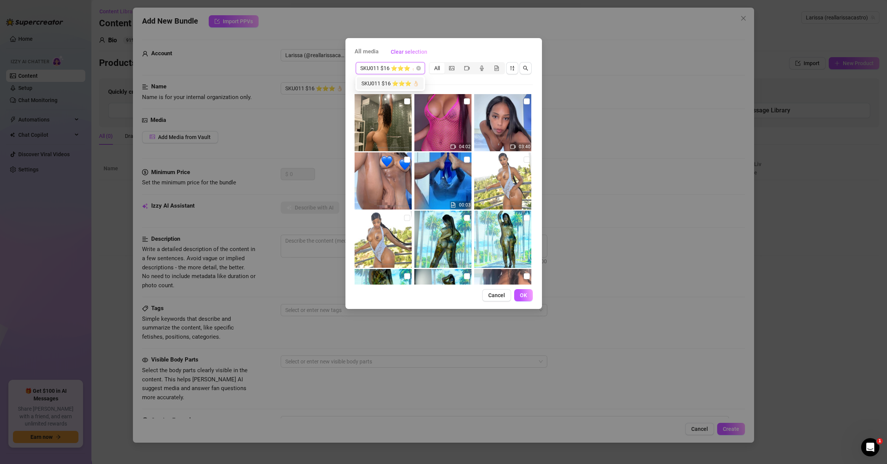
scroll to position [0, 8]
click at [395, 80] on div "SKU011 $16 ⭐️⭐️⭐️ 👌🏻" at bounding box center [391, 83] width 58 height 8
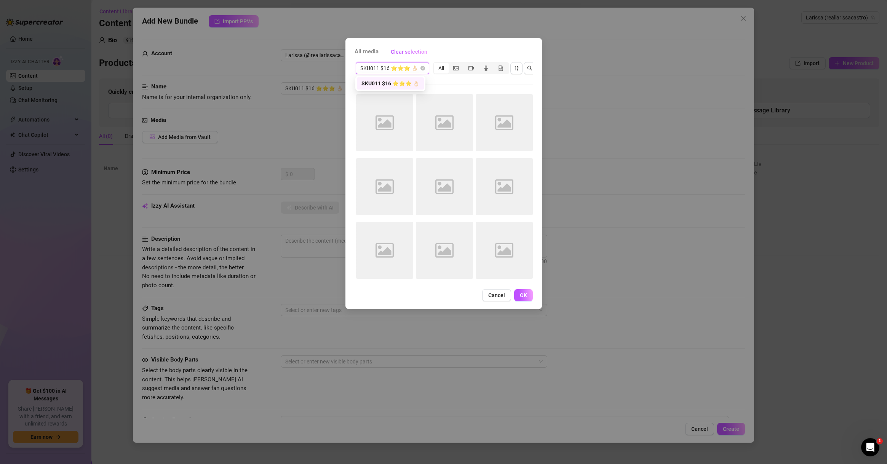
scroll to position [0, 0]
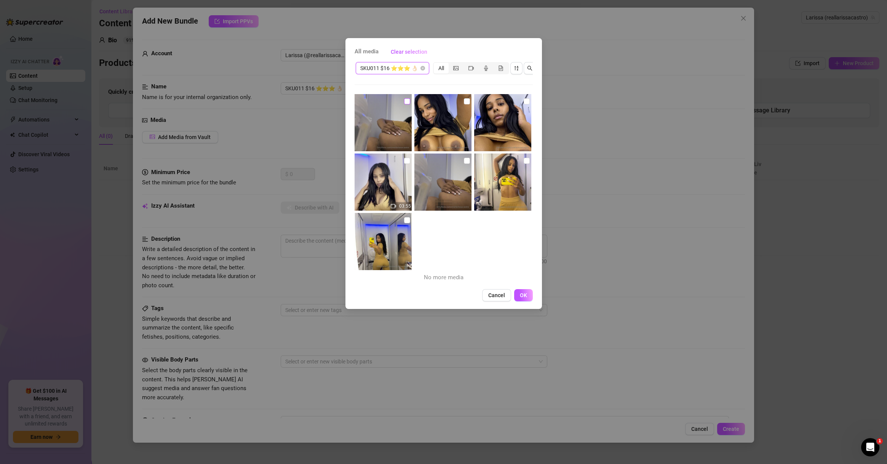
click at [407, 99] on input "checkbox" at bounding box center [407, 101] width 6 height 6
click at [464, 103] on input "checkbox" at bounding box center [467, 101] width 6 height 6
click at [524, 101] on input "checkbox" at bounding box center [527, 101] width 6 height 6
click at [524, 162] on input "checkbox" at bounding box center [527, 161] width 6 height 6
click at [464, 160] on input "checkbox" at bounding box center [467, 161] width 6 height 6
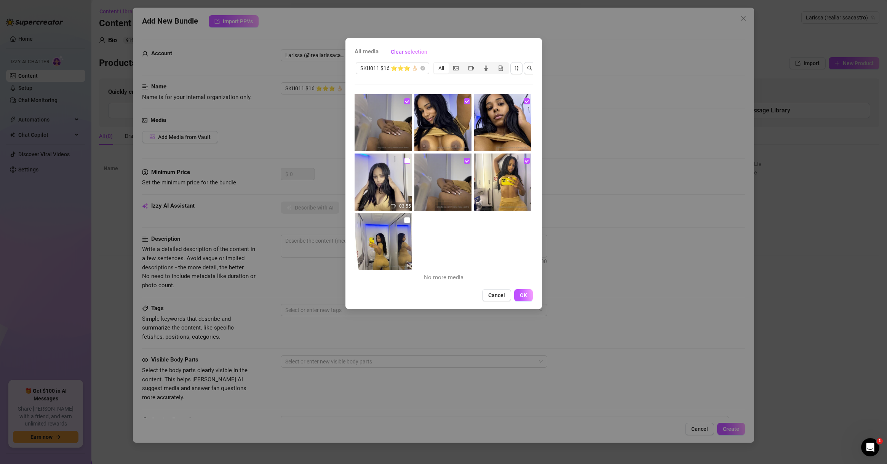
click at [405, 160] on input "checkbox" at bounding box center [407, 161] width 6 height 6
click at [404, 218] on input "checkbox" at bounding box center [407, 220] width 6 height 6
click at [530, 301] on button "OK" at bounding box center [523, 295] width 19 height 12
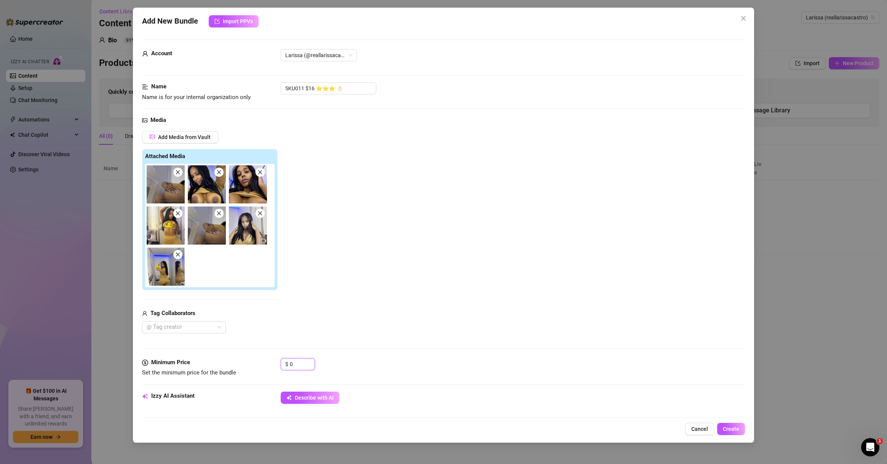
drag, startPoint x: 293, startPoint y: 366, endPoint x: 270, endPoint y: 366, distance: 22.1
click at [274, 366] on div "Minimum Price Set the minimum price for the bundle $ 0" at bounding box center [443, 367] width 603 height 19
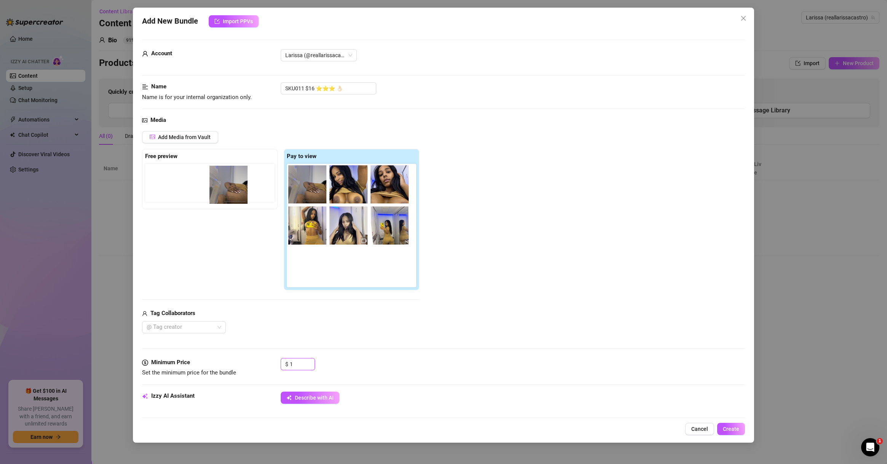
drag, startPoint x: 348, startPoint y: 229, endPoint x: 220, endPoint y: 185, distance: 135.2
click at [220, 185] on div "Free preview Pay to view" at bounding box center [280, 220] width 277 height 142
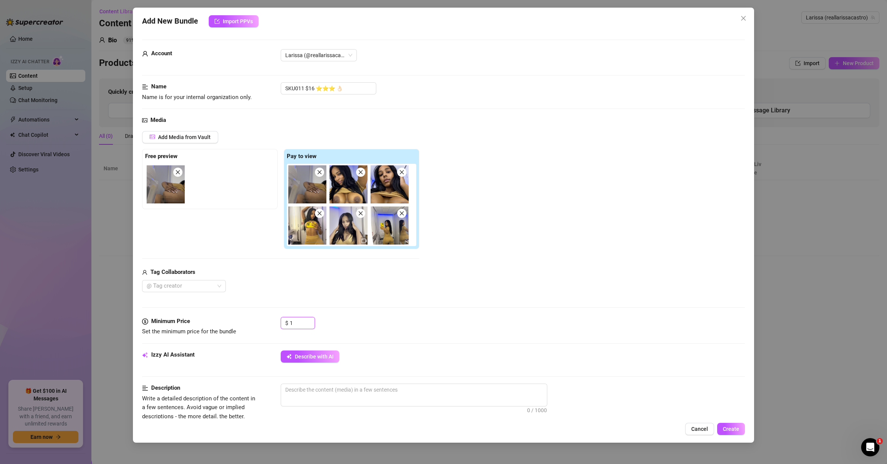
drag, startPoint x: 297, startPoint y: 318, endPoint x: 263, endPoint y: 317, distance: 34.3
click at [266, 318] on div "Minimum Price Set the minimum price for the bundle $ 1" at bounding box center [443, 326] width 603 height 19
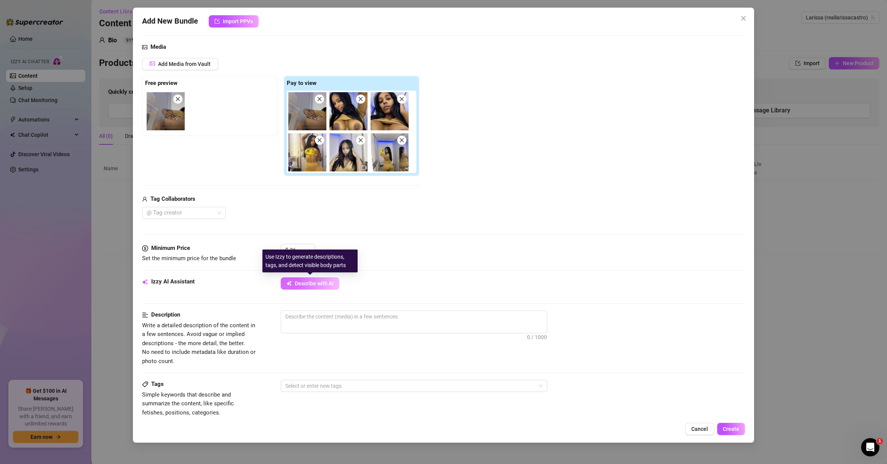
click at [314, 283] on span "Describe with AI" at bounding box center [314, 283] width 39 height 6
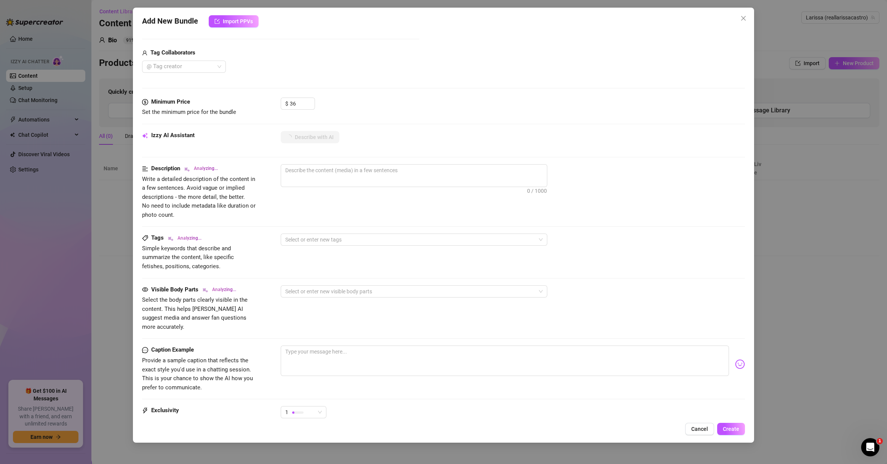
scroll to position [292, 0]
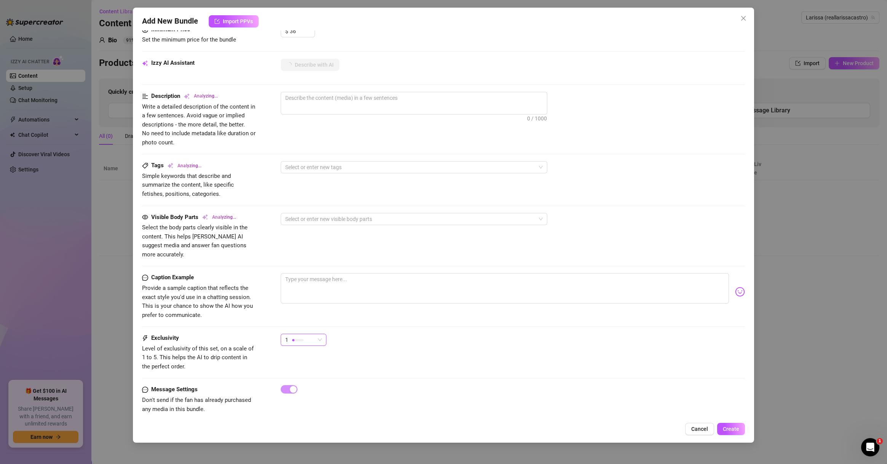
click at [302, 334] on div "1" at bounding box center [300, 339] width 30 height 11
click at [306, 376] on div "4" at bounding box center [322, 382] width 81 height 12
click at [421, 334] on div "4 4" at bounding box center [513, 343] width 464 height 19
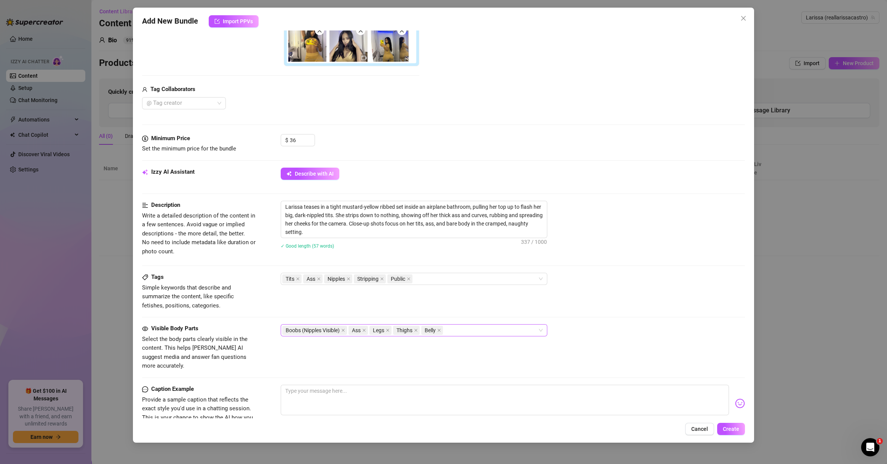
scroll to position [294, 0]
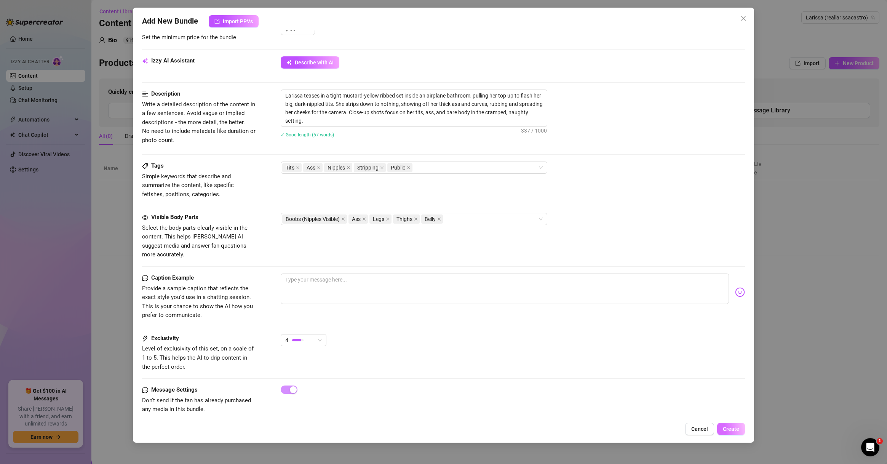
click at [628, 429] on span "Create" at bounding box center [731, 429] width 16 height 6
click at [409, 167] on icon "close" at bounding box center [408, 167] width 3 height 3
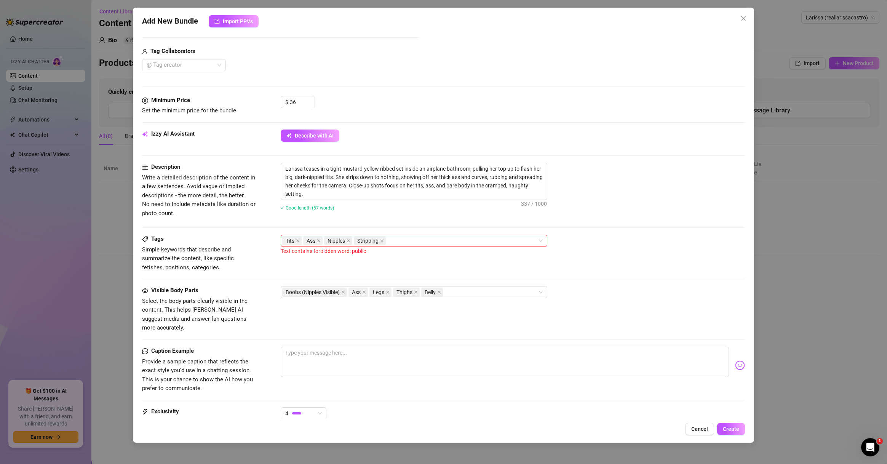
click at [430, 212] on div "✓ Good length (57 words)" at bounding box center [513, 208] width 464 height 12
click at [628, 422] on div "Add New Bundle Import PPVs Account [PERSON_NAME] (@reallarissacastro) Name Name…" at bounding box center [443, 225] width 621 height 435
click at [628, 424] on button "Create" at bounding box center [731, 429] width 28 height 12
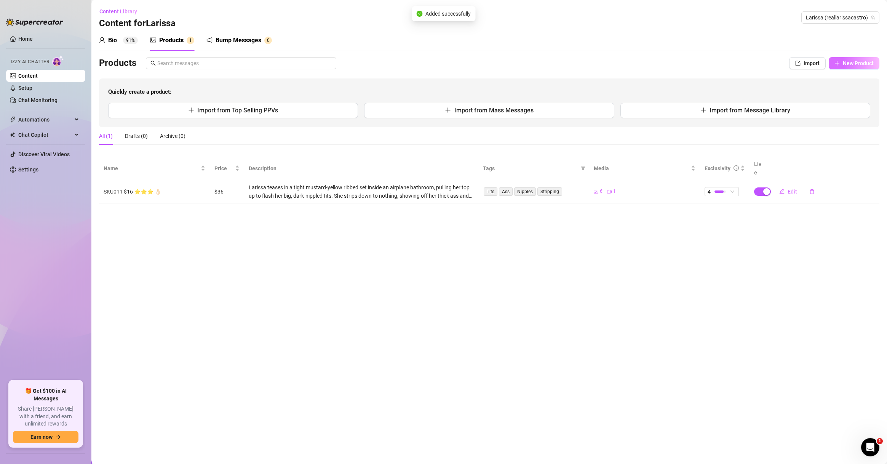
click at [628, 64] on span "New Product" at bounding box center [858, 63] width 31 height 6
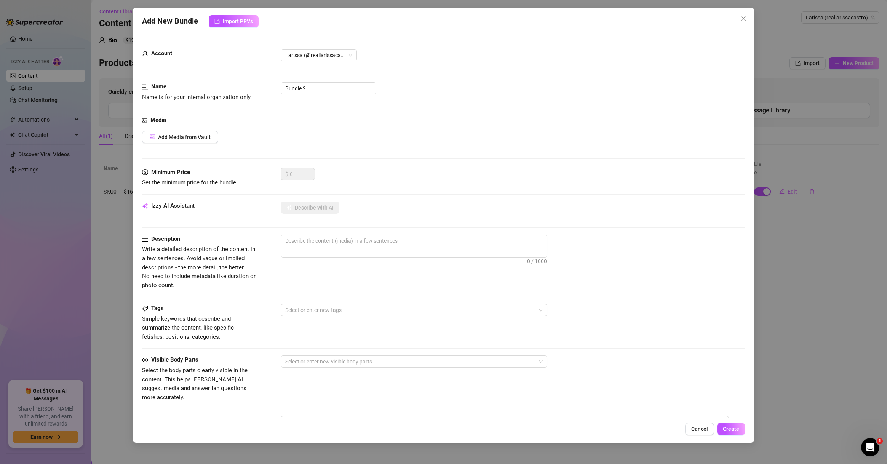
click at [628, 230] on div "Add New Bundle Import PPVs Account [PERSON_NAME] (@reallarissacastro) Name Name…" at bounding box center [443, 232] width 887 height 464
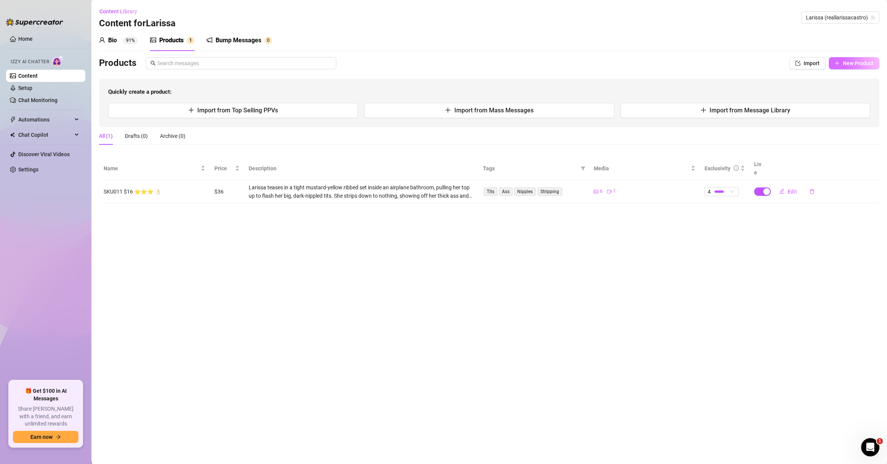
click at [628, 57] on button "New Product" at bounding box center [854, 63] width 51 height 12
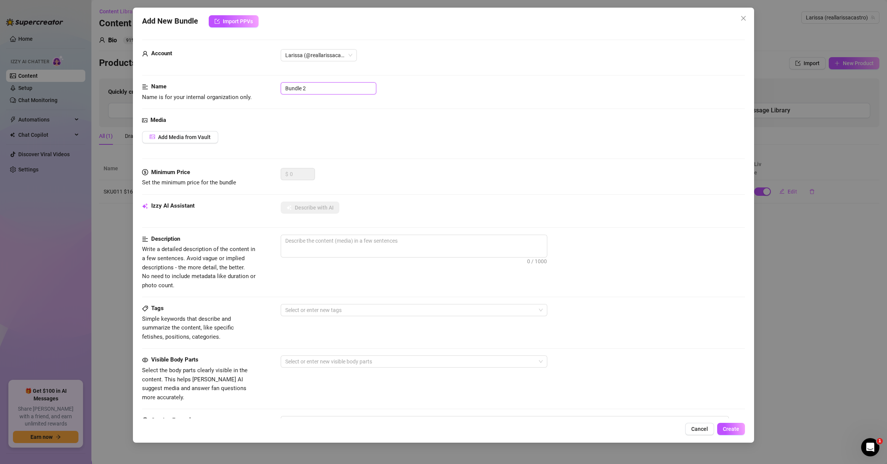
drag, startPoint x: 251, startPoint y: 82, endPoint x: 231, endPoint y: 82, distance: 19.8
click at [231, 82] on div "Name Name is for your internal organization only. Bundle 2" at bounding box center [443, 91] width 603 height 19
paste input "SOLO SHOWER BUTTPLUG"
click at [203, 127] on div "Media Add Media from Vault" at bounding box center [443, 142] width 603 height 52
click at [204, 135] on span "Add Media from Vault" at bounding box center [184, 137] width 53 height 6
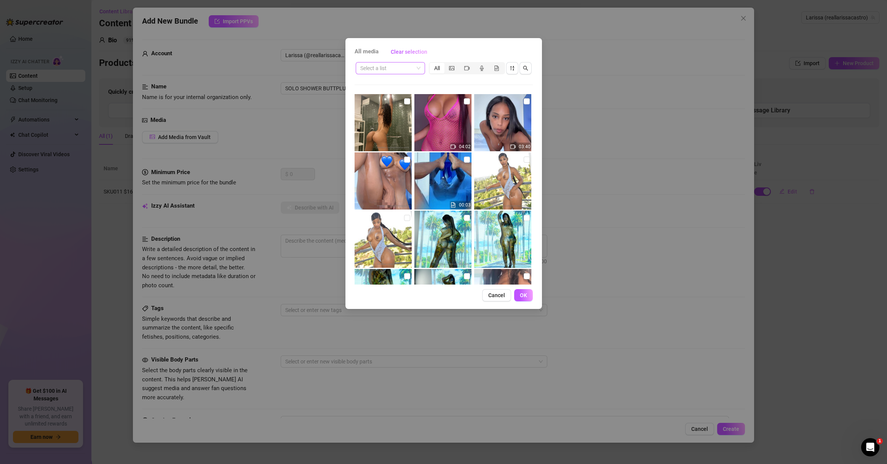
click at [393, 68] on input "search" at bounding box center [386, 67] width 53 height 11
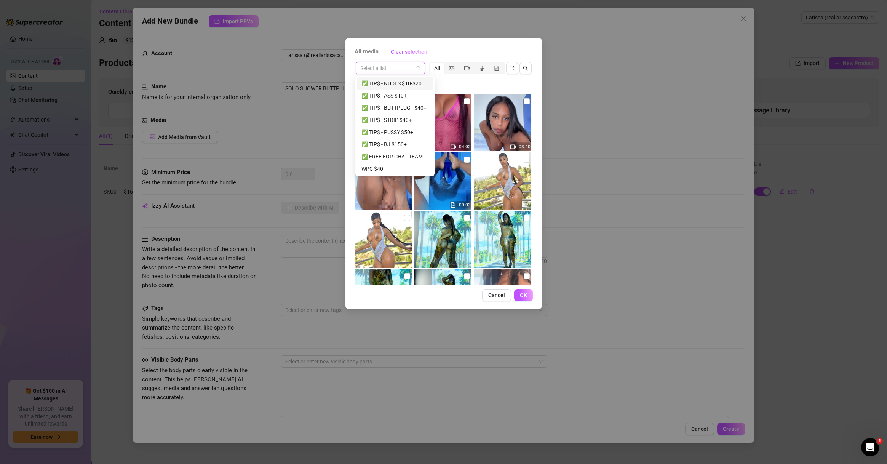
paste input "SOLO SHOWER BUTTPLUG"
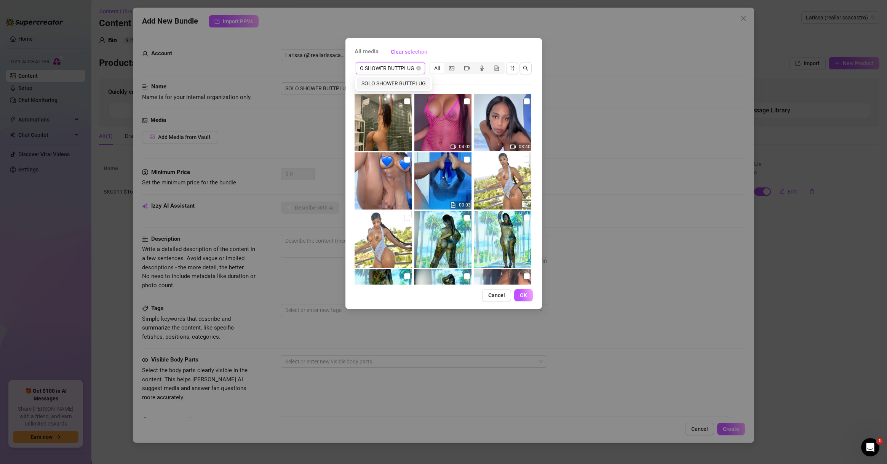
click at [398, 85] on div "SOLO SHOWER BUTTPLUG" at bounding box center [394, 83] width 64 height 8
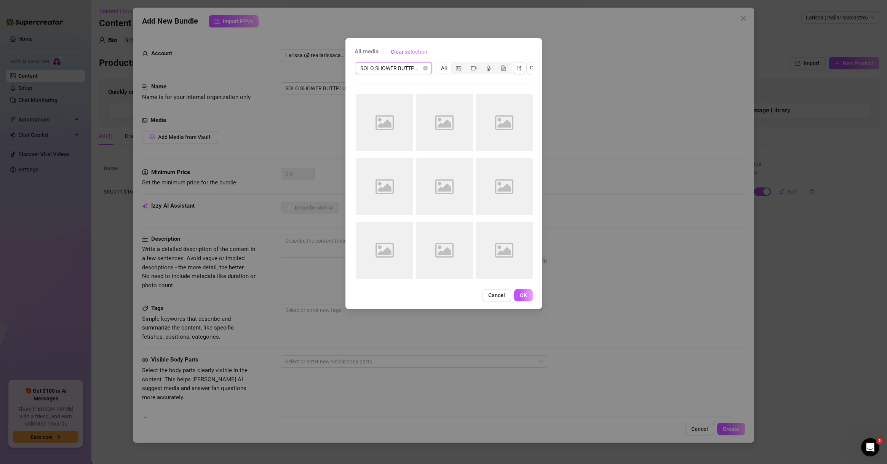
scroll to position [0, 0]
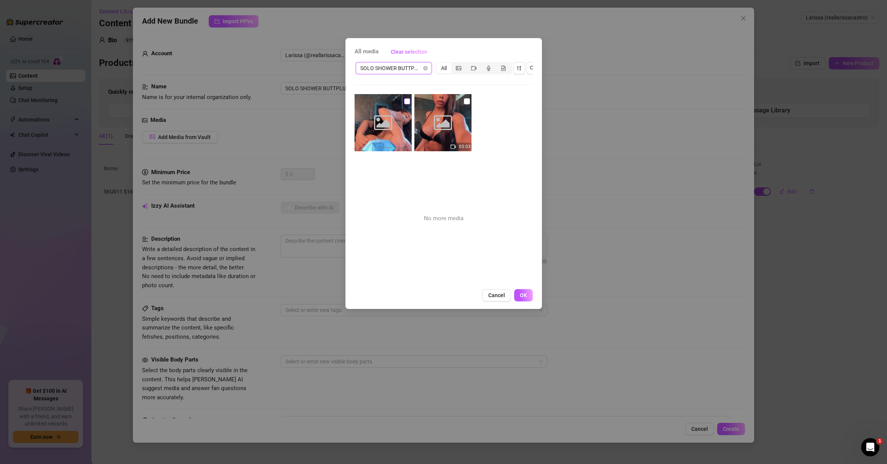
click at [404, 102] on input "checkbox" at bounding box center [407, 101] width 6 height 6
click at [465, 101] on input "checkbox" at bounding box center [467, 101] width 6 height 6
click at [526, 298] on span "OK" at bounding box center [523, 295] width 7 height 6
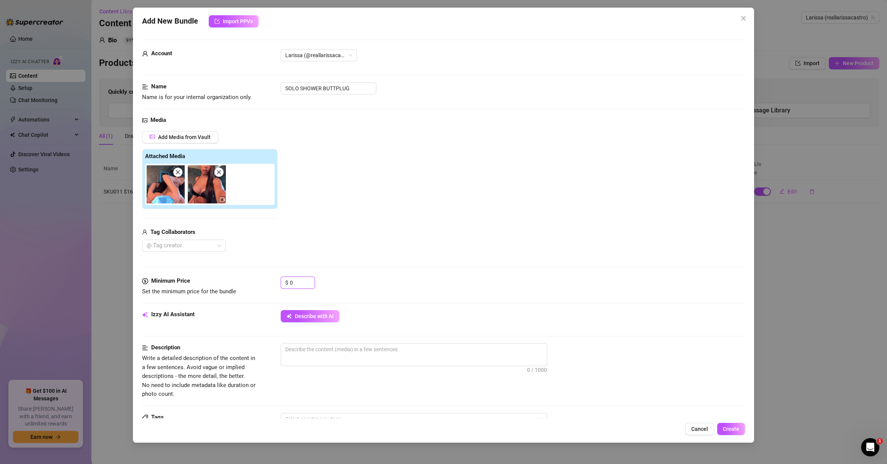
drag, startPoint x: 299, startPoint y: 280, endPoint x: 270, endPoint y: 280, distance: 29.0
click at [270, 280] on div "Minimum Price Set the minimum price for the bundle $ 0" at bounding box center [443, 286] width 603 height 19
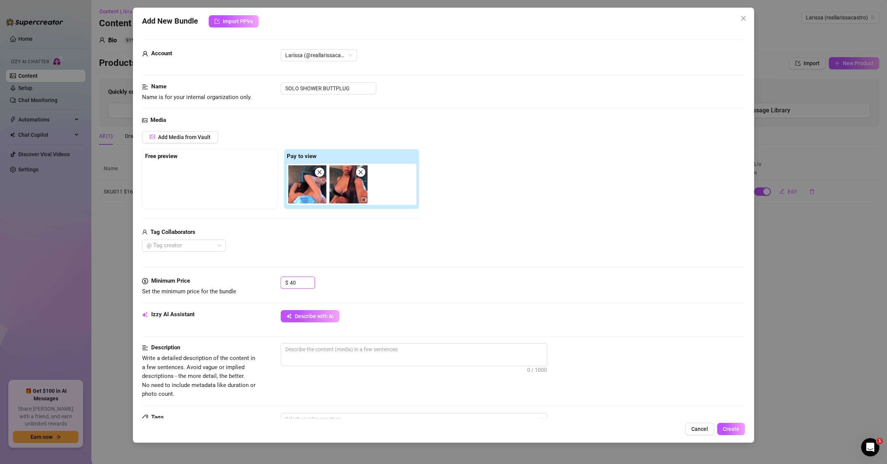
drag, startPoint x: 304, startPoint y: 186, endPoint x: 190, endPoint y: 177, distance: 114.2
click at [190, 177] on div "Free preview Pay to view" at bounding box center [280, 179] width 277 height 60
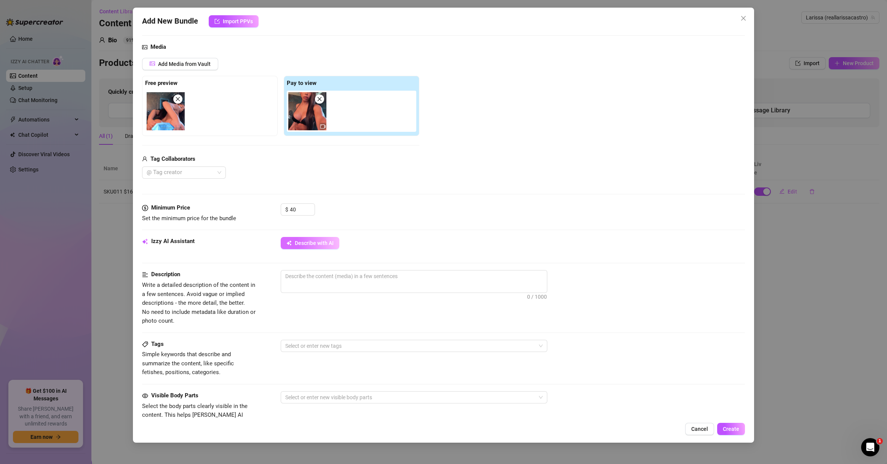
click at [309, 246] on span "Describe with AI" at bounding box center [314, 243] width 39 height 6
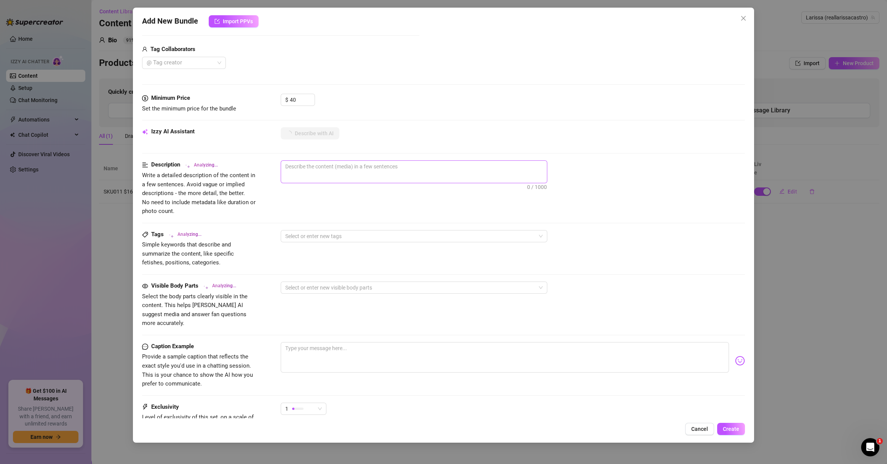
scroll to position [251, 0]
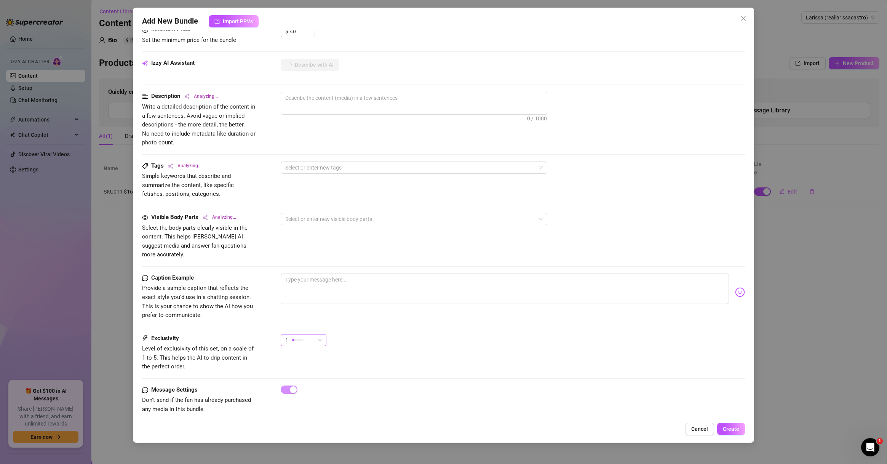
click at [315, 334] on div "1" at bounding box center [300, 339] width 30 height 11
click at [309, 393] on span "5 - Most Exclusive 🔥" at bounding box center [312, 394] width 50 height 8
click at [456, 337] on div "5 5" at bounding box center [513, 343] width 464 height 19
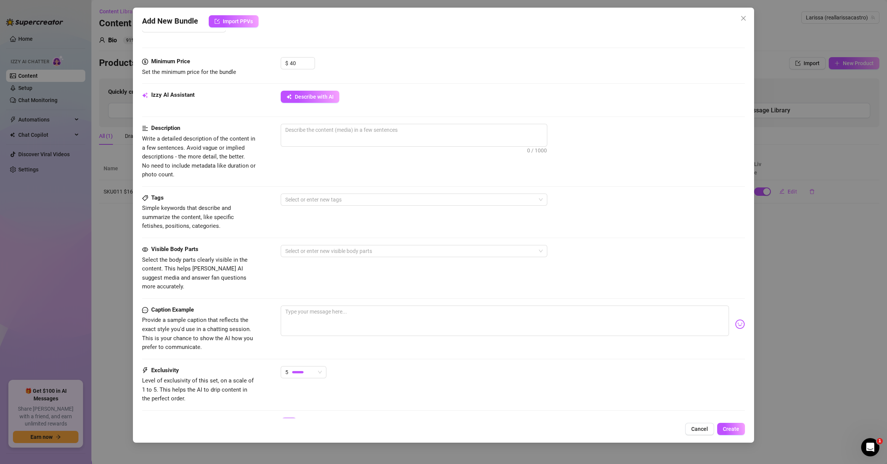
scroll to position [110, 0]
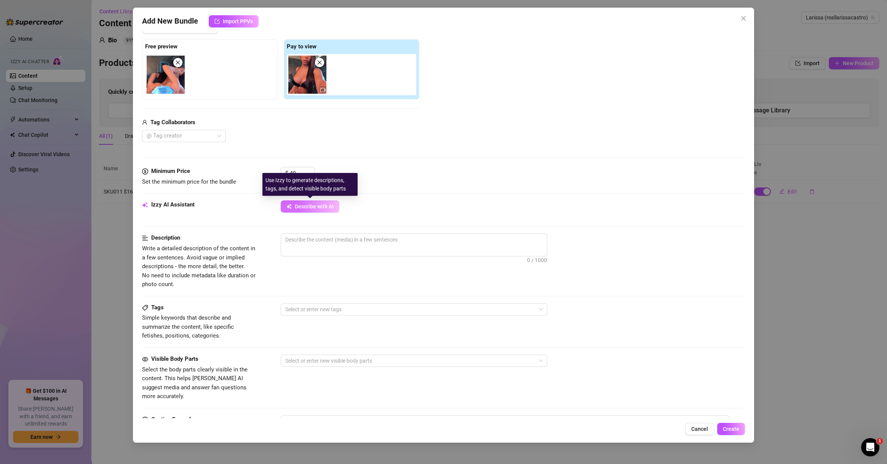
click at [326, 202] on button "Describe with AI" at bounding box center [310, 206] width 59 height 12
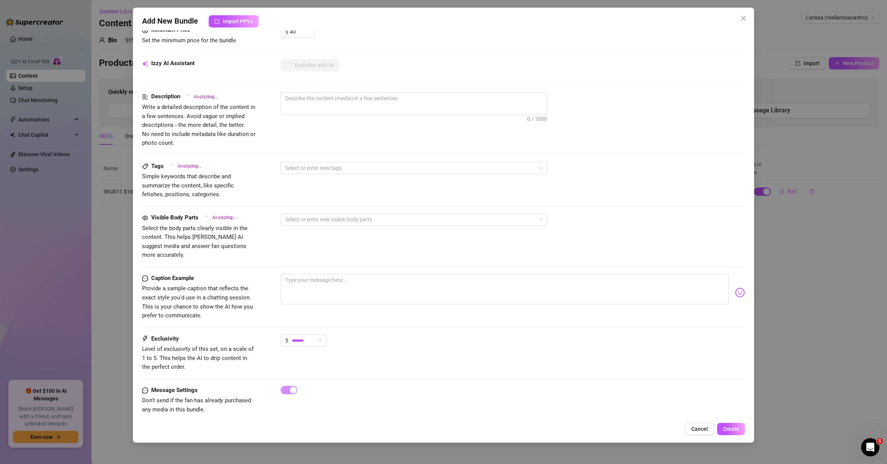
scroll to position [251, 0]
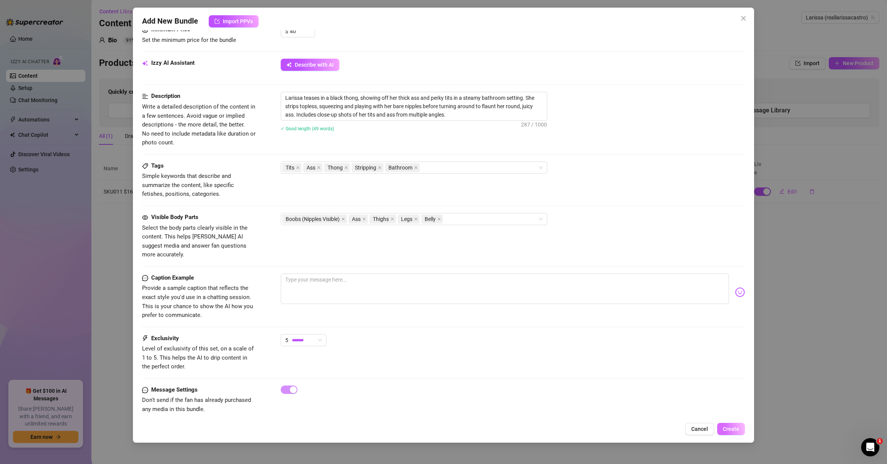
click at [628, 427] on span "Create" at bounding box center [731, 429] width 16 height 6
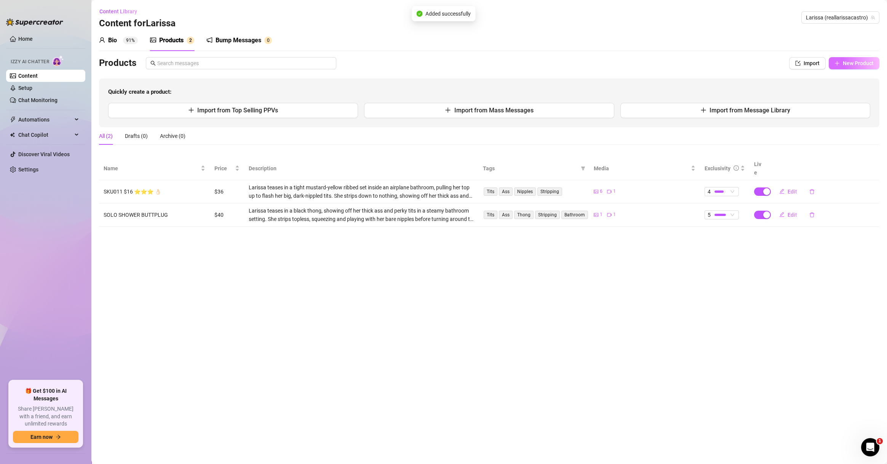
click at [628, 66] on button "New Product" at bounding box center [854, 63] width 51 height 12
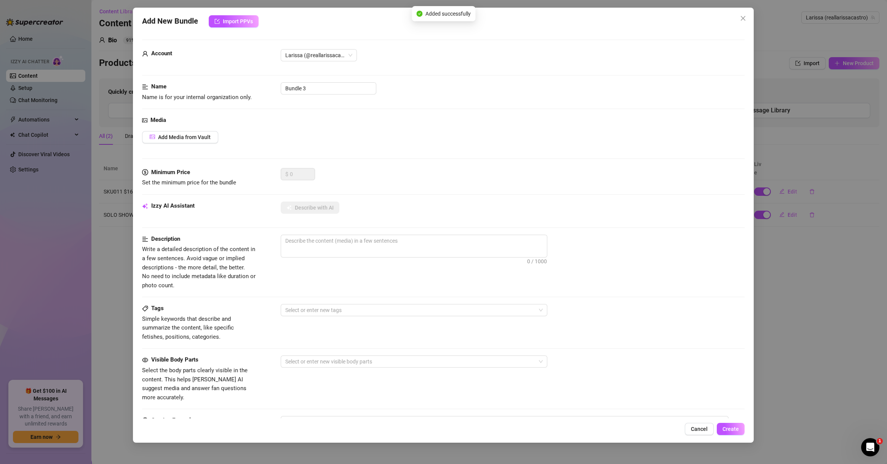
click at [628, 267] on div "Add New Bundle Import PPVs Account [PERSON_NAME] (@reallarissacastro) Name Name…" at bounding box center [443, 232] width 887 height 464
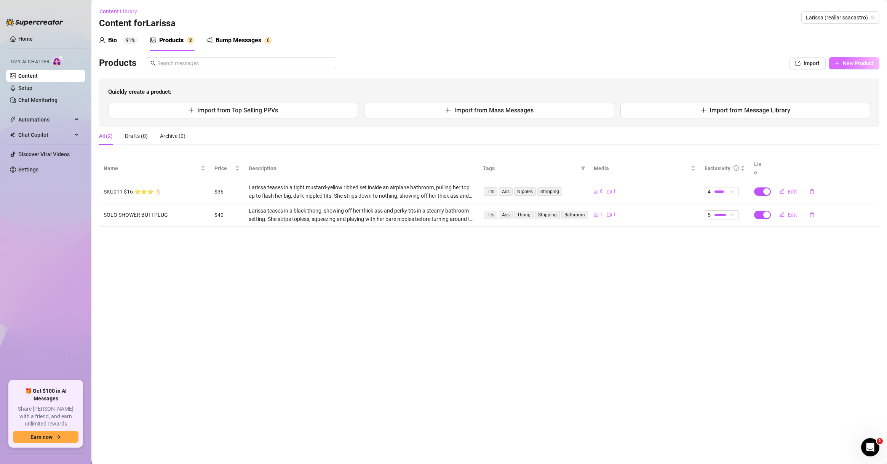
click at [628, 61] on span "New Product" at bounding box center [858, 63] width 31 height 6
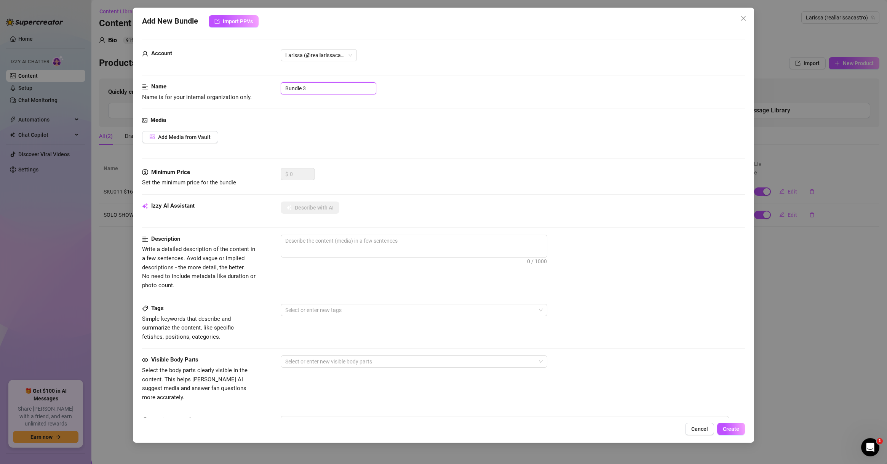
click at [263, 91] on div "Name Name is for your internal organization only. Bundle 3" at bounding box center [443, 91] width 603 height 19
paste input "SKU004 $17 ⭐️⭐️⭐️ 🍑"
click at [210, 136] on span "Add Media from Vault" at bounding box center [184, 137] width 53 height 6
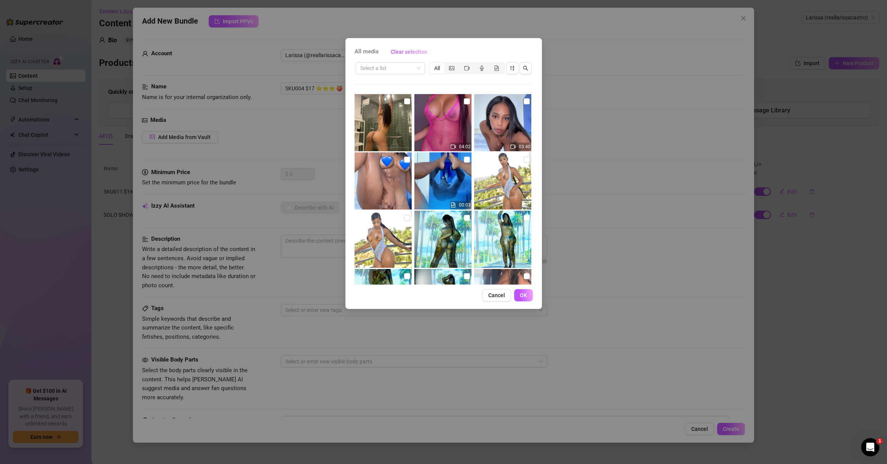
click at [371, 77] on div "All media Clear selection Select a list All 04:02 03:40 00:03 01:24 00:03 09:25…" at bounding box center [443, 232] width 887 height 464
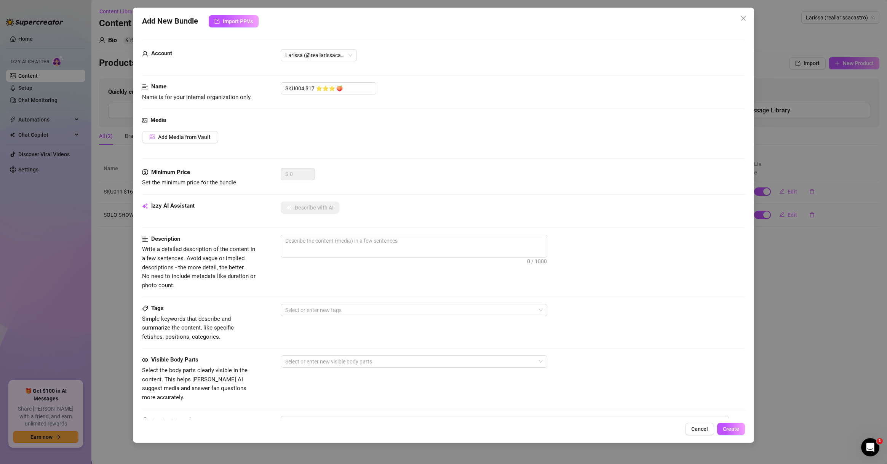
click at [374, 73] on div "Account Larissa (@reallarissacastro)" at bounding box center [443, 65] width 603 height 33
click at [190, 143] on div "Media Add Media from Vault" at bounding box center [443, 142] width 603 height 52
click at [198, 136] on span "Add Media from Vault" at bounding box center [184, 137] width 53 height 6
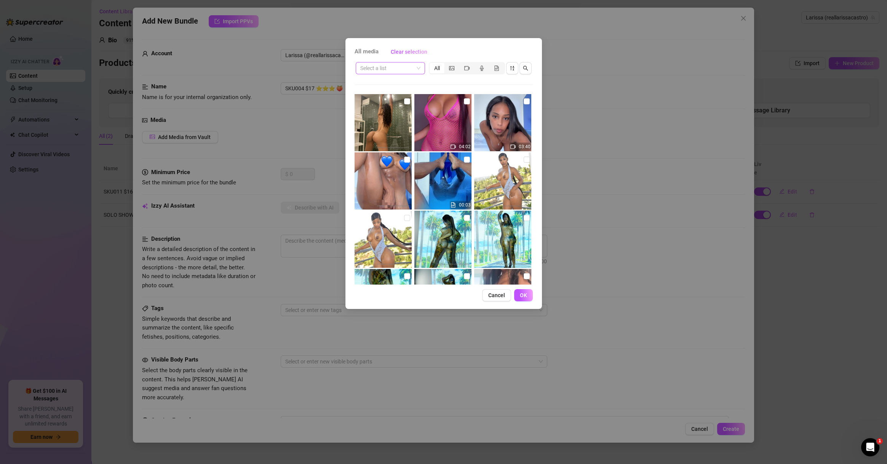
click at [383, 69] on input "search" at bounding box center [386, 67] width 53 height 11
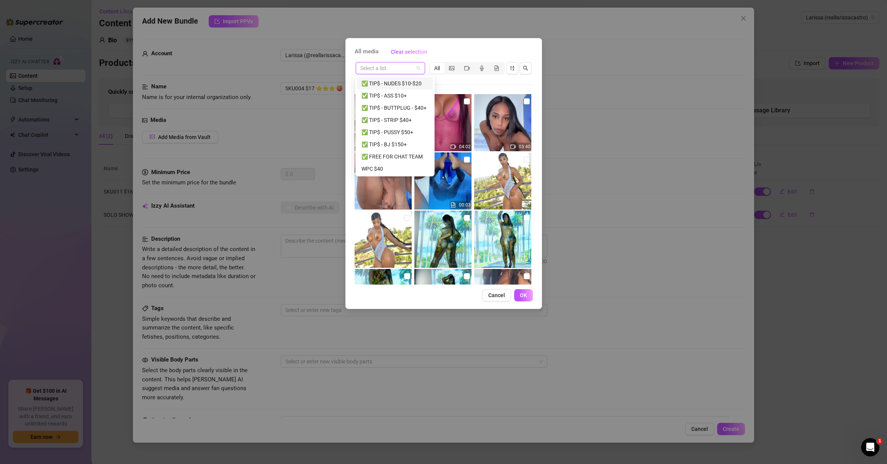
paste input "SKU004 $17 ⭐️⭐️⭐️ 🍑"
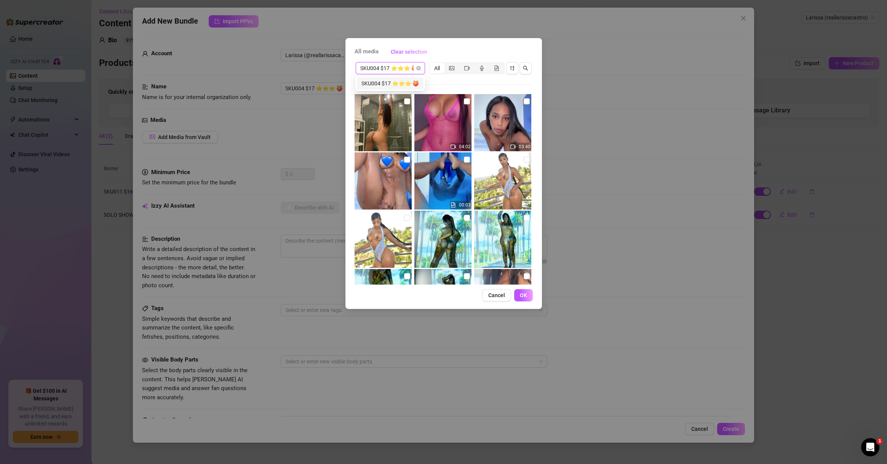
scroll to position [0, 8]
click at [388, 82] on div "SKU004 $17 ⭐️⭐️⭐️ 🍑" at bounding box center [391, 83] width 58 height 8
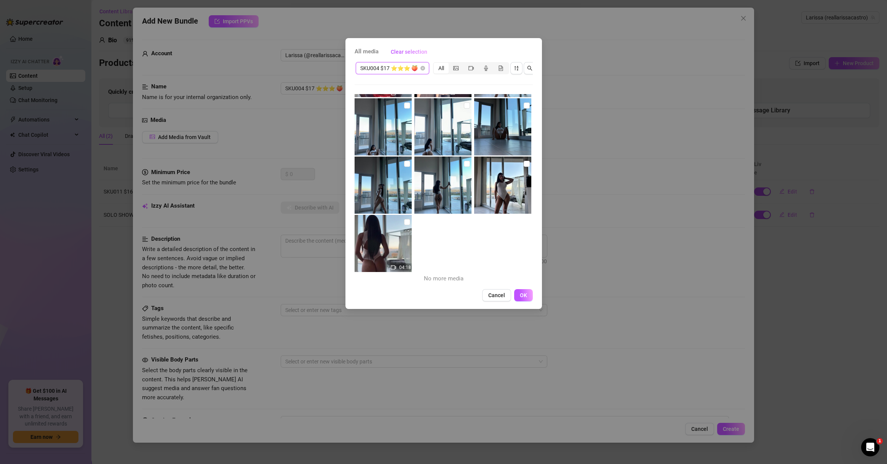
scroll to position [0, 0]
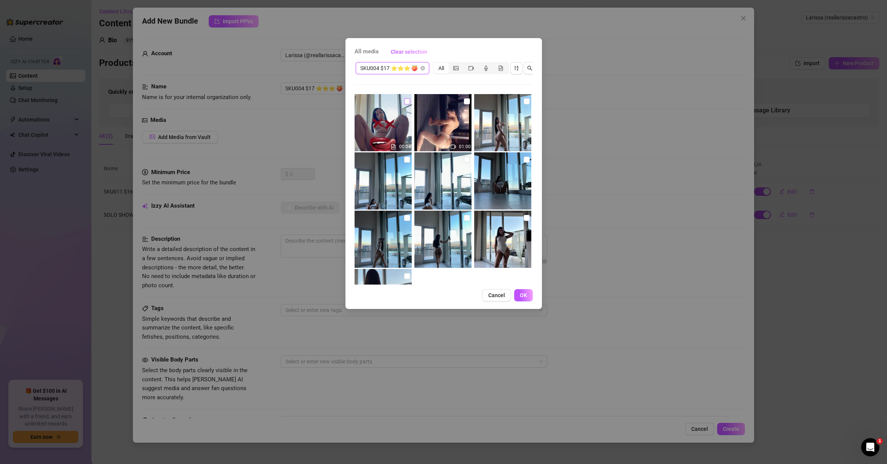
click at [408, 101] on input "checkbox" at bounding box center [407, 101] width 6 height 6
click at [466, 102] on input "checkbox" at bounding box center [467, 101] width 6 height 6
click at [464, 102] on input "checkbox" at bounding box center [467, 101] width 6 height 6
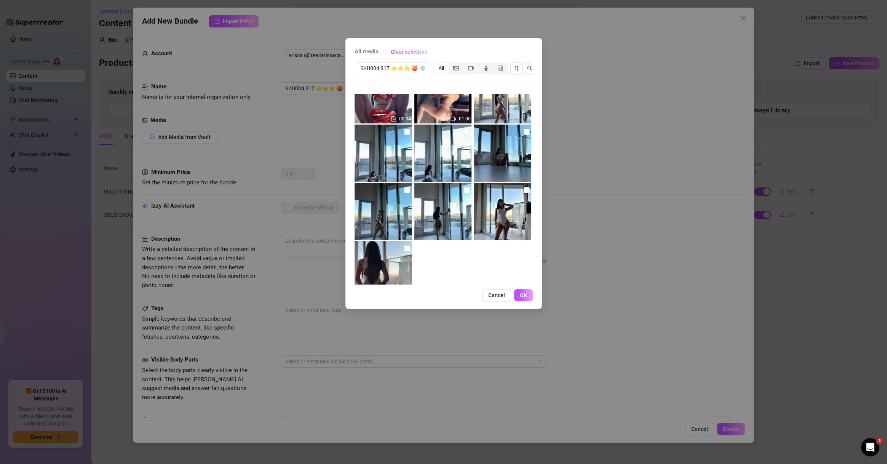
scroll to position [54, 0]
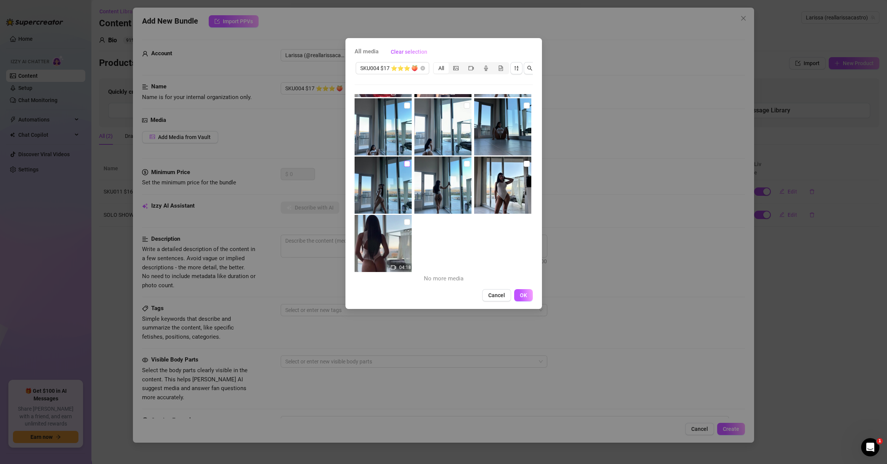
click at [405, 163] on input "checkbox" at bounding box center [407, 164] width 6 height 6
click at [466, 163] on input "checkbox" at bounding box center [467, 164] width 6 height 6
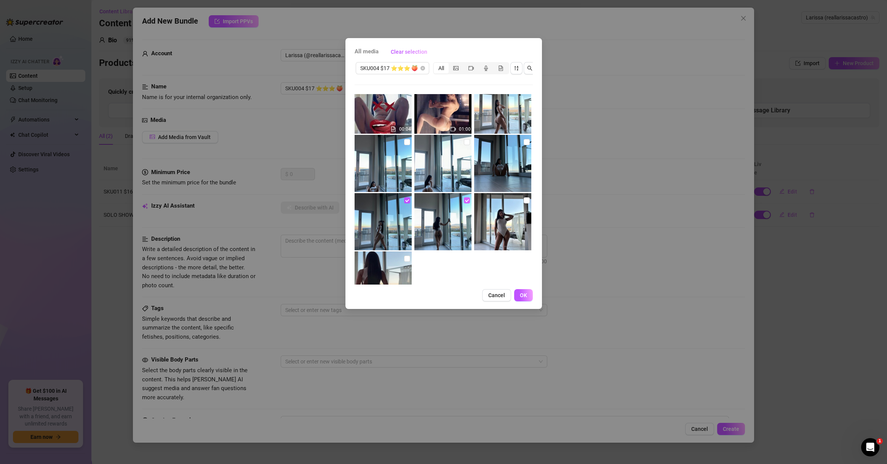
click at [466, 198] on input "checkbox" at bounding box center [467, 200] width 6 height 6
click at [407, 200] on input "checkbox" at bounding box center [407, 200] width 6 height 6
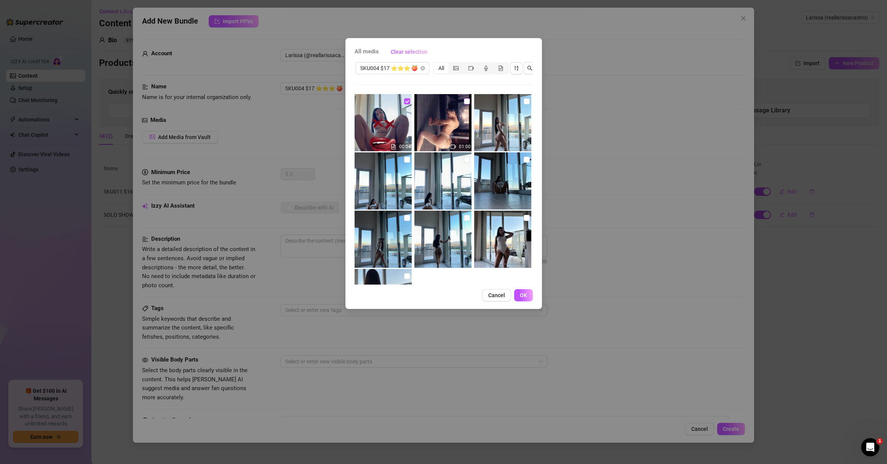
click at [464, 104] on input "checkbox" at bounding box center [467, 101] width 6 height 6
click at [464, 101] on input "checkbox" at bounding box center [467, 101] width 6 height 6
click at [465, 101] on input "checkbox" at bounding box center [467, 101] width 6 height 6
click at [524, 103] on input "checkbox" at bounding box center [527, 101] width 6 height 6
click at [404, 159] on input "checkbox" at bounding box center [407, 160] width 6 height 6
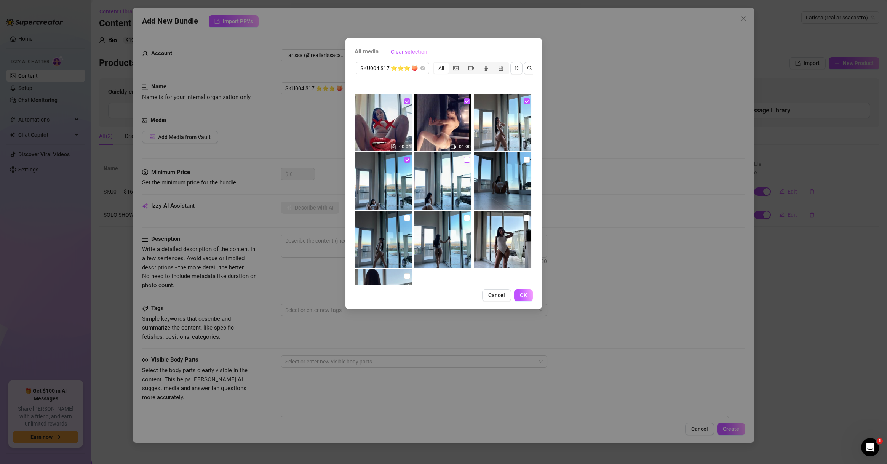
click at [466, 160] on input "checkbox" at bounding box center [467, 160] width 6 height 6
click at [524, 160] on input "checkbox" at bounding box center [527, 160] width 6 height 6
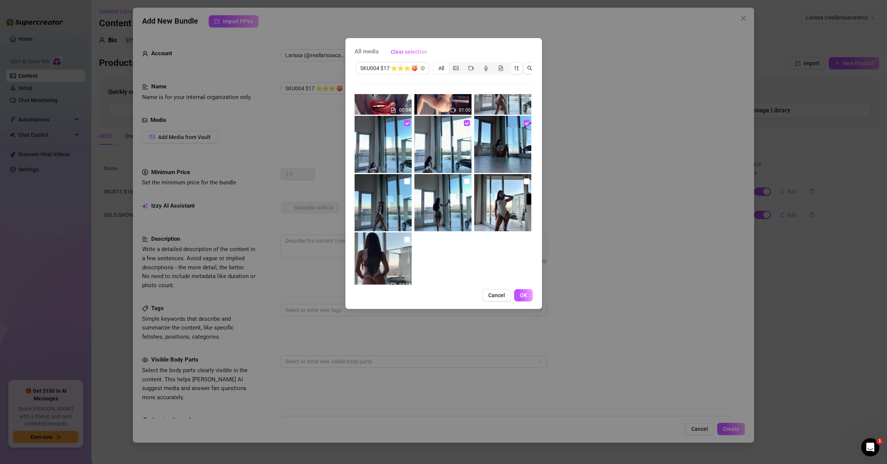
drag, startPoint x: 405, startPoint y: 179, endPoint x: 432, endPoint y: 183, distance: 26.6
click at [405, 180] on input "checkbox" at bounding box center [407, 181] width 6 height 6
click at [464, 180] on input "checkbox" at bounding box center [467, 181] width 6 height 6
click at [524, 182] on input "checkbox" at bounding box center [527, 181] width 6 height 6
click at [404, 239] on input "checkbox" at bounding box center [407, 240] width 6 height 6
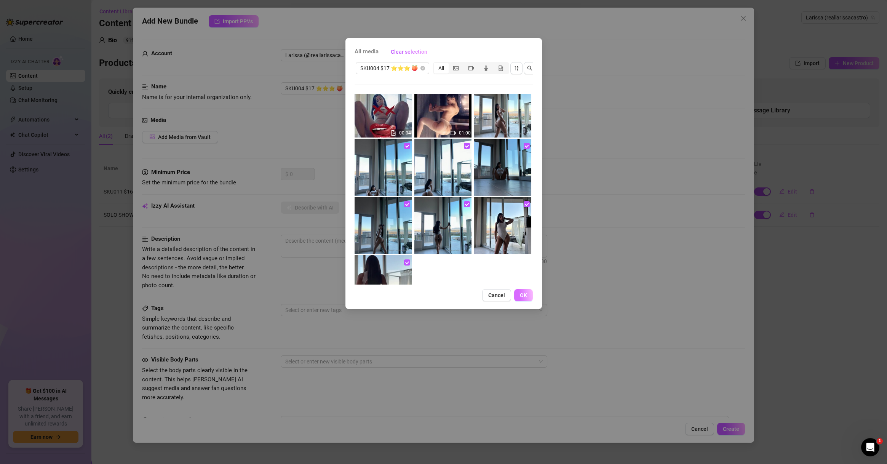
scroll to position [53, 0]
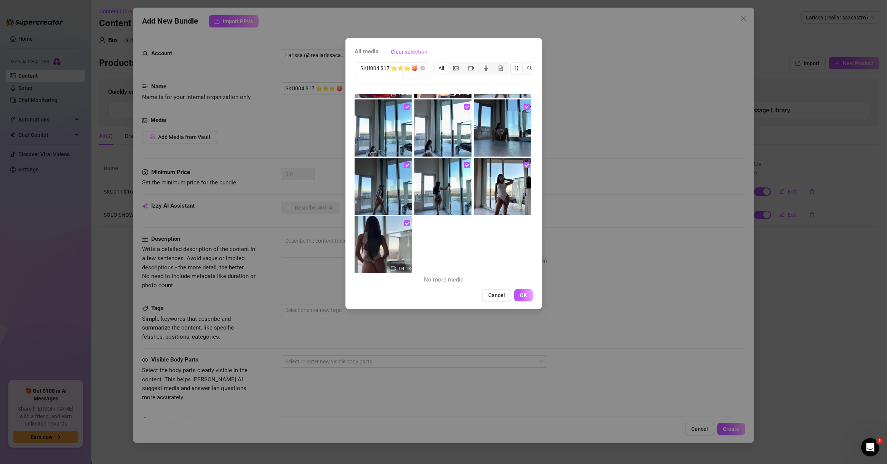
click at [525, 298] on span "OK" at bounding box center [523, 295] width 7 height 6
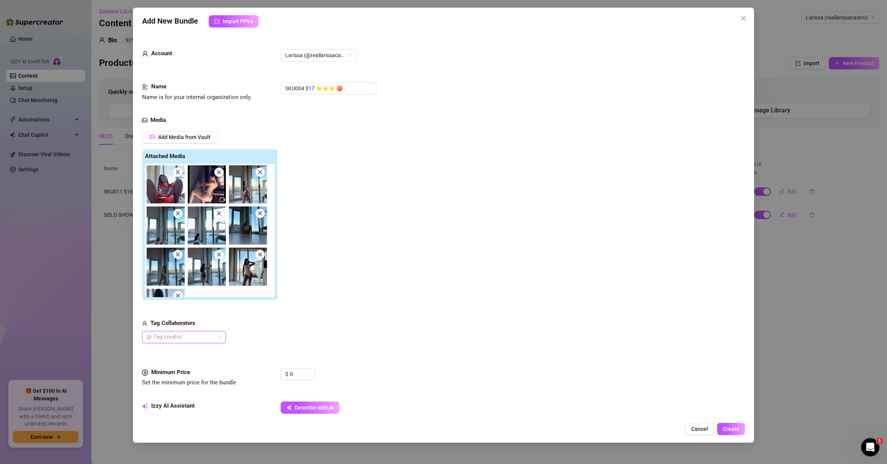
scroll to position [110, 0]
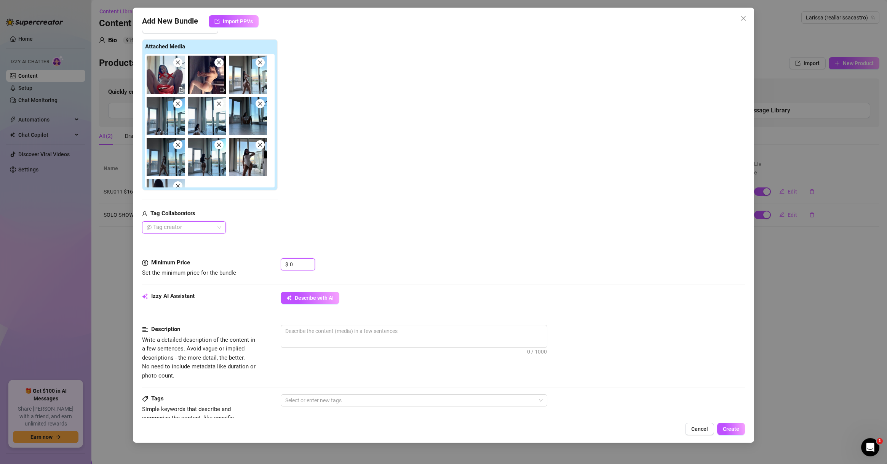
drag, startPoint x: 298, startPoint y: 263, endPoint x: 269, endPoint y: 265, distance: 29.0
click at [269, 265] on div "Minimum Price Set the minimum price for the bundle $ 0" at bounding box center [443, 267] width 603 height 19
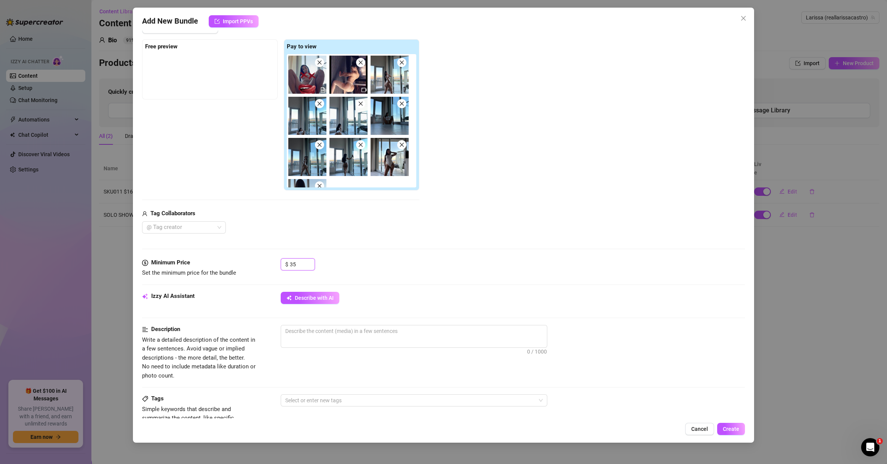
drag, startPoint x: 285, startPoint y: 264, endPoint x: 242, endPoint y: 260, distance: 43.2
click at [244, 262] on div "Minimum Price Set the minimum price for the bundle $ 35" at bounding box center [443, 267] width 603 height 19
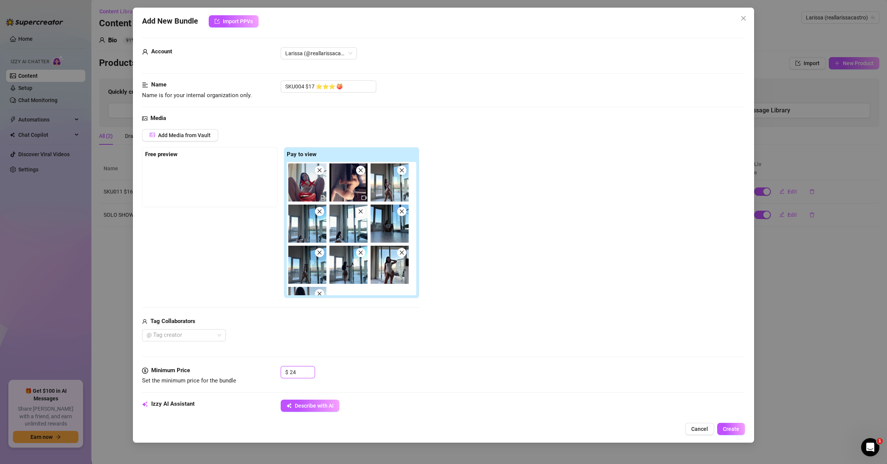
scroll to position [0, 0]
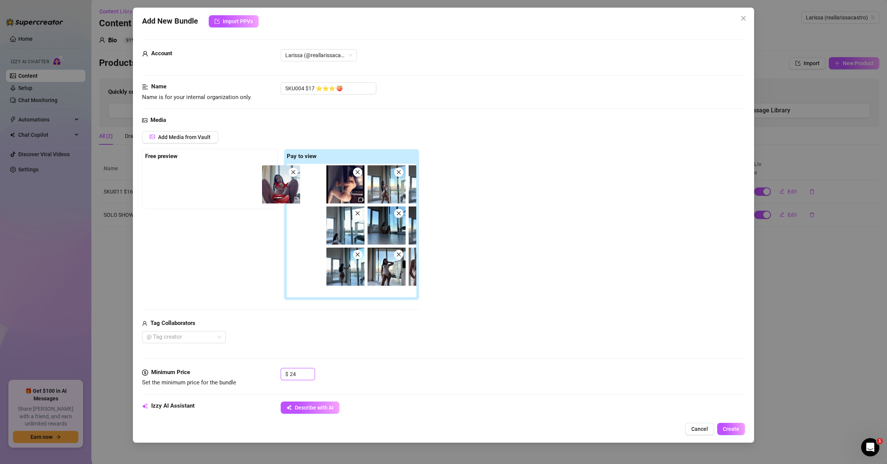
drag, startPoint x: 222, startPoint y: 190, endPoint x: 241, endPoint y: 201, distance: 21.5
click at [182, 190] on div "Free preview Pay to view" at bounding box center [280, 225] width 277 height 152
drag, startPoint x: 310, startPoint y: 187, endPoint x: 181, endPoint y: 198, distance: 129.7
click at [163, 185] on div "Free preview Pay to view" at bounding box center [280, 225] width 277 height 152
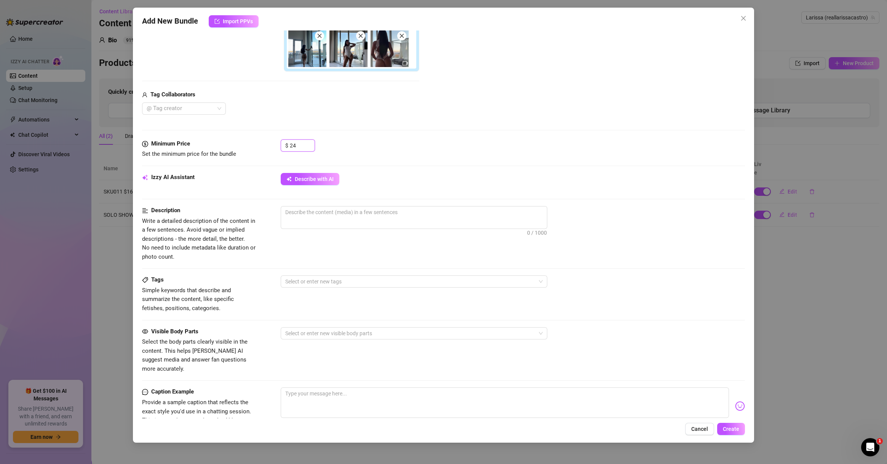
scroll to position [219, 0]
click at [312, 178] on span "Describe with AI" at bounding box center [314, 178] width 39 height 6
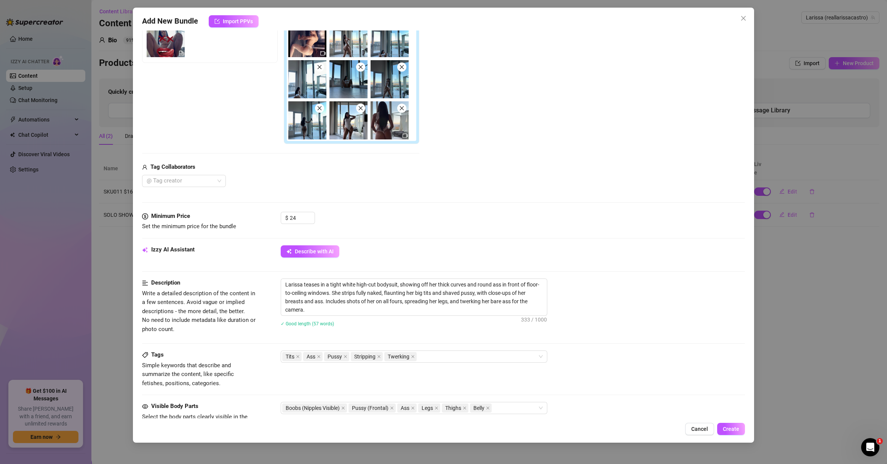
scroll to position [256, 0]
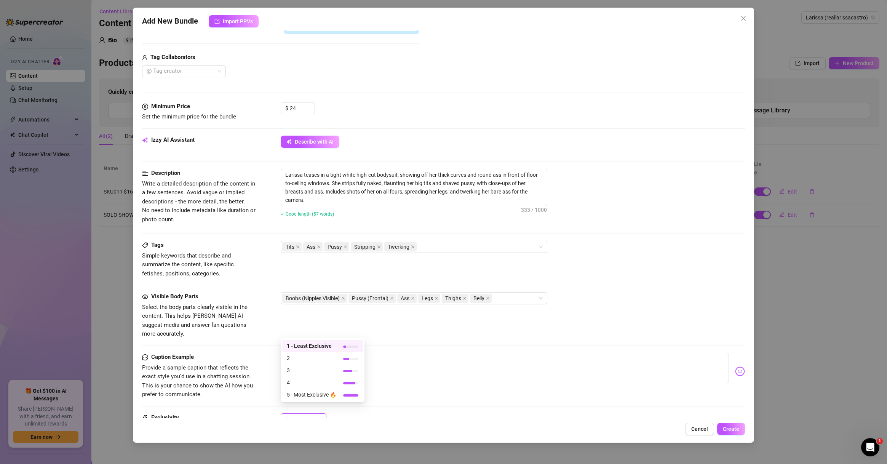
click at [323, 413] on div "1" at bounding box center [304, 419] width 46 height 12
click at [326, 371] on span "3" at bounding box center [312, 370] width 50 height 8
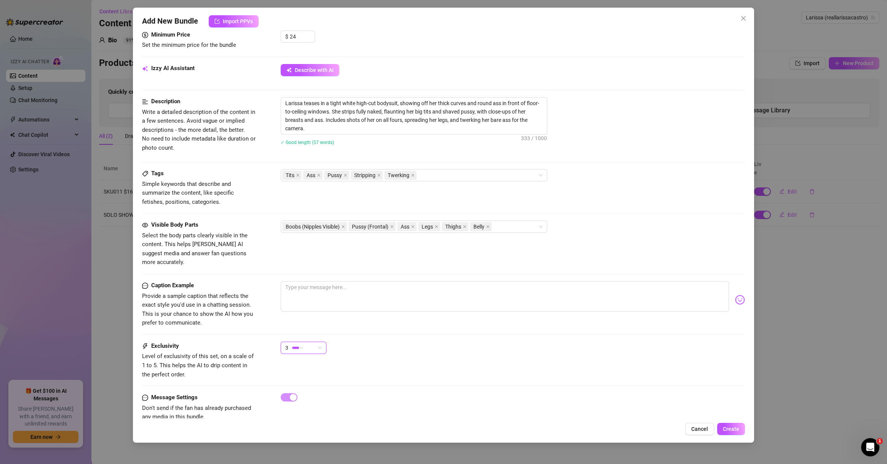
scroll to position [329, 0]
click at [319, 341] on span "3" at bounding box center [303, 346] width 37 height 11
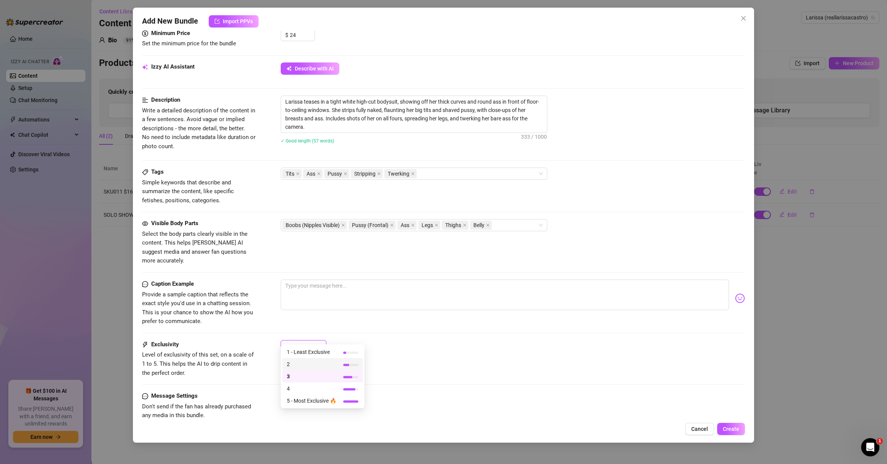
click at [304, 363] on span "2" at bounding box center [312, 364] width 50 height 8
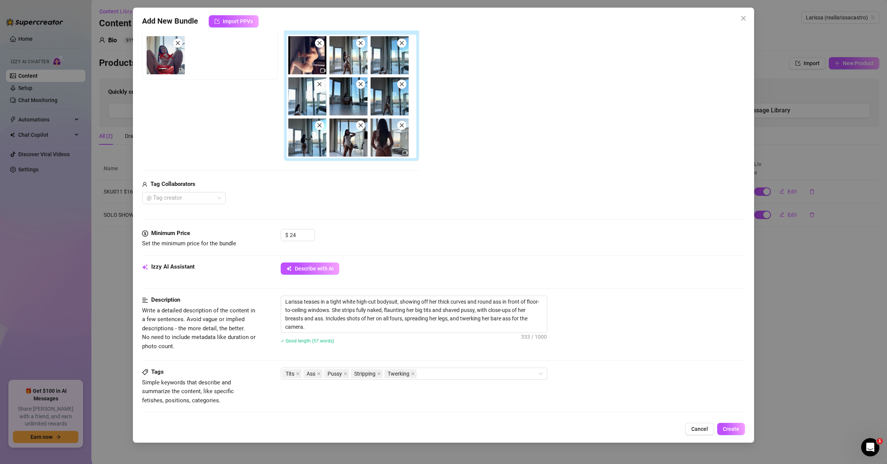
scroll to position [73, 0]
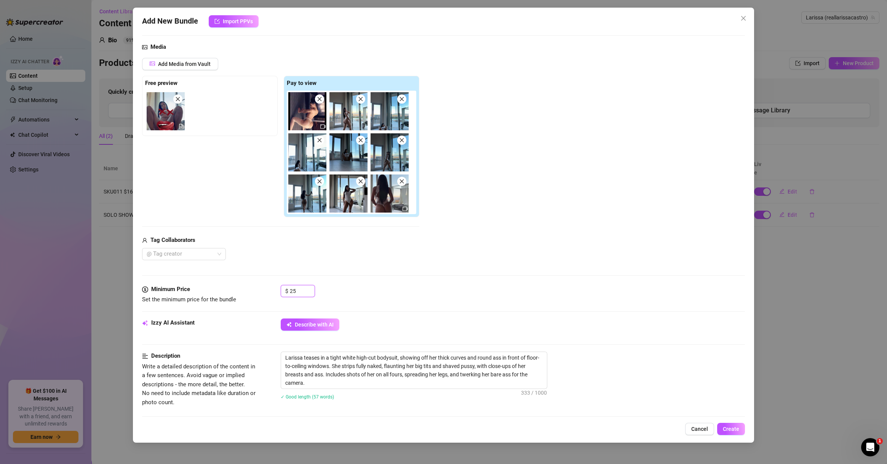
drag, startPoint x: 309, startPoint y: 288, endPoint x: 256, endPoint y: 284, distance: 53.1
click at [256, 284] on form "Account Larissa (@reallarissacastro) Name Name is for your internal organizatio…" at bounding box center [443, 328] width 603 height 724
drag, startPoint x: 296, startPoint y: 290, endPoint x: 260, endPoint y: 287, distance: 36.7
click at [260, 287] on div "Minimum Price Set the minimum price for the bundle $ 25" at bounding box center [443, 294] width 603 height 19
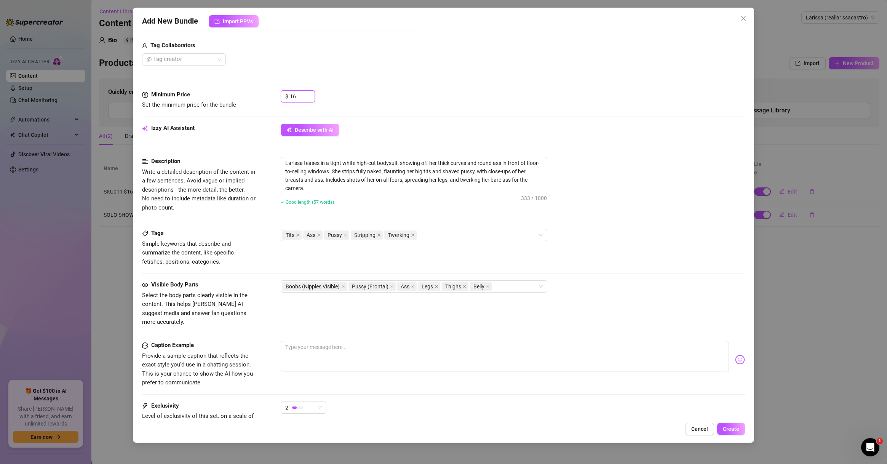
scroll to position [335, 0]
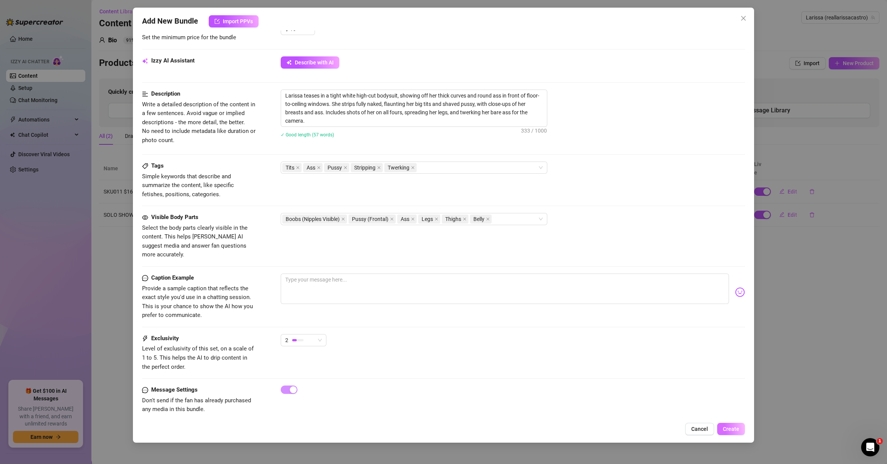
click at [628, 427] on span "Create" at bounding box center [731, 429] width 16 height 6
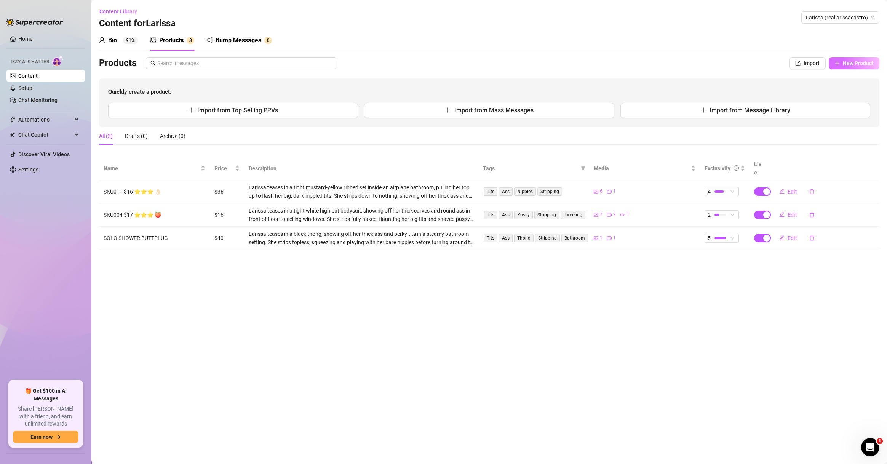
click at [628, 61] on icon "plus" at bounding box center [837, 63] width 5 height 5
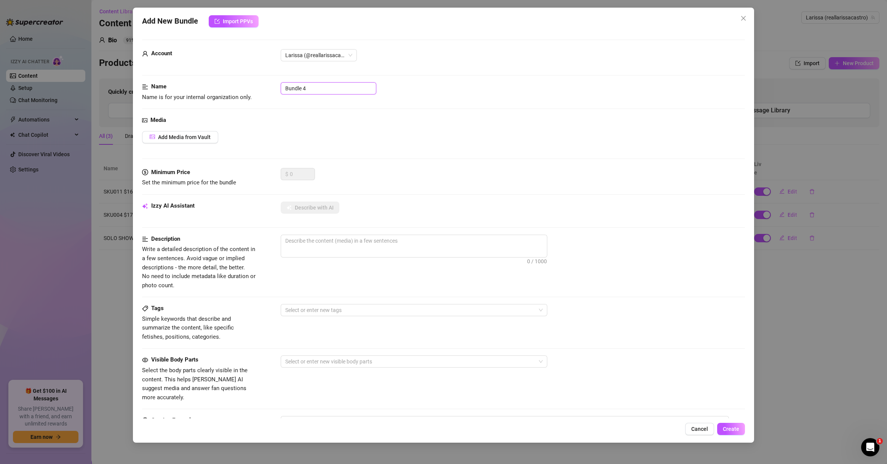
drag, startPoint x: 320, startPoint y: 86, endPoint x: 251, endPoint y: 84, distance: 69.0
click at [251, 84] on div "Name Name is for your internal organization only. Bundle 4" at bounding box center [443, 91] width 603 height 19
paste input "SKU003 $20 ⭐️⭐️⭐️ 🥵"
click at [194, 141] on button "Add Media from Vault" at bounding box center [180, 137] width 76 height 12
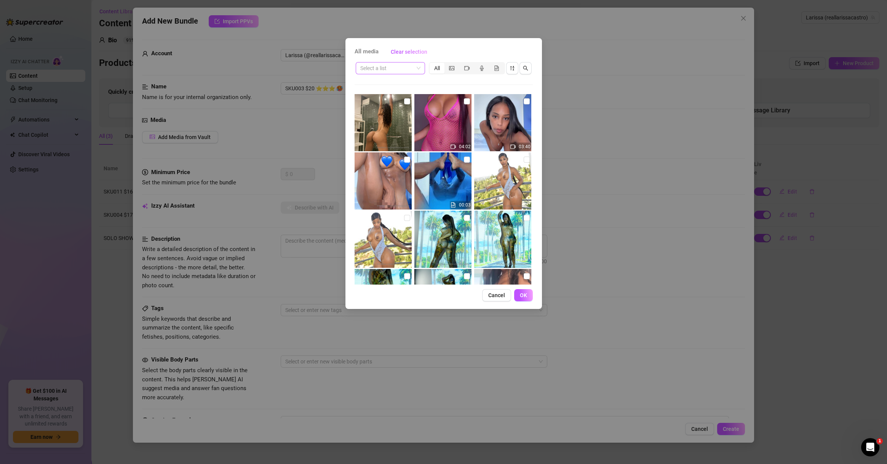
click at [393, 70] on input "search" at bounding box center [386, 67] width 53 height 11
paste input "SKU003 $20 ⭐️⭐️⭐️ 🥵"
click at [395, 80] on div "SKU003 $20 ⭐️⭐️⭐️ 🥵" at bounding box center [391, 83] width 58 height 8
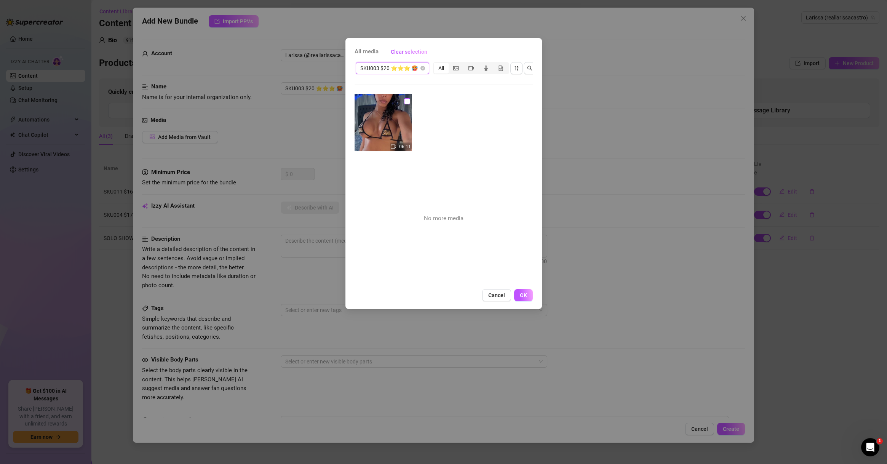
click at [407, 101] on input "checkbox" at bounding box center [407, 101] width 6 height 6
click at [524, 298] on span "OK" at bounding box center [523, 295] width 7 height 6
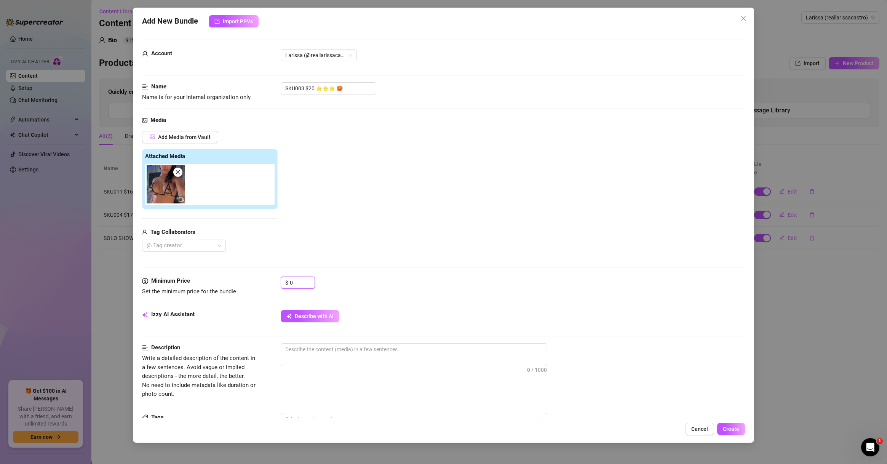
drag, startPoint x: 296, startPoint y: 282, endPoint x: 275, endPoint y: 277, distance: 21.5
click at [275, 281] on div "Minimum Price Set the minimum price for the bundle $ 0" at bounding box center [443, 286] width 603 height 19
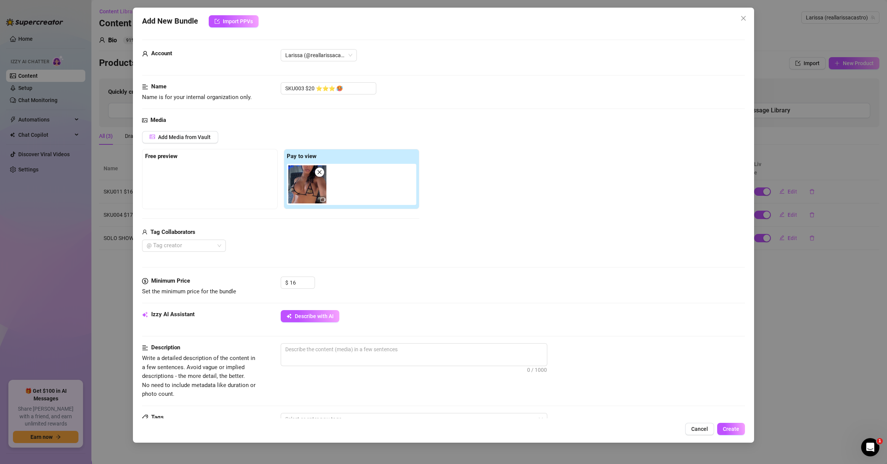
click at [319, 312] on button "Describe with AI" at bounding box center [310, 316] width 59 height 12
drag, startPoint x: 302, startPoint y: 279, endPoint x: 267, endPoint y: 279, distance: 35.0
click at [268, 279] on div "Minimum Price Set the minimum price for the bundle $ 16" at bounding box center [443, 286] width 603 height 19
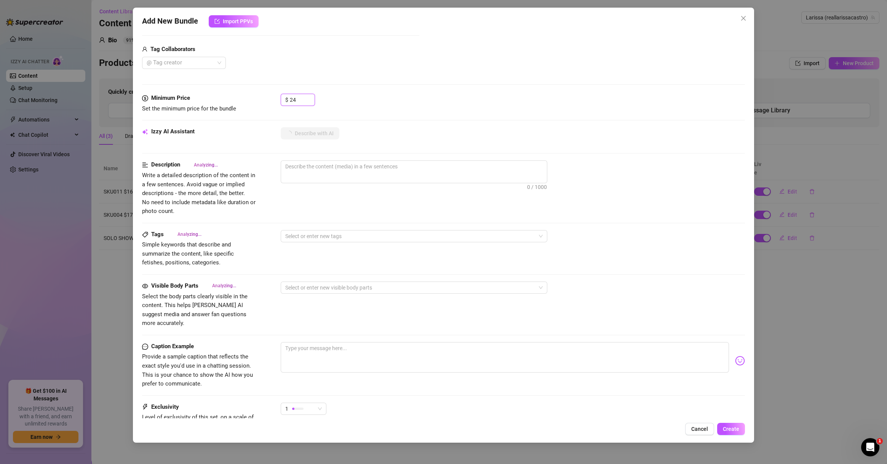
scroll to position [251, 0]
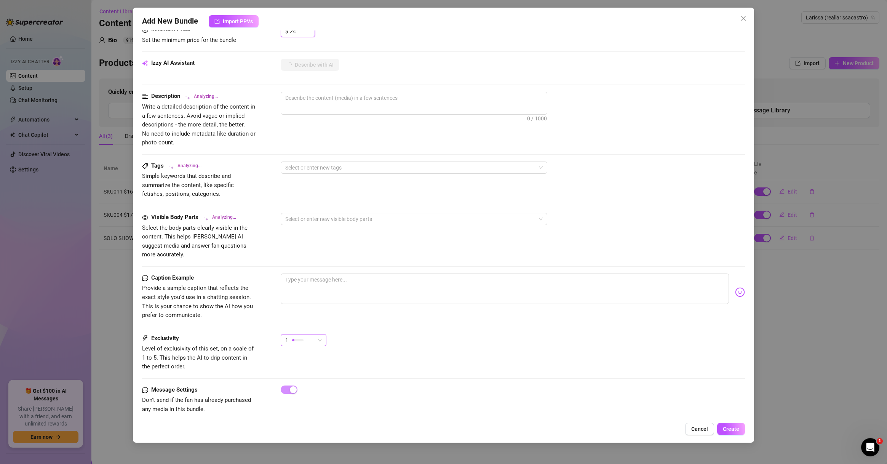
click at [303, 336] on div at bounding box center [297, 339] width 11 height 7
click at [305, 368] on span "3" at bounding box center [312, 370] width 50 height 8
click at [407, 322] on div "Caption Example Provide a sample caption that reflects the exact style you'd us…" at bounding box center [443, 304] width 603 height 61
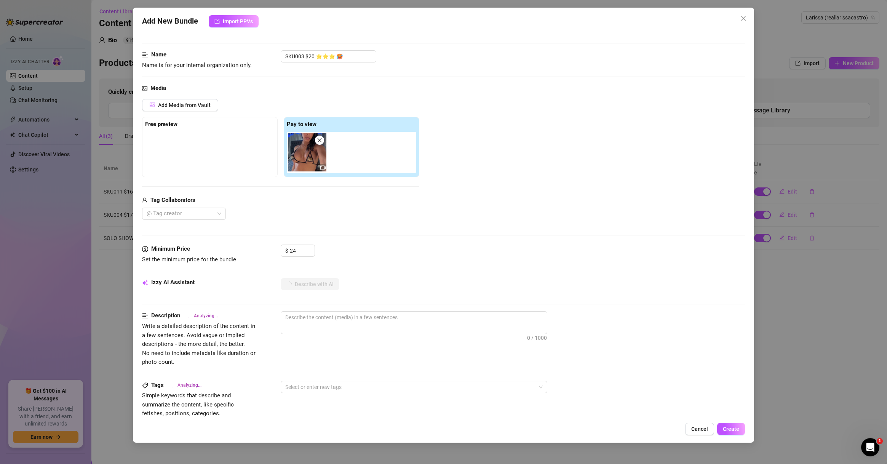
scroll to position [0, 0]
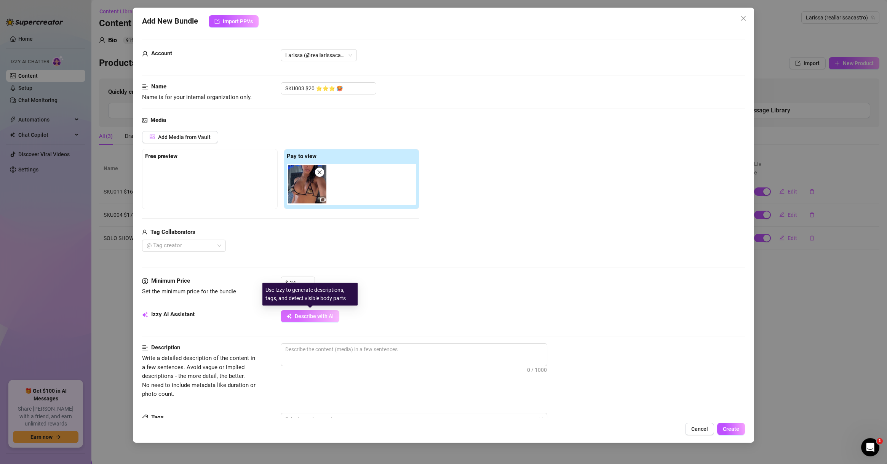
click at [325, 311] on button "Describe with AI" at bounding box center [310, 316] width 59 height 12
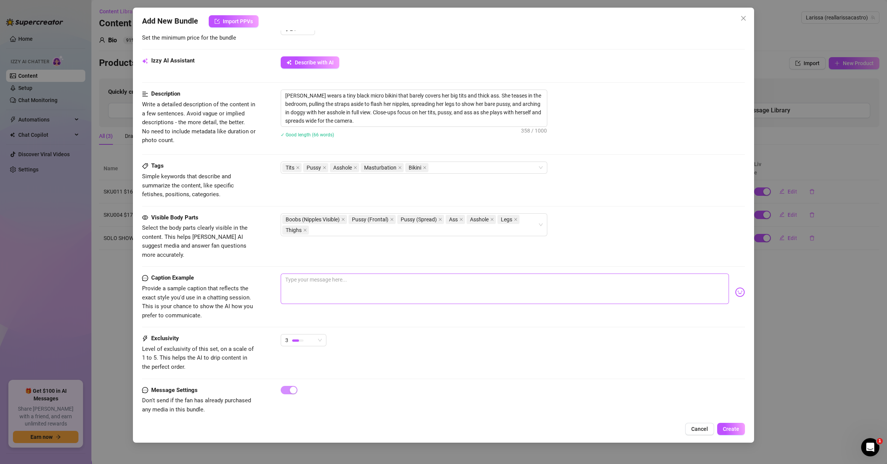
scroll to position [254, 0]
click at [628, 429] on span "Create" at bounding box center [731, 429] width 16 height 6
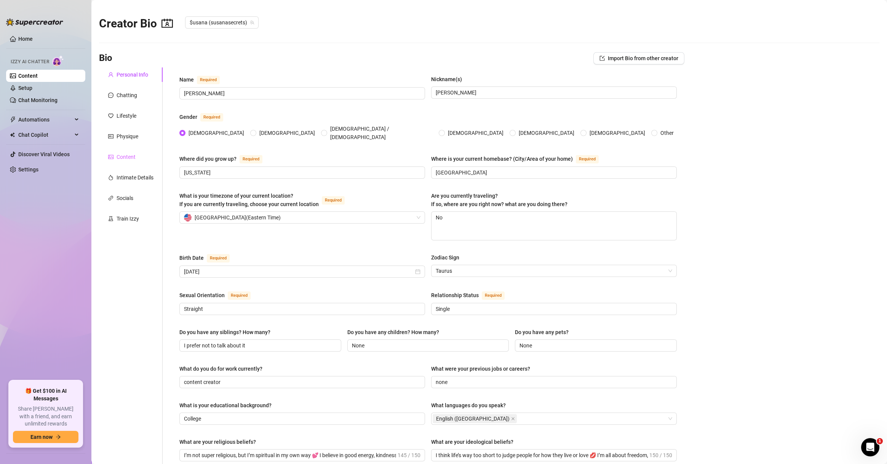
click at [134, 152] on div "Content" at bounding box center [131, 157] width 64 height 14
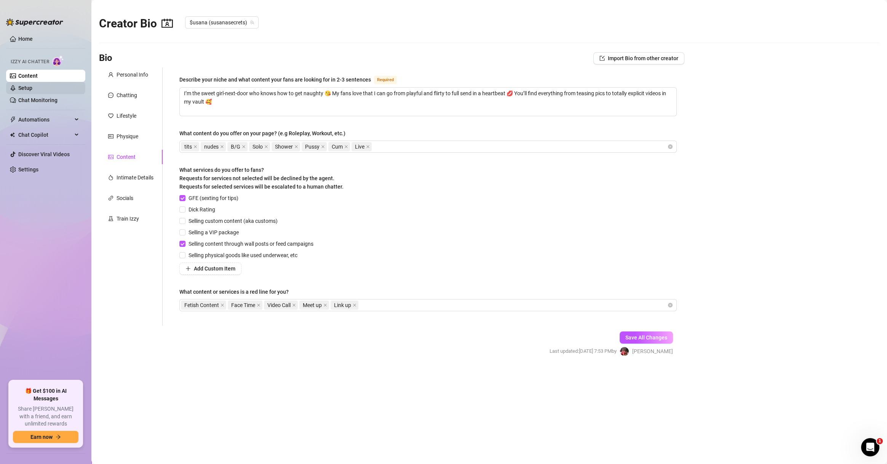
click at [32, 88] on link "Setup" at bounding box center [25, 88] width 14 height 6
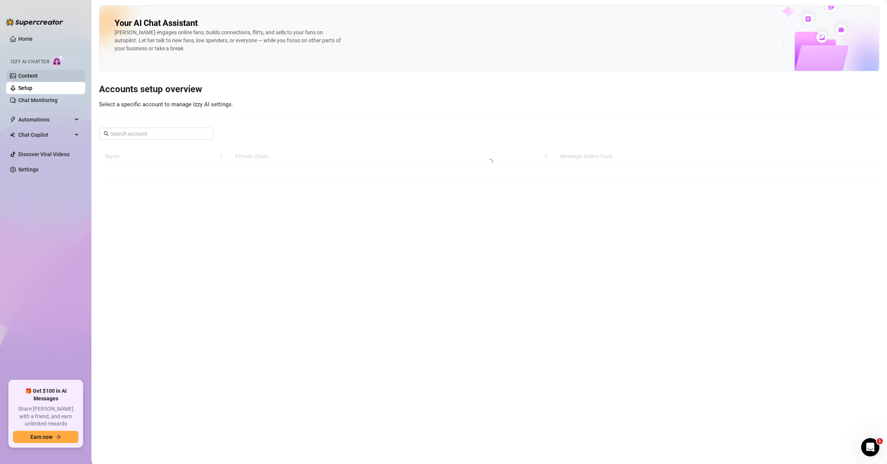
click at [38, 73] on link "Content" at bounding box center [27, 76] width 19 height 6
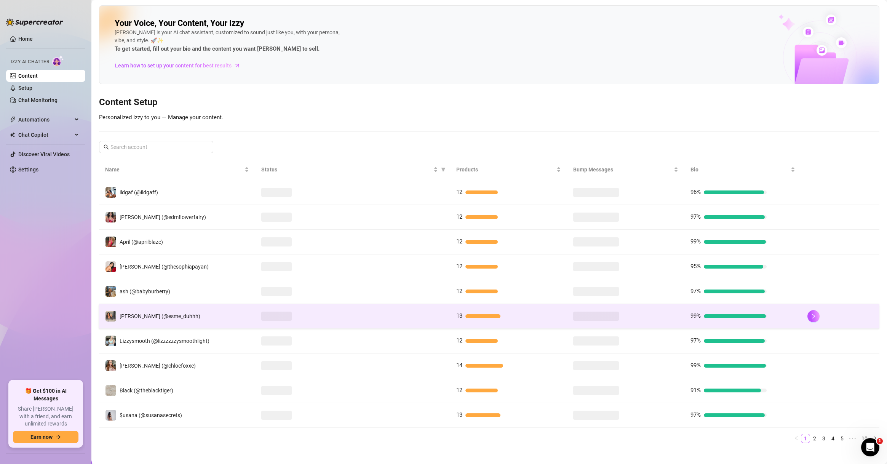
scroll to position [8, 0]
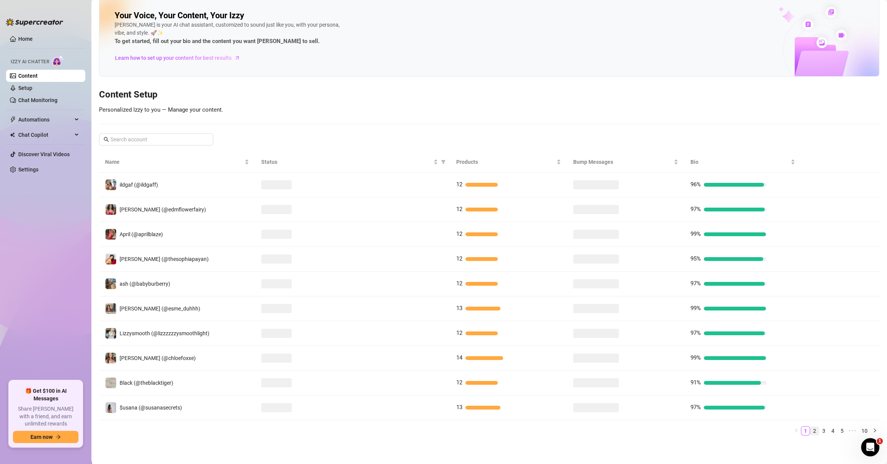
click at [628, 433] on link "2" at bounding box center [815, 431] width 8 height 8
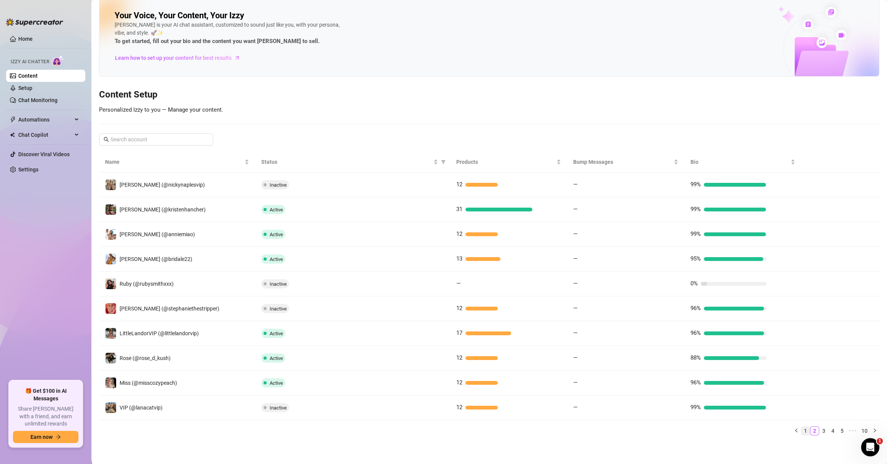
click at [628, 427] on link "1" at bounding box center [806, 431] width 8 height 8
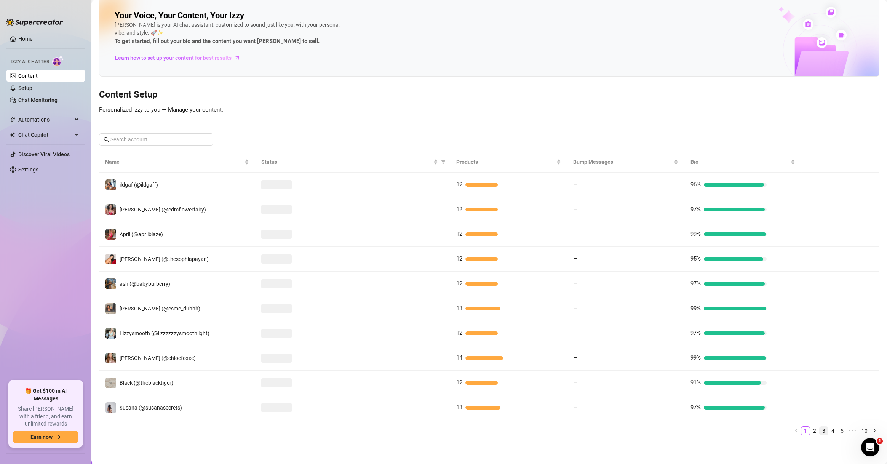
click at [628, 430] on link "3" at bounding box center [824, 431] width 8 height 8
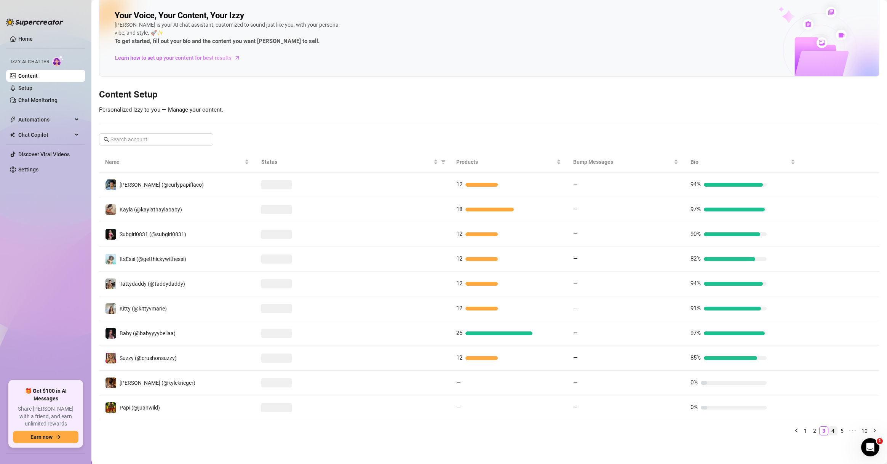
click at [628, 428] on link "4" at bounding box center [833, 431] width 8 height 8
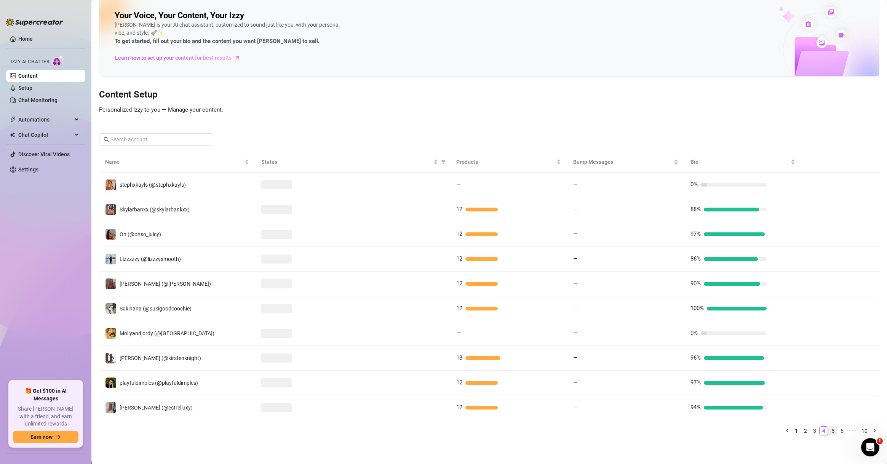
click at [628, 427] on link "5" at bounding box center [833, 431] width 8 height 8
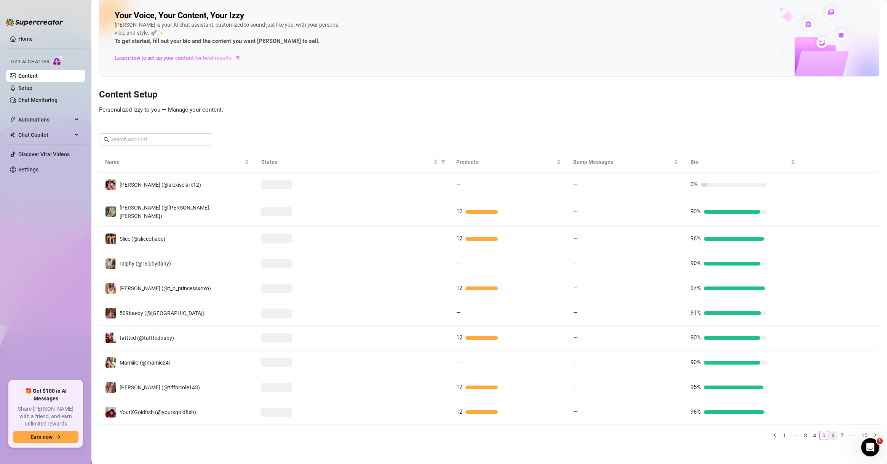
click at [628, 431] on link "6" at bounding box center [833, 435] width 8 height 8
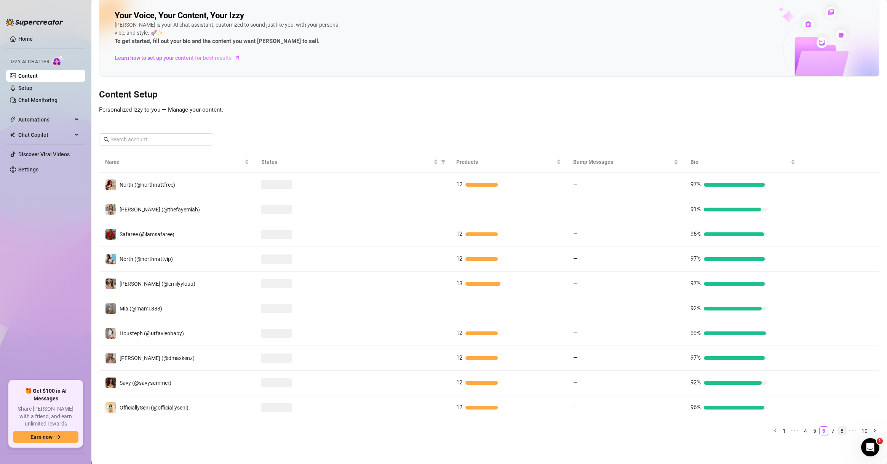
click at [628, 429] on link "8" at bounding box center [842, 431] width 8 height 8
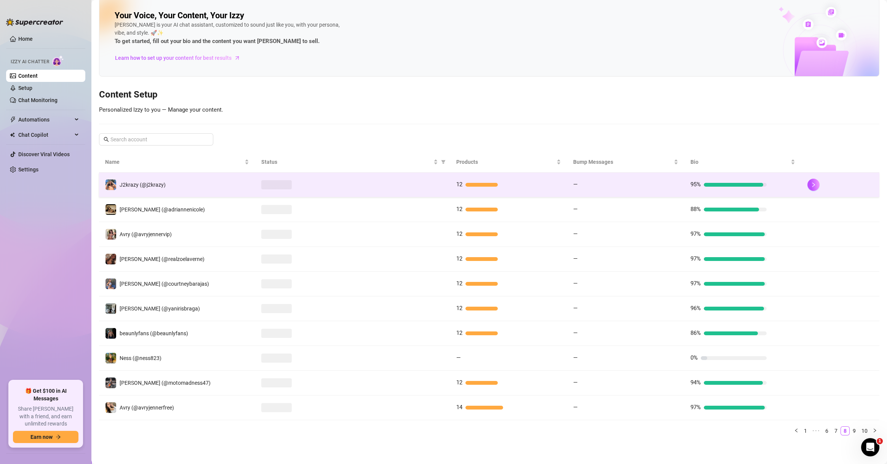
click at [574, 182] on div "—" at bounding box center [611, 184] width 76 height 9
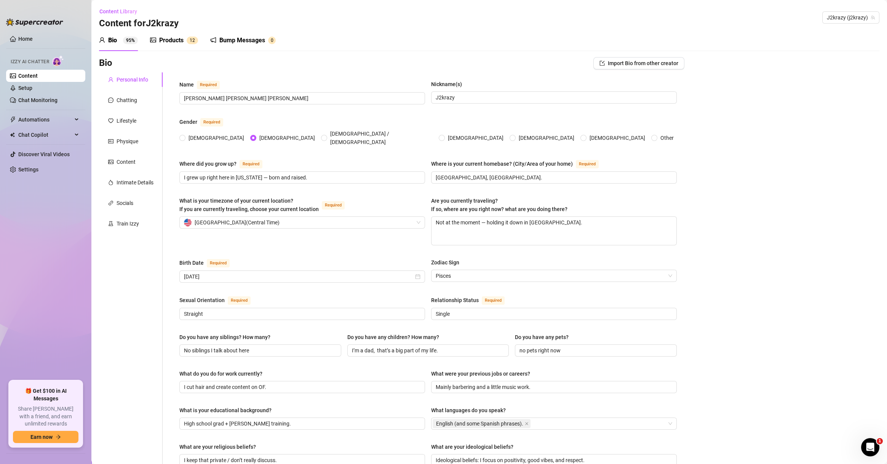
click at [253, 46] on div "Bump Messages 0" at bounding box center [243, 40] width 66 height 21
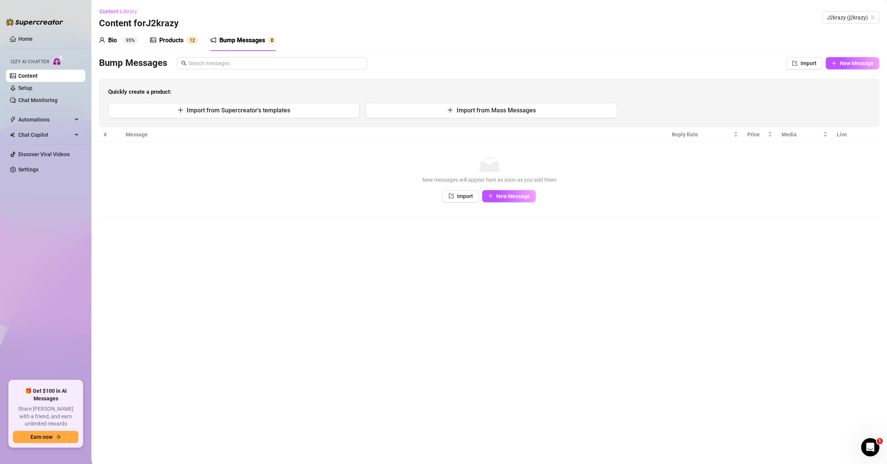
click at [491, 230] on main "Content Library Content for J2krazy J2krazy (j2krazy) Bio 95% Products 1 2 Bump…" at bounding box center [489, 232] width 796 height 464
click at [569, 436] on main "Content Library Content for J2krazy J2krazy (j2krazy) Bio 95% Products 1 2 Bump…" at bounding box center [489, 232] width 796 height 464
click at [416, 388] on main "Content Library Content for J2krazy J2krazy (j2krazy) Bio 95% Products 1 2 Bump…" at bounding box center [489, 232] width 796 height 464
click at [405, 384] on main "Content Library Content for J2krazy J2krazy (j2krazy) Bio 95% Products 1 2 Bump…" at bounding box center [489, 232] width 796 height 464
click at [373, 400] on main "Content Library Content for J2krazy J2krazy (j2krazy) Bio 95% Products 1 2 Bump…" at bounding box center [489, 232] width 796 height 464
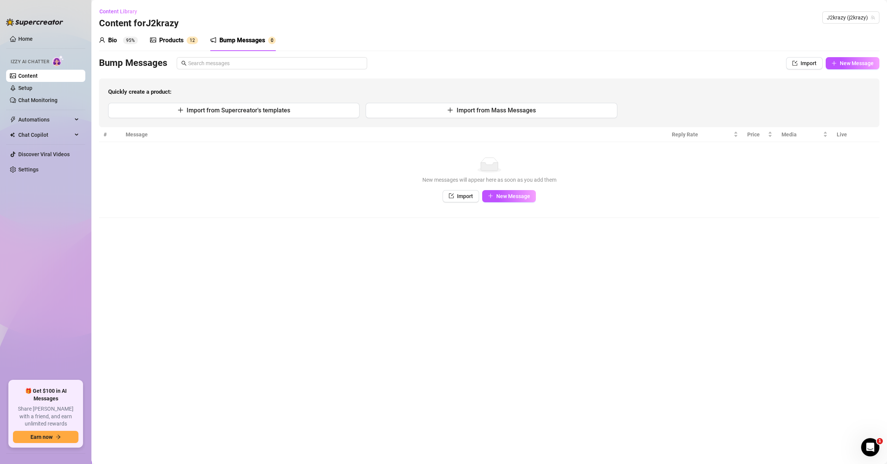
click at [179, 42] on div "Products" at bounding box center [171, 40] width 24 height 9
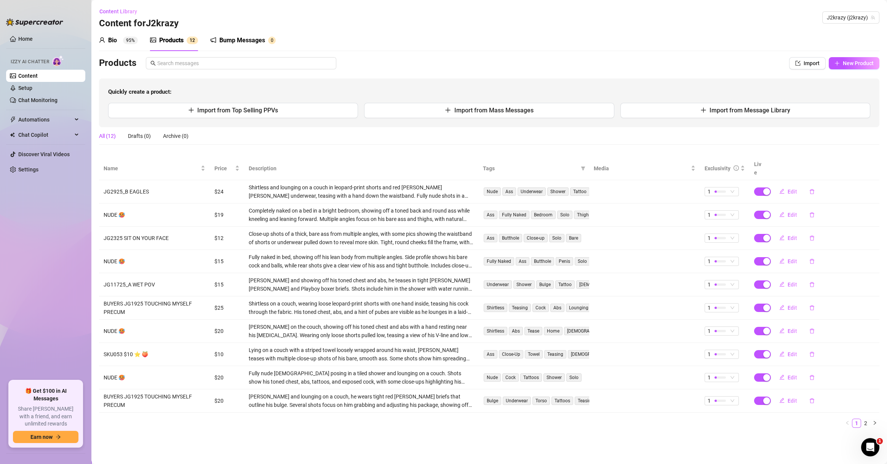
click at [242, 43] on div "Bump Messages" at bounding box center [242, 40] width 46 height 9
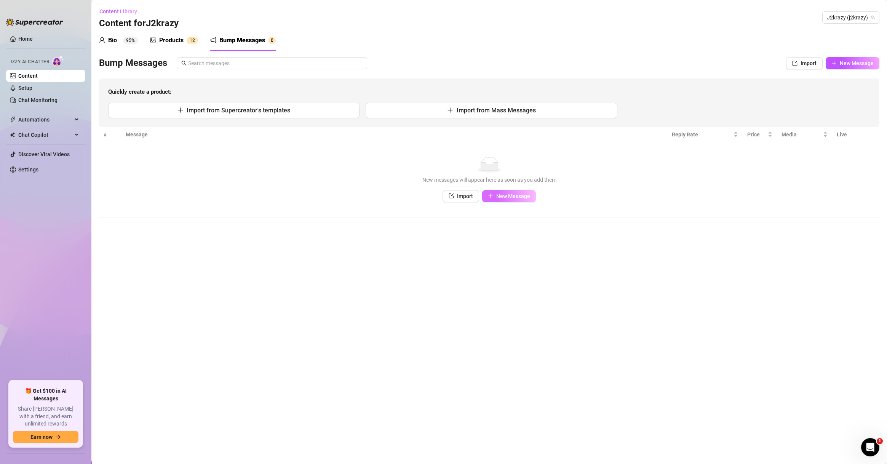
click at [528, 191] on button "New Message" at bounding box center [509, 196] width 54 height 12
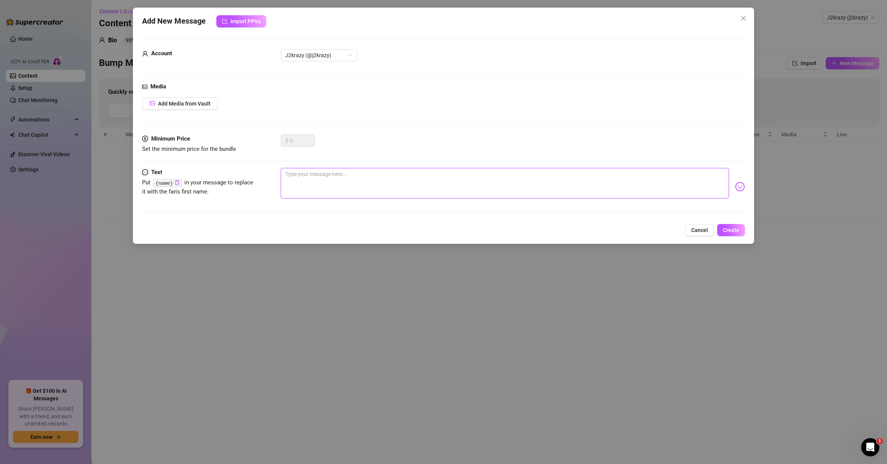
click at [370, 172] on textarea at bounding box center [505, 183] width 448 height 30
click at [628, 18] on icon "close" at bounding box center [744, 18] width 6 height 6
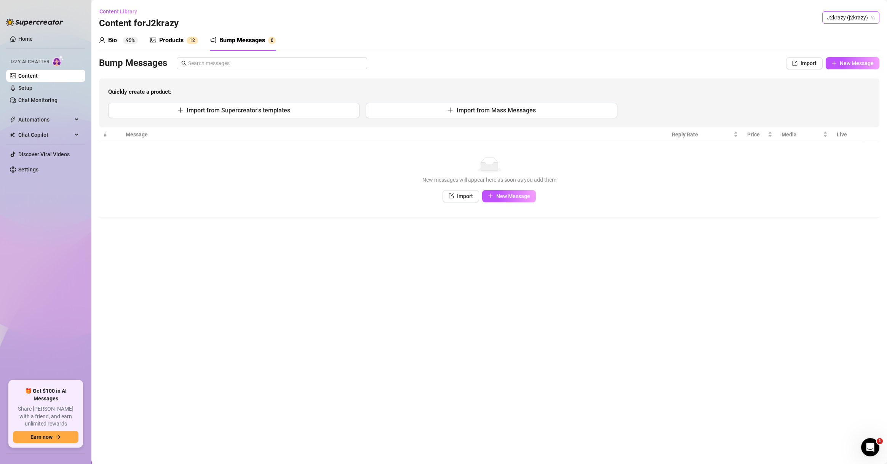
click at [628, 18] on span "J2krazy (j2krazy)" at bounding box center [851, 17] width 48 height 11
click at [628, 62] on span "( reallarissacastro )" at bounding box center [837, 59] width 43 height 8
click at [32, 89] on link "Setup" at bounding box center [25, 88] width 14 height 6
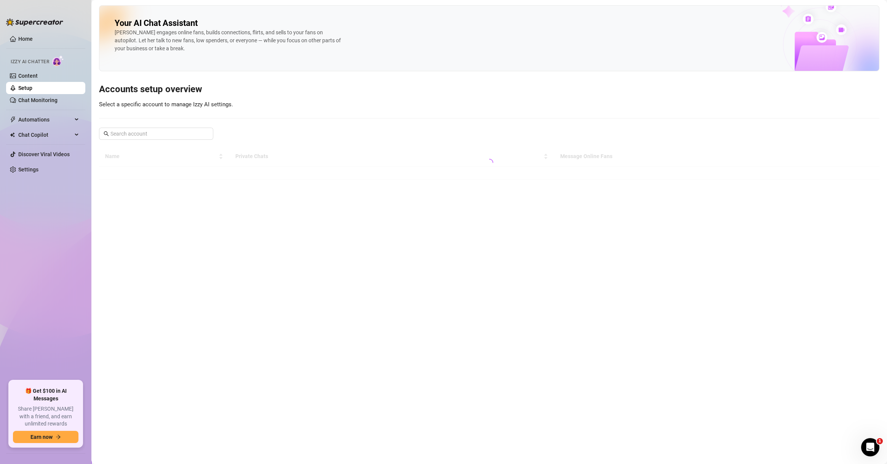
click at [32, 85] on link "Setup" at bounding box center [25, 88] width 14 height 6
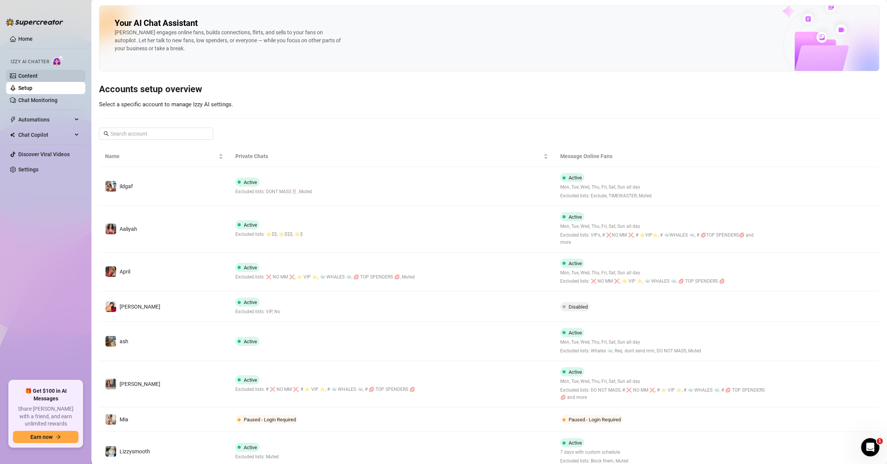
click at [38, 77] on link "Content" at bounding box center [27, 76] width 19 height 6
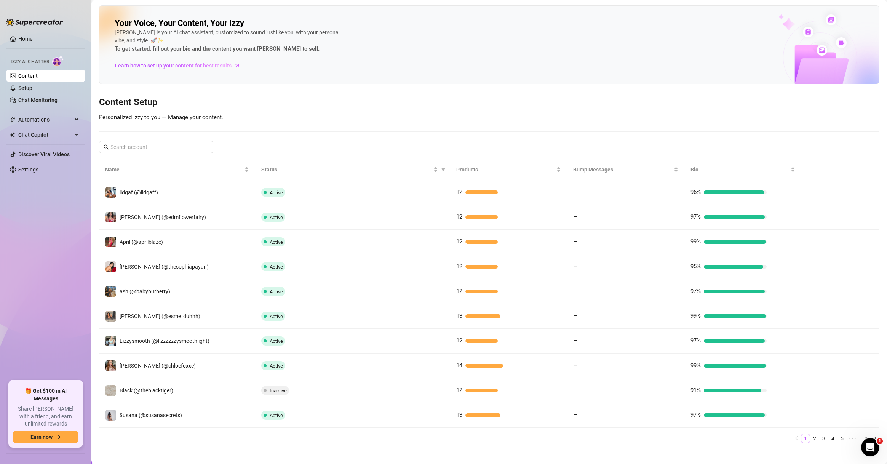
click at [63, 264] on ul "Home Izzy AI Chatter Content Setup Chat Monitoring Automations Chat Copilot Dis…" at bounding box center [45, 204] width 79 height 348
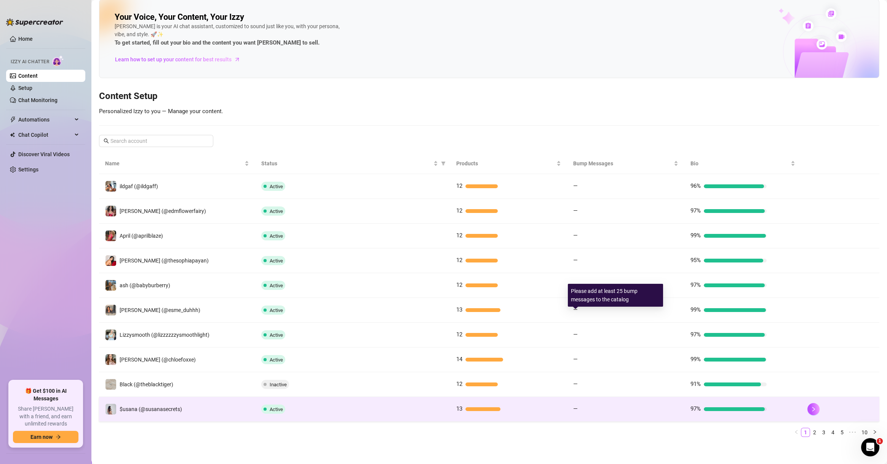
scroll to position [8, 0]
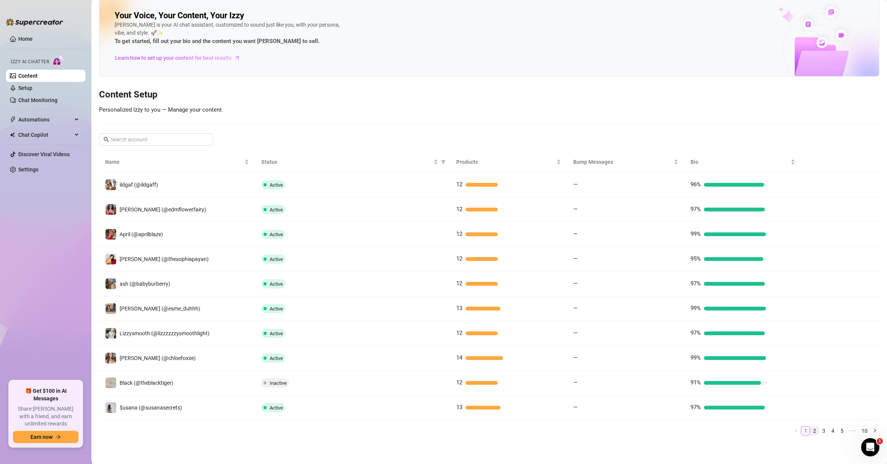
click at [628, 428] on link "2" at bounding box center [815, 431] width 8 height 8
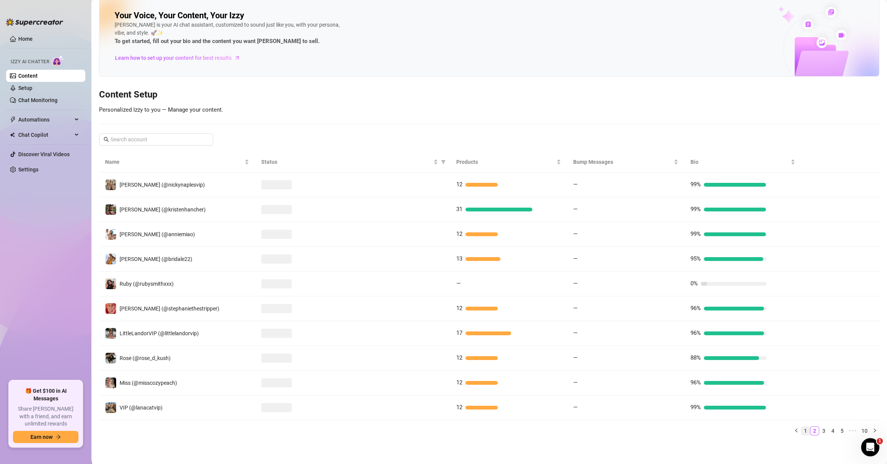
click at [628, 428] on link "1" at bounding box center [806, 431] width 8 height 8
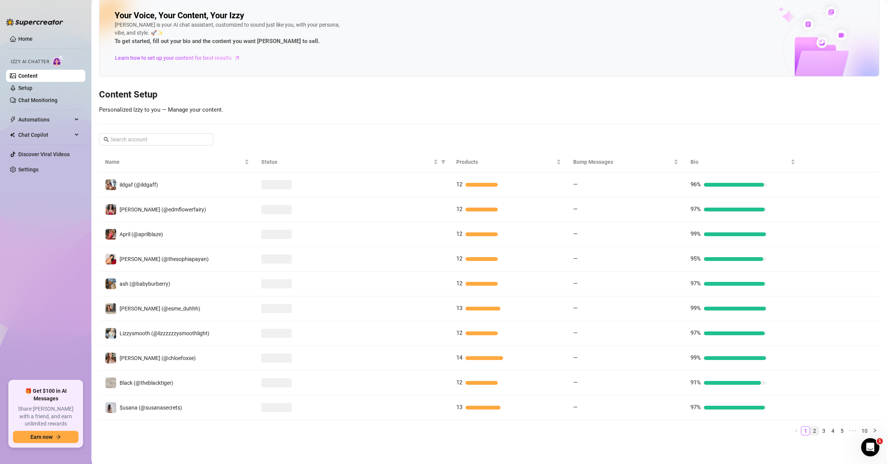
click at [628, 429] on link "2" at bounding box center [815, 431] width 8 height 8
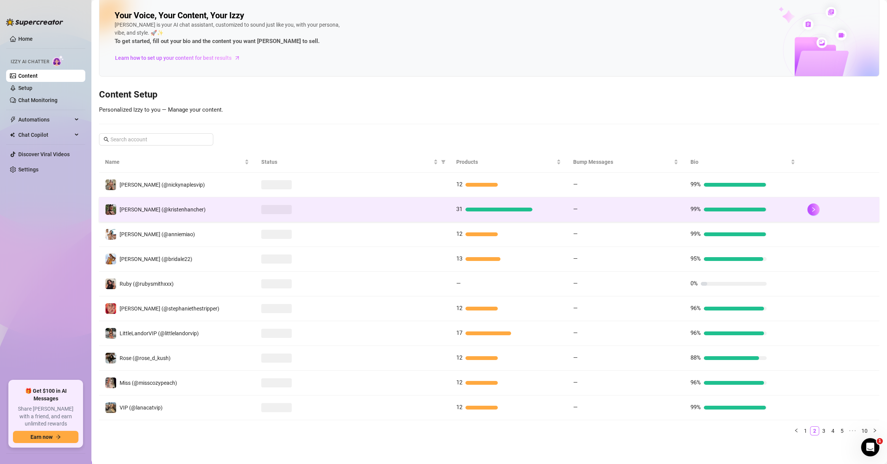
click at [477, 215] on td "31" at bounding box center [508, 209] width 117 height 25
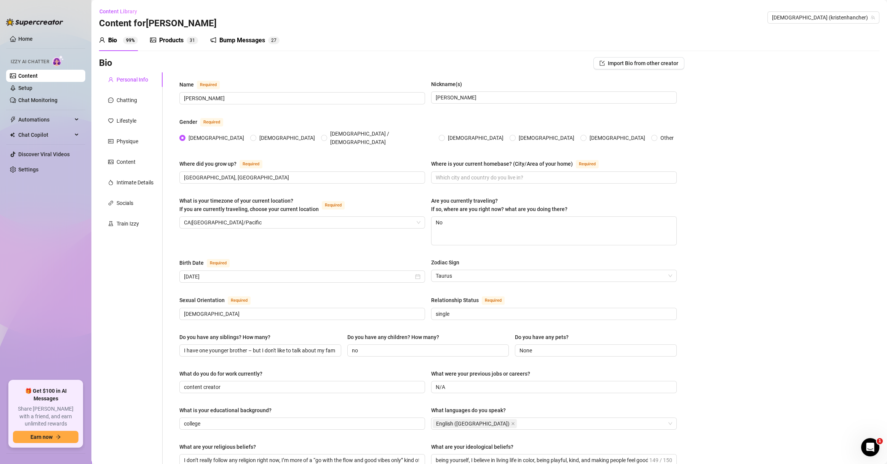
click at [168, 45] on div "Products 3 1" at bounding box center [174, 40] width 48 height 21
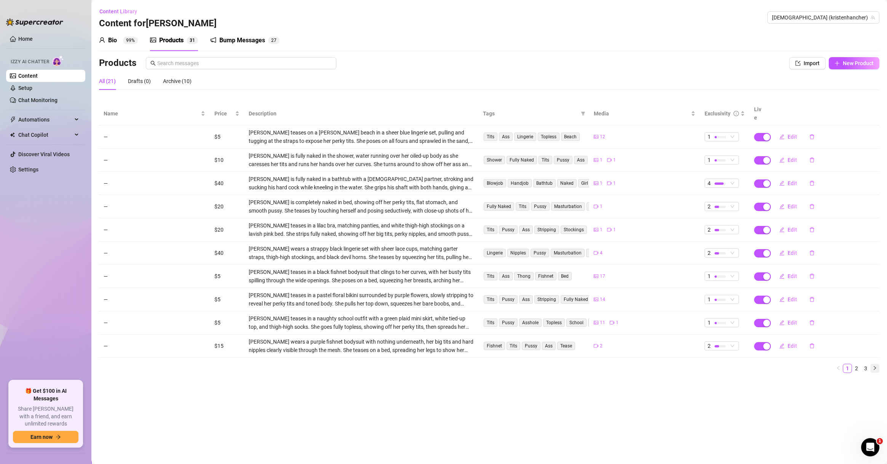
click at [628, 364] on button "button" at bounding box center [874, 368] width 9 height 9
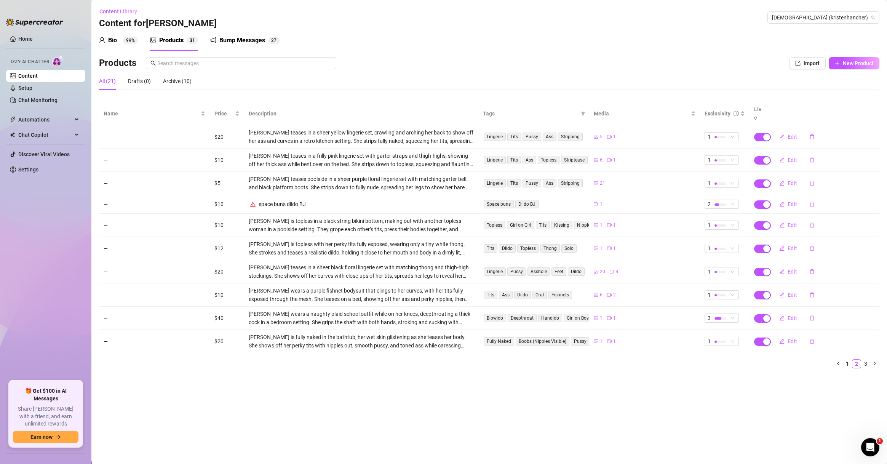
click at [583, 415] on main "Content Library Content for [PERSON_NAME] [PERSON_NAME] (kristenhancher) Bio 99…" at bounding box center [489, 232] width 796 height 464
click at [628, 360] on link "3" at bounding box center [866, 364] width 8 height 8
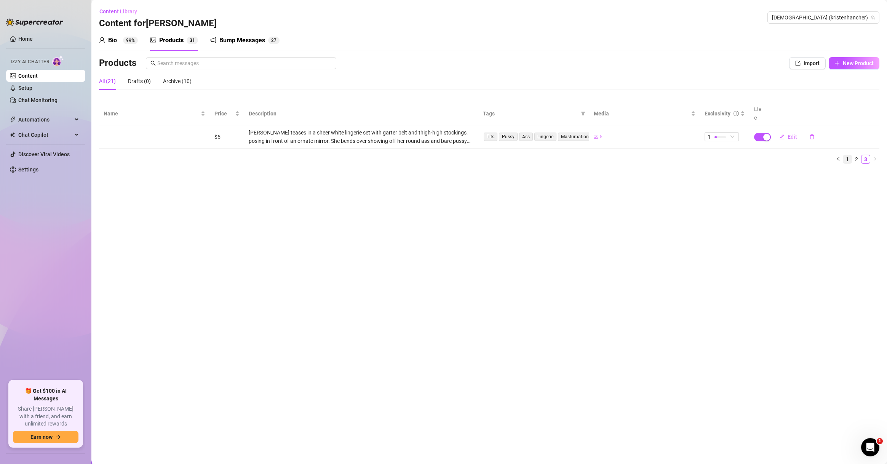
click at [628, 155] on link "1" at bounding box center [847, 159] width 8 height 8
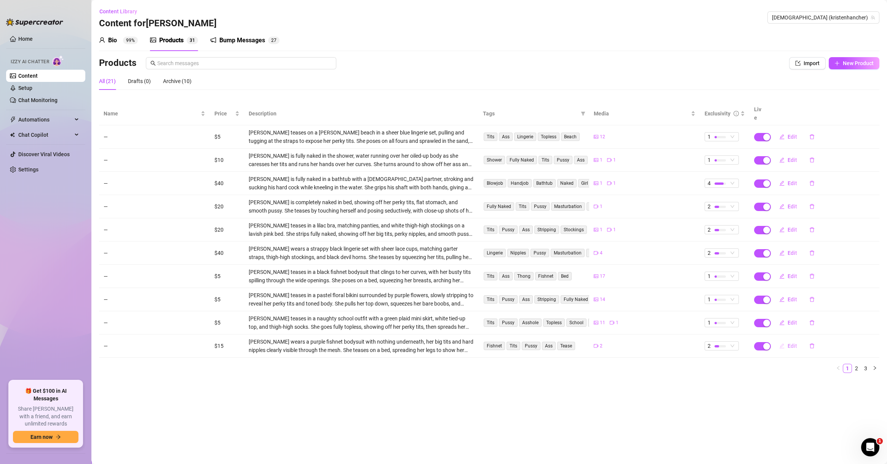
click at [628, 343] on span "Edit" at bounding box center [793, 346] width 10 height 6
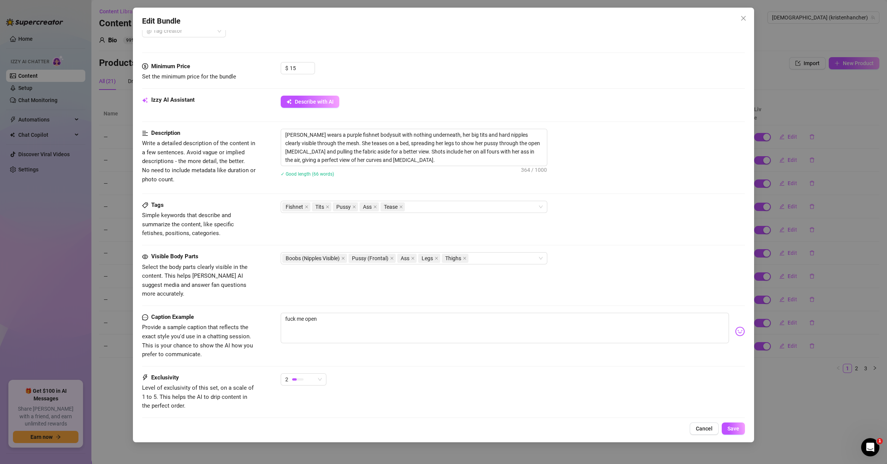
scroll to position [254, 0]
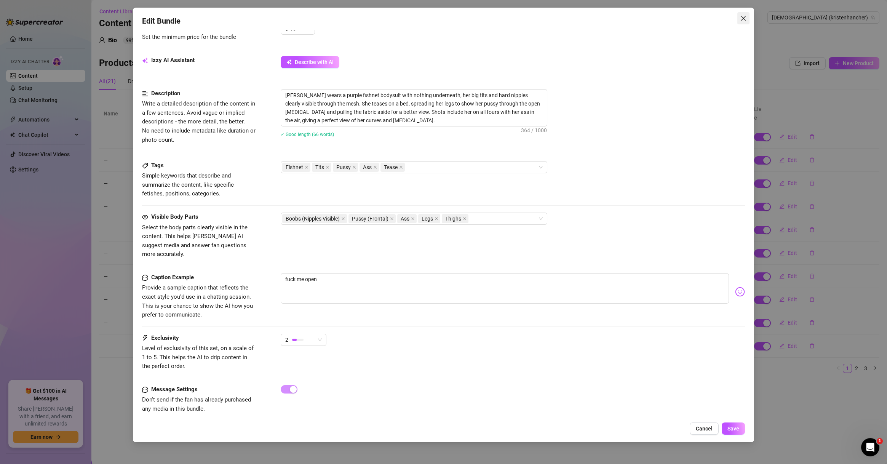
click at [738, 16] on span "Close" at bounding box center [744, 18] width 12 height 6
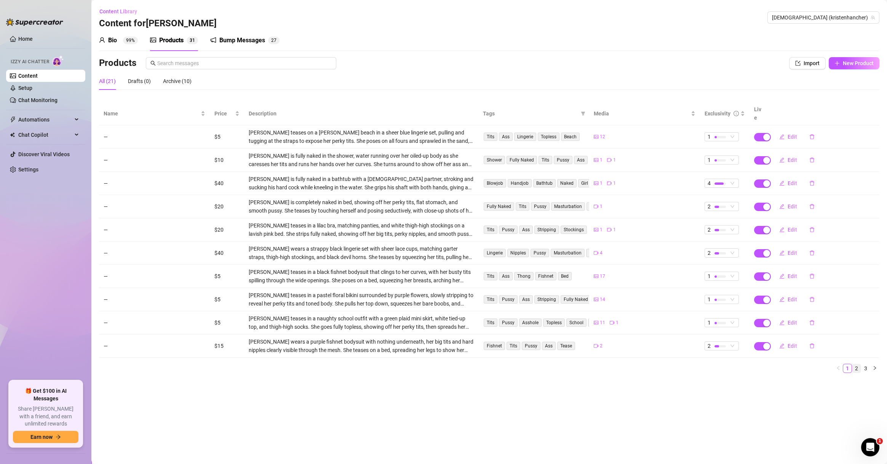
click at [855, 364] on link "2" at bounding box center [857, 368] width 8 height 8
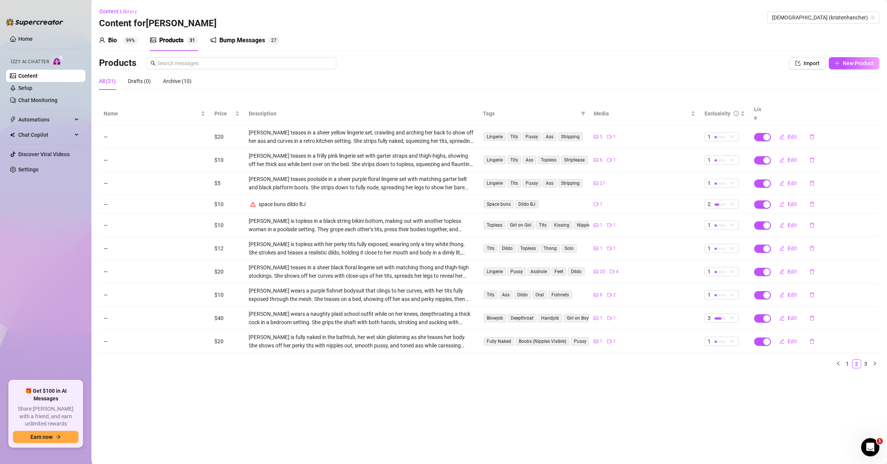
click at [391, 286] on div "[PERSON_NAME] wears a purple fishnet bodysuit that clings to her curves, with h…" at bounding box center [361, 294] width 225 height 17
click at [786, 289] on button "Edit" at bounding box center [788, 295] width 30 height 12
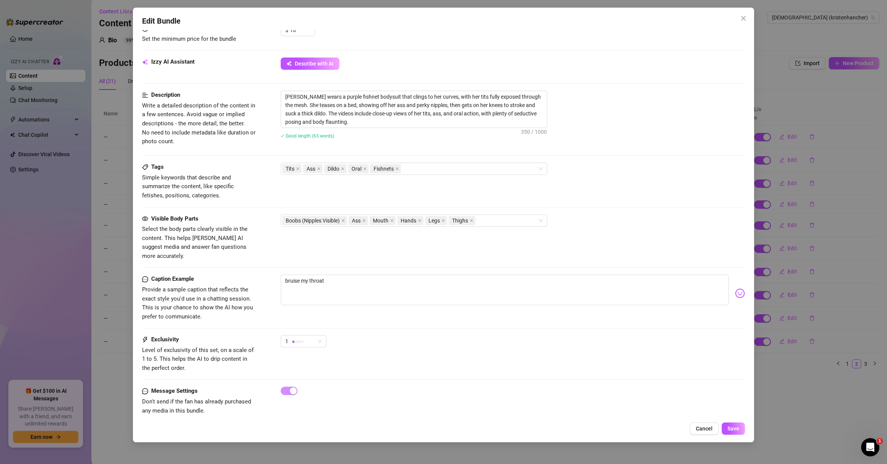
scroll to position [335, 0]
click at [744, 13] on button "Close" at bounding box center [744, 18] width 12 height 12
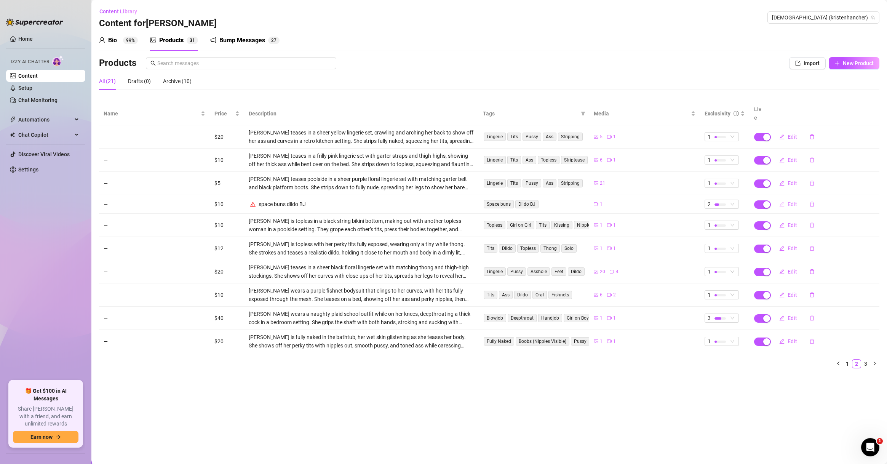
click at [794, 201] on span "Edit" at bounding box center [793, 204] width 10 height 6
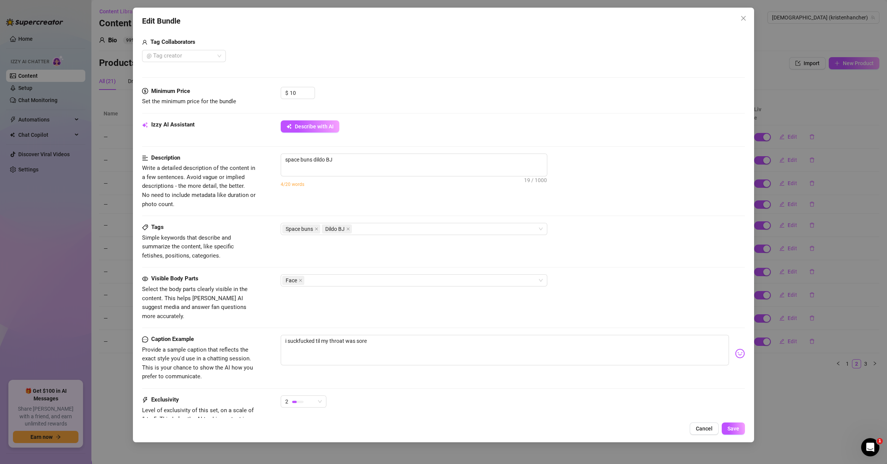
scroll to position [251, 0]
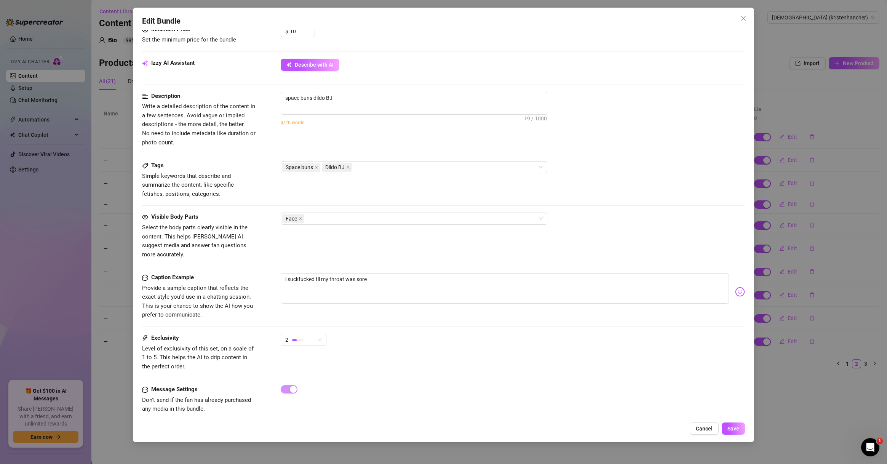
click at [839, 411] on div "Edit Bundle Account Kristen (@kristenhancher) Name Name is for your internal or…" at bounding box center [443, 232] width 887 height 464
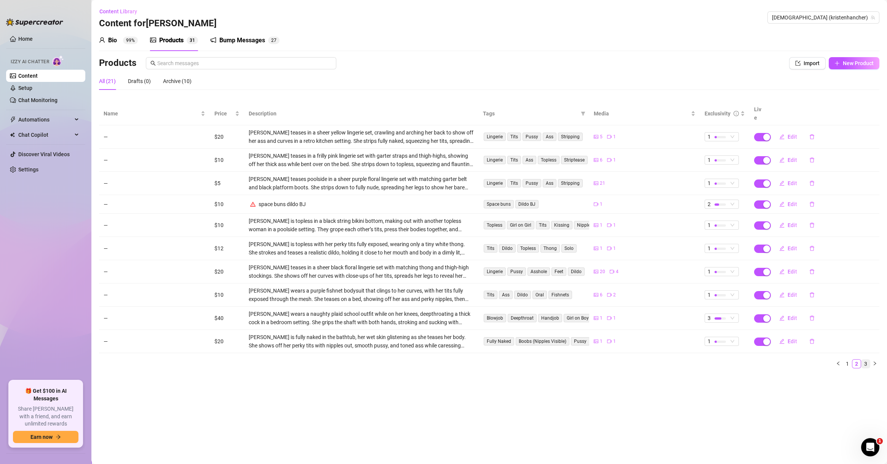
click at [864, 360] on link "3" at bounding box center [866, 364] width 8 height 8
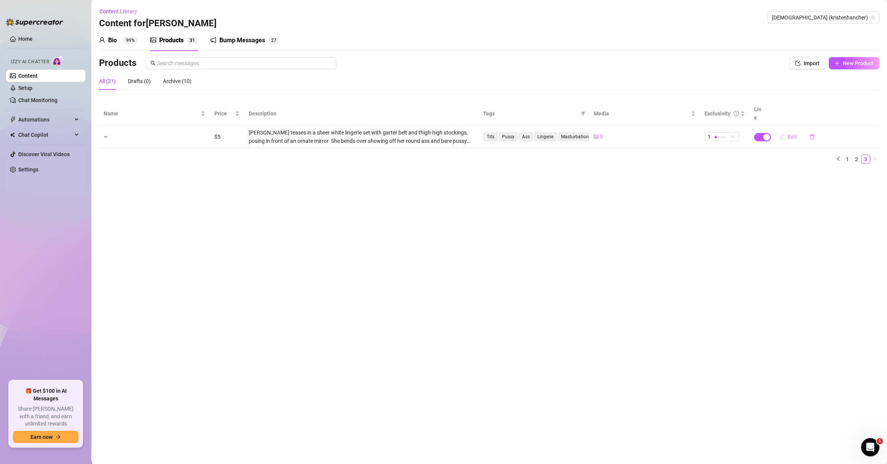
click at [789, 134] on span "Edit" at bounding box center [793, 137] width 10 height 6
type textarea "you know my pussy tastes so good"
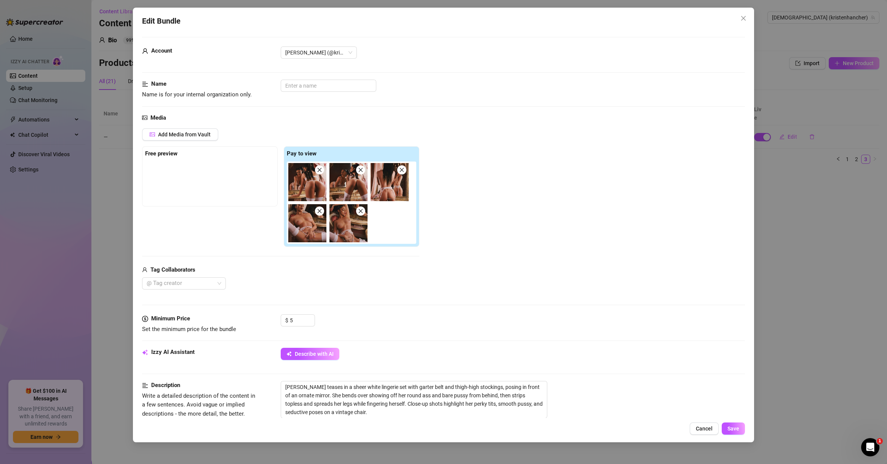
scroll to position [2, 0]
click at [805, 176] on div "Edit Bundle Account Kristen (@kristenhancher) Name Name is for your internal or…" at bounding box center [443, 232] width 887 height 464
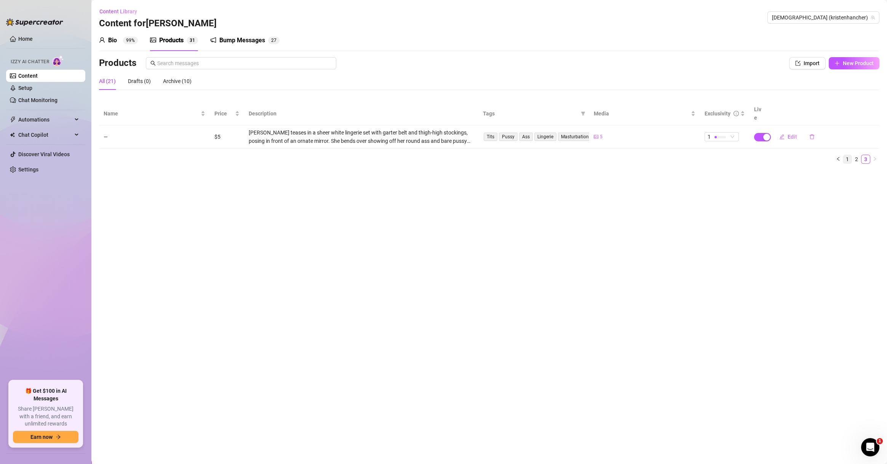
click at [846, 155] on link "1" at bounding box center [847, 159] width 8 height 8
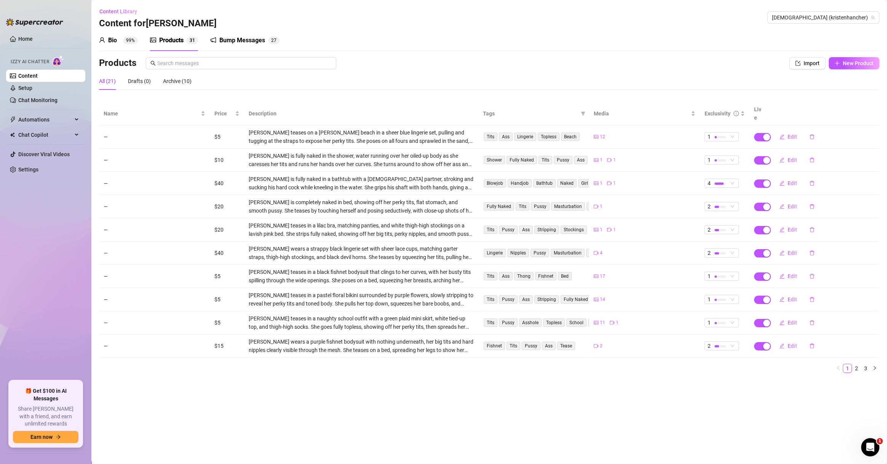
click at [645, 387] on main "Content Library Content for [PERSON_NAME] [PERSON_NAME] (kristenhancher) Bio 99…" at bounding box center [489, 232] width 796 height 464
click at [254, 38] on div "Bump Messages" at bounding box center [242, 40] width 46 height 9
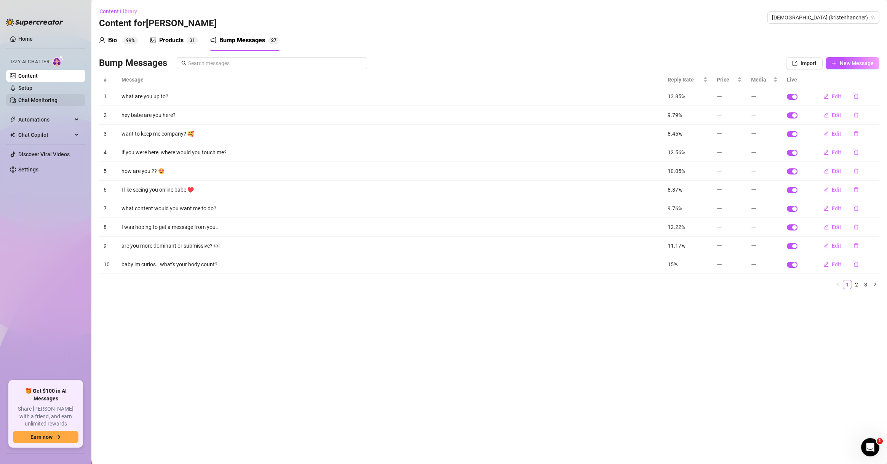
click at [44, 100] on link "Chat Monitoring" at bounding box center [37, 100] width 39 height 6
click at [32, 91] on link "Setup" at bounding box center [25, 88] width 14 height 6
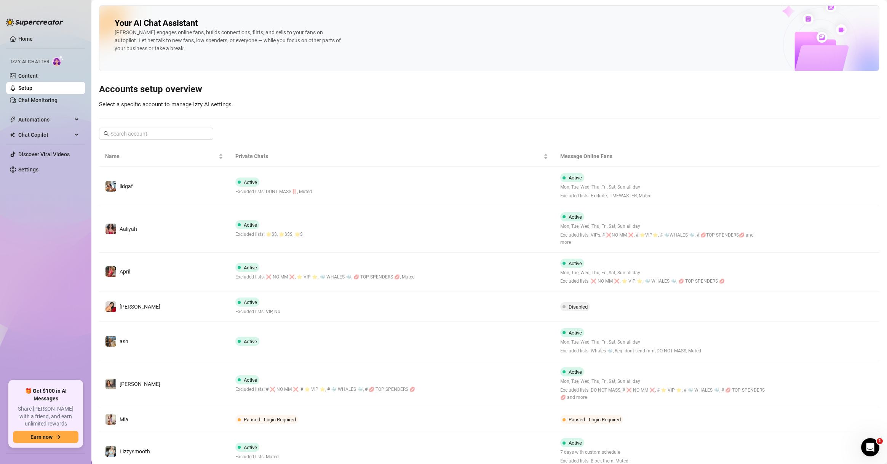
click at [810, 243] on td at bounding box center [825, 229] width 109 height 46
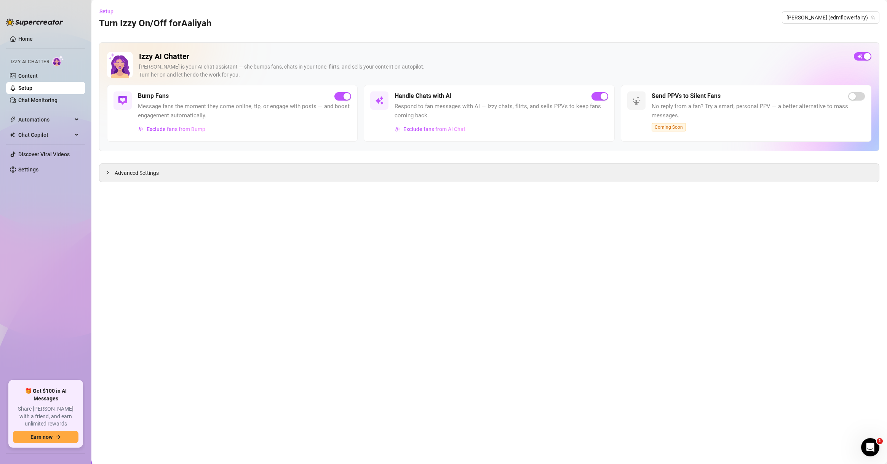
click at [229, 106] on span "Message fans the moment they come online, tip, or engage with posts — and boost…" at bounding box center [244, 111] width 213 height 18
click at [38, 79] on link "Content" at bounding box center [27, 76] width 19 height 6
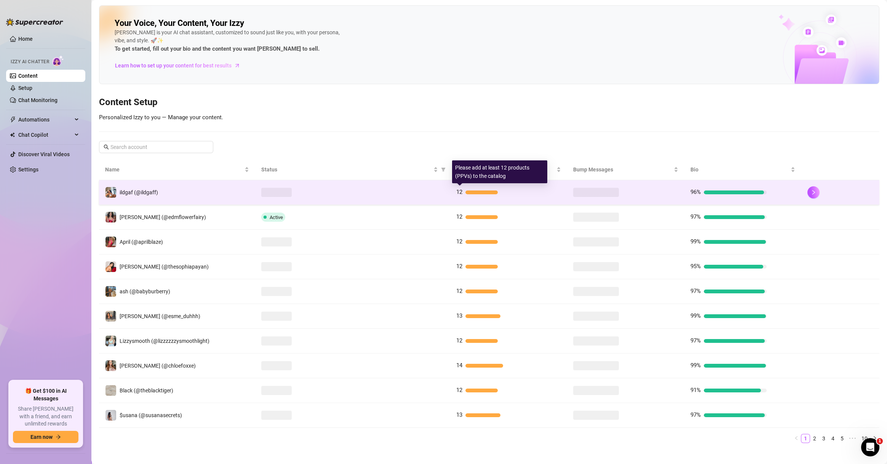
click at [539, 194] on div "12" at bounding box center [508, 192] width 105 height 9
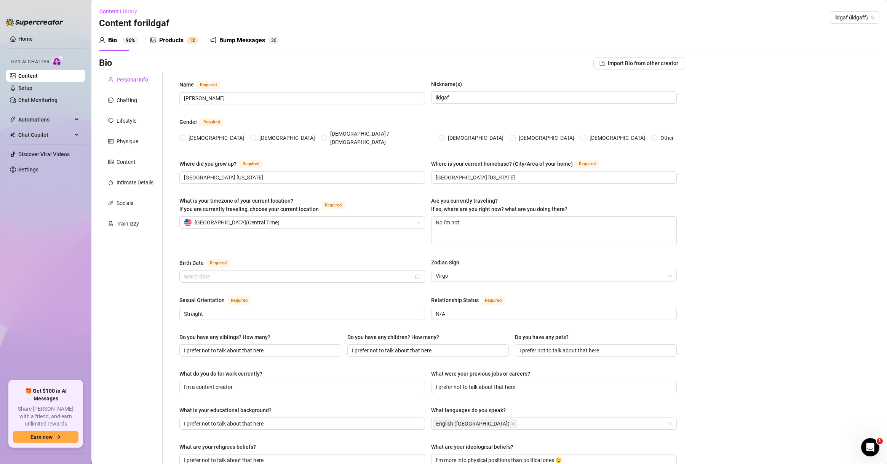
click at [243, 41] on div "Bump Messages" at bounding box center [242, 40] width 46 height 9
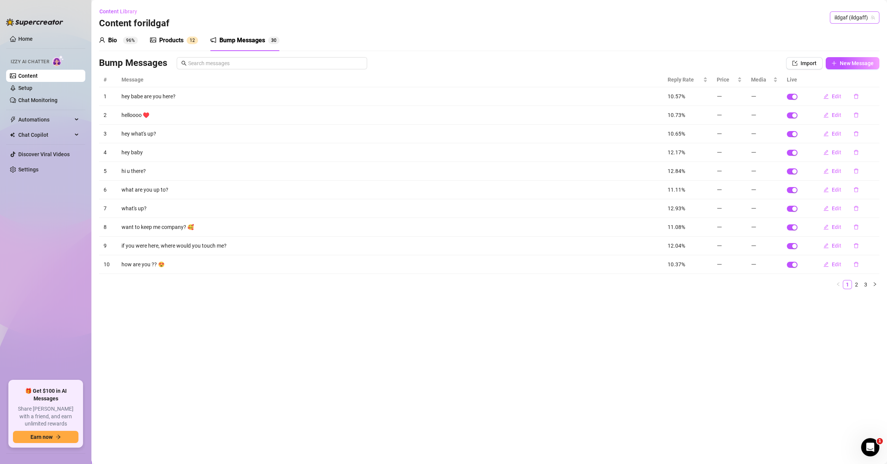
click at [848, 12] on span "ildgaf (ildgaff)" at bounding box center [855, 17] width 40 height 11
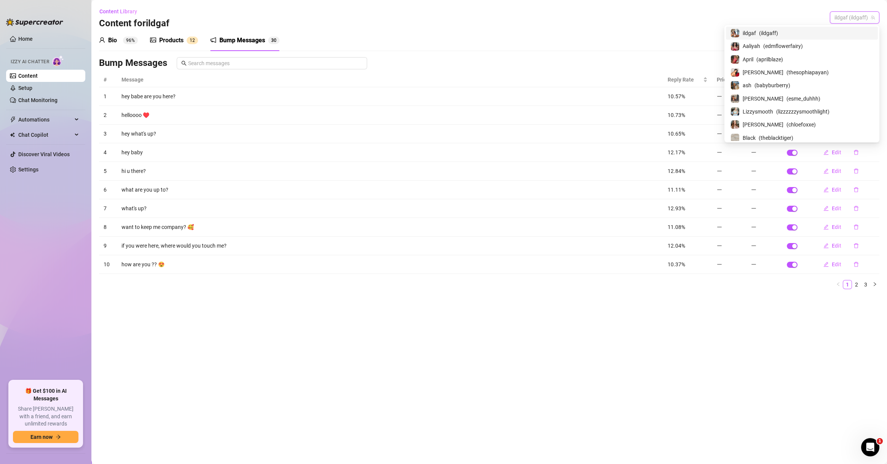
click at [845, 14] on span "ildgaf (ildgaff)" at bounding box center [855, 17] width 40 height 11
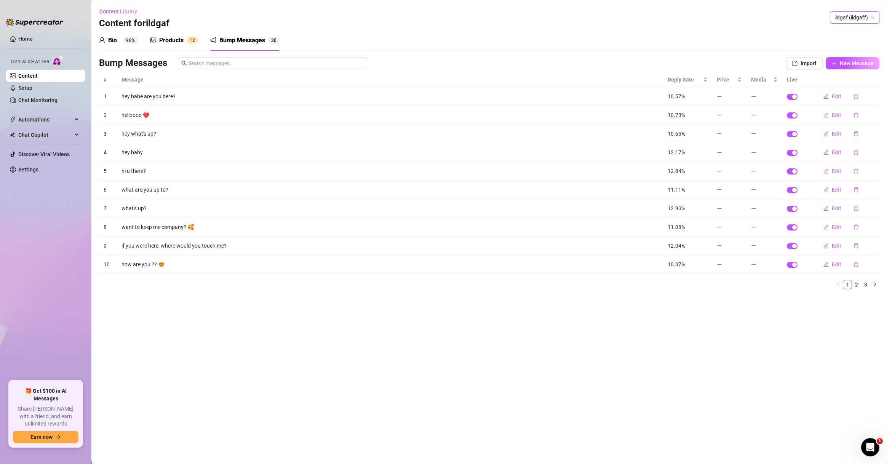
click at [845, 14] on span "ildgaf (ildgaff)" at bounding box center [855, 17] width 40 height 11
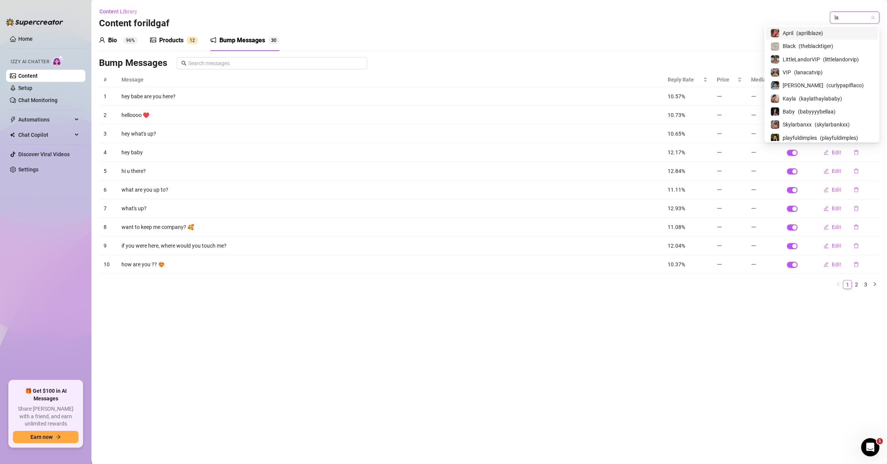
type input "lar"
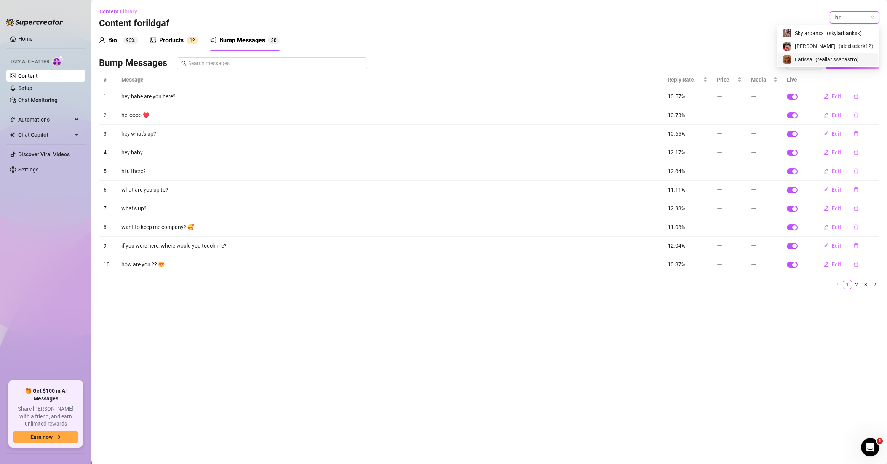
click at [827, 62] on span "( reallarissacastro )" at bounding box center [837, 59] width 43 height 8
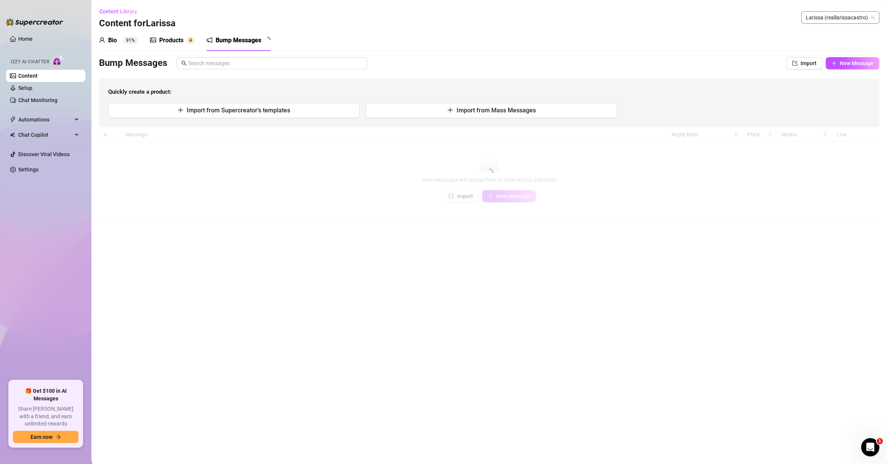
click at [180, 41] on div "Products" at bounding box center [171, 40] width 24 height 9
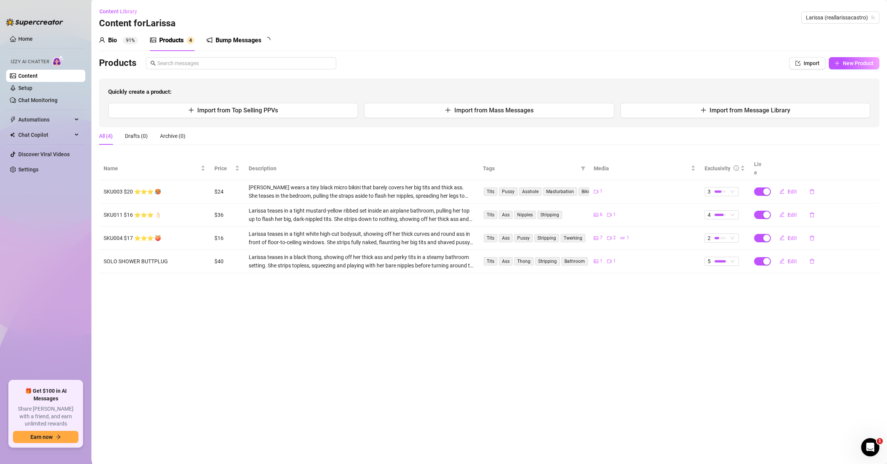
click at [458, 402] on main "Content Library Content for Larissa Larissa (reallarissacastro) Bio 91% Product…" at bounding box center [489, 232] width 796 height 464
click at [251, 38] on div "Bump Messages" at bounding box center [239, 40] width 46 height 9
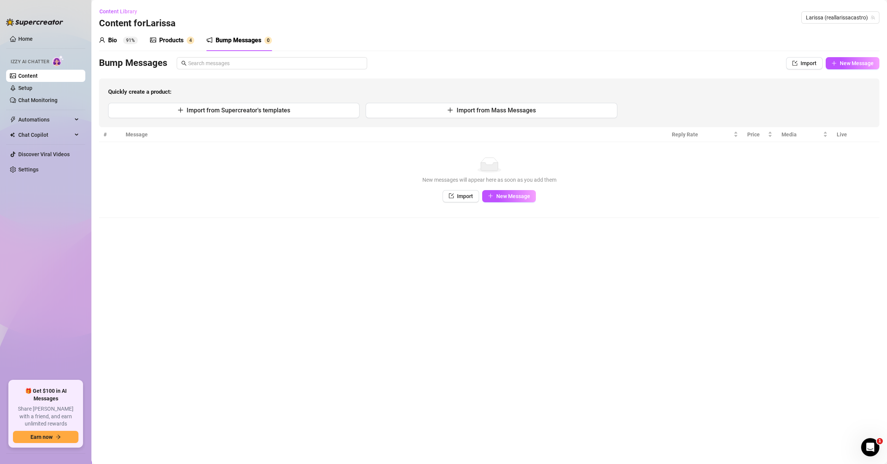
click at [389, 284] on main "Content Library Content for Larissa Larissa (reallarissacastro) Bio 91% Product…" at bounding box center [489, 232] width 796 height 464
click at [192, 43] on sup "4" at bounding box center [191, 41] width 8 height 8
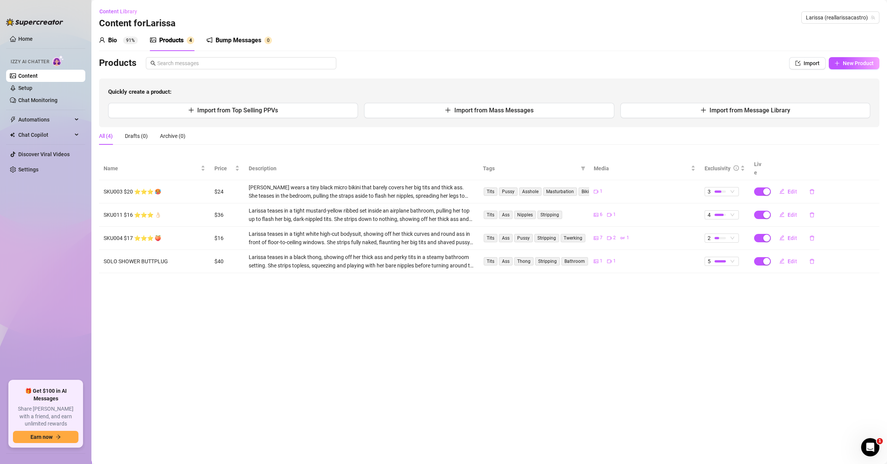
click at [258, 45] on div "Bump Messages 0" at bounding box center [239, 40] width 66 height 21
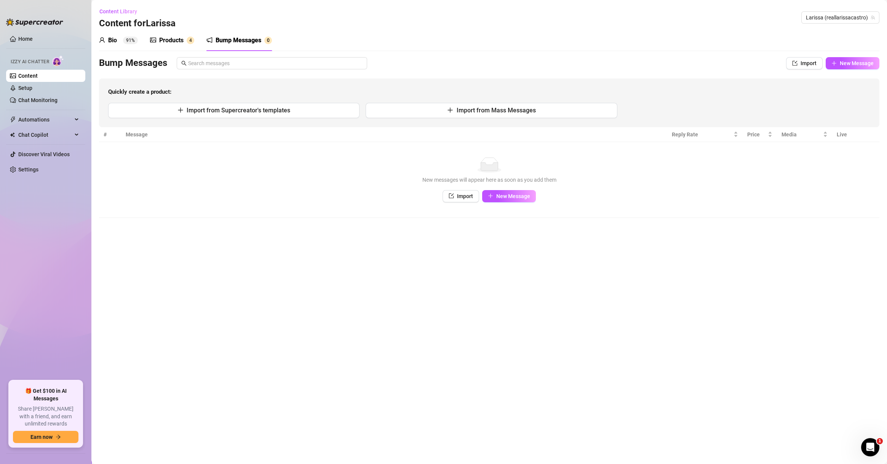
click at [181, 42] on div "Products" at bounding box center [171, 40] width 24 height 9
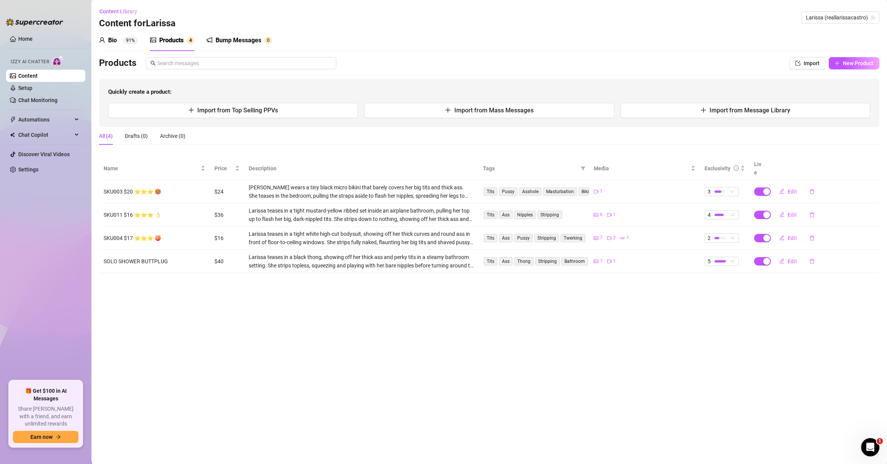
click at [248, 43] on div "Bump Messages" at bounding box center [239, 40] width 46 height 9
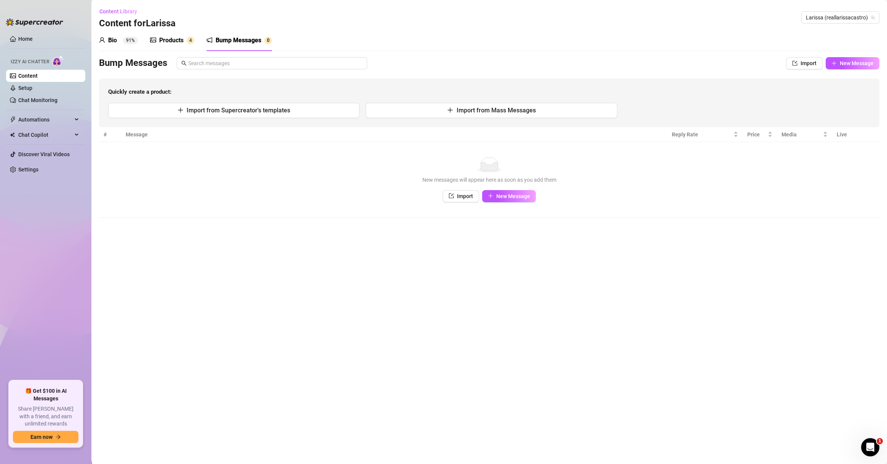
click at [407, 428] on main "Content Library Content for Larissa Larissa (reallarissacastro) Bio 91% Product…" at bounding box center [489, 232] width 796 height 464
click at [816, 432] on main "Content Library Content for Larissa Larissa (reallarissacastro) Bio 91% Product…" at bounding box center [489, 232] width 796 height 464
click at [335, 335] on main "Content Library Content for Larissa Larissa (reallarissacastro) Bio 91% Product…" at bounding box center [489, 232] width 796 height 464
click at [403, 309] on main "Content Library Content for Larissa Larissa (reallarissacastro) Bio 91% Product…" at bounding box center [489, 232] width 796 height 464
click at [32, 86] on link "Setup" at bounding box center [25, 88] width 14 height 6
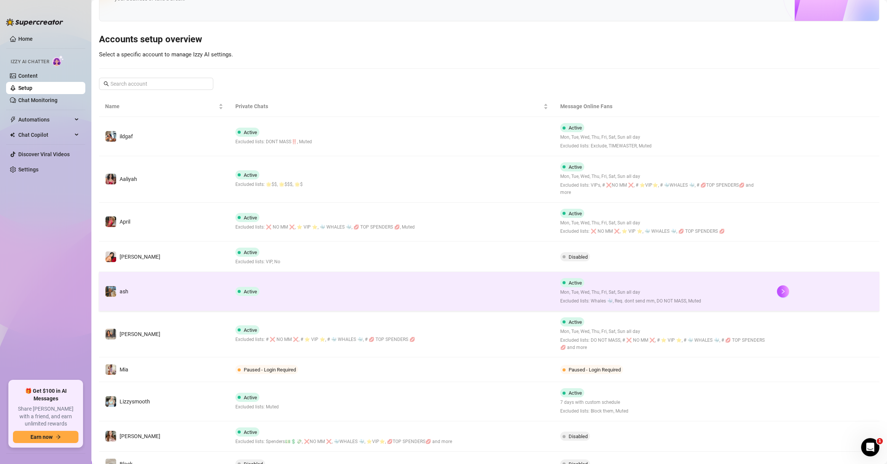
scroll to position [106, 0]
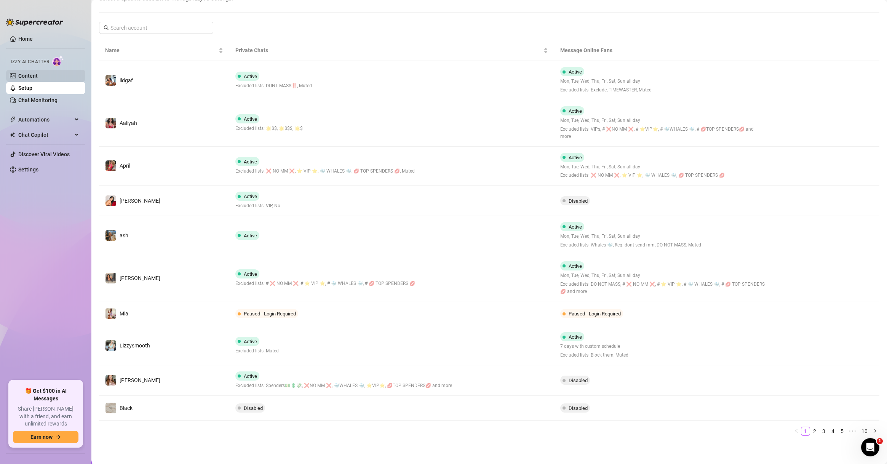
click at [38, 77] on link "Content" at bounding box center [27, 76] width 19 height 6
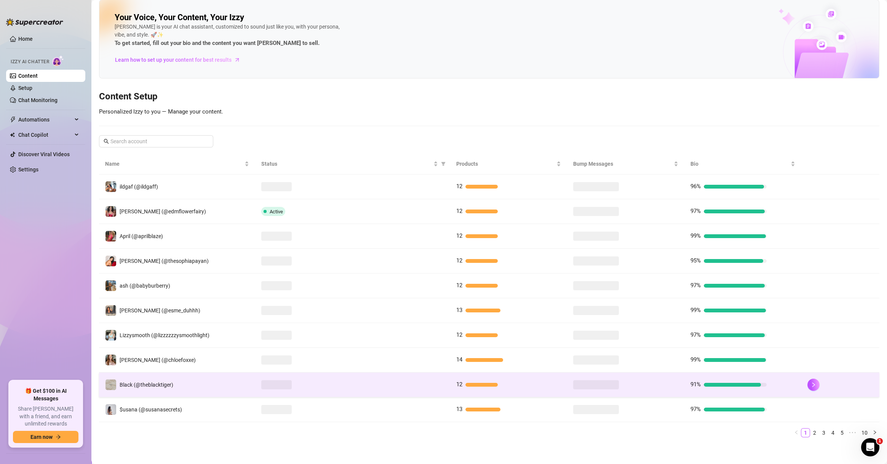
scroll to position [8, 0]
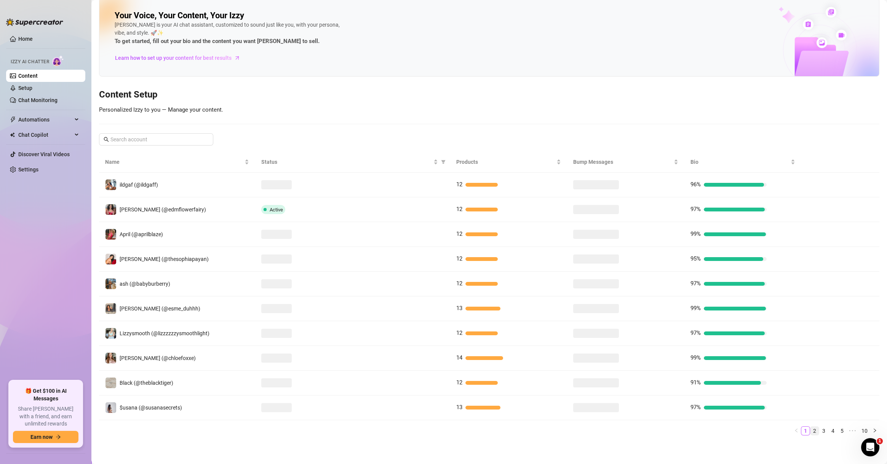
click at [811, 429] on link "2" at bounding box center [815, 431] width 8 height 8
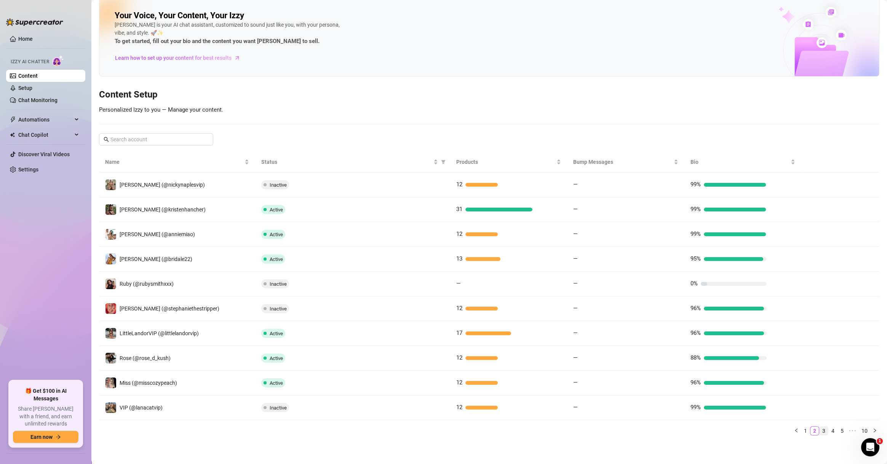
click at [820, 429] on link "3" at bounding box center [824, 431] width 8 height 8
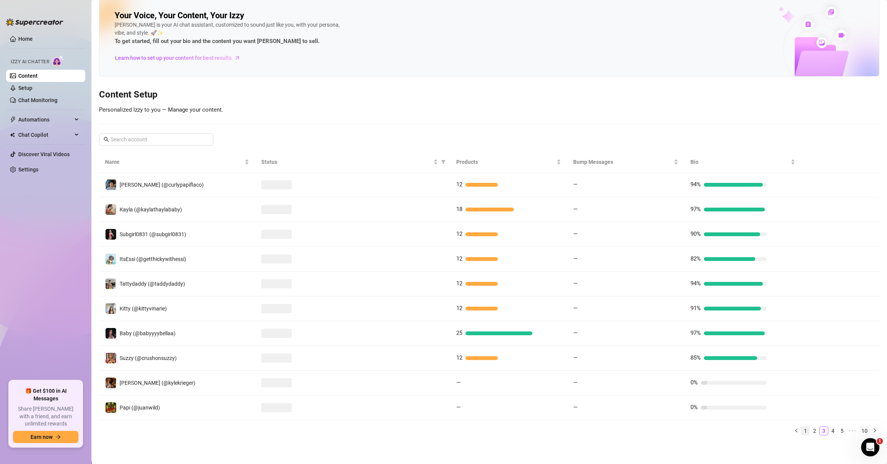
click at [802, 430] on link "1" at bounding box center [806, 431] width 8 height 8
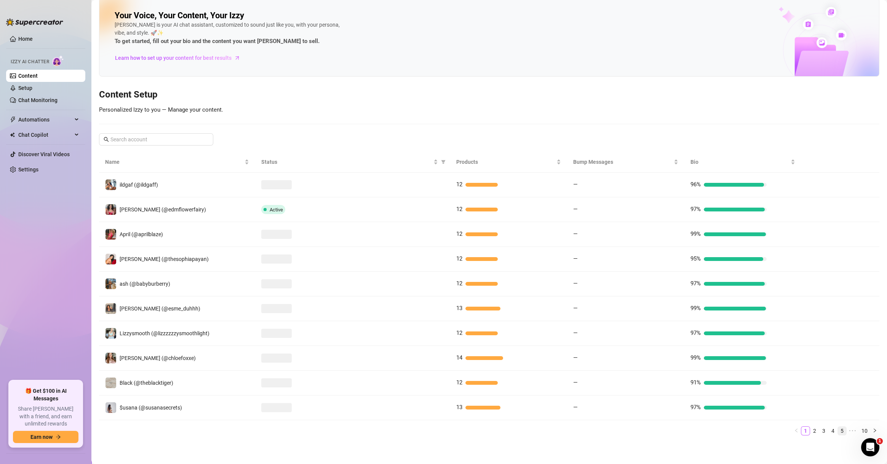
click at [838, 432] on link "5" at bounding box center [842, 431] width 8 height 8
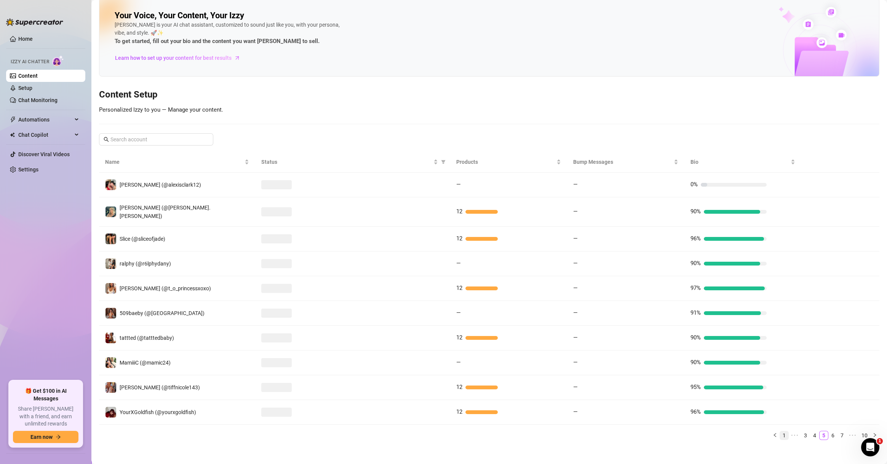
click at [780, 431] on link "1" at bounding box center [784, 435] width 8 height 8
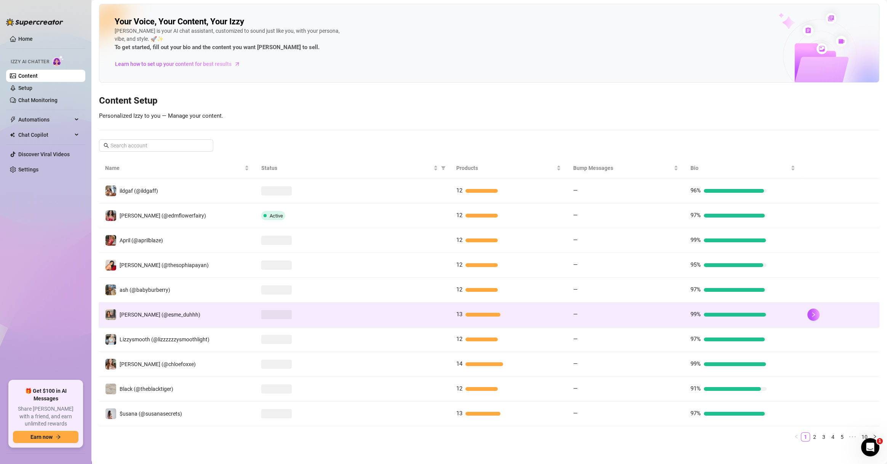
scroll to position [0, 0]
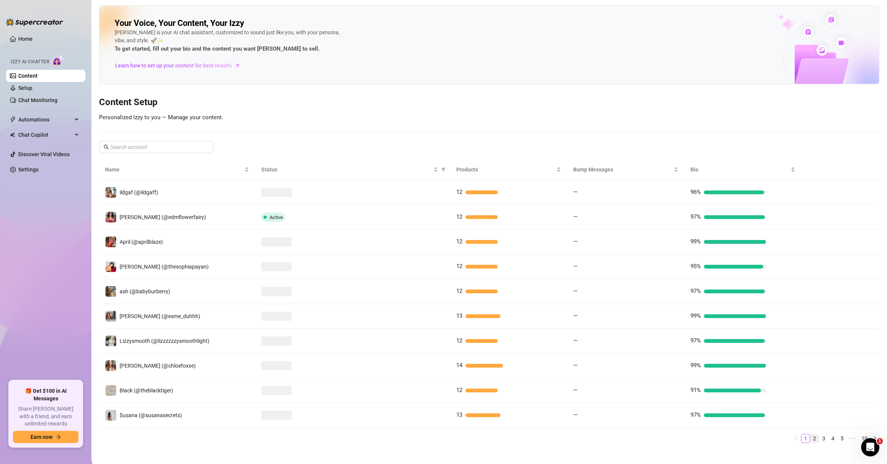
click at [811, 437] on link "2" at bounding box center [815, 438] width 8 height 8
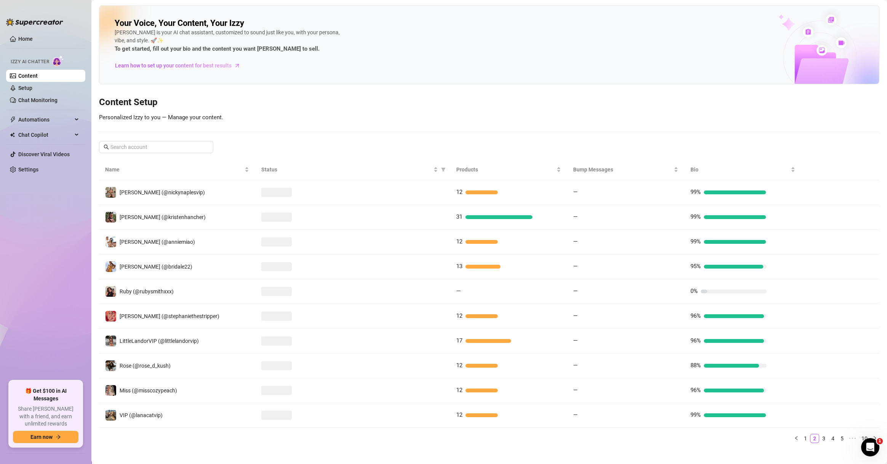
click at [728, 452] on main "Your Voice, Your Content, Your Izzy Izzy is your AI chat assistant, customized …" at bounding box center [489, 236] width 796 height 472
click at [820, 438] on link "3" at bounding box center [824, 438] width 8 height 8
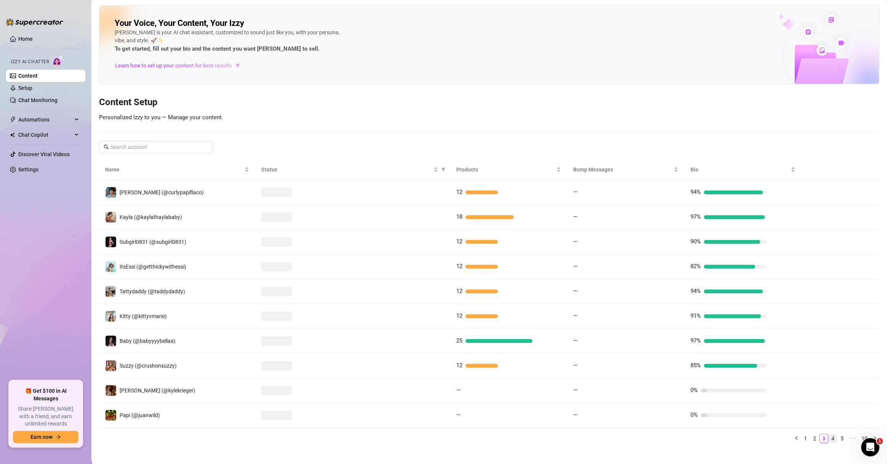
click at [829, 436] on link "4" at bounding box center [833, 438] width 8 height 8
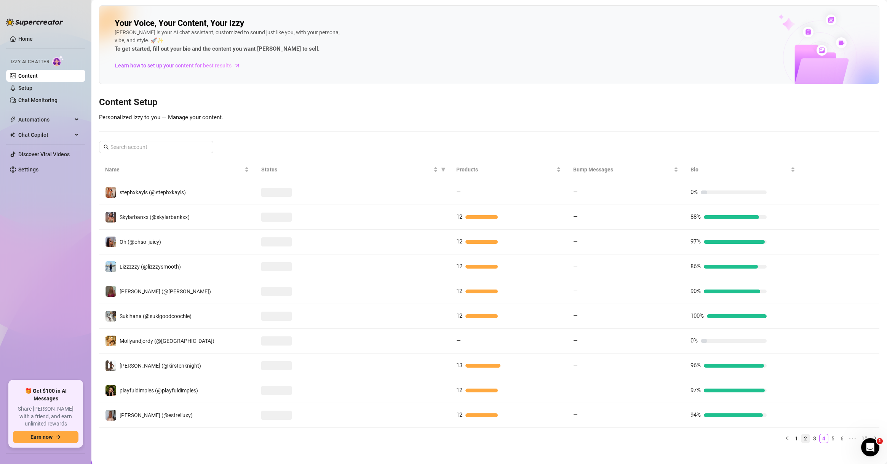
click at [802, 436] on link "2" at bounding box center [806, 438] width 8 height 8
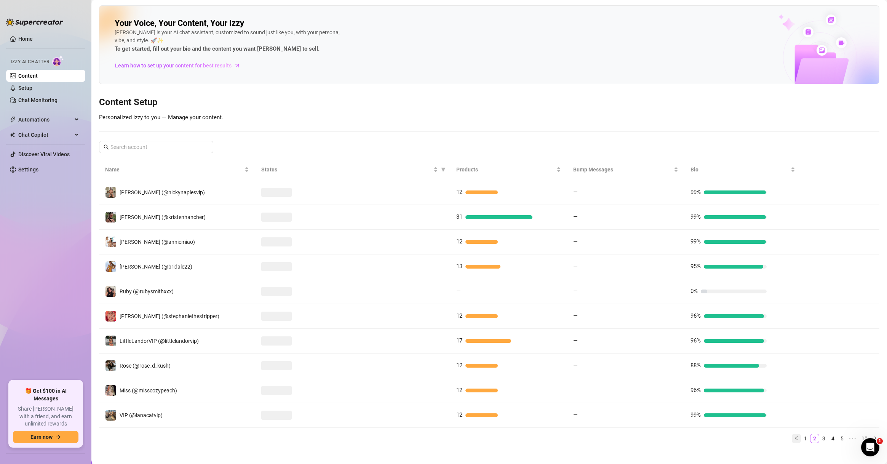
click at [792, 440] on button "button" at bounding box center [796, 438] width 9 height 9
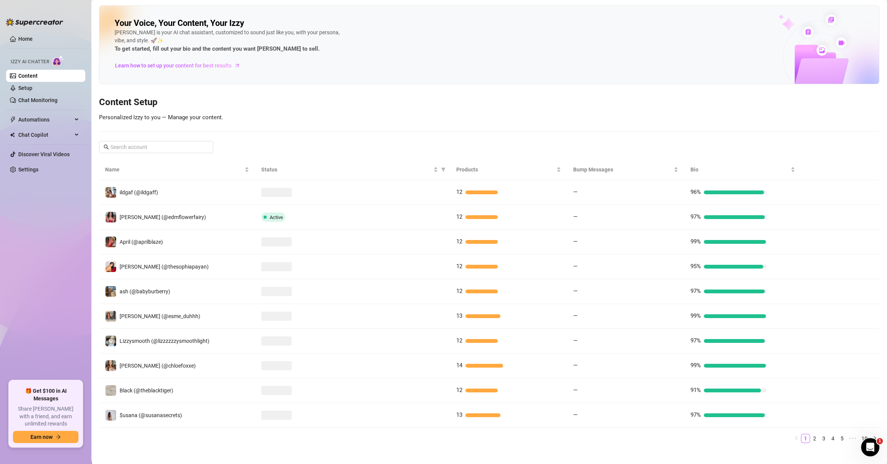
click at [686, 436] on ul "1 2 3 4 5 ••• 10" at bounding box center [489, 438] width 781 height 9
click at [161, 148] on input "text" at bounding box center [156, 147] width 92 height 8
type input "u"
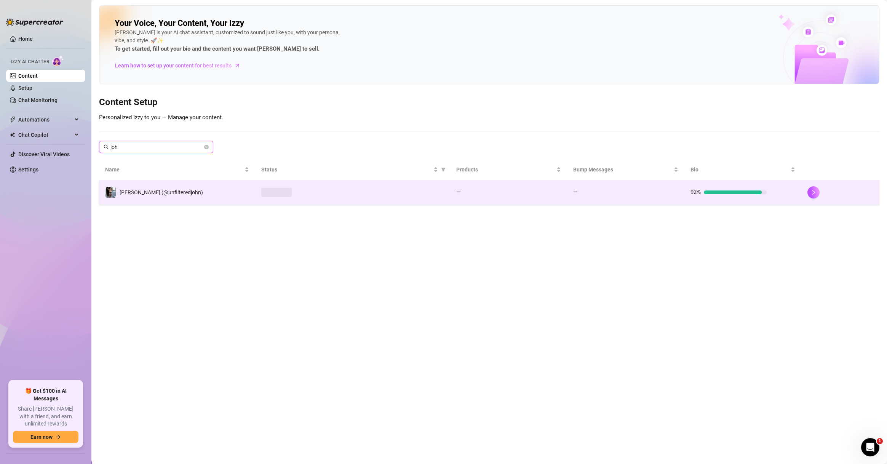
type input "joh"
click at [249, 190] on td "John (@unfilteredjohn)" at bounding box center [177, 192] width 156 height 25
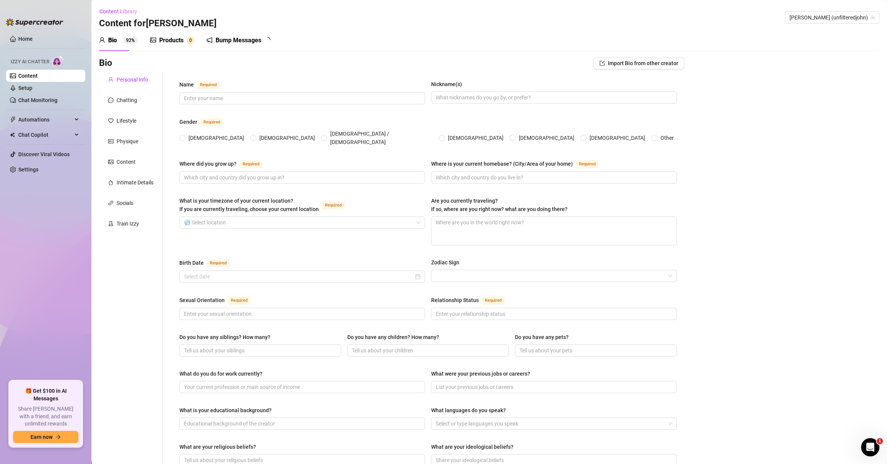
type input "John Ramos"
type input "Johnny, J"
type input "Los Angeles. CA"
type input "Downtown Los Angeles Loft"
type textarea "No"
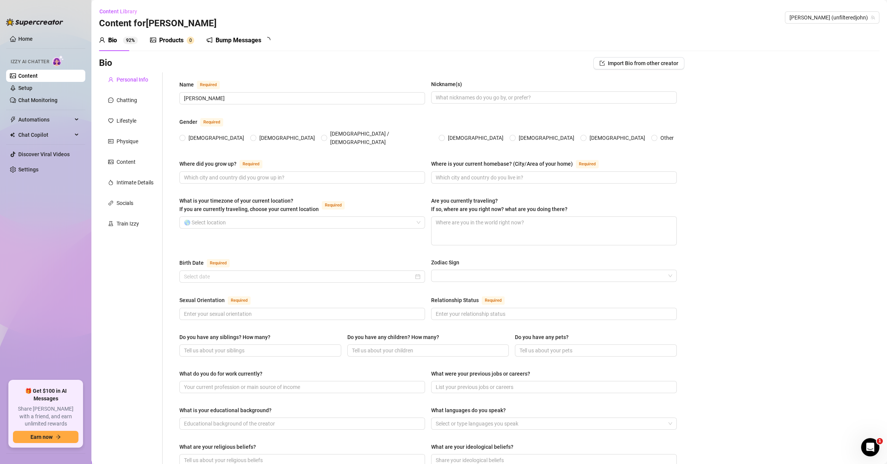
type input "Straight"
type input "Single"
type input "1 younger sister"
type input "None"
type input "None currently, considering a dog"
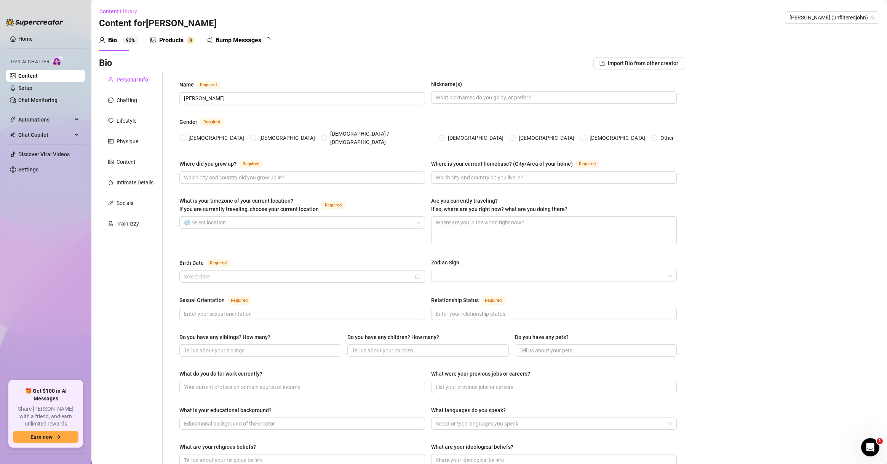
type input "OnlyFans creator & personal trainer"
type input "Gym assistant, barista, fitness model"
type input "Associates in Kinesiology"
type input "Spiritual but not religious"
type input "Open-minded, fitness-focused, pleasure-positive"
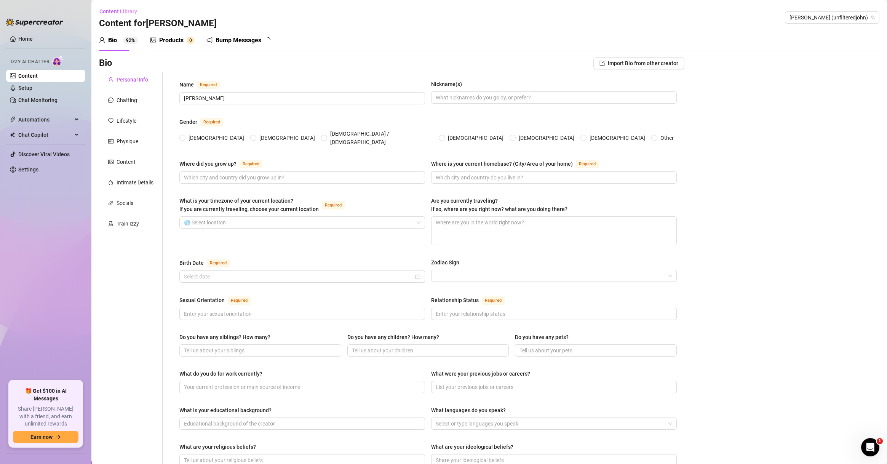
type textarea "Build a top-tier fitness and lifestyle brand while creating intimate connection…"
type textarea "Accidentally sent a selfie meant for a fan to my mom instead 😅"
type textarea "Can do a one-arm pull-up, secretly writes short poems, obsessed with sneakers"
type textarea "Loves teasing fans and turning playful chats into hot, private moments"
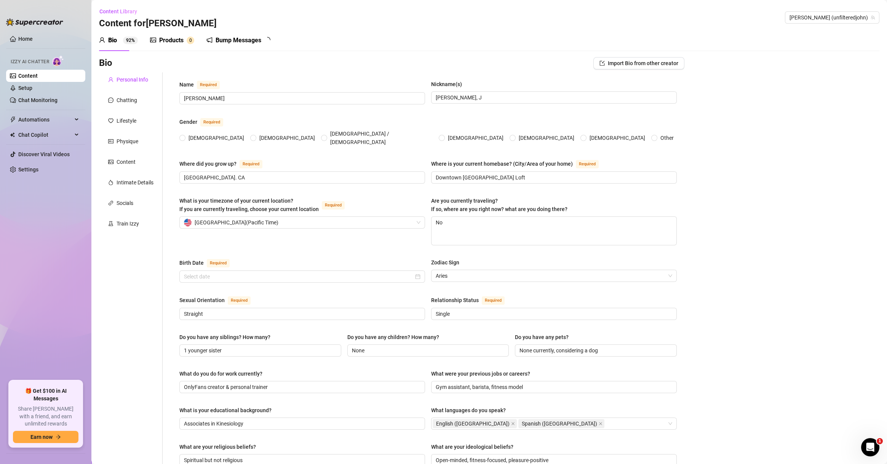
radio input "true"
type input "April 10th, 1998"
click at [242, 39] on div "Bump Messages" at bounding box center [239, 40] width 46 height 9
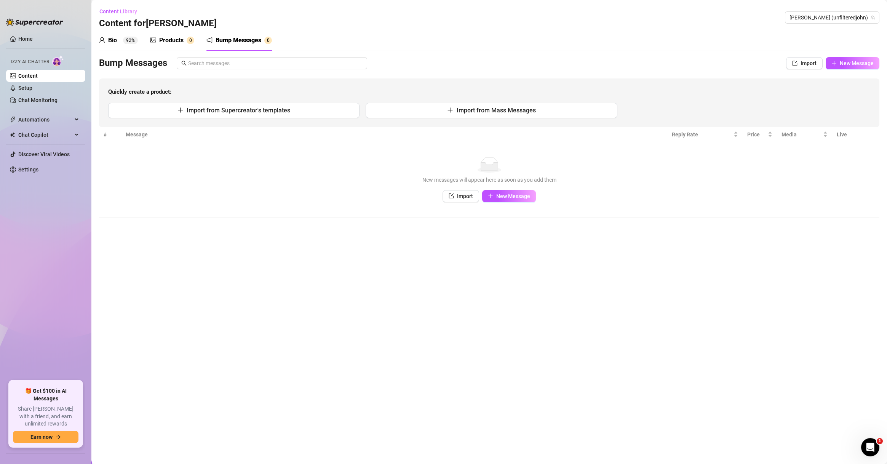
click at [522, 198] on span "New Message" at bounding box center [513, 196] width 34 height 6
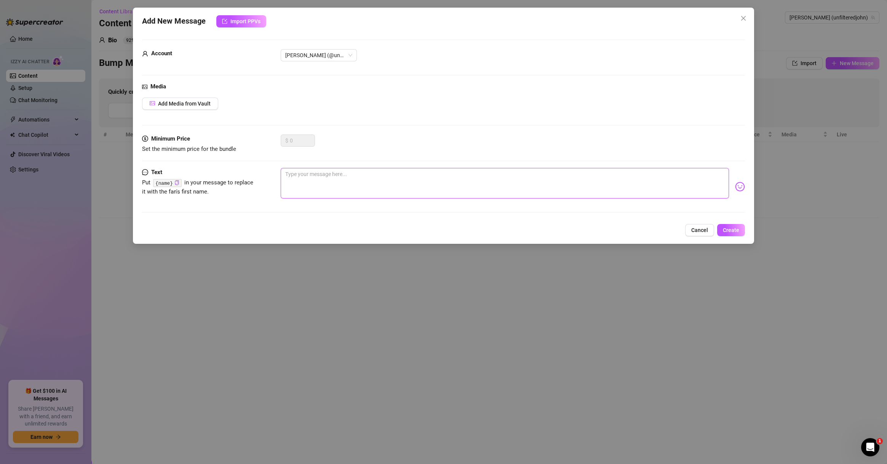
click at [392, 180] on textarea at bounding box center [505, 183] width 448 height 30
paste textarea "I can’t stop thinking about your body right now."
type textarea "I can’t stop thinking about your body right now."
click at [723, 226] on button "Create" at bounding box center [731, 230] width 28 height 12
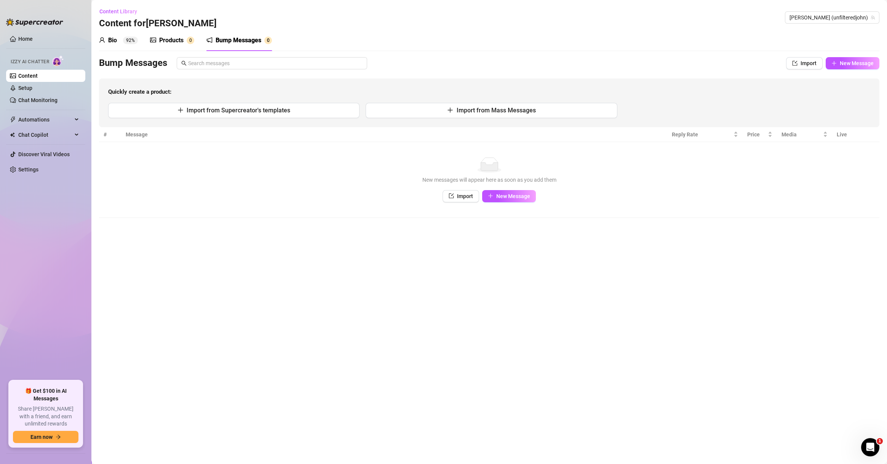
click at [510, 204] on td "No data New messages will appear here as soon as you add them Import New Message" at bounding box center [489, 180] width 781 height 76
click at [515, 199] on button "New Message" at bounding box center [509, 196] width 54 height 12
type textarea "Type your message here..."
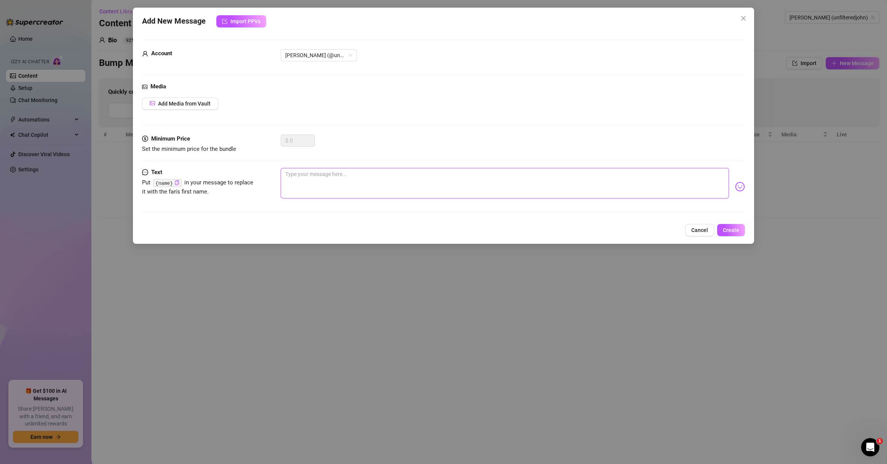
click at [546, 186] on textarea at bounding box center [505, 183] width 448 height 30
click at [705, 233] on span "Cancel" at bounding box center [699, 230] width 17 height 6
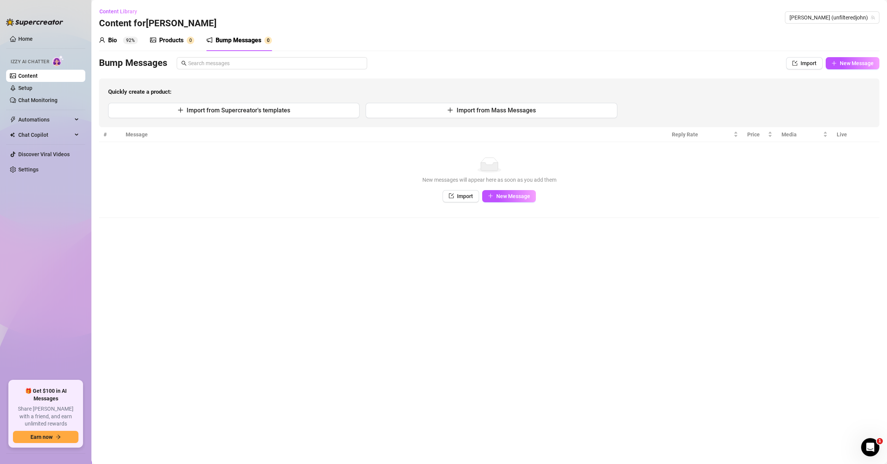
click at [172, 41] on div "Products" at bounding box center [171, 40] width 24 height 9
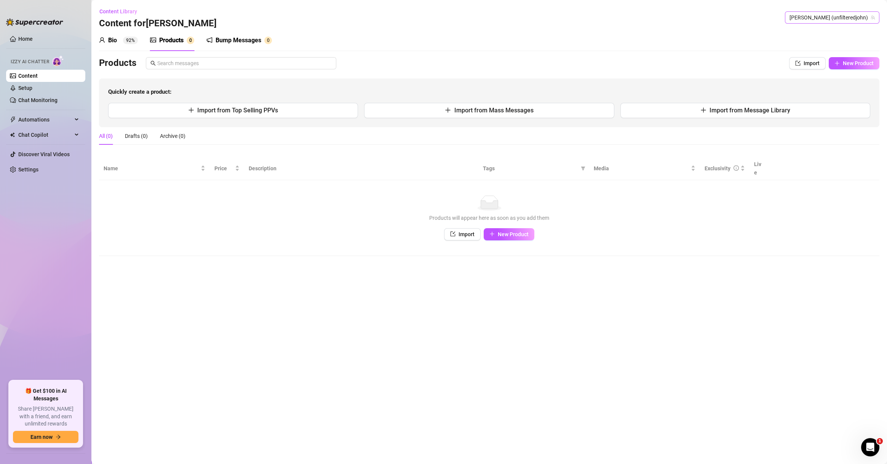
click at [842, 18] on span "[PERSON_NAME] (unfilteredjohn)" at bounding box center [832, 17] width 85 height 11
type input "lar"
click at [839, 55] on span "( reallarissacastro )" at bounding box center [837, 59] width 43 height 8
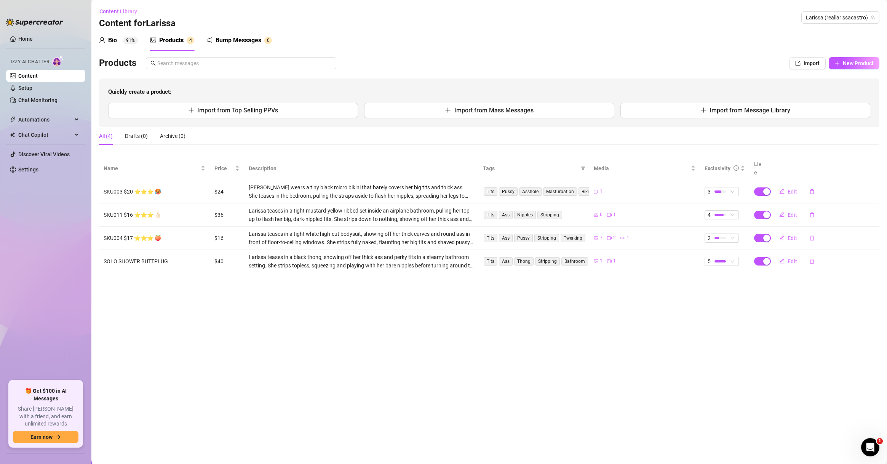
click at [657, 362] on main "Content Library Content for Larissa Larissa (reallarissacastro) Bio 91% Product…" at bounding box center [489, 232] width 796 height 464
